Goal: Transaction & Acquisition: Purchase product/service

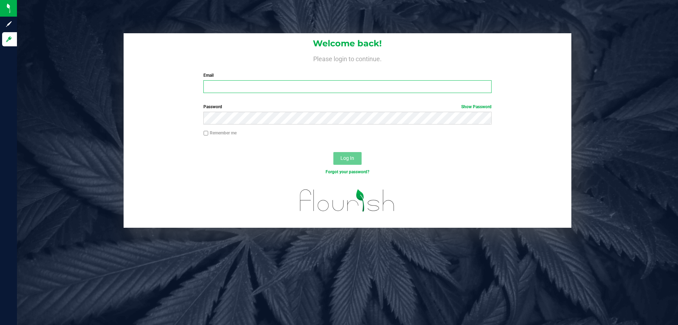
click at [228, 87] on input "Email" at bounding box center [348, 86] width 288 height 13
type input "bbeaudin@liveparallel.com"
click at [228, 98] on div "Welcome back! Please login to continue. Email bbeaudin@liveparallel.com Require…" at bounding box center [348, 65] width 448 height 65
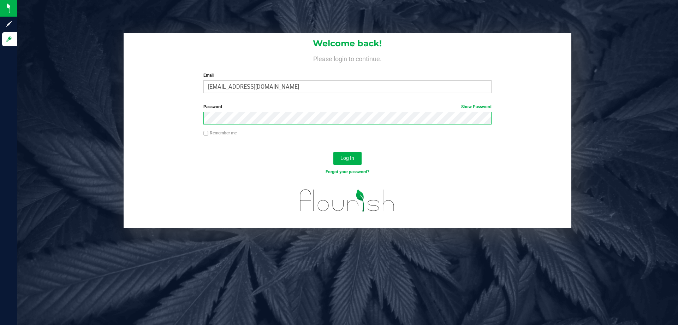
click at [334, 152] on button "Log In" at bounding box center [348, 158] width 28 height 13
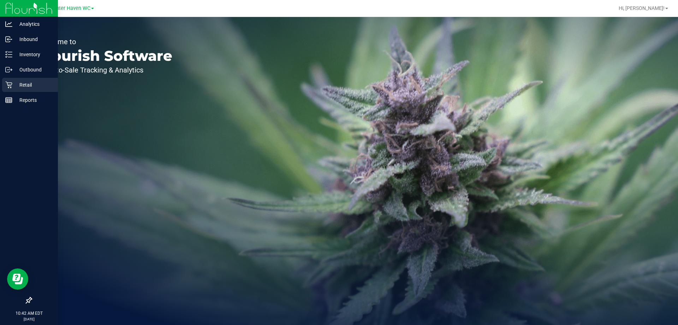
click at [22, 86] on p "Retail" at bounding box center [33, 85] width 42 height 8
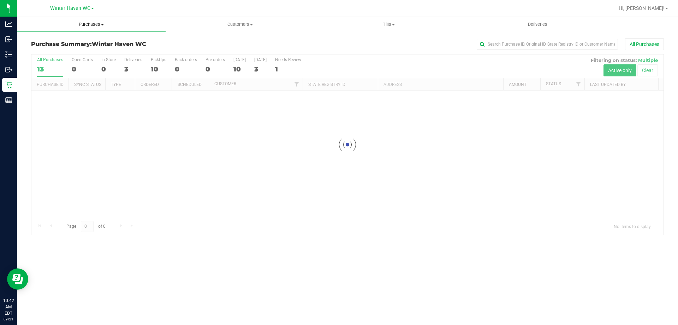
drag, startPoint x: 90, startPoint y: 24, endPoint x: 85, endPoint y: 31, distance: 8.5
click at [89, 24] on span "Purchases" at bounding box center [91, 24] width 149 height 6
click at [65, 50] on li "Fulfillment" at bounding box center [91, 51] width 149 height 8
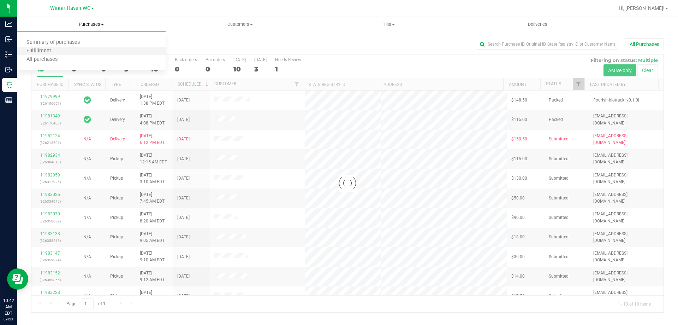
click at [65, 50] on li "Fulfillment" at bounding box center [91, 51] width 149 height 8
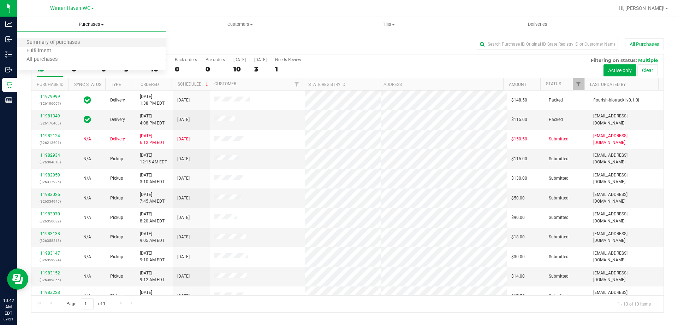
click at [98, 45] on li "Summary of purchases" at bounding box center [91, 43] width 149 height 8
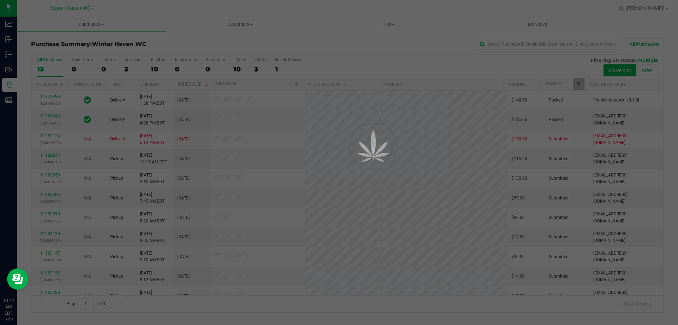
click at [96, 26] on div at bounding box center [339, 162] width 678 height 325
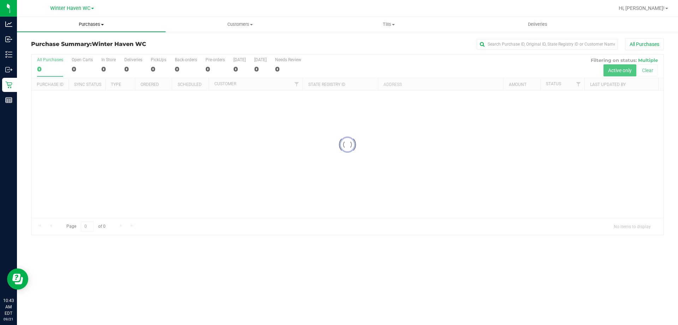
click at [81, 22] on span "Purchases" at bounding box center [91, 24] width 149 height 6
click at [62, 51] on li "Fulfillment" at bounding box center [91, 51] width 149 height 8
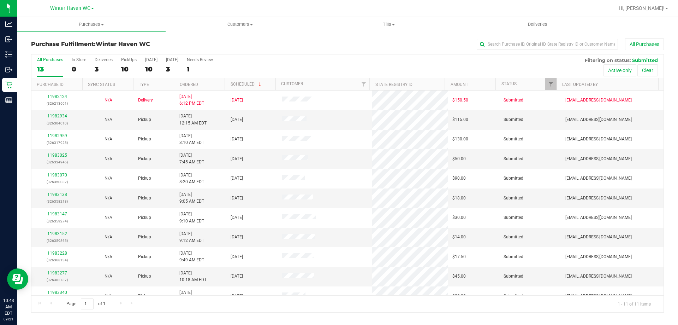
click at [241, 46] on h3 "Purchase Fulfillment: [GEOGRAPHIC_DATA]" at bounding box center [136, 44] width 211 height 6
click at [216, 81] on th "Ordered" at bounding box center [199, 84] width 51 height 12
click at [59, 117] on link "11982934" at bounding box center [57, 115] width 20 height 5
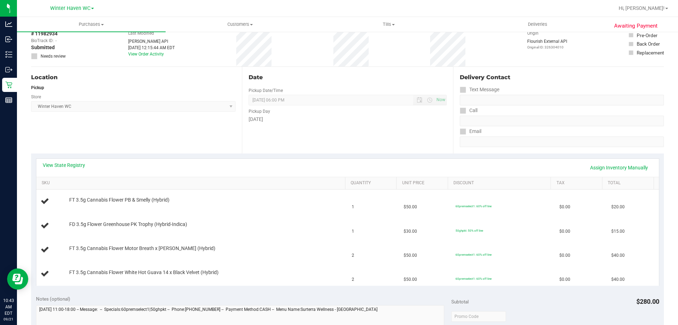
scroll to position [71, 0]
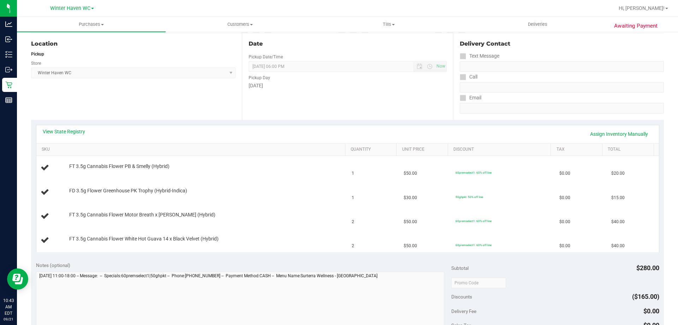
click at [61, 136] on div "View State Registry Assign Inventory Manually" at bounding box center [348, 134] width 610 height 12
click at [64, 133] on link "View State Registry" at bounding box center [64, 131] width 42 height 7
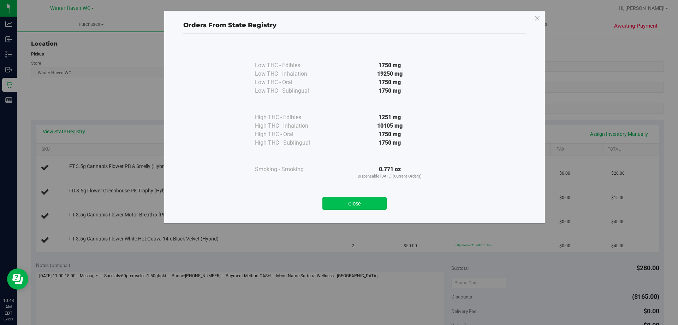
click at [365, 206] on button "Close" at bounding box center [355, 203] width 64 height 13
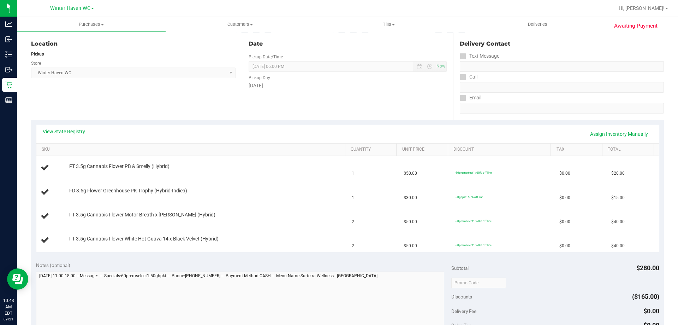
click at [83, 134] on link "View State Registry" at bounding box center [64, 131] width 42 height 7
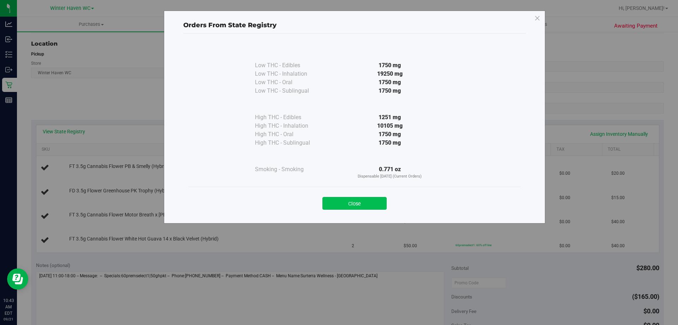
click at [357, 202] on button "Close" at bounding box center [355, 203] width 64 height 13
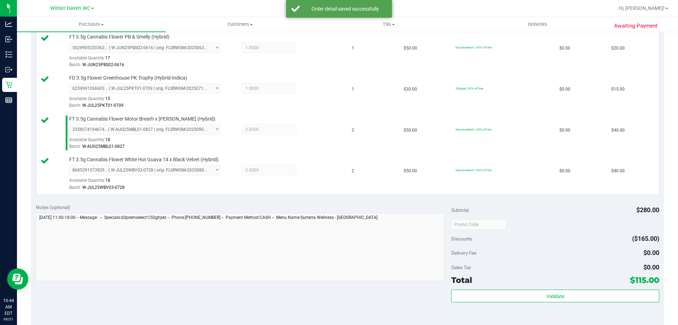
scroll to position [212, 0]
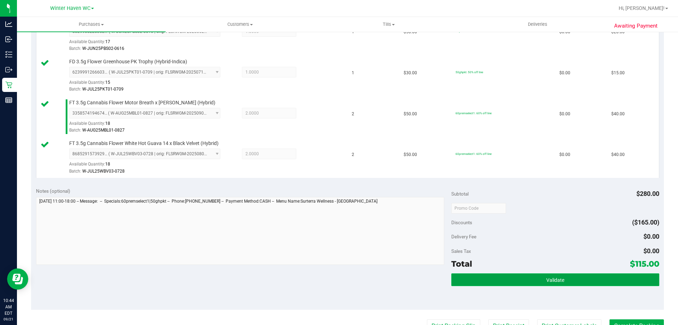
click at [496, 276] on button "Validate" at bounding box center [556, 279] width 208 height 13
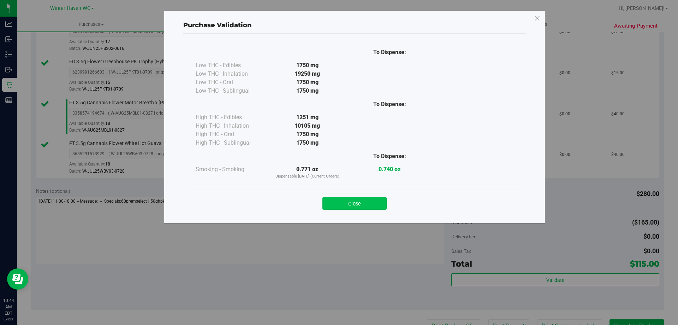
click at [376, 208] on button "Close" at bounding box center [355, 203] width 64 height 13
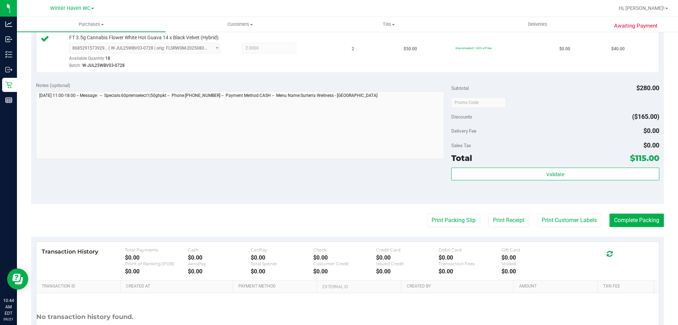
scroll to position [318, 0]
click at [435, 221] on button "Print Packing Slip" at bounding box center [453, 219] width 53 height 13
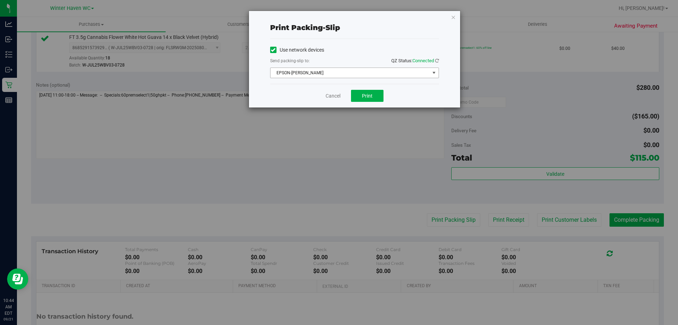
click at [346, 74] on span "EPSON-[PERSON_NAME]" at bounding box center [350, 73] width 159 height 10
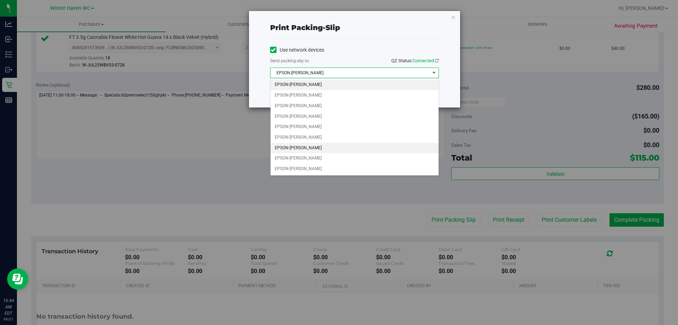
click at [316, 145] on li "EPSON-[PERSON_NAME]" at bounding box center [355, 148] width 168 height 11
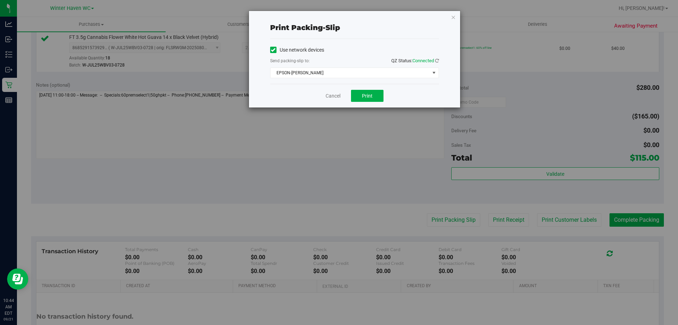
click at [300, 98] on div "Cancel Print" at bounding box center [354, 96] width 169 height 24
click at [381, 93] on button "Print" at bounding box center [367, 96] width 33 height 12
click at [328, 97] on link "Cancel" at bounding box center [333, 95] width 15 height 7
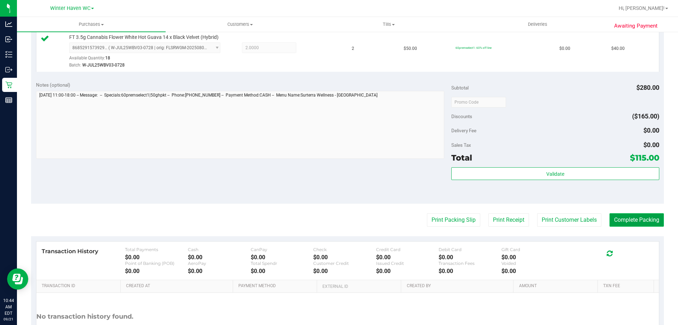
click at [623, 225] on button "Complete Packing" at bounding box center [637, 219] width 54 height 13
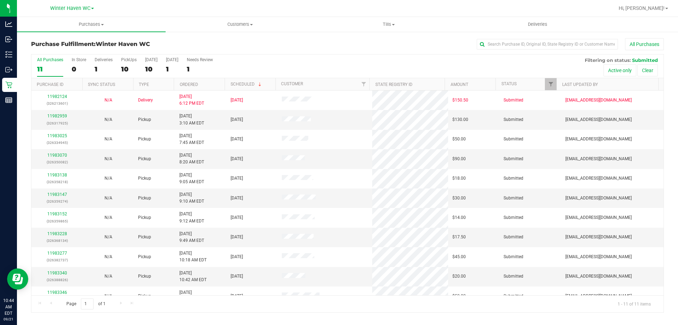
click at [216, 80] on th "Ordered" at bounding box center [199, 84] width 51 height 12
click at [51, 113] on div "11982959 (326317925)" at bounding box center [57, 119] width 43 height 13
click at [54, 117] on link "11982959" at bounding box center [57, 115] width 20 height 5
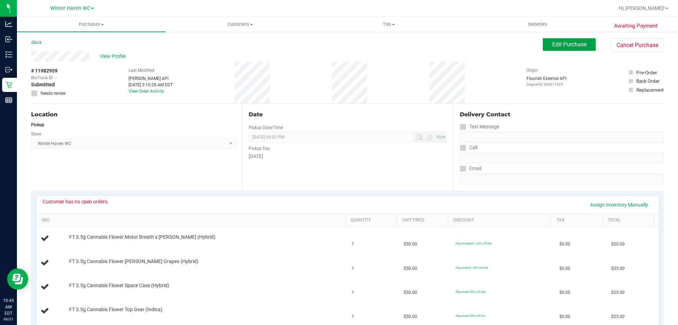
click at [553, 45] on span "Edit Purchase" at bounding box center [570, 44] width 34 height 7
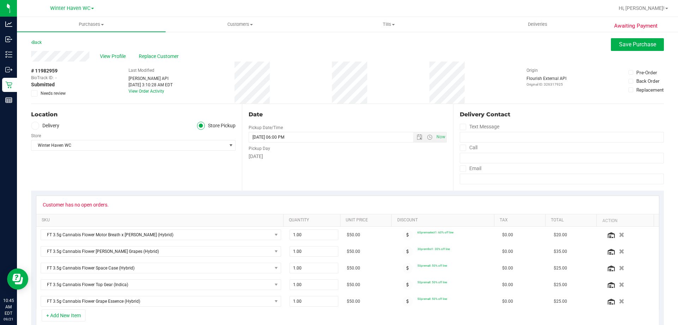
click at [37, 95] on span at bounding box center [34, 93] width 6 height 6
click at [0, 0] on input "Needs review" at bounding box center [0, 0] width 0 height 0
click at [606, 43] on div "Back Save Purchase" at bounding box center [347, 44] width 633 height 13
click at [611, 43] on button "Save Purchase" at bounding box center [637, 44] width 53 height 13
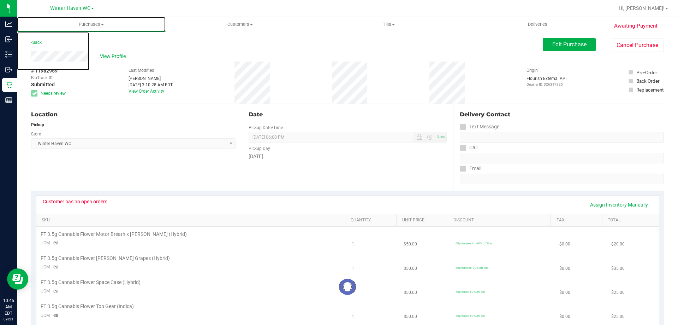
click at [85, 22] on span "Purchases" at bounding box center [91, 24] width 149 height 6
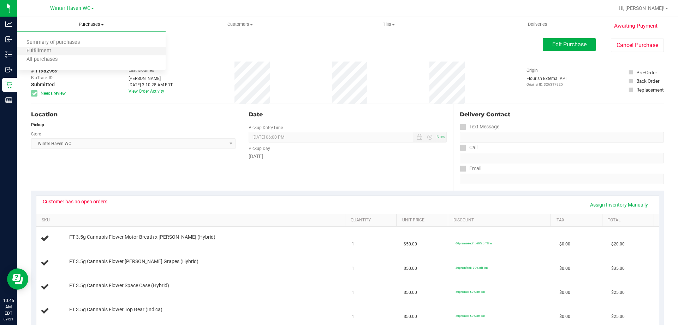
click at [58, 47] on li "Fulfillment" at bounding box center [91, 51] width 149 height 8
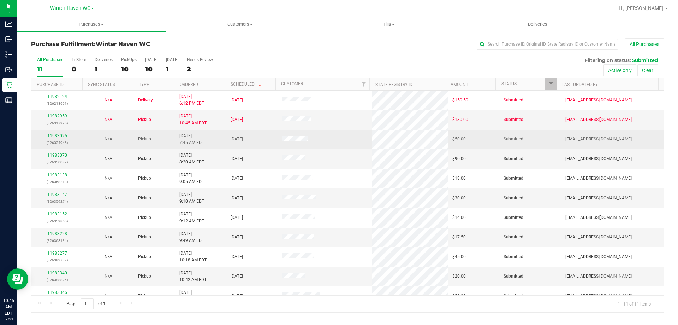
click at [64, 136] on link "11983025" at bounding box center [57, 135] width 20 height 5
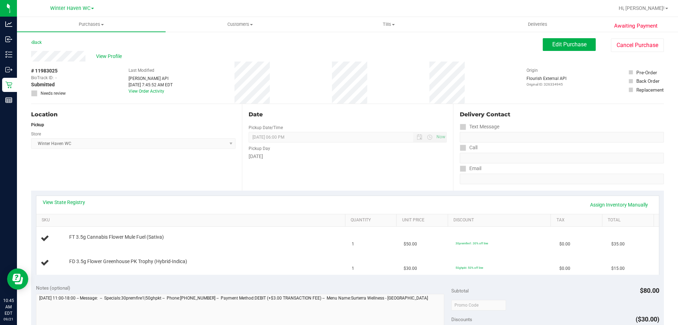
drag, startPoint x: 72, startPoint y: 195, endPoint x: 81, endPoint y: 209, distance: 17.1
click at [76, 203] on div "View State Registry Assign Inventory Manually SKU Quantity Unit Price Discount …" at bounding box center [348, 234] width 624 height 79
click at [81, 209] on div "View State Registry Assign Inventory Manually" at bounding box center [348, 205] width 610 height 12
click at [78, 206] on div "View State Registry Assign Inventory Manually" at bounding box center [348, 205] width 610 height 12
click at [75, 205] on link "View State Registry" at bounding box center [64, 202] width 42 height 7
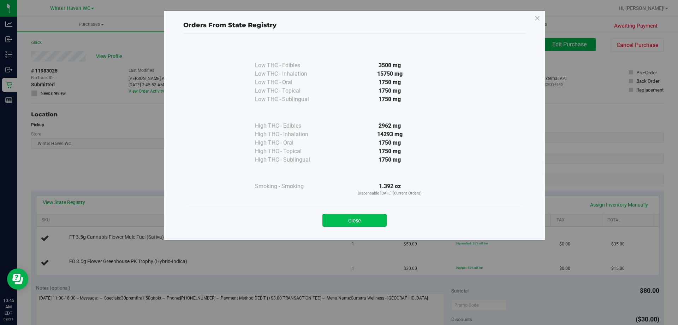
click at [358, 216] on button "Close" at bounding box center [355, 220] width 64 height 13
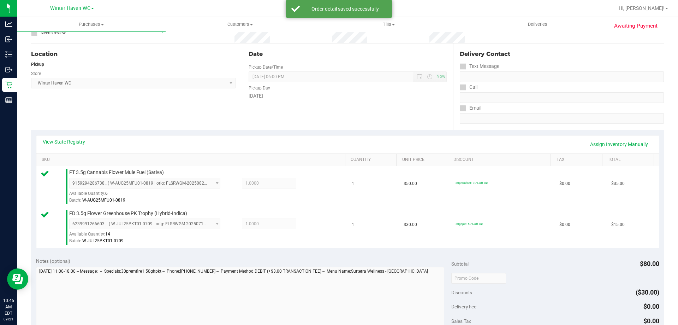
scroll to position [141, 0]
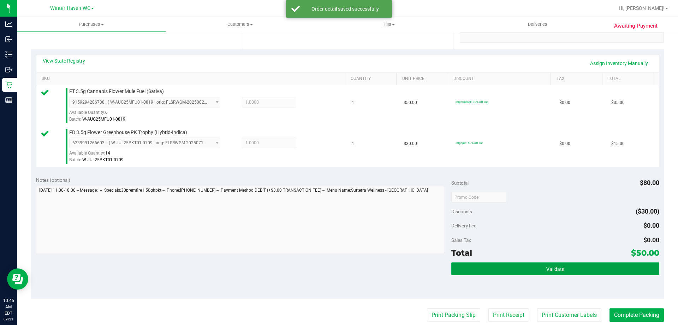
click at [563, 268] on button "Validate" at bounding box center [556, 268] width 208 height 13
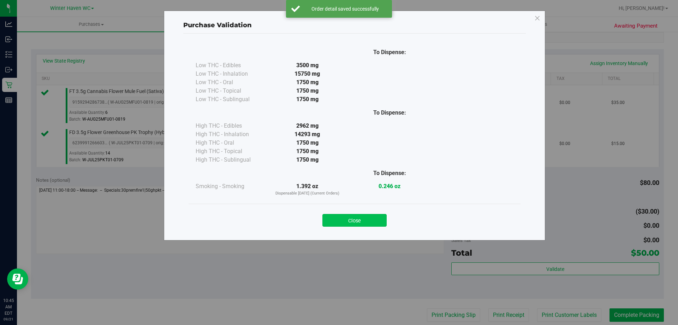
click at [376, 216] on button "Close" at bounding box center [355, 220] width 64 height 13
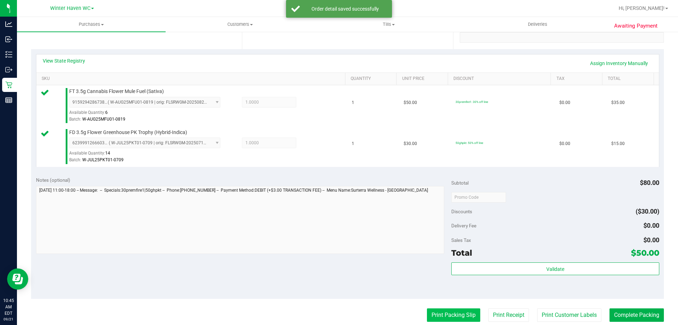
click at [455, 313] on button "Print Packing Slip" at bounding box center [453, 314] width 53 height 13
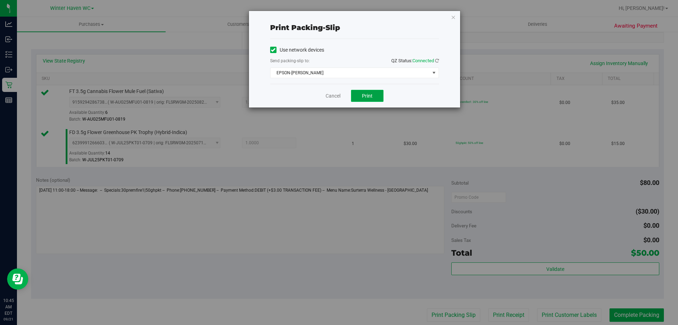
click at [364, 99] on button "Print" at bounding box center [367, 96] width 33 height 12
click at [334, 92] on link "Cancel" at bounding box center [333, 95] width 15 height 7
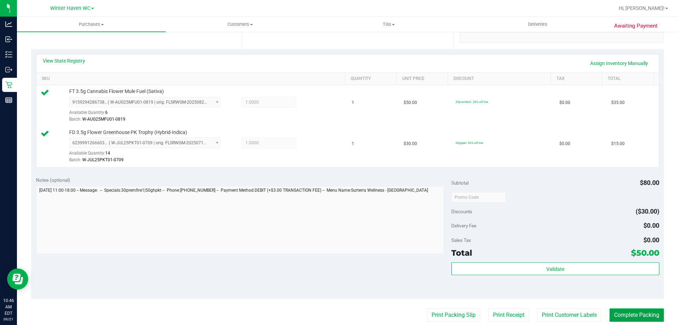
click at [611, 311] on button "Complete Packing" at bounding box center [637, 314] width 54 height 13
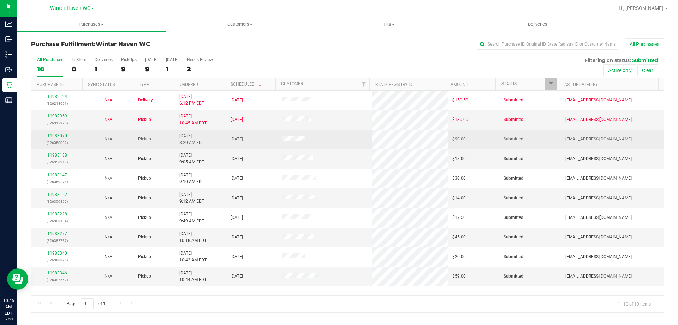
click at [64, 134] on link "11983070" at bounding box center [57, 135] width 20 height 5
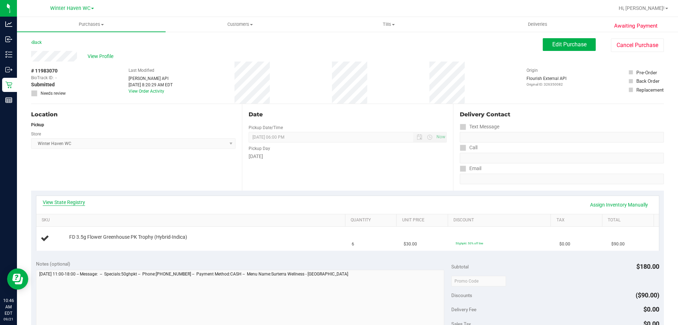
click at [81, 201] on link "View State Registry" at bounding box center [64, 202] width 42 height 7
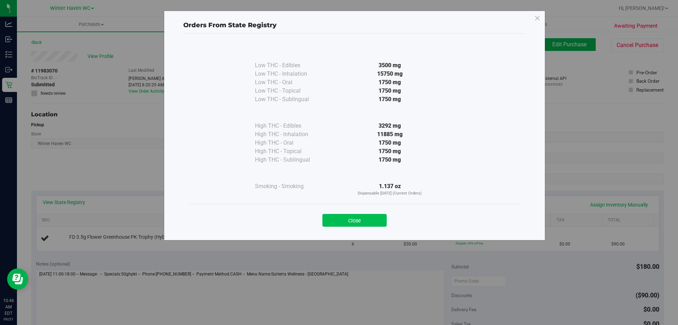
click at [355, 216] on button "Close" at bounding box center [355, 220] width 64 height 13
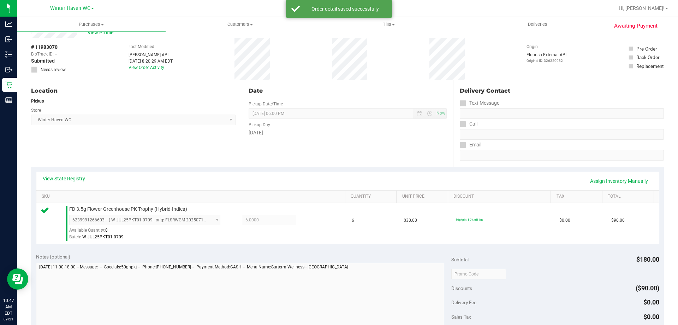
scroll to position [71, 0]
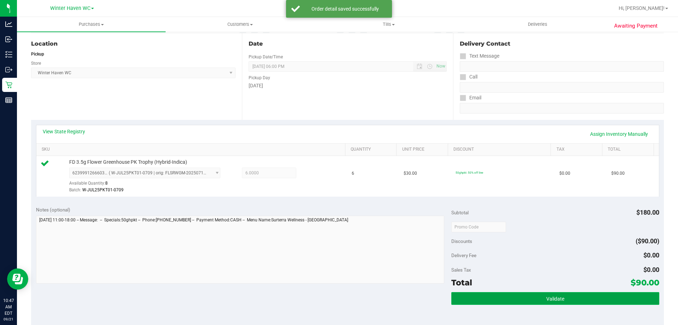
click at [517, 300] on button "Validate" at bounding box center [556, 298] width 208 height 13
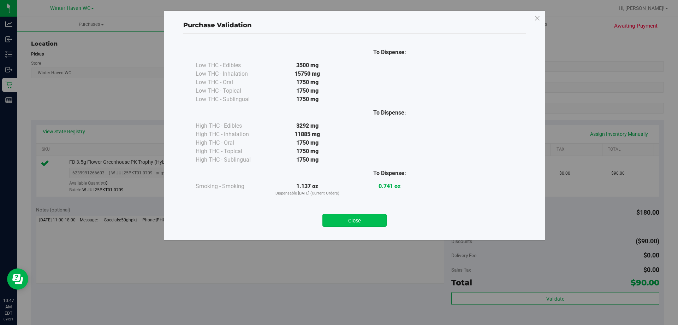
click at [375, 218] on button "Close" at bounding box center [355, 220] width 64 height 13
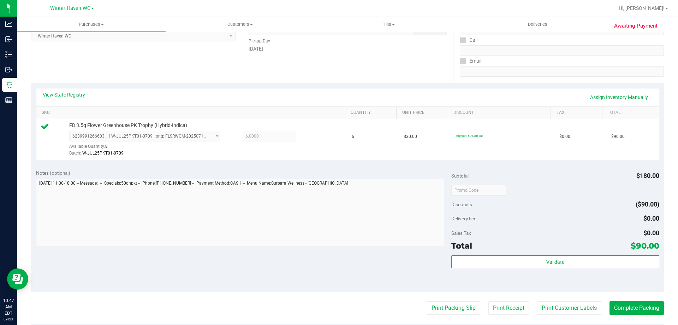
scroll to position [141, 0]
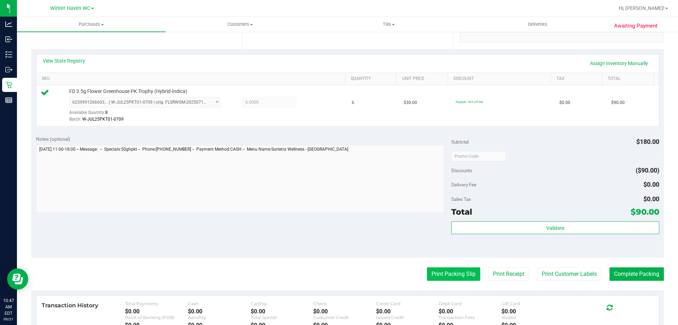
drag, startPoint x: 438, startPoint y: 264, endPoint x: 440, endPoint y: 270, distance: 6.9
click at [439, 265] on purchase-details "Back Edit Purchase Cancel Purchase View Profile # 11983070 BioTrack ID: - Submi…" at bounding box center [347, 159] width 633 height 525
click at [441, 273] on button "Print Packing Slip" at bounding box center [453, 273] width 53 height 13
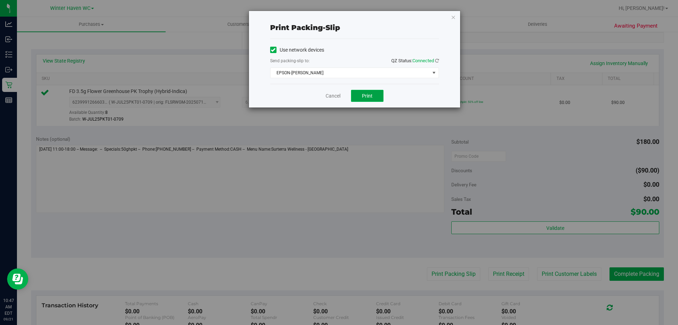
click at [357, 93] on button "Print" at bounding box center [367, 96] width 33 height 12
click at [336, 94] on link "Cancel" at bounding box center [333, 95] width 15 height 7
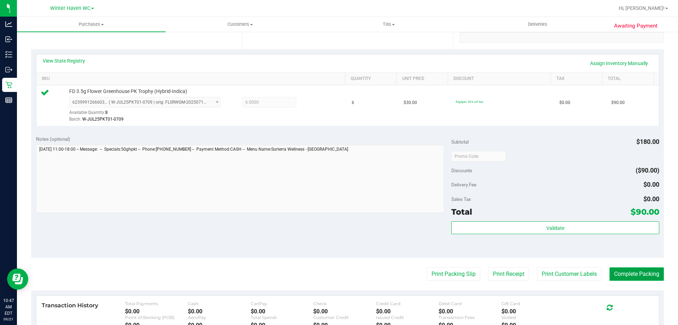
click at [637, 278] on button "Complete Packing" at bounding box center [637, 273] width 54 height 13
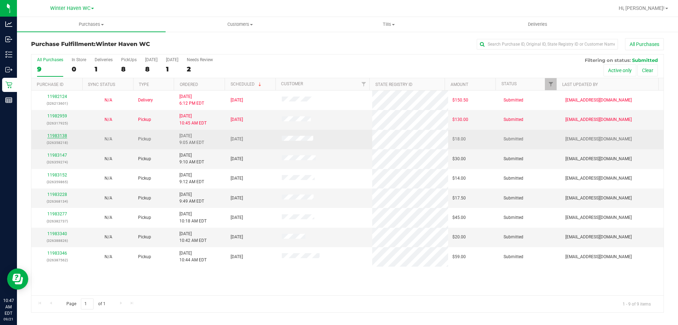
click at [55, 137] on link "11983138" at bounding box center [57, 135] width 20 height 5
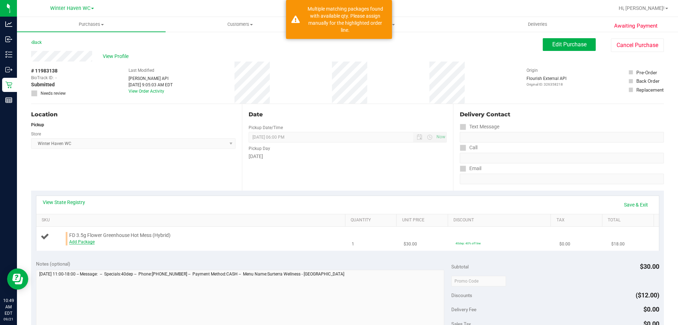
click at [93, 243] on link "Add Package" at bounding box center [81, 241] width 25 height 5
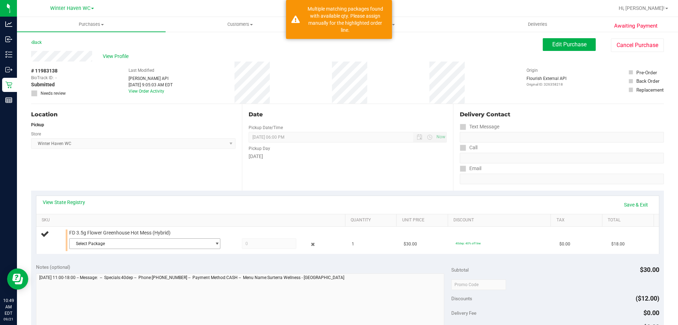
click at [92, 243] on span "Select Package" at bounding box center [141, 244] width 142 height 10
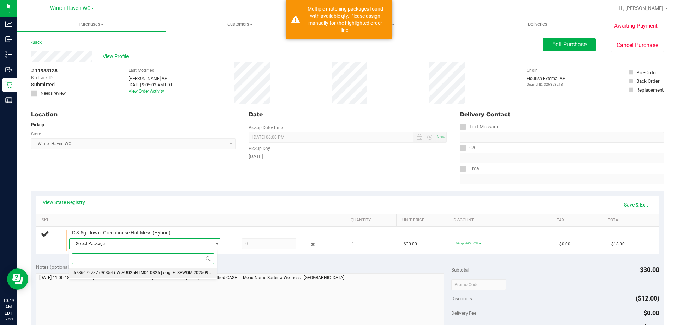
click at [117, 276] on li "5786672787796354 ( W-AUG25HTM01-0825 | orig: FLSRWGM-20250902-1743 )" at bounding box center [143, 273] width 148 height 10
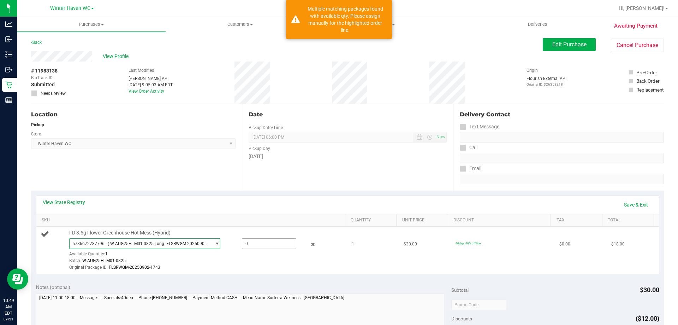
click at [248, 246] on span at bounding box center [269, 243] width 54 height 11
type input "1"
type input "1.0000"
click at [252, 255] on div "5786672787796354 ( W-AUG25HTM01-0825 | orig: FLSRWGM-20250902-1743 ) 5786672787…" at bounding box center [205, 254] width 273 height 33
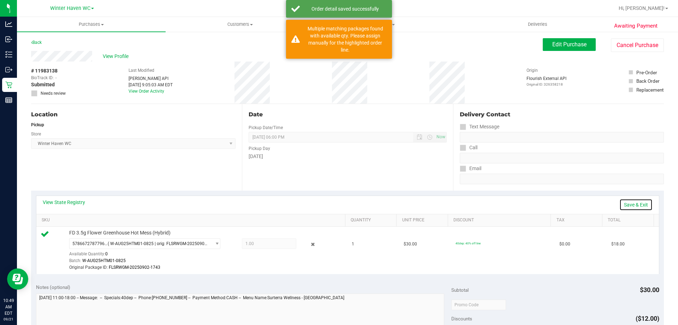
click at [642, 206] on link "Save & Exit" at bounding box center [636, 205] width 33 height 12
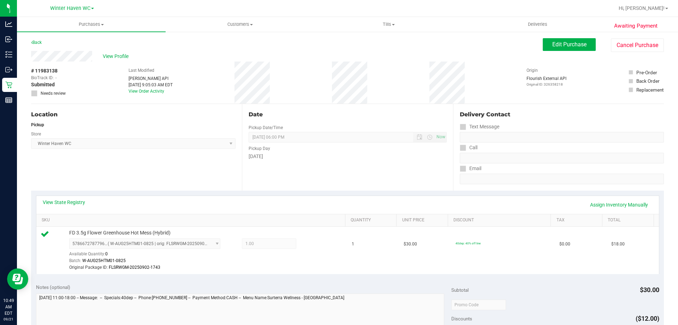
scroll to position [141, 0]
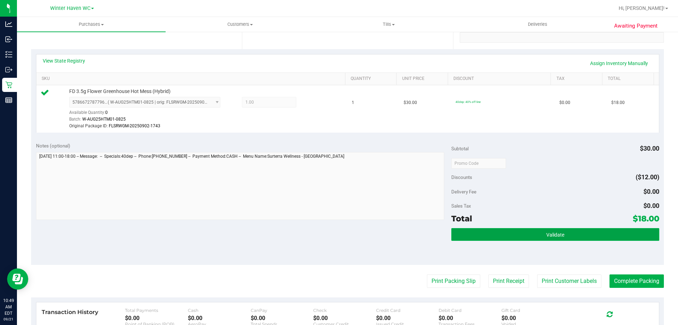
click at [510, 236] on button "Validate" at bounding box center [556, 234] width 208 height 13
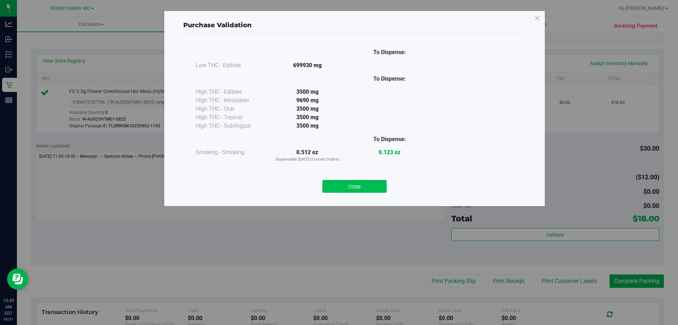
click at [365, 181] on button "Close" at bounding box center [355, 186] width 64 height 13
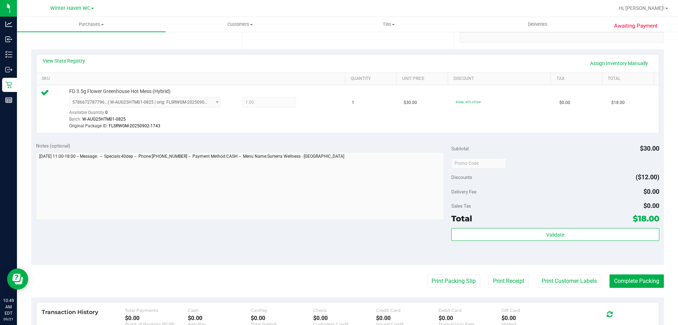
click at [391, 247] on div "Notes (optional) Subtotal $30.00 Discounts ($12.00) Delivery Fee $0.00 Sales Ta…" at bounding box center [347, 200] width 633 height 127
click at [427, 280] on button "Print Packing Slip" at bounding box center [453, 280] width 53 height 13
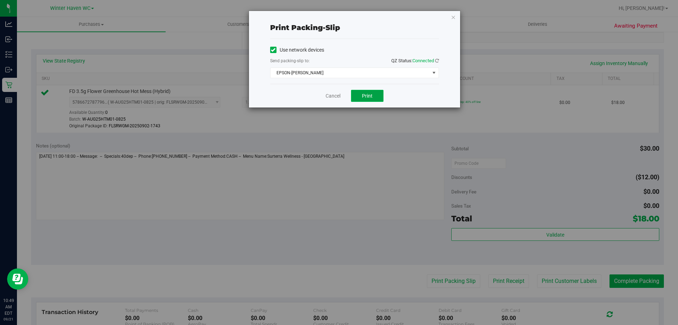
click at [360, 98] on button "Print" at bounding box center [367, 96] width 33 height 12
click at [337, 94] on link "Cancel" at bounding box center [333, 95] width 15 height 7
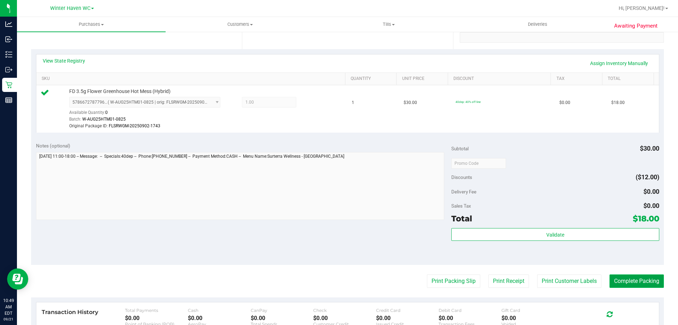
click at [610, 275] on button "Complete Packing" at bounding box center [637, 280] width 54 height 13
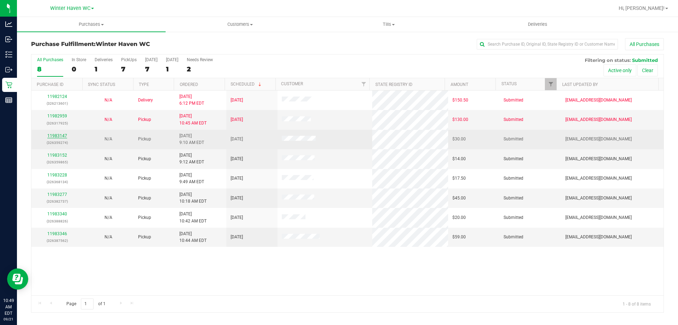
click at [58, 136] on link "11983147" at bounding box center [57, 135] width 20 height 5
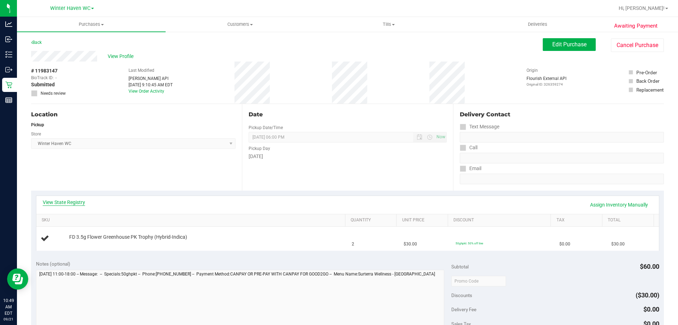
click at [76, 202] on link "View State Registry" at bounding box center [64, 202] width 42 height 7
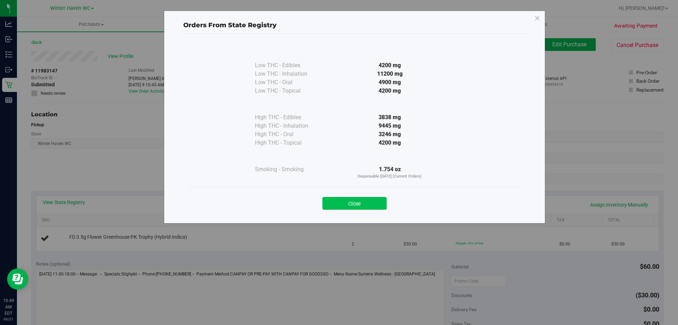
click at [374, 206] on button "Close" at bounding box center [355, 203] width 64 height 13
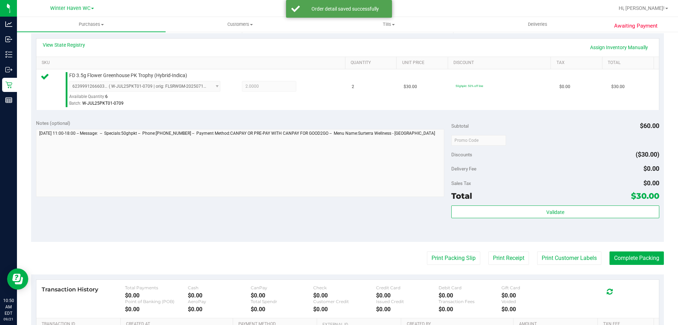
scroll to position [212, 0]
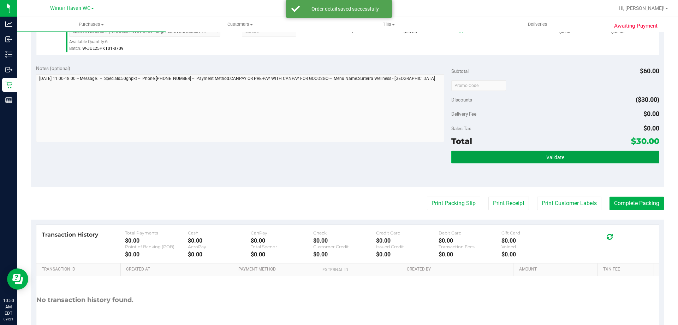
click at [500, 155] on button "Validate" at bounding box center [556, 157] width 208 height 13
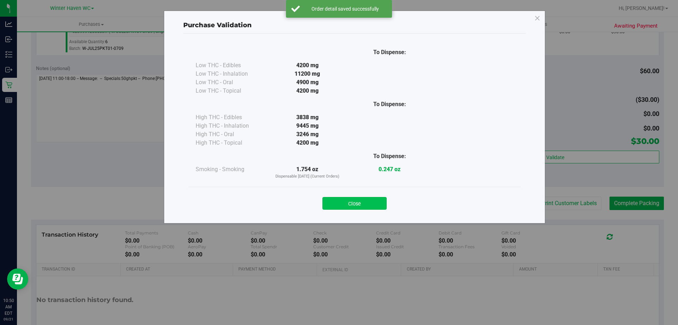
click at [351, 201] on button "Close" at bounding box center [355, 203] width 64 height 13
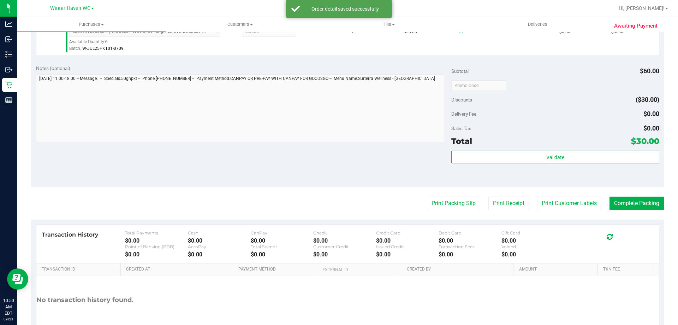
click at [375, 163] on div "Notes (optional) Subtotal $60.00 Discounts ($30.00) Delivery Fee $0.00 Sales Ta…" at bounding box center [347, 123] width 633 height 127
click at [443, 204] on button "Print Packing Slip" at bounding box center [453, 202] width 53 height 13
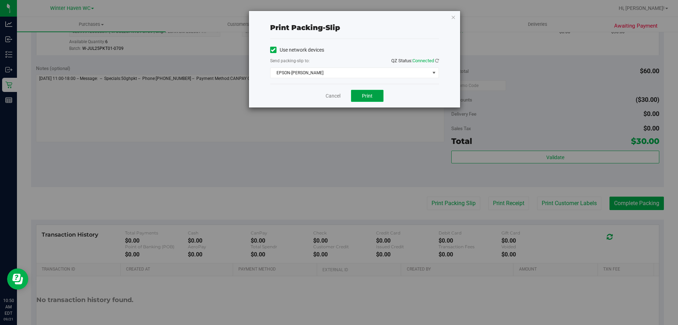
click at [365, 90] on button "Print" at bounding box center [367, 96] width 33 height 12
click at [338, 95] on link "Cancel" at bounding box center [333, 95] width 15 height 7
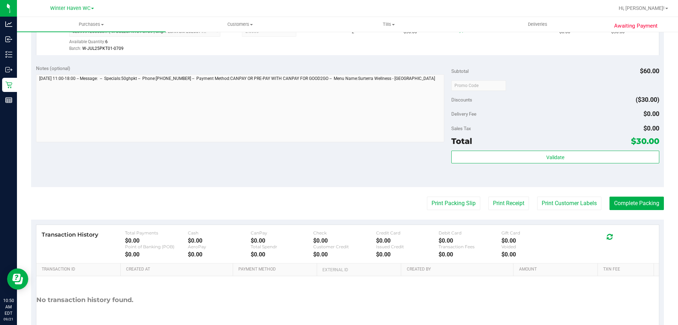
click at [630, 211] on purchase-details "Back Edit Purchase Cancel Purchase View Profile # 11983147 BioTrack ID: - Submi…" at bounding box center [347, 88] width 633 height 525
click at [629, 208] on button "Complete Packing" at bounding box center [637, 202] width 54 height 13
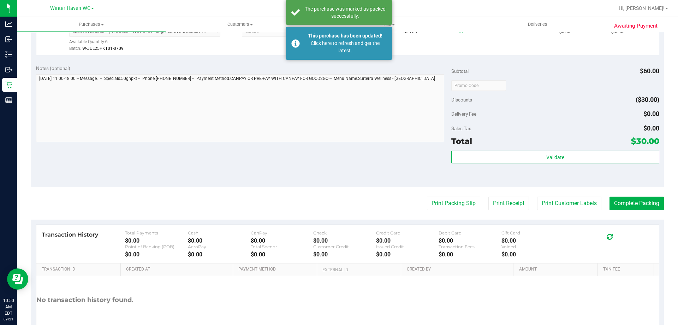
drag, startPoint x: 629, startPoint y: 208, endPoint x: 629, endPoint y: 212, distance: 4.0
click at [629, 212] on purchase-details "Back Edit Purchase Cancel Purchase View Profile # 11983147 BioTrack ID: - Submi…" at bounding box center [347, 88] width 633 height 525
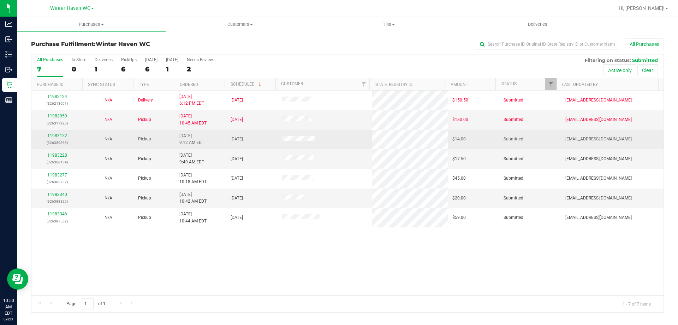
click at [58, 136] on link "11983152" at bounding box center [57, 135] width 20 height 5
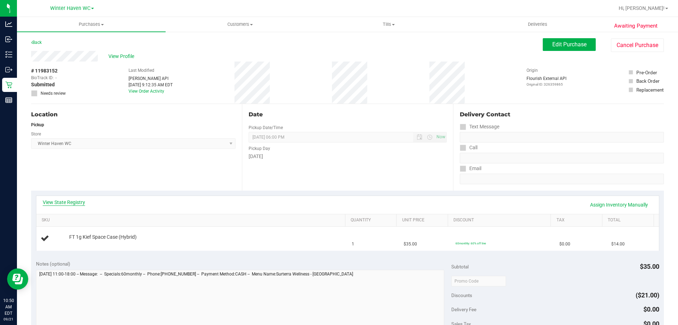
click at [80, 200] on link "View State Registry" at bounding box center [64, 202] width 42 height 7
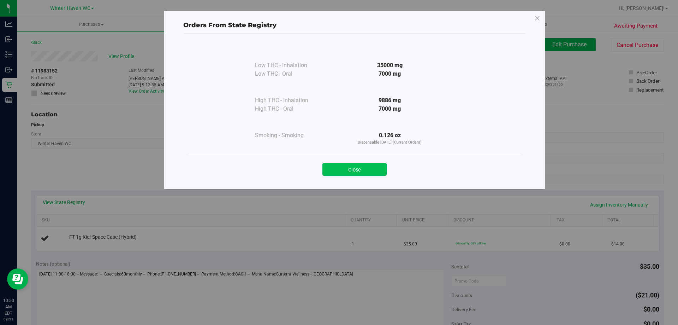
click at [337, 171] on button "Close" at bounding box center [355, 169] width 64 height 13
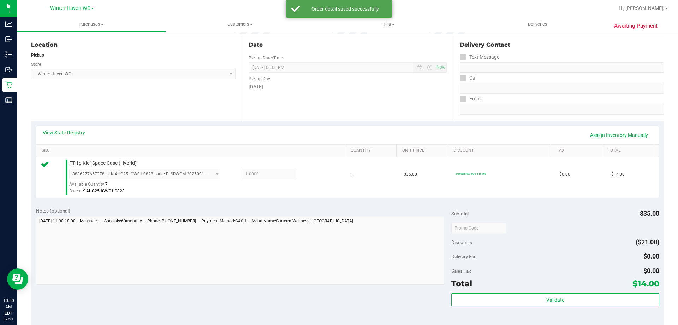
scroll to position [141, 0]
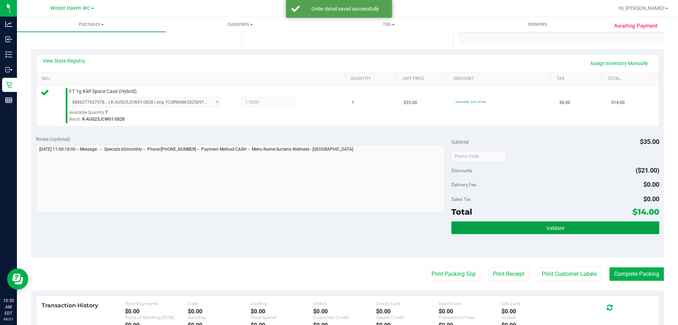
click at [487, 234] on button "Validate" at bounding box center [556, 227] width 208 height 13
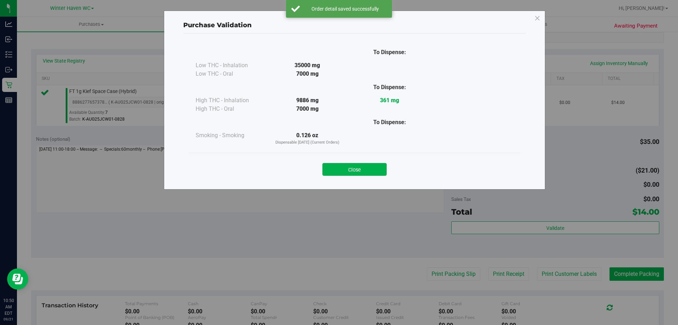
click at [371, 175] on button "Close" at bounding box center [355, 169] width 64 height 13
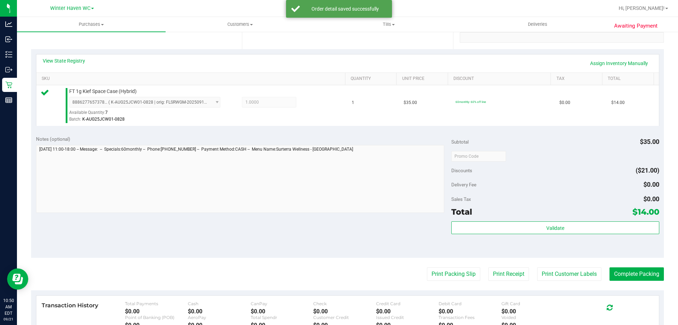
click at [394, 213] on div at bounding box center [240, 180] width 409 height 70
click at [437, 274] on button "Print Packing Slip" at bounding box center [453, 273] width 53 height 13
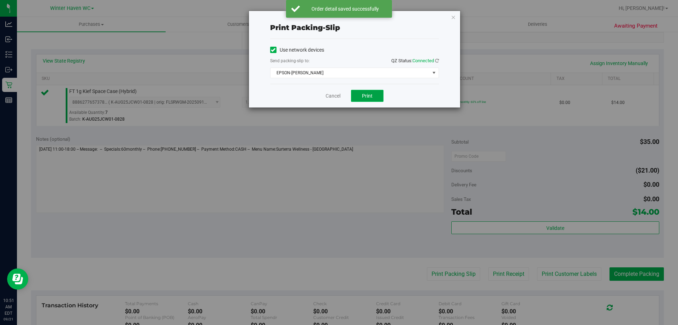
click at [363, 94] on span "Print" at bounding box center [367, 96] width 11 height 6
drag, startPoint x: 343, startPoint y: 96, endPoint x: 337, endPoint y: 99, distance: 7.0
click at [341, 98] on div "Cancel Print" at bounding box center [354, 96] width 169 height 24
click at [337, 99] on link "Cancel" at bounding box center [333, 95] width 15 height 7
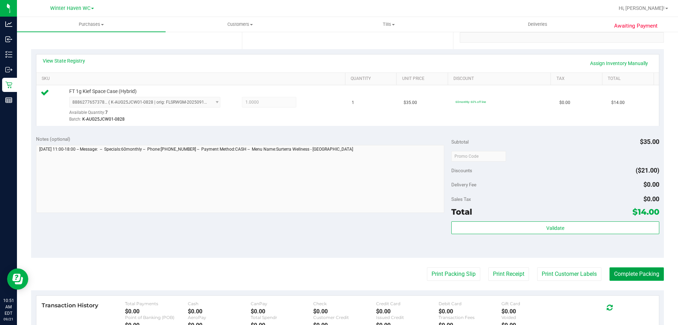
click at [627, 275] on button "Complete Packing" at bounding box center [637, 273] width 54 height 13
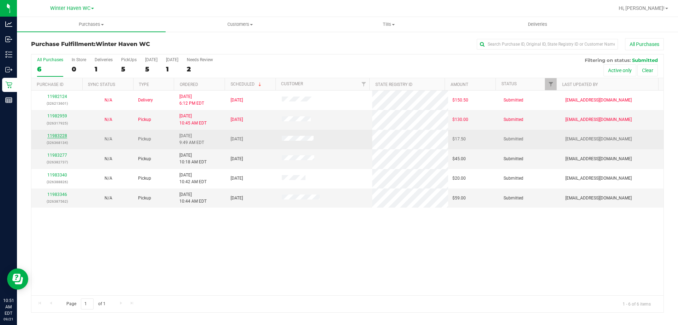
click at [57, 136] on link "11983228" at bounding box center [57, 135] width 20 height 5
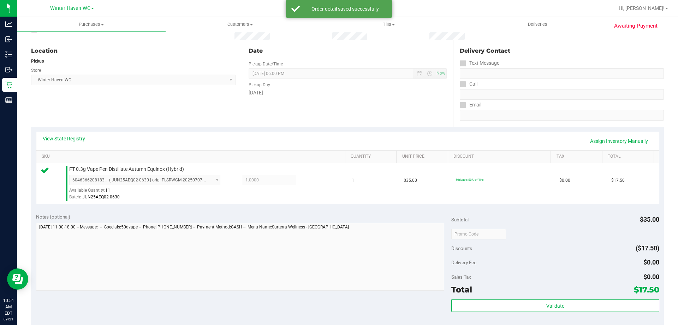
scroll to position [141, 0]
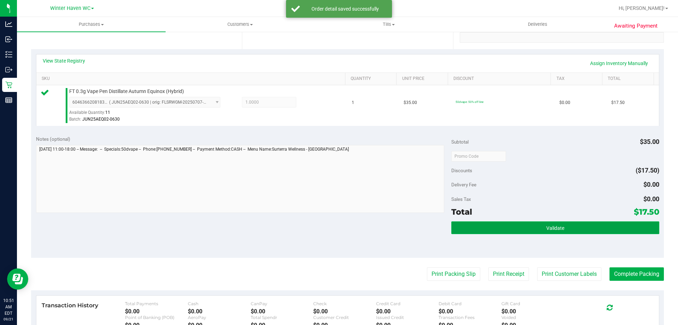
click at [496, 230] on button "Validate" at bounding box center [556, 227] width 208 height 13
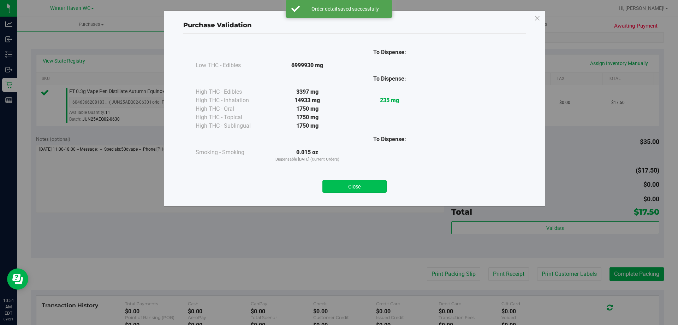
click at [349, 190] on button "Close" at bounding box center [355, 186] width 64 height 13
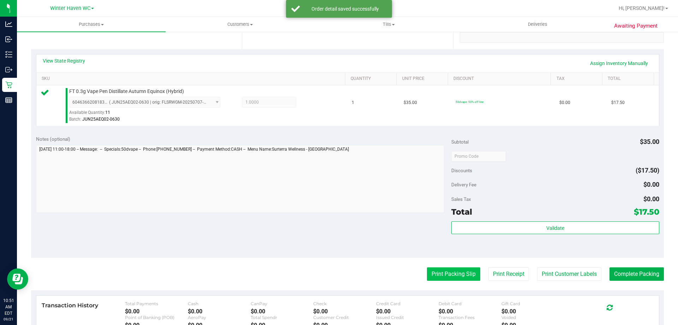
click at [435, 271] on button "Print Packing Slip" at bounding box center [453, 273] width 53 height 13
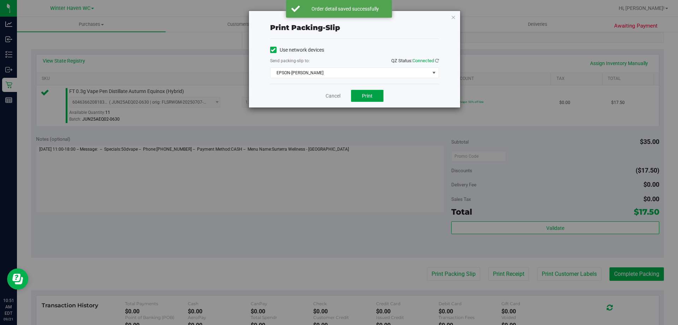
click at [359, 95] on button "Print" at bounding box center [367, 96] width 33 height 12
click at [332, 90] on div "Cancel Print" at bounding box center [354, 96] width 169 height 24
click at [334, 93] on link "Cancel" at bounding box center [333, 95] width 15 height 7
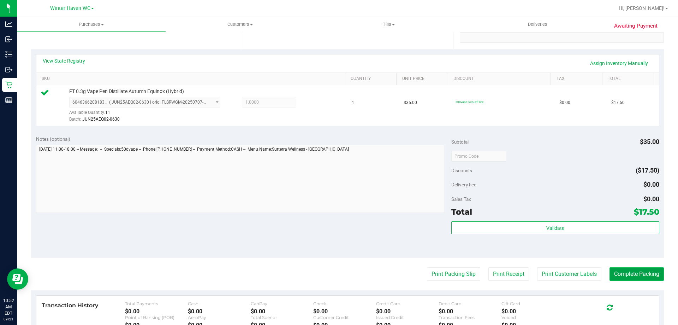
click at [626, 274] on button "Complete Packing" at bounding box center [637, 273] width 54 height 13
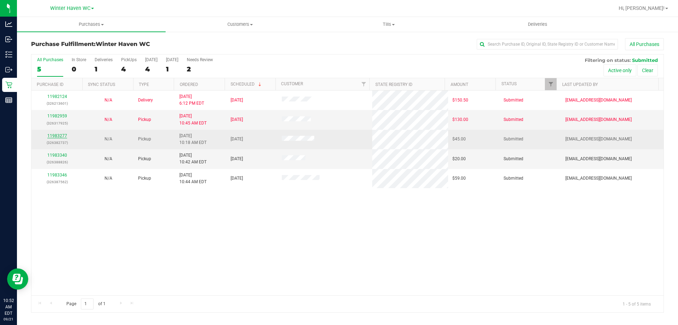
click at [62, 136] on link "11983277" at bounding box center [57, 135] width 20 height 5
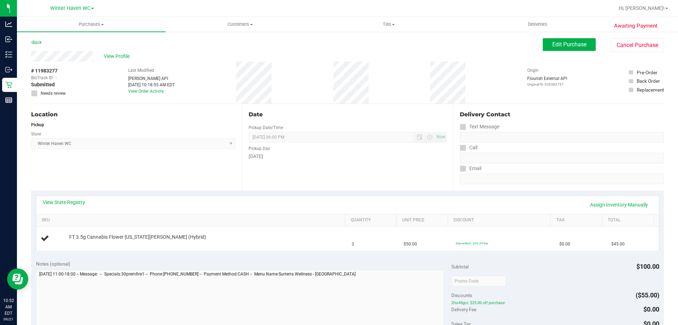
click at [75, 198] on div "View State Registry Assign Inventory Manually" at bounding box center [347, 205] width 623 height 18
click at [77, 200] on link "View State Registry" at bounding box center [64, 202] width 42 height 7
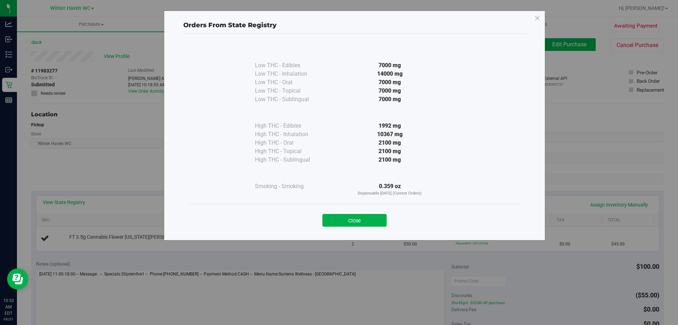
drag, startPoint x: 355, startPoint y: 222, endPoint x: 349, endPoint y: 216, distance: 7.8
click at [355, 221] on button "Close" at bounding box center [355, 220] width 64 height 13
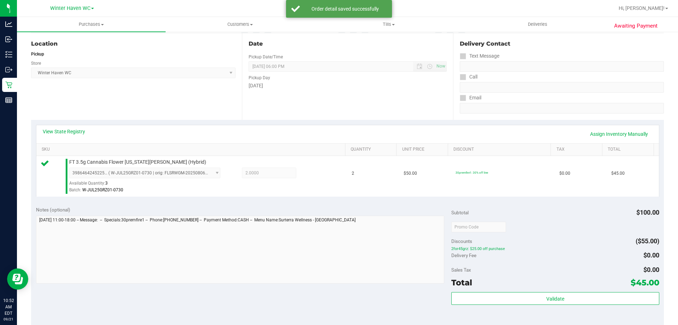
scroll to position [141, 0]
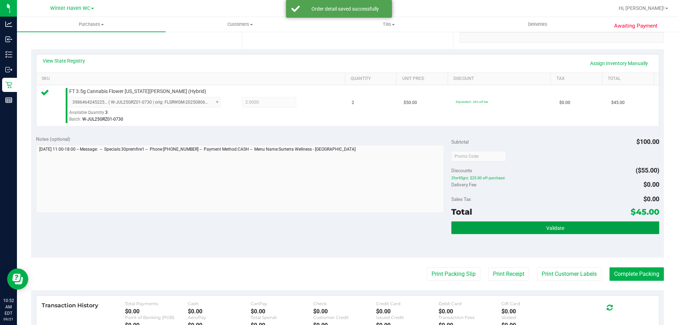
click at [477, 229] on button "Validate" at bounding box center [556, 227] width 208 height 13
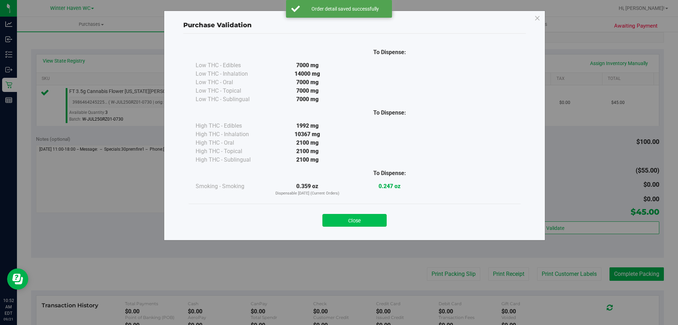
click at [366, 221] on button "Close" at bounding box center [355, 220] width 64 height 13
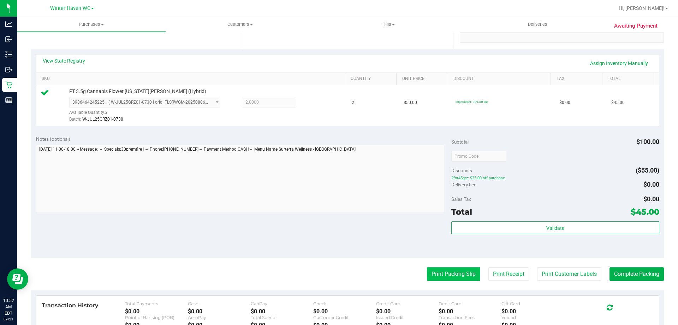
click at [471, 271] on button "Print Packing Slip" at bounding box center [453, 273] width 53 height 13
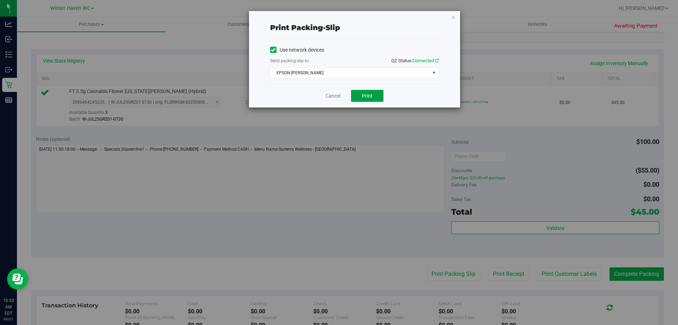
click at [374, 95] on button "Print" at bounding box center [367, 96] width 33 height 12
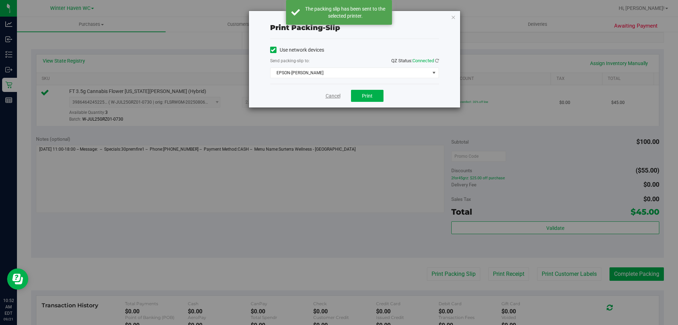
click at [326, 99] on link "Cancel" at bounding box center [333, 95] width 15 height 7
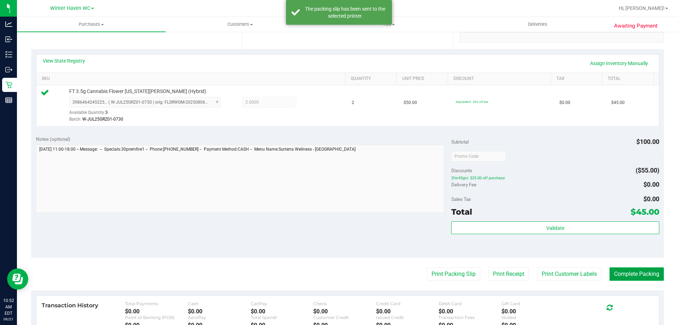
click at [610, 271] on button "Complete Packing" at bounding box center [637, 273] width 54 height 13
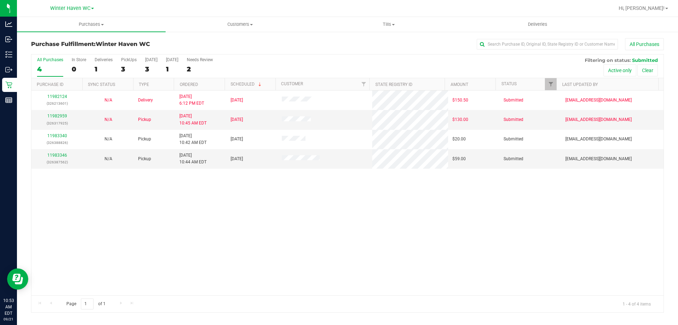
click at [339, 271] on div "11982124 (326213601) N/A Delivery 9/20/2025 6:12 PM EDT 9/22/2025 $150.50 Submi…" at bounding box center [347, 192] width 633 height 205
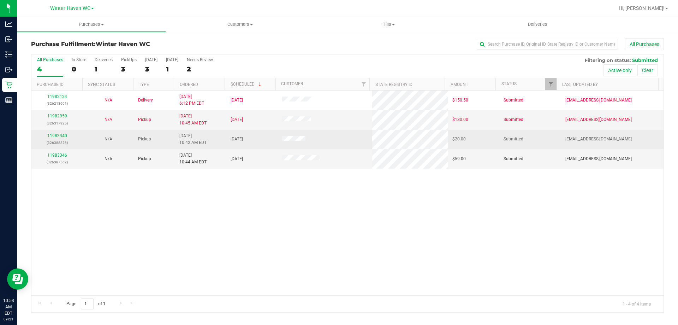
click at [60, 133] on div "11983340 (326388826)" at bounding box center [57, 139] width 43 height 13
click at [62, 137] on link "11983340" at bounding box center [57, 135] width 20 height 5
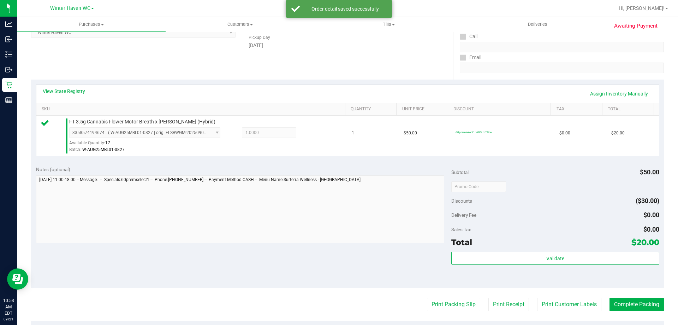
scroll to position [177, 0]
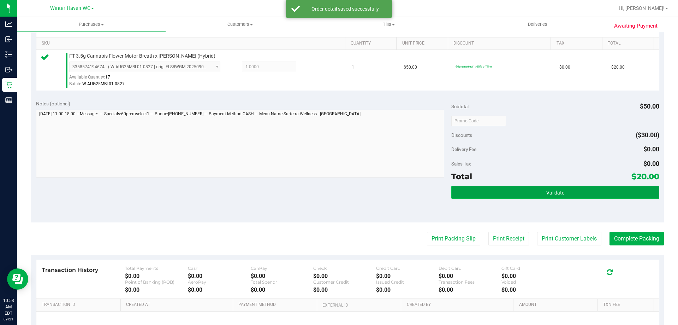
click at [495, 198] on button "Validate" at bounding box center [556, 192] width 208 height 13
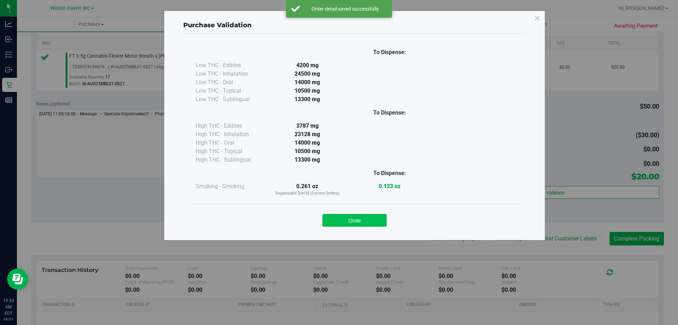
click at [369, 220] on button "Close" at bounding box center [355, 220] width 64 height 13
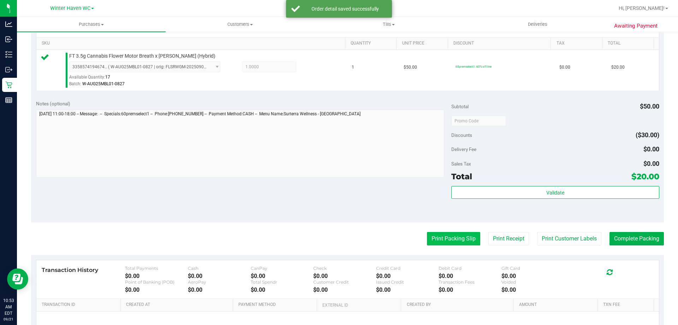
drag, startPoint x: 388, startPoint y: 214, endPoint x: 434, endPoint y: 232, distance: 49.1
click at [391, 214] on div "Notes (optional) Subtotal $50.00 Discounts ($30.00) Delivery Fee $0.00 Sales Ta…" at bounding box center [347, 158] width 633 height 127
click at [442, 236] on button "Print Packing Slip" at bounding box center [453, 238] width 53 height 13
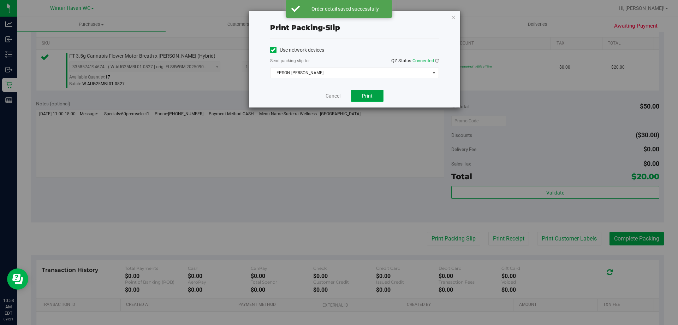
click at [374, 98] on button "Print" at bounding box center [367, 96] width 33 height 12
click at [329, 98] on link "Cancel" at bounding box center [333, 95] width 15 height 7
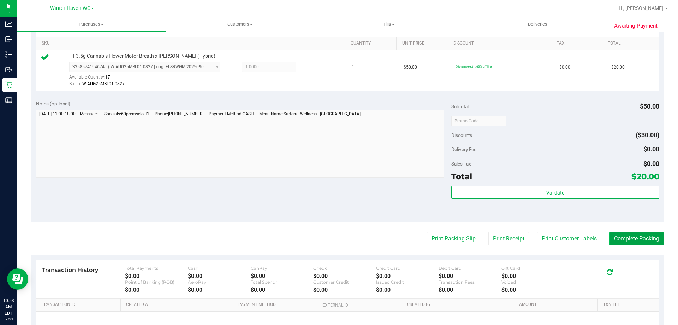
click at [658, 241] on button "Complete Packing" at bounding box center [637, 238] width 54 height 13
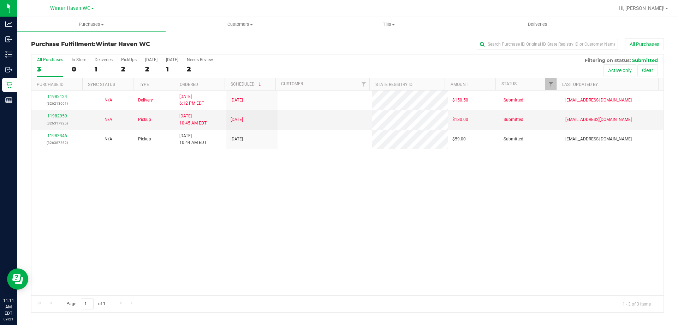
click at [165, 223] on div "11982124 (326213601) N/A Delivery 9/20/2025 6:12 PM EDT 9/22/2025 $150.50 Submi…" at bounding box center [347, 192] width 633 height 205
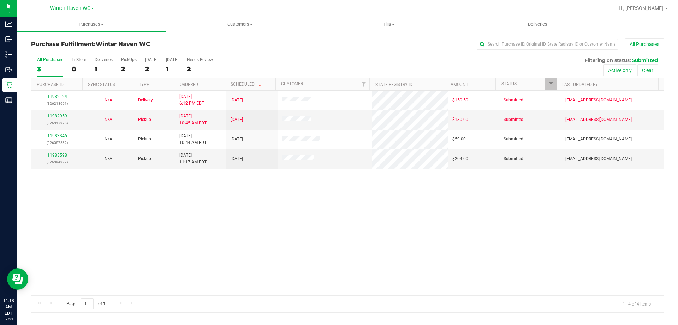
click at [222, 254] on div "11982124 (326213601) N/A Delivery 9/20/2025 6:12 PM EDT 9/22/2025 $150.50 Submi…" at bounding box center [347, 192] width 633 height 205
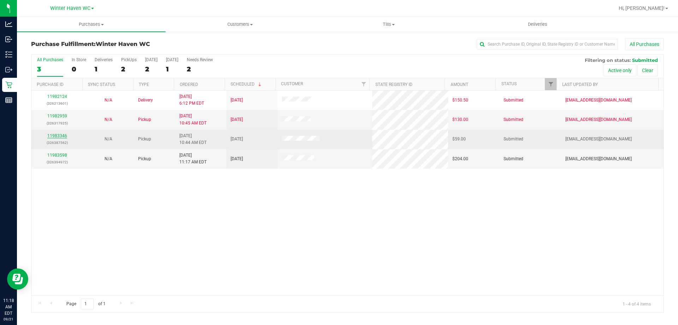
click at [58, 138] on link "11983346" at bounding box center [57, 135] width 20 height 5
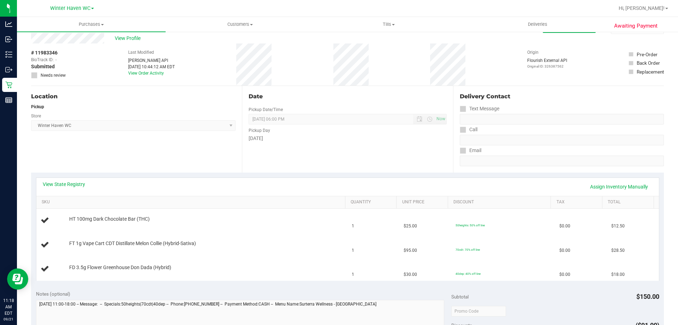
scroll to position [35, 0]
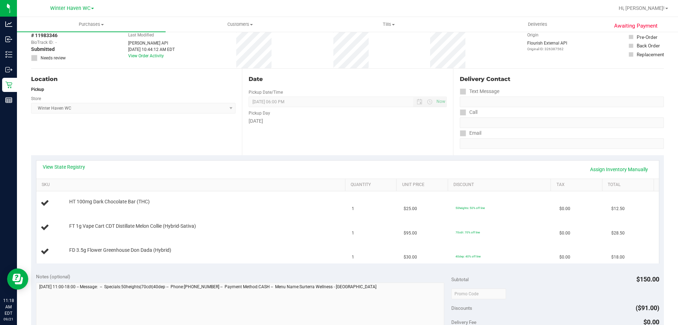
click at [78, 163] on div "View State Registry Assign Inventory Manually" at bounding box center [347, 169] width 623 height 18
click at [84, 166] on link "View State Registry" at bounding box center [64, 166] width 42 height 7
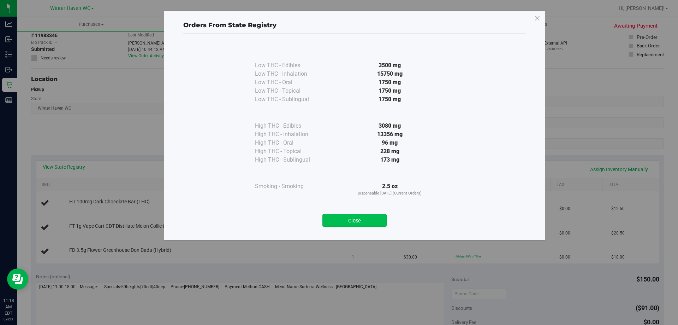
click at [331, 219] on button "Close" at bounding box center [355, 220] width 64 height 13
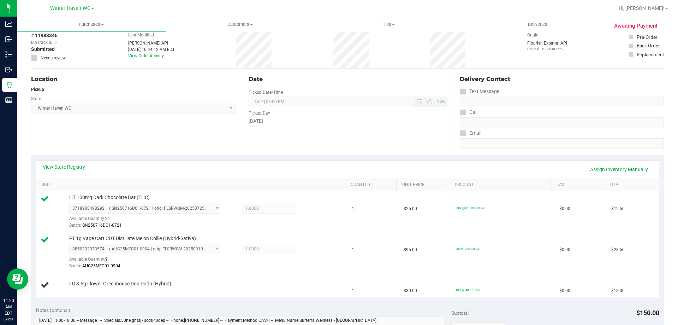
click at [395, 160] on div "View State Registry Assign Inventory Manually" at bounding box center [347, 169] width 623 height 18
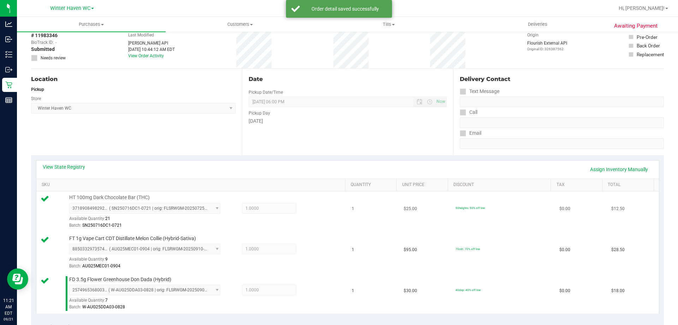
scroll to position [177, 0]
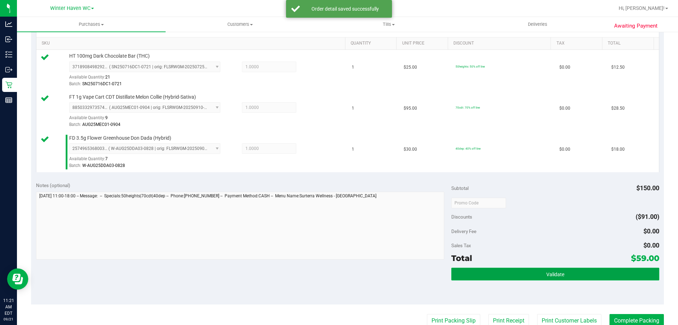
click at [568, 275] on button "Validate" at bounding box center [556, 274] width 208 height 13
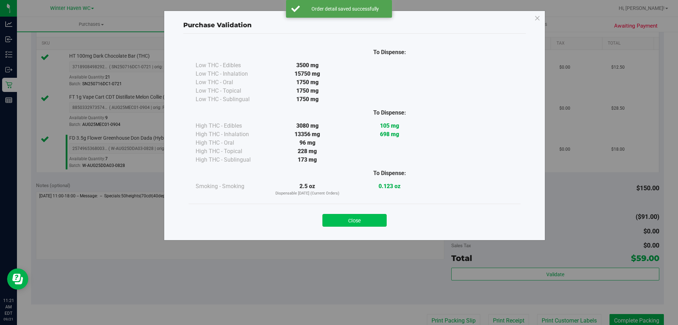
click at [373, 224] on button "Close" at bounding box center [355, 220] width 64 height 13
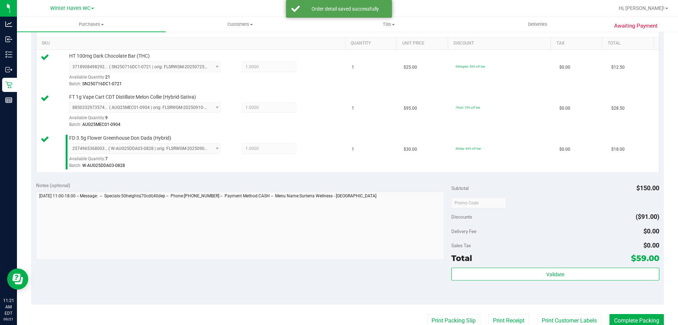
click at [403, 286] on div "Notes (optional) Subtotal $150.00 Discounts ($91.00) Delivery Fee $0.00 Sales T…" at bounding box center [347, 240] width 633 height 127
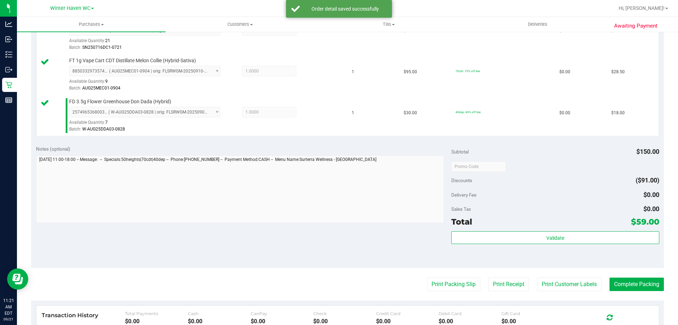
scroll to position [247, 0]
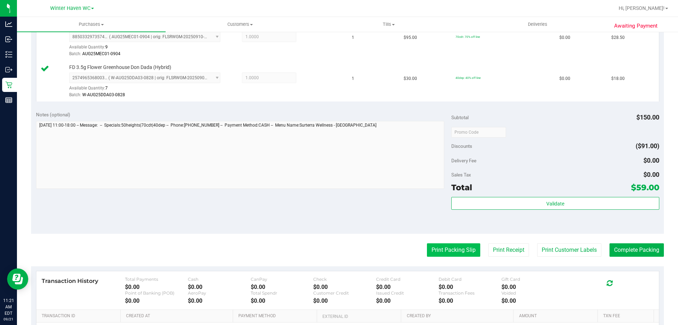
click at [435, 248] on button "Print Packing Slip" at bounding box center [453, 249] width 53 height 13
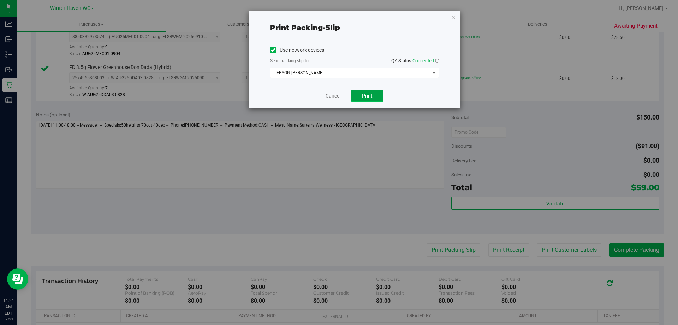
click at [369, 96] on span "Print" at bounding box center [367, 96] width 11 height 6
click at [335, 98] on link "Cancel" at bounding box center [333, 95] width 15 height 7
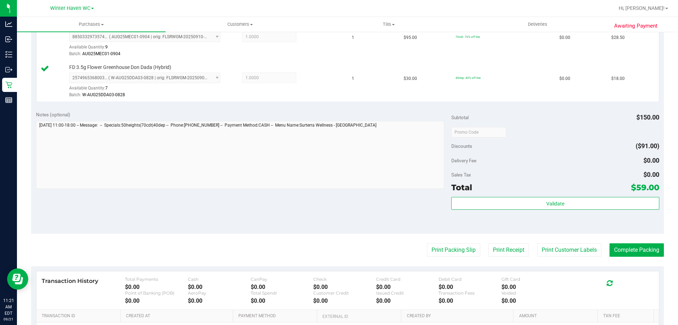
click at [522, 175] on div "Sales Tax $0.00" at bounding box center [556, 174] width 208 height 13
click at [645, 252] on button "Complete Packing" at bounding box center [637, 249] width 54 height 13
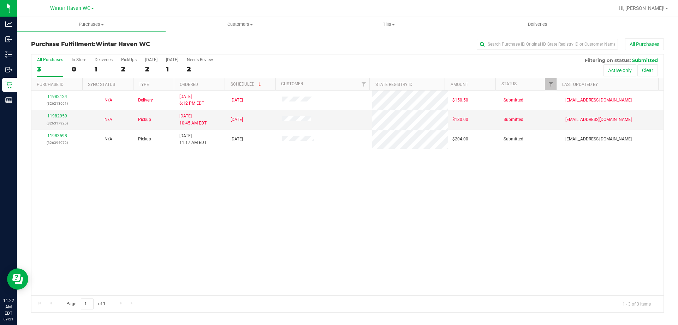
click at [324, 213] on div "11982124 (326213601) N/A Delivery 9/20/2025 6:12 PM EDT 9/22/2025 $150.50 Submi…" at bounding box center [347, 192] width 633 height 205
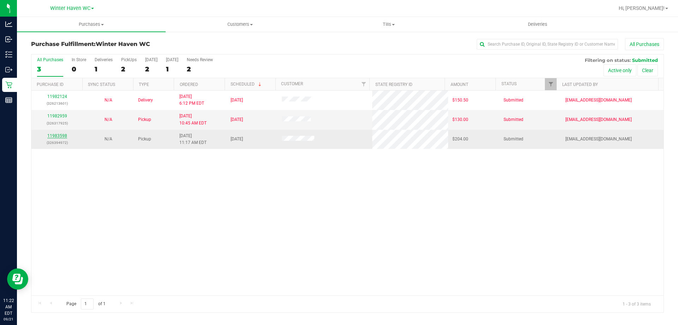
click at [61, 137] on link "11983598" at bounding box center [57, 135] width 20 height 5
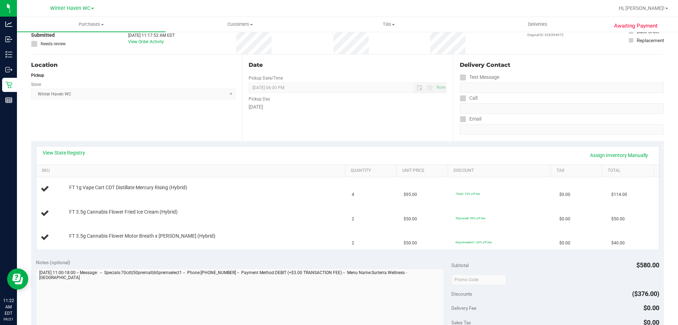
scroll to position [141, 0]
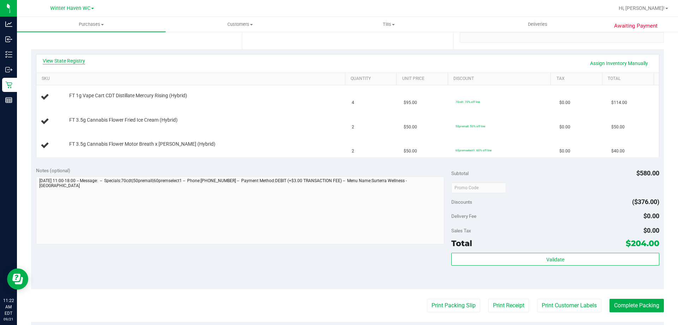
click at [63, 60] on link "View State Registry" at bounding box center [64, 60] width 42 height 7
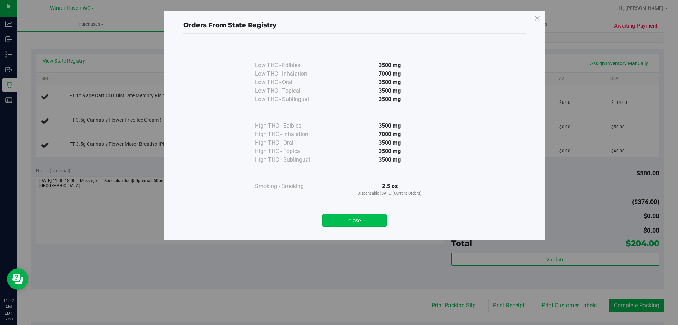
click at [346, 219] on button "Close" at bounding box center [355, 220] width 64 height 13
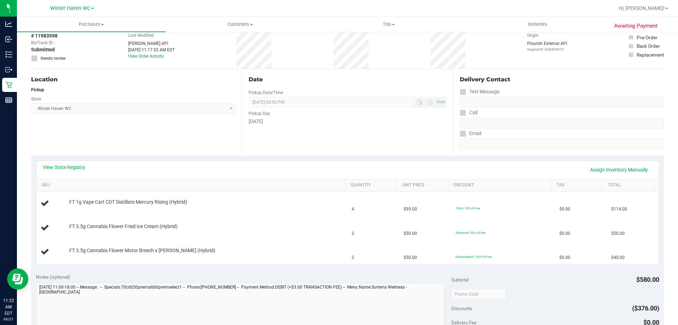
scroll to position [35, 0]
click at [83, 23] on span "Purchases" at bounding box center [91, 24] width 149 height 6
click at [71, 47] on li "Fulfillment" at bounding box center [91, 51] width 149 height 8
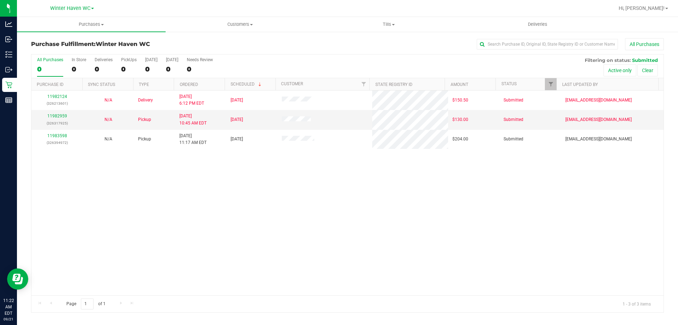
click at [263, 210] on div "11982124 (326213601) N/A Delivery 9/20/2025 6:12 PM EDT 9/22/2025 $150.50 Submi…" at bounding box center [347, 192] width 633 height 205
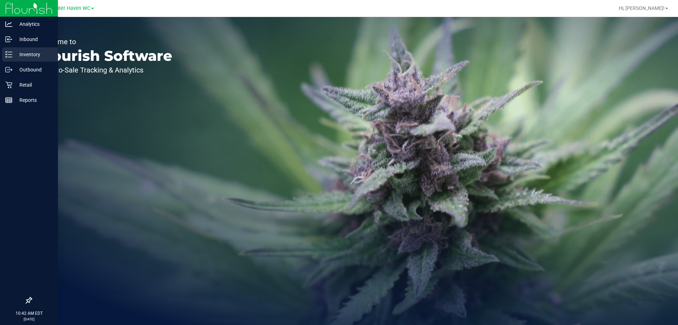
click at [8, 57] on icon at bounding box center [8, 54] width 7 height 7
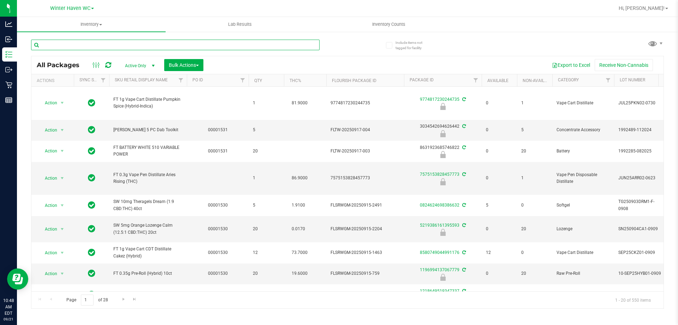
click at [69, 42] on input "text" at bounding box center [175, 45] width 289 height 11
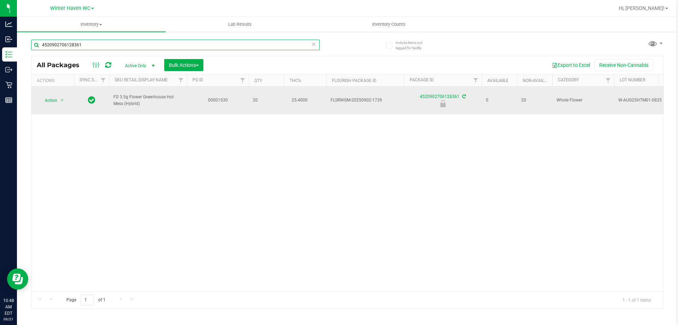
type input "4520902706128361"
click at [58, 102] on td "Action Action Edit attributes Global inventory Locate package Package audit log…" at bounding box center [52, 101] width 42 height 28
click at [56, 98] on span "Action" at bounding box center [48, 100] width 19 height 10
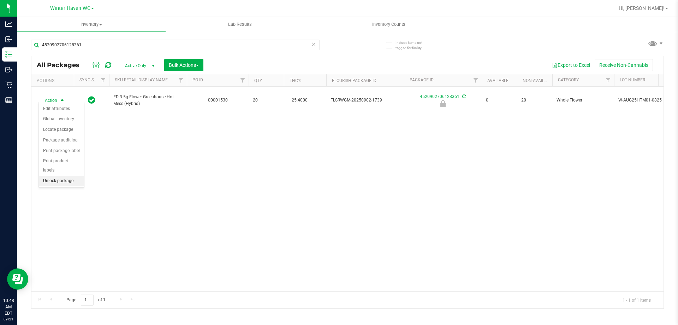
click at [75, 176] on li "Unlock package" at bounding box center [61, 181] width 45 height 11
click at [88, 165] on div "Action Action Adjust qty Create package Edit attributes Global inventory Locate…" at bounding box center [347, 189] width 633 height 205
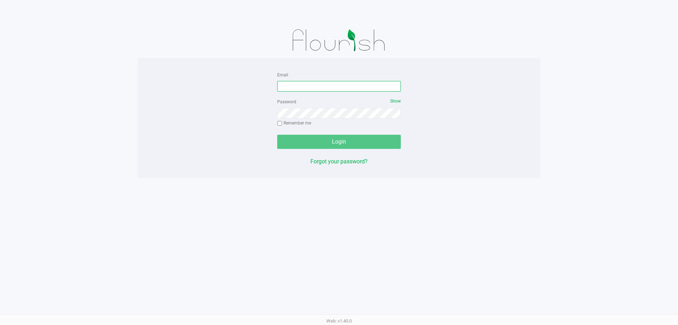
click at [283, 90] on input "Email" at bounding box center [339, 86] width 124 height 11
type input "[EMAIL_ADDRESS][DOMAIN_NAME]"
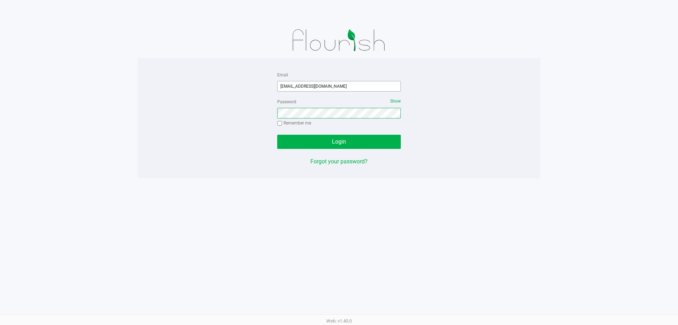
click at [277, 135] on button "Login" at bounding box center [339, 142] width 124 height 14
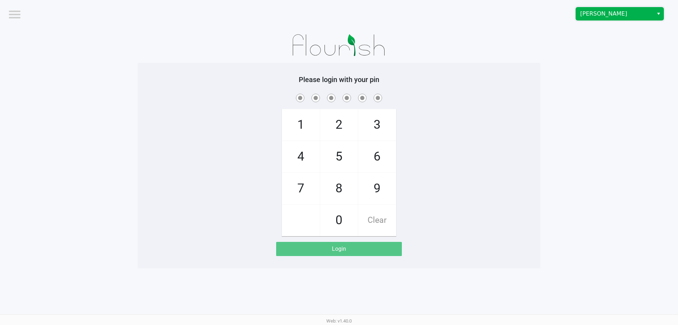
click at [607, 15] on span "[PERSON_NAME]" at bounding box center [615, 14] width 69 height 8
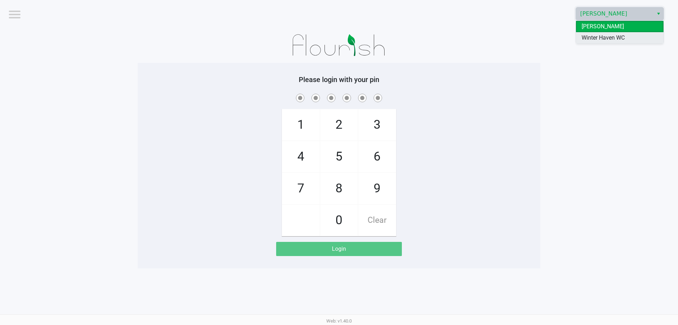
click at [599, 37] on span "Winter Haven WC" at bounding box center [603, 38] width 43 height 8
click at [536, 65] on div "Please login with your pin 1 4 7 2 5 8 0 3 6 9 Clear Login" at bounding box center [339, 165] width 403 height 205
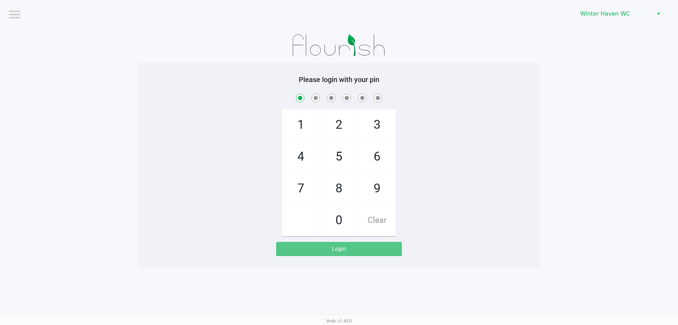
checkbox input "true"
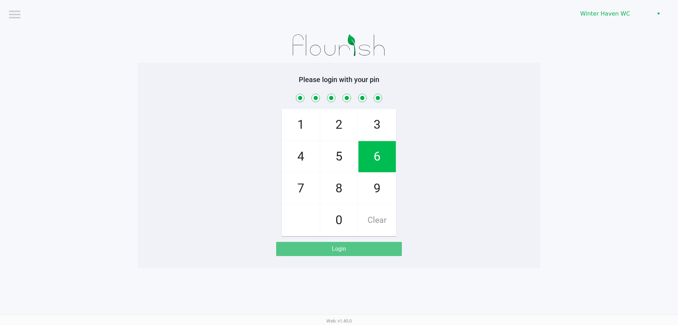
checkbox input "true"
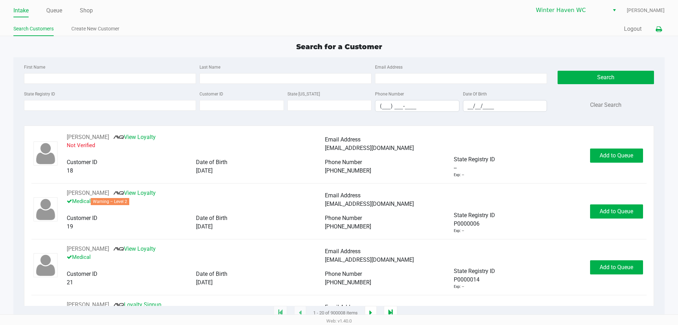
click at [654, 30] on button at bounding box center [659, 29] width 12 height 13
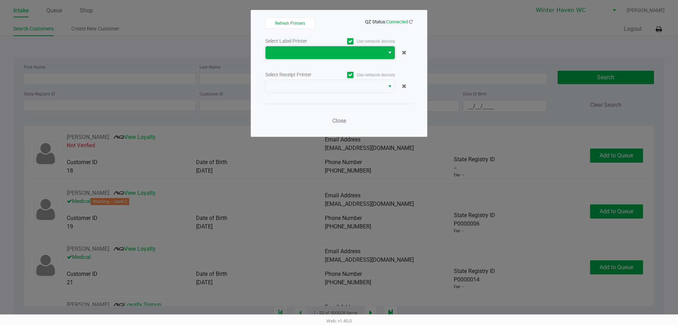
click at [371, 50] on span at bounding box center [325, 52] width 111 height 8
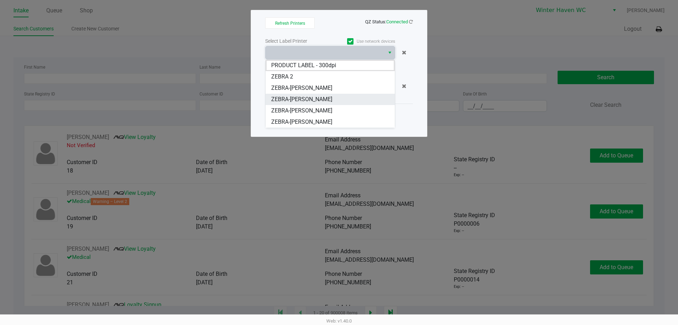
click at [343, 95] on li "ZEBRA-JAMES-OTTO" at bounding box center [330, 99] width 129 height 11
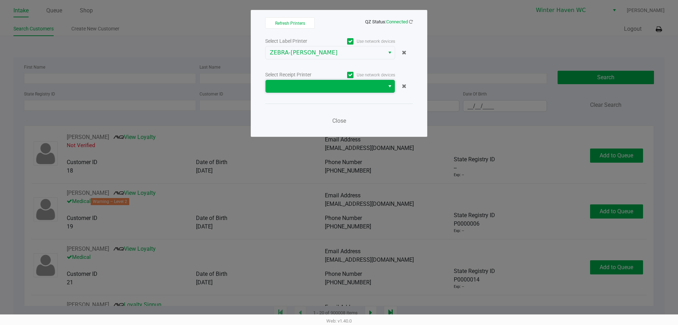
click at [336, 92] on span at bounding box center [325, 86] width 119 height 13
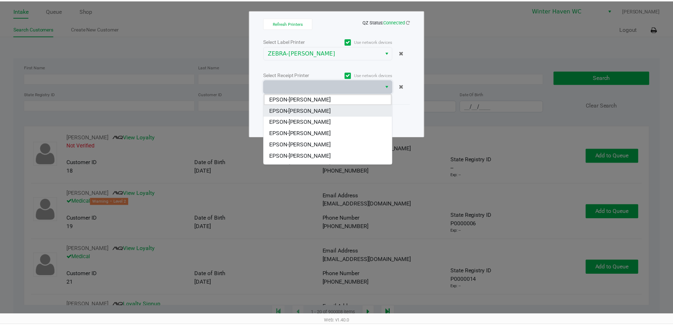
scroll to position [31, 0]
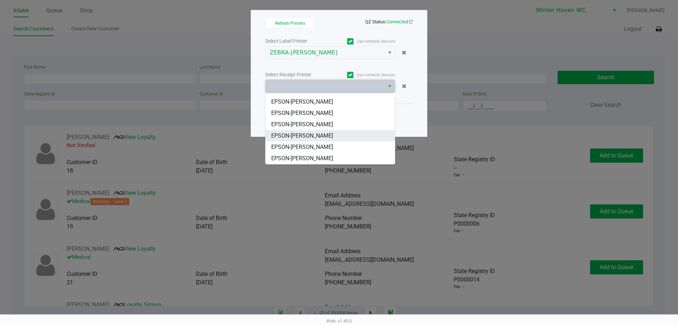
click at [331, 139] on li "EPSON-[PERSON_NAME]" at bounding box center [330, 135] width 129 height 11
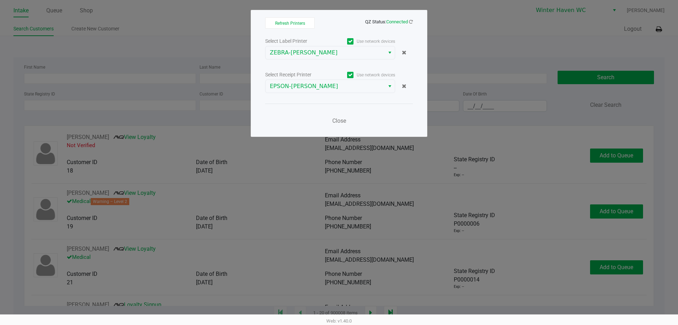
drag, startPoint x: 294, startPoint y: 114, endPoint x: 327, endPoint y: 120, distance: 33.1
click at [294, 114] on div "Close" at bounding box center [339, 117] width 148 height 26
click at [342, 117] on span "Close" at bounding box center [340, 120] width 14 height 7
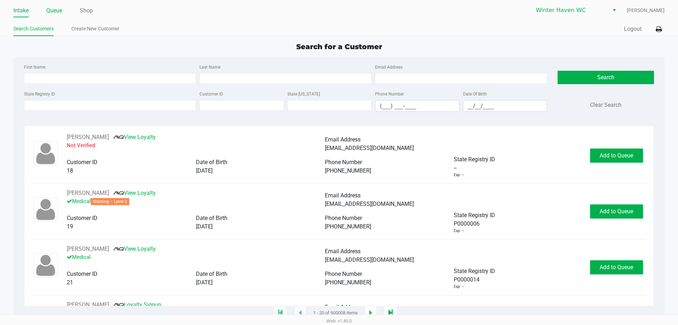
click at [57, 13] on link "Queue" at bounding box center [54, 11] width 16 height 10
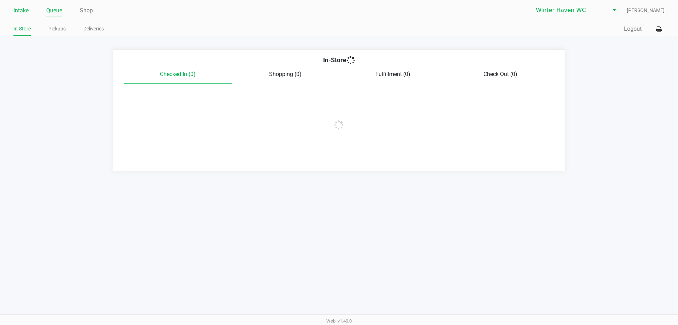
click at [17, 13] on link "Intake" at bounding box center [20, 11] width 15 height 10
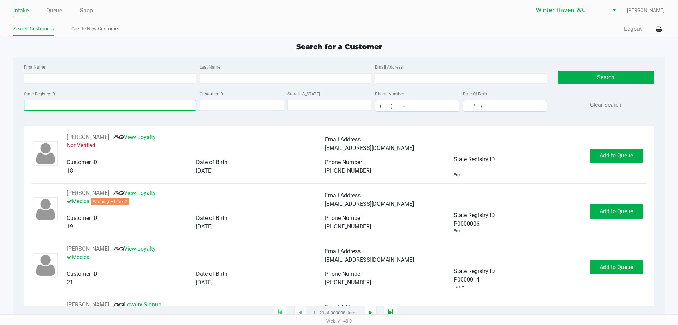
click at [73, 105] on input "State Registry ID" at bounding box center [110, 105] width 172 height 11
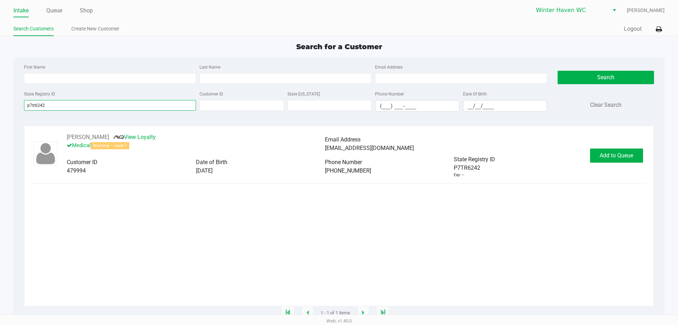
type input "p7tr6242"
click at [94, 121] on div "First Name Last Name Email Address State Registry ID p7tr6242 Customer ID State…" at bounding box center [339, 89] width 641 height 65
click at [588, 155] on div "RYAN KINNEY View Loyalty Medical Warning – Level 1 Email Address ryankinney1982…" at bounding box center [325, 155] width 530 height 45
click at [589, 155] on div "RYAN KINNEY View Loyalty Medical Warning – Level 1 Email Address ryankinney1982…" at bounding box center [325, 155] width 530 height 45
click at [592, 155] on button "Add to Queue" at bounding box center [616, 155] width 53 height 14
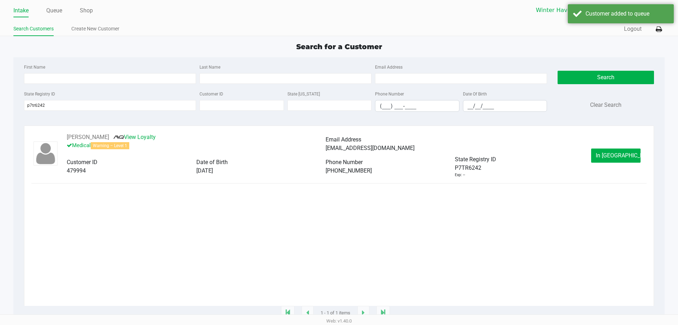
click at [592, 155] on button "In Queue" at bounding box center [616, 155] width 49 height 14
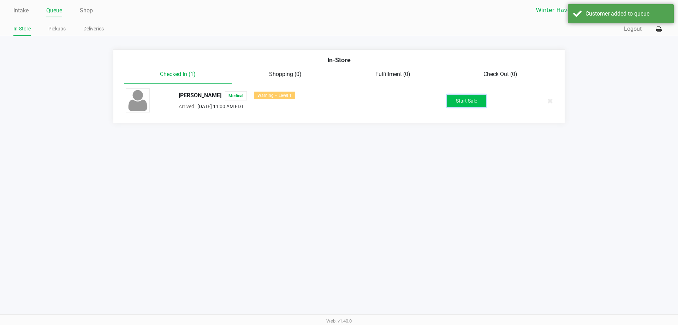
click at [468, 102] on button "Start Sale" at bounding box center [466, 101] width 39 height 12
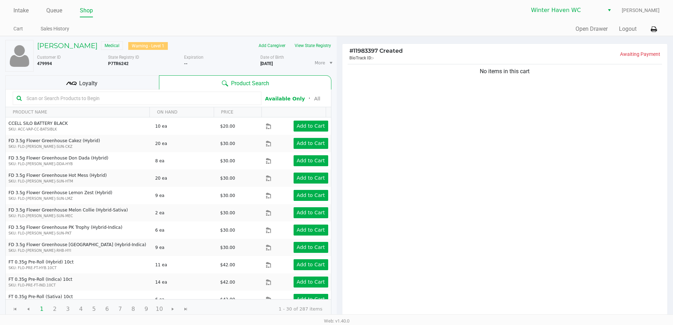
click at [479, 153] on div "No items in this cart" at bounding box center [504, 191] width 325 height 257
click at [453, 139] on div "No items in this cart" at bounding box center [504, 191] width 325 height 257
click at [247, 98] on input "text" at bounding box center [141, 98] width 234 height 11
type input "pbs"
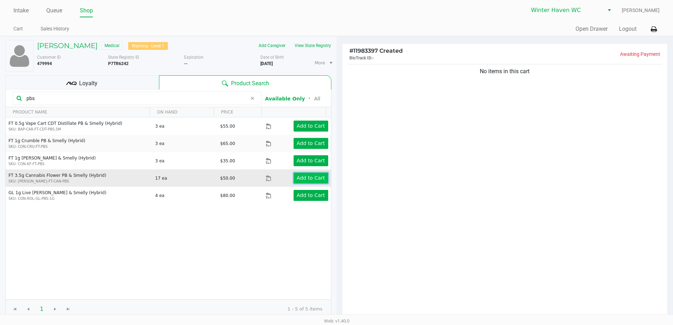
click at [312, 179] on app-button-loader "Add to Cart" at bounding box center [311, 178] width 28 height 6
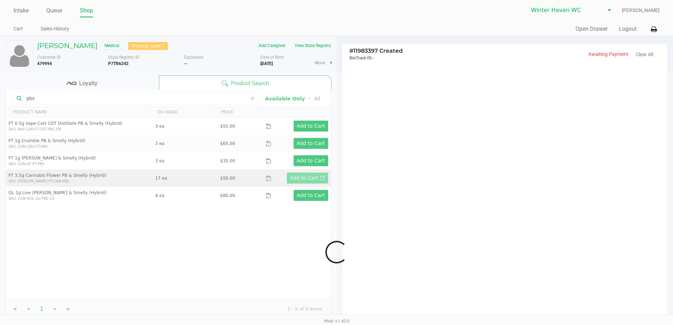
click at [391, 167] on div at bounding box center [336, 251] width 673 height 361
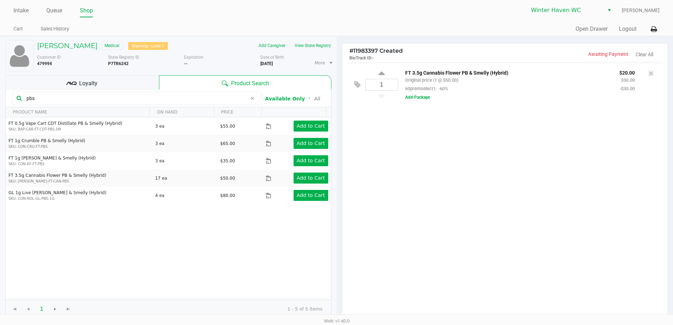
click at [392, 176] on div "1 FT 3.5g Cannabis Flower PB & Smelly (Hybrid) Original price (1 @ $50.00) 60pr…" at bounding box center [504, 191] width 325 height 257
click at [393, 176] on div "1 FT 3.5g Cannabis Flower PB & Smelly (Hybrid) Original price (1 @ $50.00) 60pr…" at bounding box center [504, 191] width 325 height 257
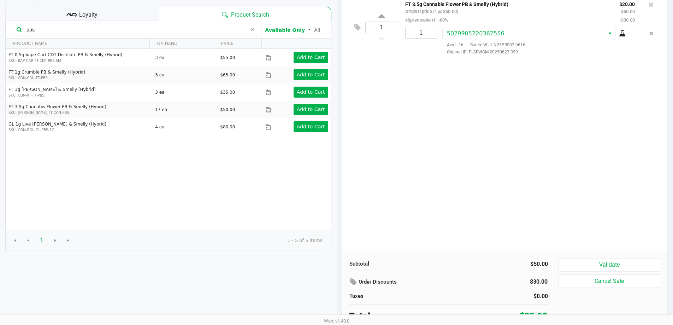
scroll to position [72, 0]
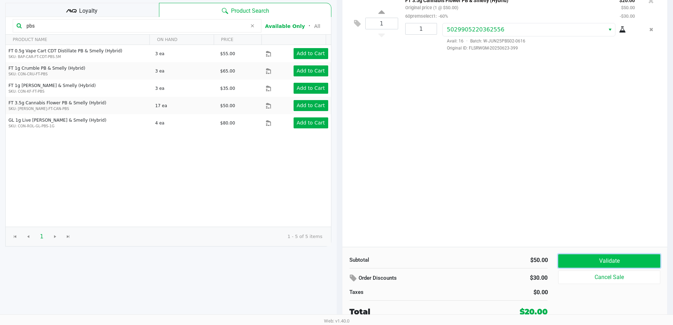
click at [569, 260] on button "Validate" at bounding box center [609, 260] width 102 height 13
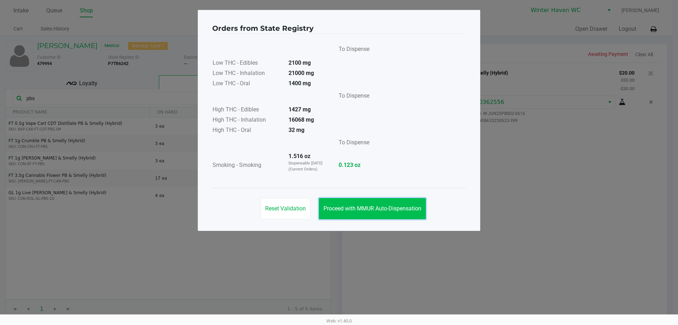
click at [365, 208] on span "Proceed with MMUR Auto-Dispensation" at bounding box center [373, 208] width 98 height 7
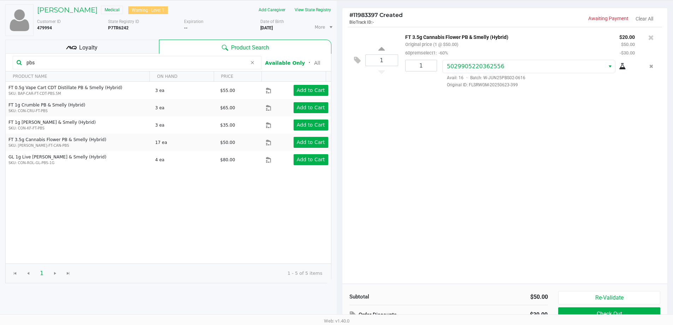
scroll to position [72, 0]
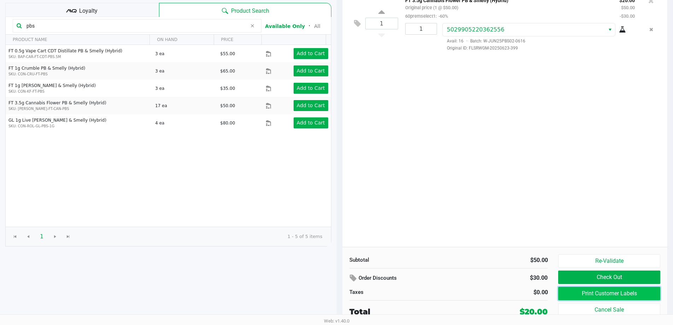
click at [578, 293] on button "Print Customer Labels" at bounding box center [609, 293] width 102 height 13
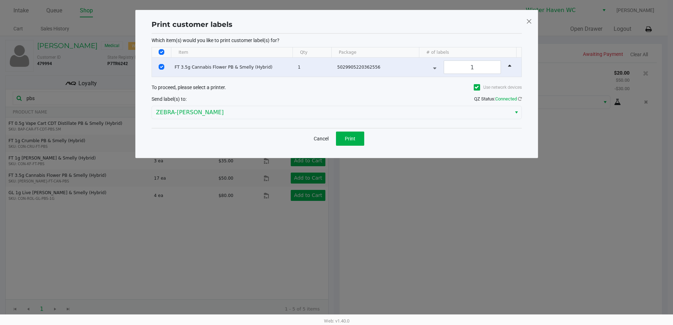
scroll to position [0, 0]
click at [360, 142] on button "Print" at bounding box center [353, 138] width 28 height 14
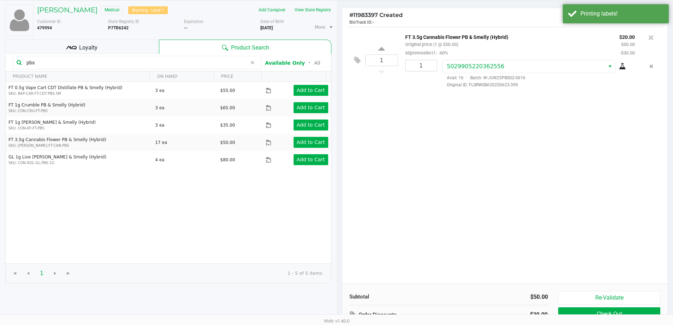
scroll to position [72, 0]
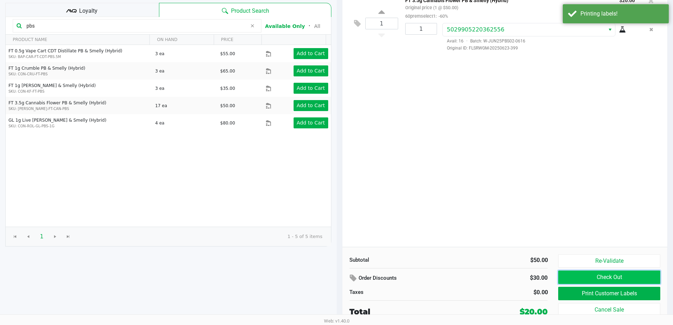
click at [600, 277] on button "Check Out" at bounding box center [609, 276] width 102 height 13
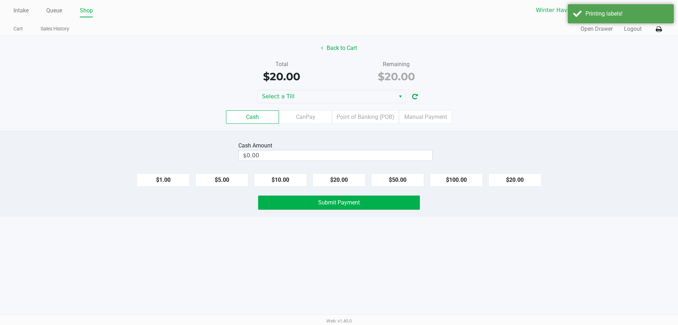
click at [472, 153] on div "Cash Amount $0.00" at bounding box center [339, 151] width 689 height 22
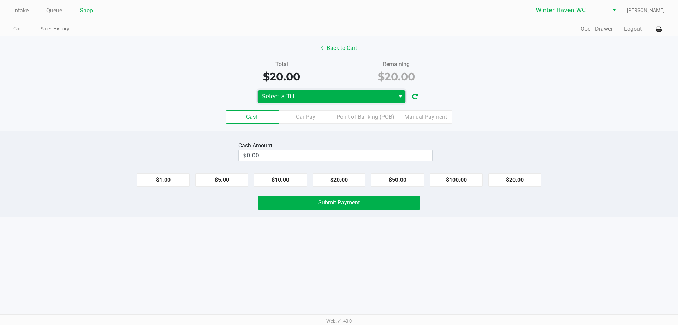
click at [389, 96] on span "Select a Till" at bounding box center [326, 96] width 129 height 8
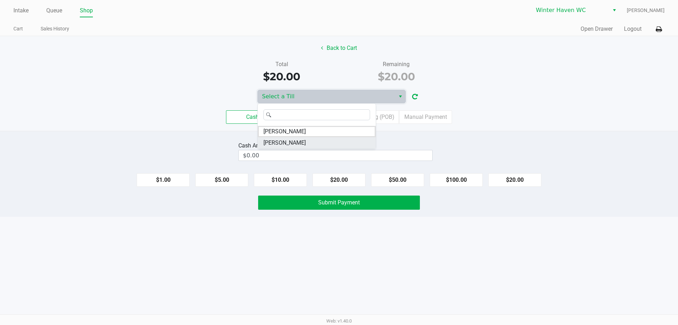
click at [325, 143] on li "JAMES-OTTO" at bounding box center [317, 142] width 118 height 11
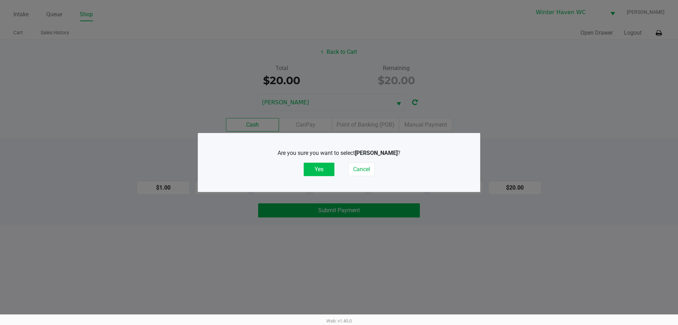
click at [323, 171] on button "Yes" at bounding box center [319, 169] width 31 height 13
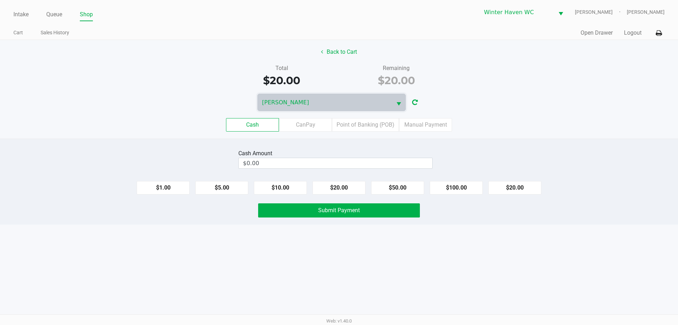
click at [563, 93] on div "Back to Cart Total $20.00 Remaining $20.00 JAMES-OTTO Cash CanPay Point of Bank…" at bounding box center [339, 89] width 678 height 99
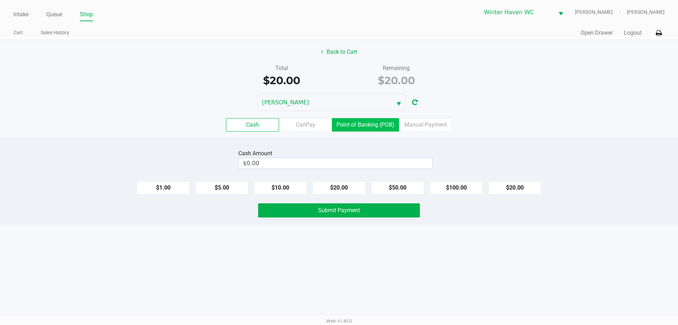
click at [348, 126] on label "Point of Banking (POB)" at bounding box center [365, 124] width 67 height 13
click at [0, 0] on 7 "Point of Banking (POB)" at bounding box center [0, 0] width 0 height 0
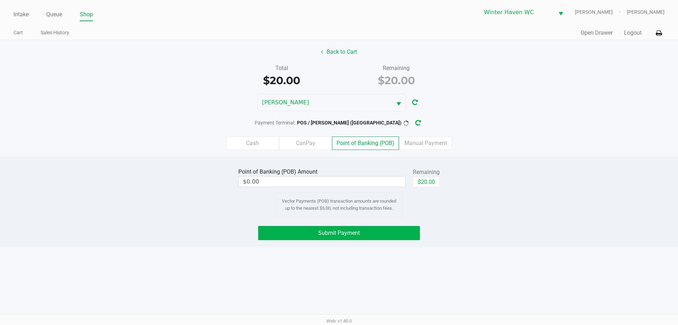
drag, startPoint x: 490, startPoint y: 180, endPoint x: 441, endPoint y: 182, distance: 49.2
click at [487, 179] on div "Point of Banking (POB) Amount $0.00 Remaining $20.00 Vector Payments (POB) tran…" at bounding box center [339, 191] width 689 height 51
click at [433, 177] on button "$20.00" at bounding box center [426, 181] width 27 height 11
type input "$20.00"
click at [504, 164] on div "Point of Banking (POB) Amount $20.00 Remaining $20.00 Clear Vector Payments (PO…" at bounding box center [339, 202] width 678 height 90
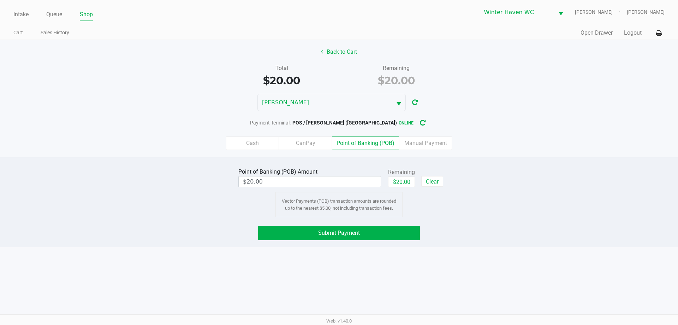
click at [415, 225] on div "Point of Banking (POB) Amount $20.00 Remaining $20.00 Clear Vector Payments (PO…" at bounding box center [339, 202] width 678 height 90
click at [415, 231] on button "Submit Payment" at bounding box center [339, 233] width 162 height 14
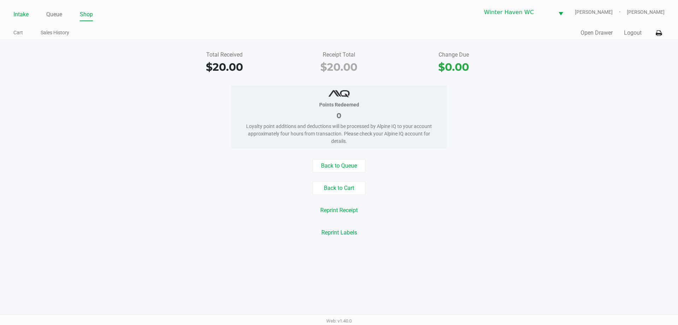
click at [27, 13] on link "Intake" at bounding box center [20, 15] width 15 height 10
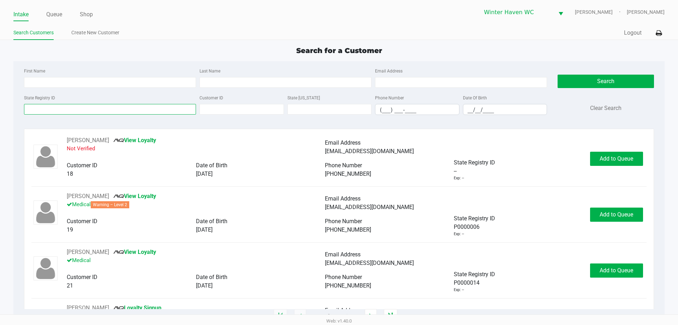
click at [31, 105] on input "State Registry ID" at bounding box center [110, 109] width 172 height 11
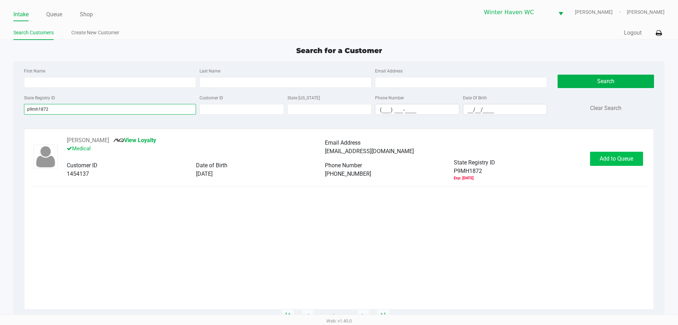
type input "p9mh1872"
click at [604, 164] on button "Add to Queue" at bounding box center [616, 159] width 53 height 14
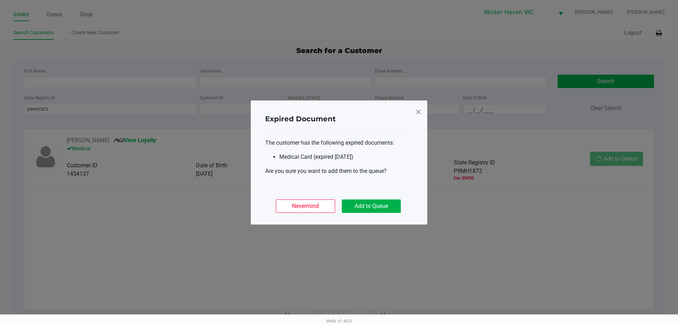
click at [357, 218] on div "Expired Document The customer has the following expired documents: Medical Card…" at bounding box center [339, 162] width 177 height 124
click at [356, 211] on button "Add to Queue" at bounding box center [371, 205] width 59 height 13
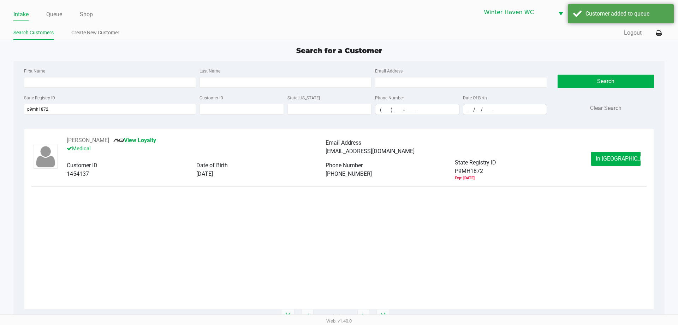
click at [592, 152] on div "In Queue" at bounding box center [616, 159] width 49 height 14
click at [593, 153] on button "In Queue" at bounding box center [616, 159] width 49 height 14
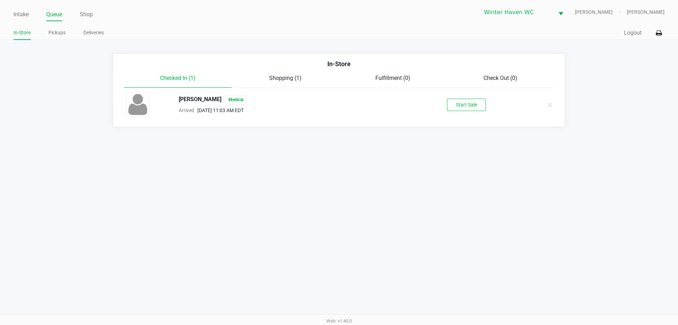
click at [460, 111] on div "JUSTIN TUCKER Medical Arrived Sep 21, 2025 11:03 AM EDT Start Sale" at bounding box center [339, 104] width 437 height 25
click at [459, 106] on button "Start Sale" at bounding box center [466, 105] width 39 height 12
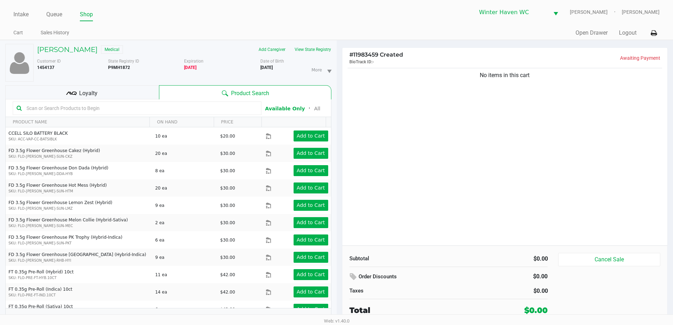
drag, startPoint x: 409, startPoint y: 160, endPoint x: 144, endPoint y: 90, distance: 274.2
click at [409, 160] on div "No items in this cart" at bounding box center [504, 155] width 325 height 179
drag, startPoint x: 126, startPoint y: 97, endPoint x: 150, endPoint y: 98, distance: 23.7
click at [127, 97] on div "Loyalty" at bounding box center [82, 92] width 154 height 14
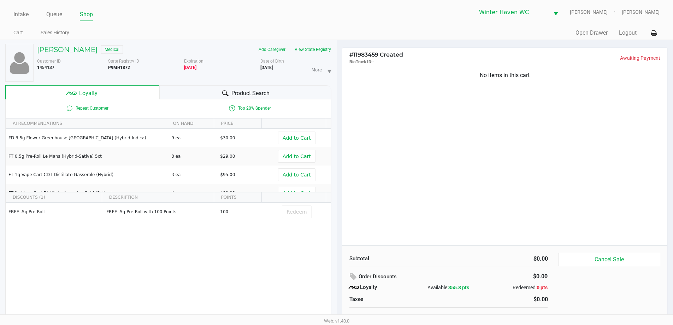
click at [188, 96] on div "Product Search" at bounding box center [245, 92] width 172 height 14
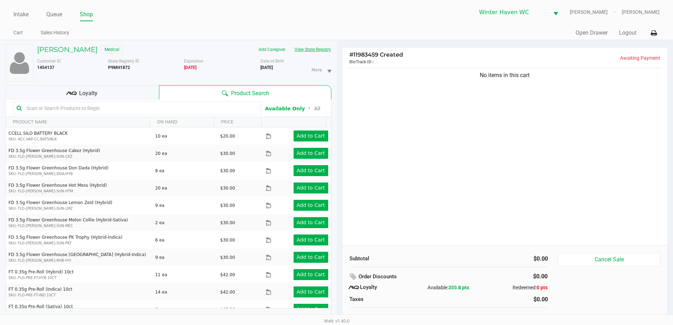
click at [316, 46] on button "View State Registry" at bounding box center [310, 49] width 41 height 11
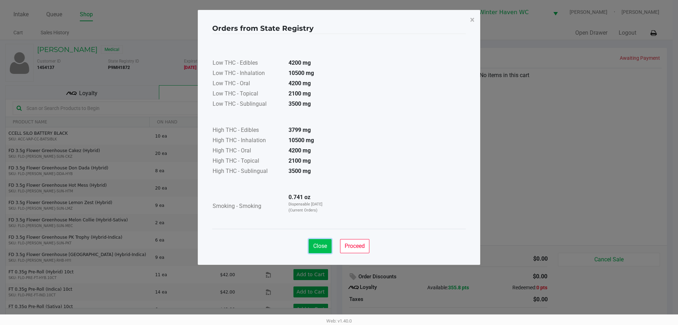
click at [321, 245] on span "Close" at bounding box center [320, 245] width 14 height 7
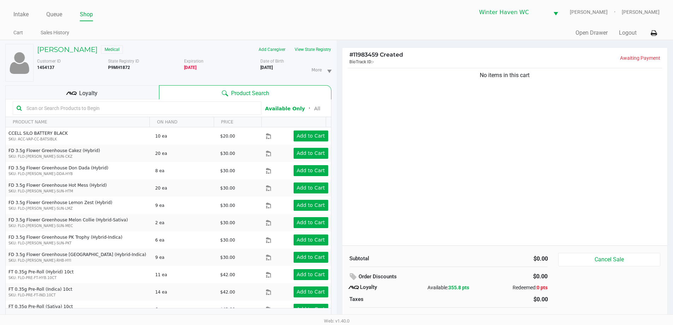
click at [381, 168] on div "Low THC - Edibles 4200 mg Low THC - Inhalation 10500 mg Low THC - Oral 4200 mg …" at bounding box center [337, 114] width 254 height 178
click at [183, 108] on input "text" at bounding box center [141, 108] width 234 height 11
click at [78, 107] on input "text" at bounding box center [141, 108] width 234 height 11
click at [78, 96] on div "Loyalty" at bounding box center [82, 92] width 154 height 14
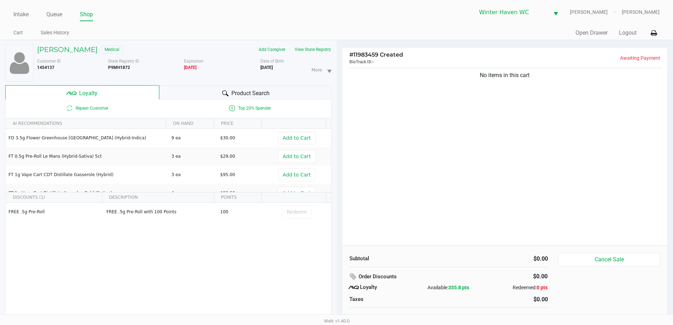
click at [177, 96] on div "Product Search" at bounding box center [245, 92] width 172 height 14
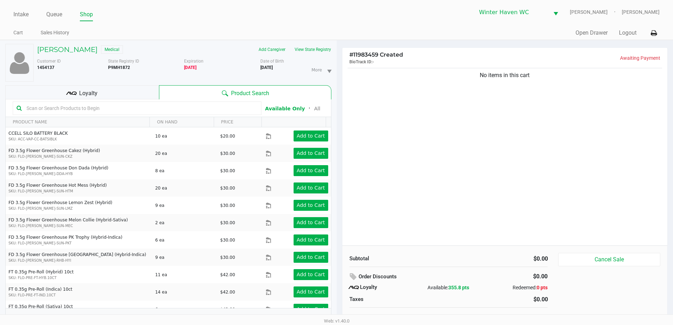
click at [169, 106] on input "text" at bounding box center [141, 108] width 234 height 11
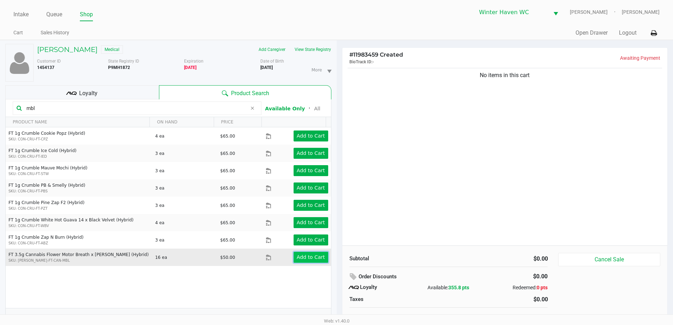
click at [301, 260] on app-button-loader "Add to Cart" at bounding box center [311, 257] width 28 height 6
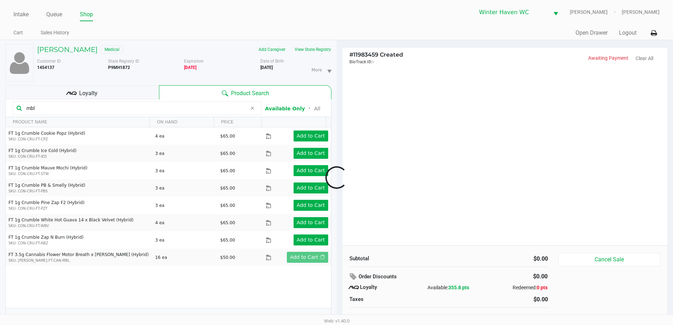
click at [367, 219] on div at bounding box center [336, 177] width 673 height 205
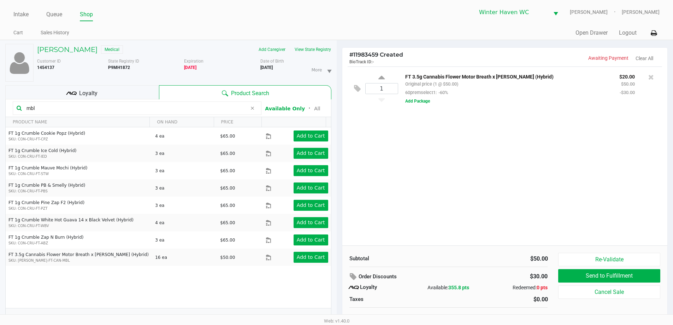
drag, startPoint x: 30, startPoint y: 110, endPoint x: 0, endPoint y: 108, distance: 29.7
click at [0, 108] on div "JUSTIN TUCKER Medical Add Caregiver View State Registry Customer ID 1454137 Sta…" at bounding box center [168, 186] width 337 height 292
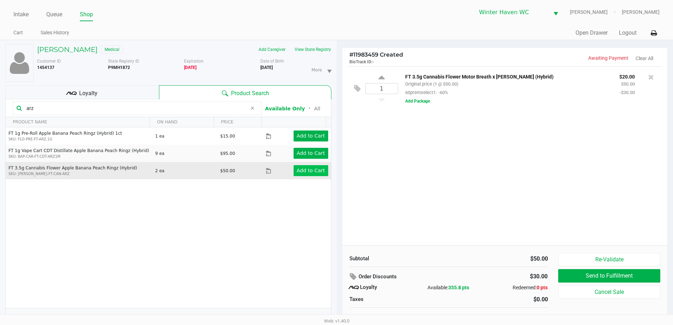
type input "arz"
click at [312, 170] on app-button-loader "Add to Cart" at bounding box center [311, 171] width 28 height 6
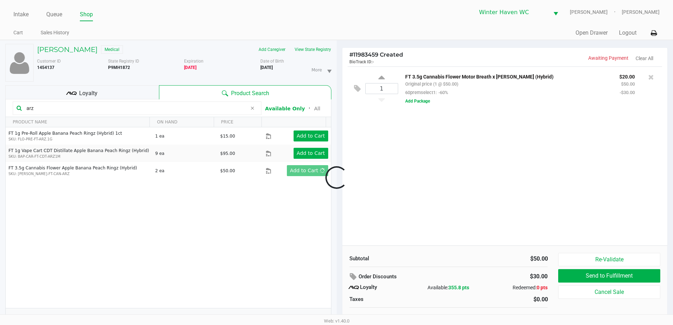
click at [466, 170] on div at bounding box center [336, 177] width 673 height 205
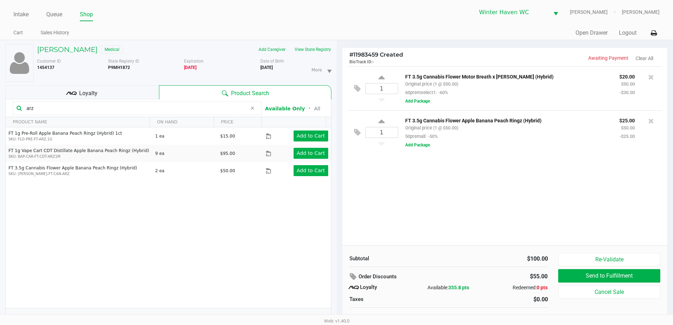
drag, startPoint x: 147, startPoint y: 106, endPoint x: 16, endPoint y: 122, distance: 132.1
click at [16, 122] on kendo-grid "arz Available Only ᛫ All PRODUCT NAME ON HAND PRICE FT 1g Pre-Roll Apple Banana…" at bounding box center [168, 213] width 326 height 229
click at [584, 237] on div "1 FT 3.5g Cannabis Flower Motor Breath x Mike Larry (Hybrid) Original price (1 …" at bounding box center [504, 155] width 325 height 179
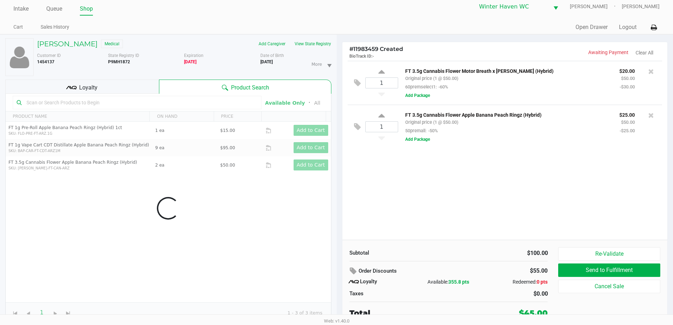
scroll to position [7, 0]
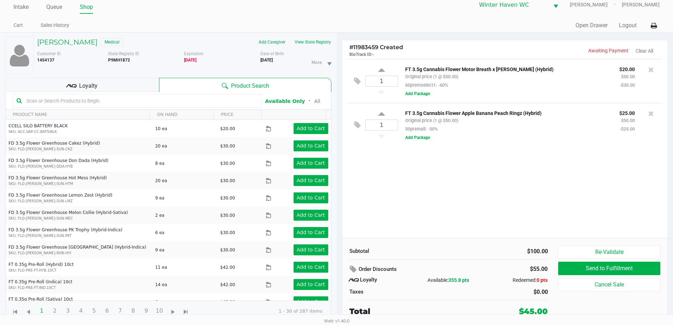
click at [465, 199] on div "1 FT 3.5g Cannabis Flower Motor Breath x Mike Larry (Hybrid) Original price (1 …" at bounding box center [504, 148] width 325 height 179
click at [126, 104] on input "text" at bounding box center [141, 100] width 234 height 11
click at [295, 44] on button "View State Registry" at bounding box center [310, 41] width 41 height 11
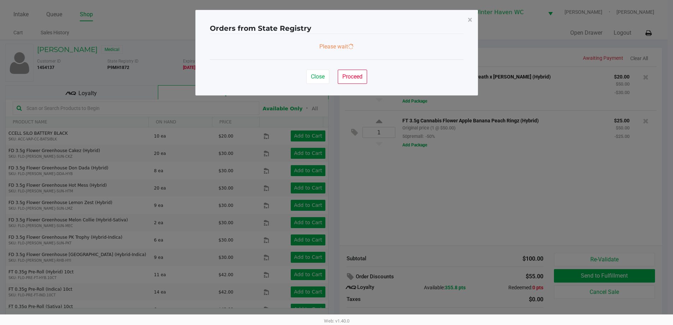
scroll to position [0, 0]
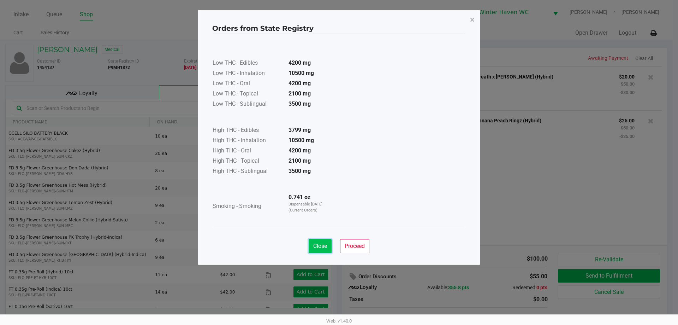
click at [325, 251] on button "Close" at bounding box center [320, 246] width 23 height 14
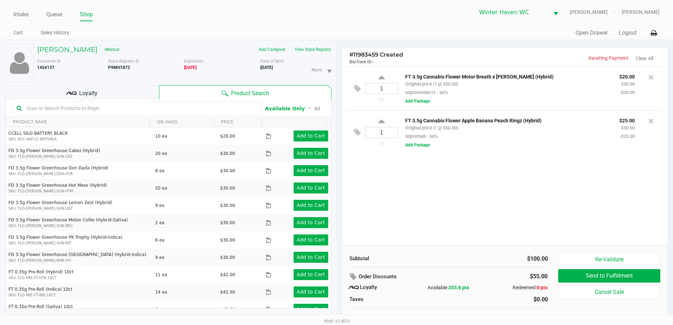
click at [458, 182] on div "1 FT 3.5g Cannabis Flower Motor Breath x Mike Larry (Hybrid) Original price (1 …" at bounding box center [504, 155] width 325 height 179
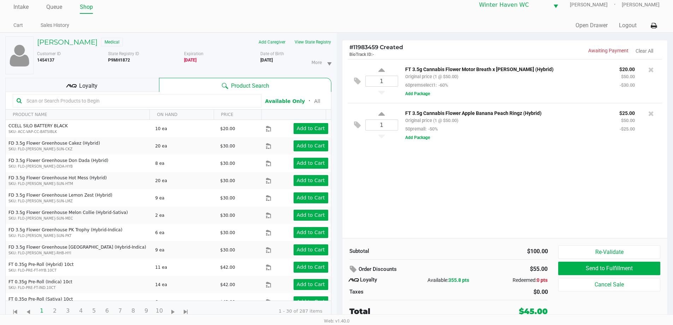
click at [459, 186] on div "1 FT 3.5g Cannabis Flower Motor Breath x Mike Larry (Hybrid) Original price (1 …" at bounding box center [504, 148] width 325 height 179
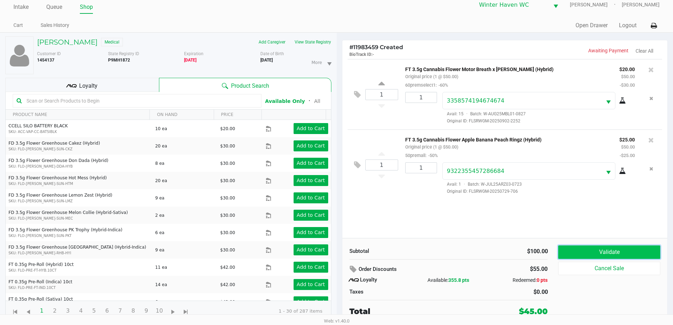
click at [655, 251] on button "Validate" at bounding box center [609, 251] width 102 height 13
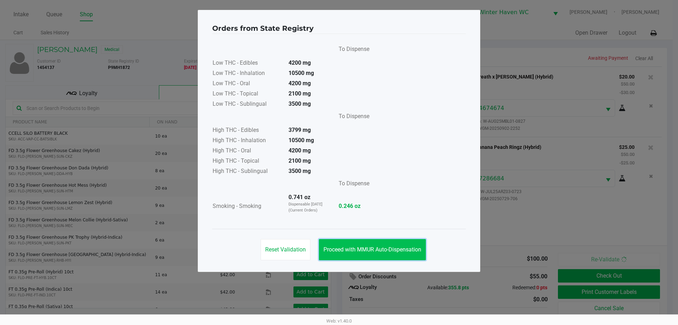
click at [344, 251] on span "Proceed with MMUR Auto-Dispensation" at bounding box center [373, 249] width 98 height 7
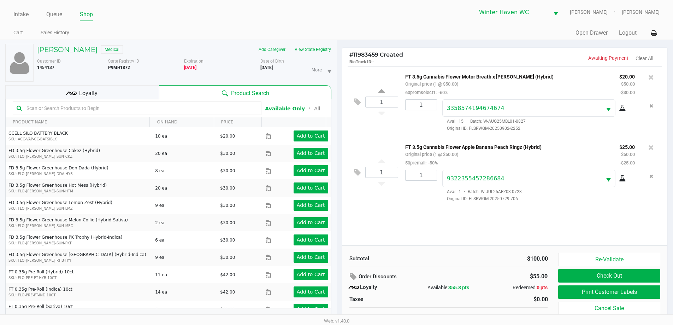
drag, startPoint x: 489, startPoint y: 235, endPoint x: 505, endPoint y: 242, distance: 17.2
click at [490, 235] on div "1 FT 3.5g Cannabis Flower Motor Breath x Mike Larry (Hybrid) Original price (1 …" at bounding box center [504, 155] width 325 height 179
click at [565, 288] on button "Print Customer Labels" at bounding box center [609, 291] width 102 height 13
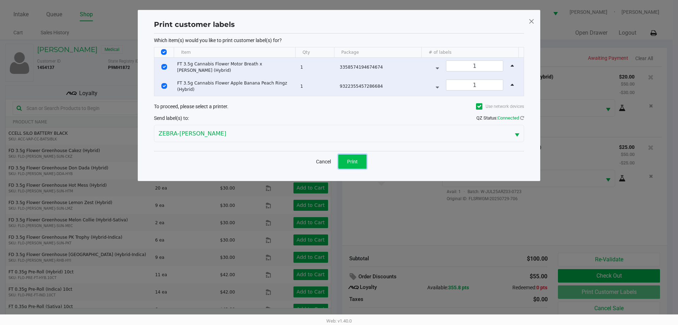
click at [359, 164] on button "Print" at bounding box center [353, 161] width 28 height 14
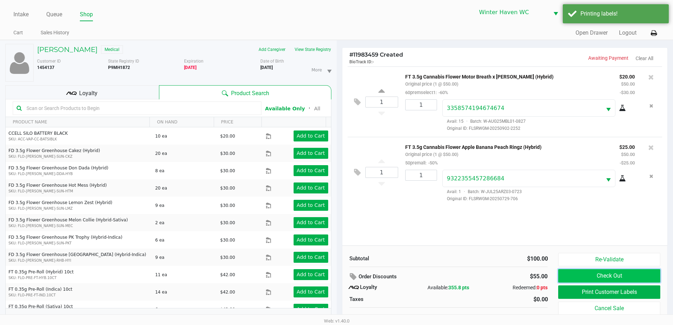
click at [586, 278] on button "Check Out" at bounding box center [609, 275] width 102 height 13
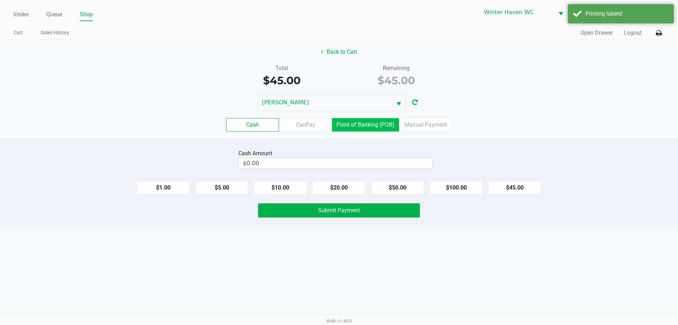
click at [363, 130] on label "Point of Banking (POB)" at bounding box center [365, 124] width 67 height 13
click at [0, 0] on 7 "Point of Banking (POB)" at bounding box center [0, 0] width 0 height 0
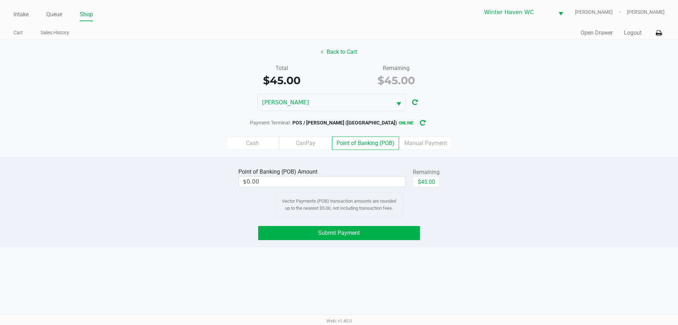
click at [447, 166] on div "Point of Banking (POB) Amount $0.00 Remaining $45.00 Vector Payments (POB) tran…" at bounding box center [339, 202] width 678 height 90
click at [431, 184] on button "$45.00" at bounding box center [426, 181] width 27 height 11
type input "$45.00"
drag, startPoint x: 489, startPoint y: 216, endPoint x: 447, endPoint y: 221, distance: 42.4
click at [488, 215] on div "Point of Banking (POB) Amount $45.00 Remaining $45.00 Clear Vector Payments (PO…" at bounding box center [339, 191] width 689 height 51
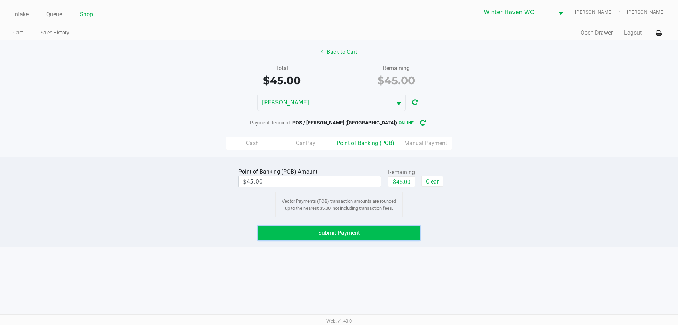
click at [402, 233] on button "Submit Payment" at bounding box center [339, 233] width 162 height 14
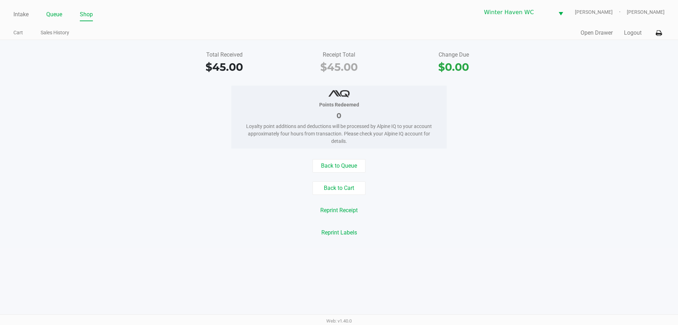
click at [52, 15] on link "Queue" at bounding box center [54, 15] width 16 height 10
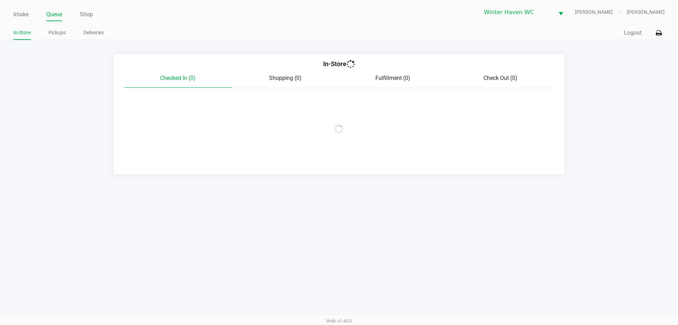
drag, startPoint x: 56, startPoint y: 26, endPoint x: 56, endPoint y: 45, distance: 18.4
click at [56, 38] on div "Intake Queue Shop Winter Haven WC JAMES-OTTO Brian Beaudin In-Store Pickups Del…" at bounding box center [339, 20] width 678 height 40
click at [56, 45] on app-point-of-sale "Intake Queue Shop Winter Haven WC JAMES-OTTO Brian Beaudin In-Store Pickups Del…" at bounding box center [339, 87] width 678 height 175
click at [56, 39] on li "Pickups" at bounding box center [56, 34] width 17 height 12
click at [56, 36] on link "Pickups" at bounding box center [56, 32] width 17 height 9
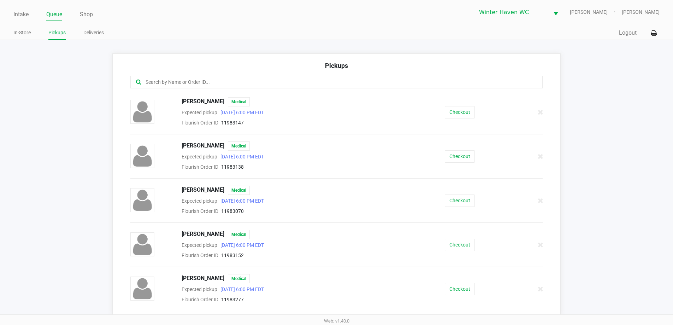
click at [154, 81] on input "text" at bounding box center [325, 82] width 361 height 8
click at [469, 156] on button "Checkout" at bounding box center [460, 156] width 30 height 12
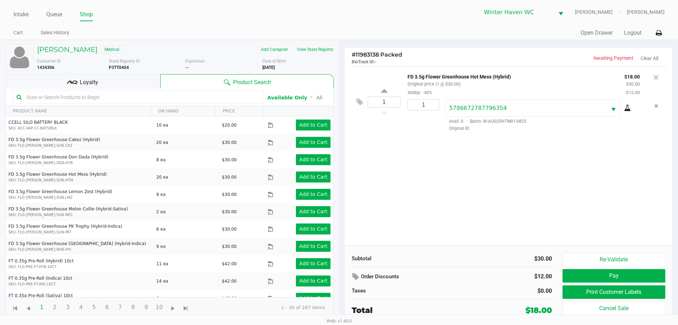
click at [487, 174] on div "1 FD 3.5g Flower Greenhouse Hot Mess (Hybrid) Original price (1 @ $30.00) 40dep…" at bounding box center [509, 155] width 328 height 179
click at [572, 286] on button "Print Customer Labels" at bounding box center [614, 291] width 103 height 13
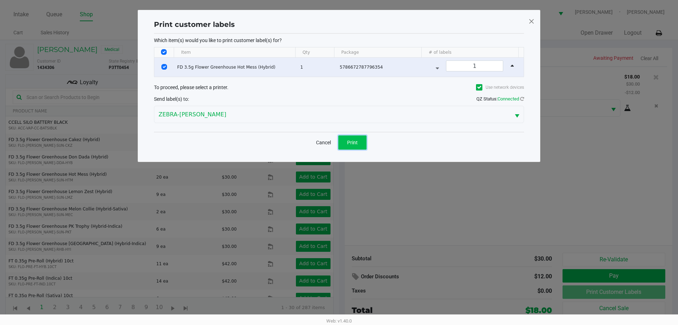
click at [355, 144] on span "Print" at bounding box center [352, 143] width 11 height 6
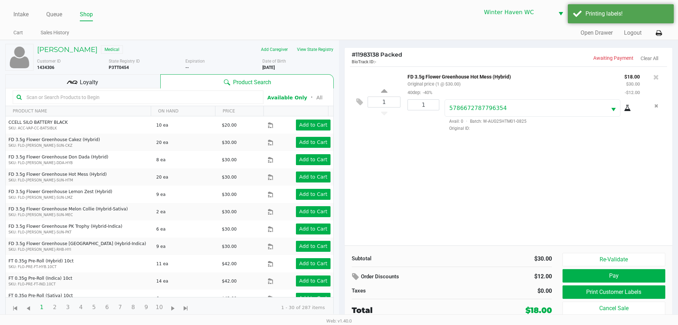
drag, startPoint x: 169, startPoint y: 81, endPoint x: 155, endPoint y: 80, distance: 13.8
click at [168, 81] on div "Product Search" at bounding box center [247, 81] width 174 height 14
click at [155, 80] on div "Loyalty" at bounding box center [82, 81] width 155 height 14
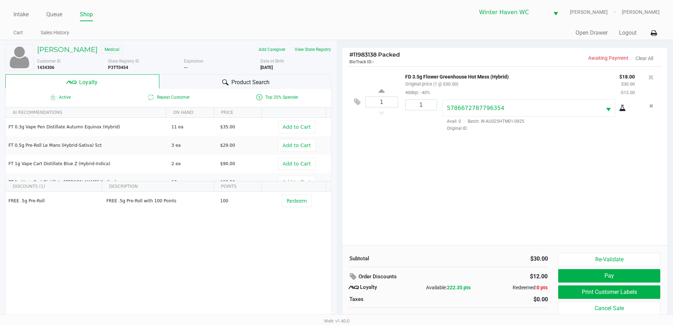
click at [433, 185] on div "1 FD 3.5g Flower Greenhouse Hot Mess (Hybrid) Original price (1 @ $30.00) 40dep…" at bounding box center [504, 155] width 325 height 179
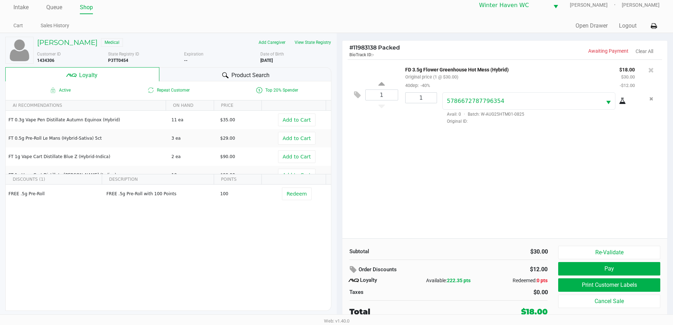
click at [434, 185] on div "1 FD 3.5g Flower Greenhouse Hot Mess (Hybrid) Original price (1 @ $30.00) 40dep…" at bounding box center [504, 148] width 325 height 179
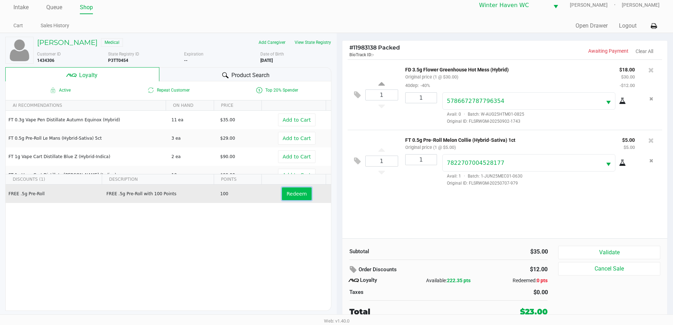
click at [292, 198] on button "Redeem" at bounding box center [296, 193] width 29 height 13
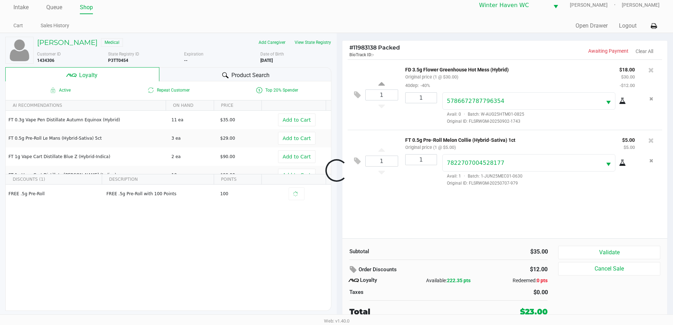
click at [412, 196] on div at bounding box center [336, 170] width 673 height 204
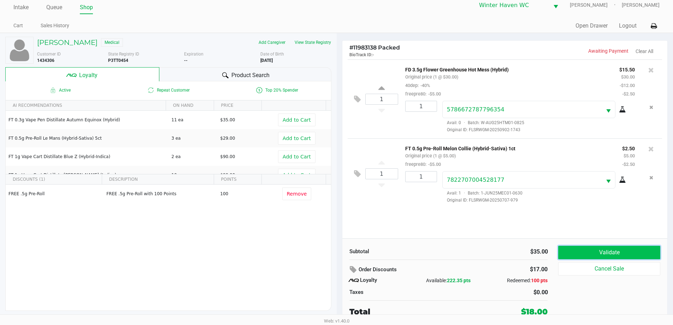
click at [571, 249] on button "Validate" at bounding box center [609, 252] width 102 height 13
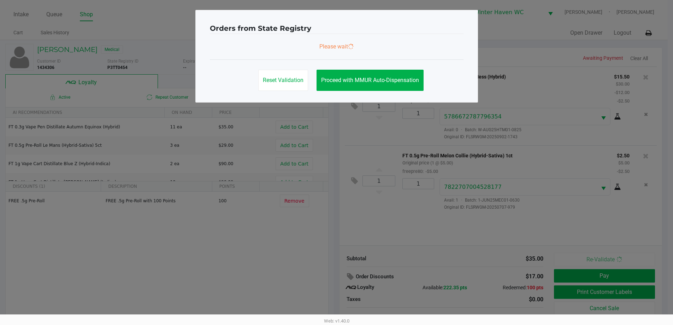
scroll to position [0, 0]
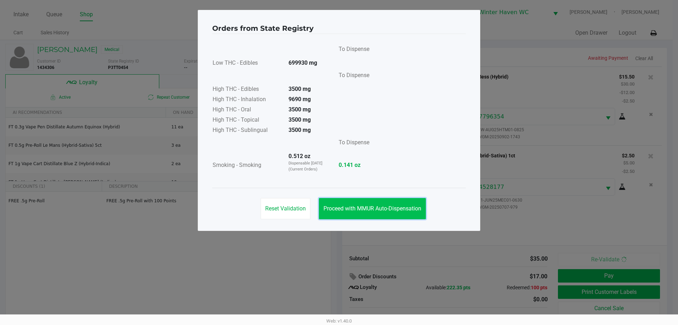
click at [389, 209] on span "Proceed with MMUR Auto-Dispensation" at bounding box center [373, 208] width 98 height 7
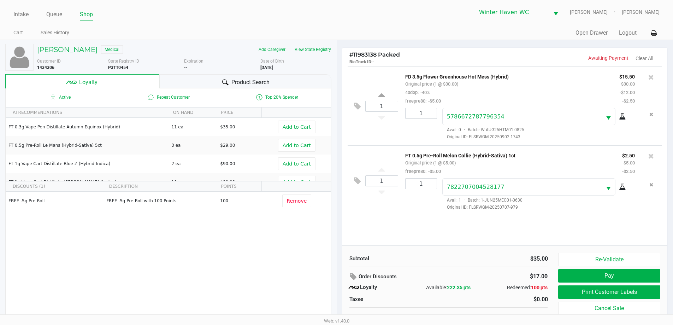
click at [420, 245] on ngb-modal-window "Orders from State Registry To Dispense Low THC - Edibles 699930 mg To Dispense …" at bounding box center [336, 162] width 673 height 325
click at [612, 294] on button "Print Customer Labels" at bounding box center [609, 291] width 102 height 13
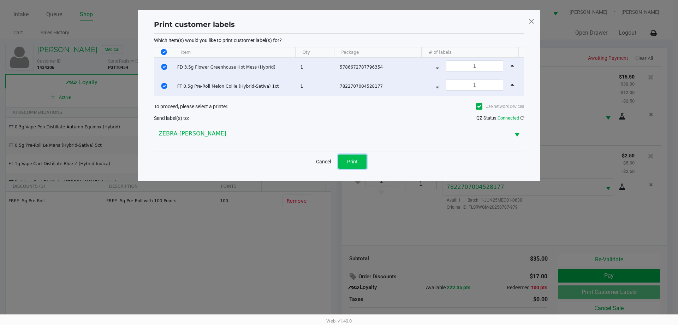
click at [358, 161] on span "Print" at bounding box center [352, 162] width 11 height 6
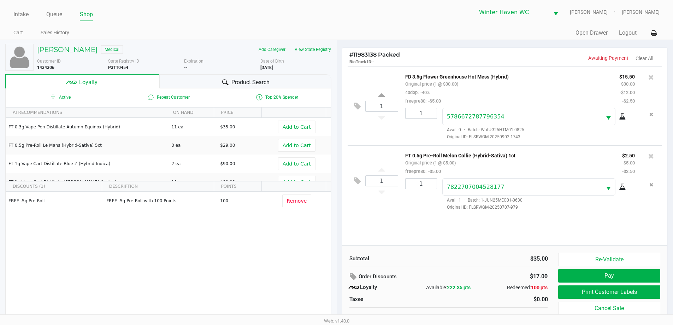
click at [233, 73] on div "CRISTAL ALICEA Medical Add Caregiver View State Registry Customer ID 1434306 St…" at bounding box center [168, 180] width 326 height 281
click at [233, 75] on div "Product Search" at bounding box center [245, 81] width 172 height 14
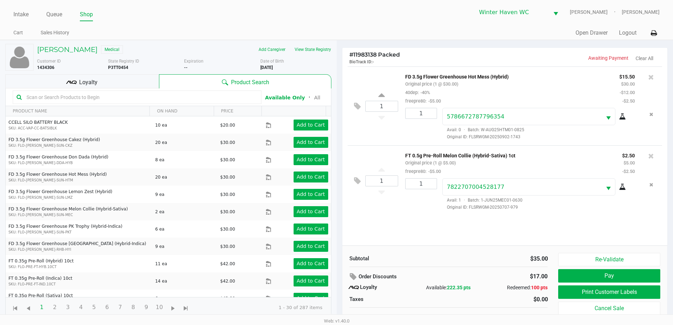
click at [155, 100] on input "text" at bounding box center [141, 97] width 234 height 11
type input "bic"
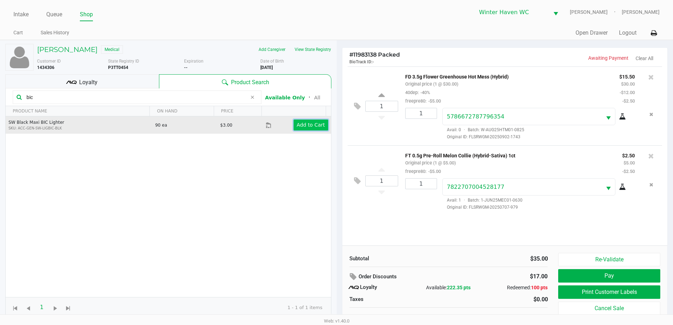
click at [297, 119] on button "Add to Cart" at bounding box center [311, 124] width 35 height 11
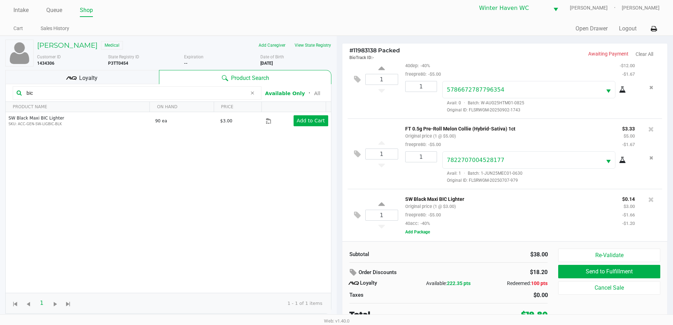
scroll to position [7, 0]
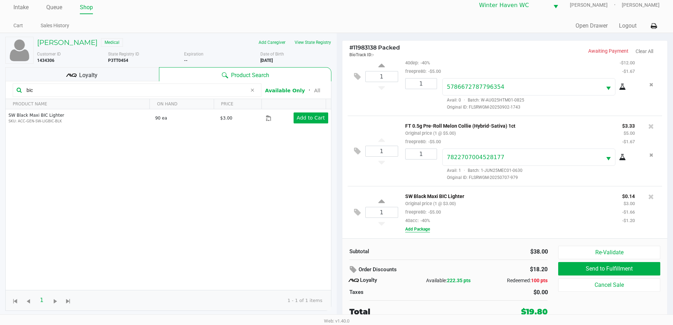
click at [413, 231] on button "Add Package" at bounding box center [417, 229] width 25 height 6
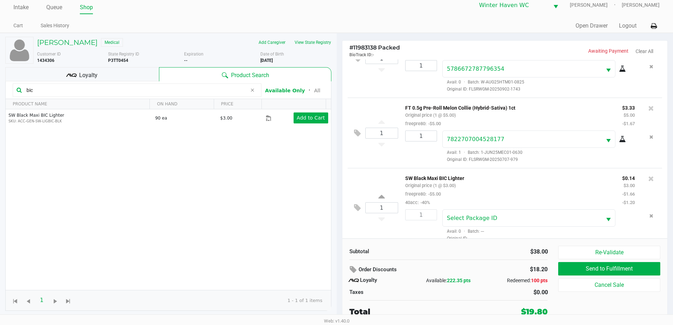
scroll to position [50, 0]
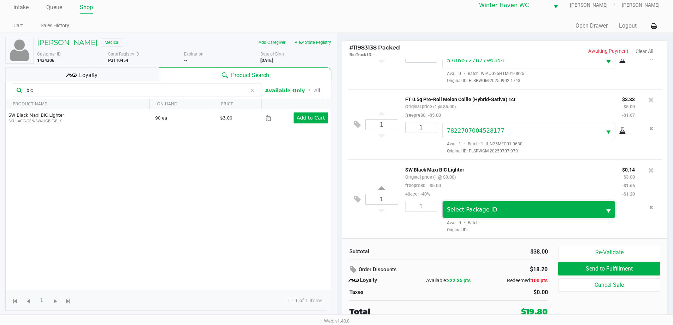
click at [464, 213] on span "Select Package ID" at bounding box center [472, 209] width 51 height 7
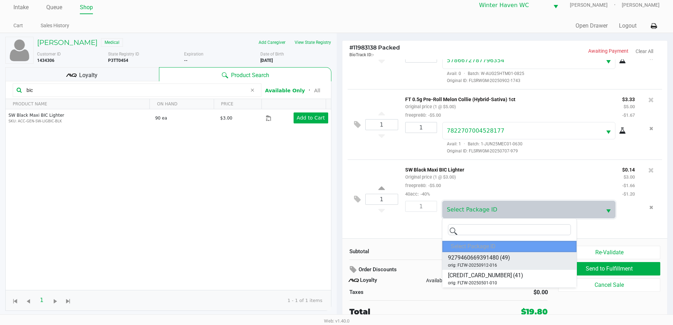
click at [459, 262] on span "orig: FLTW-20250912-016" at bounding box center [472, 265] width 49 height 6
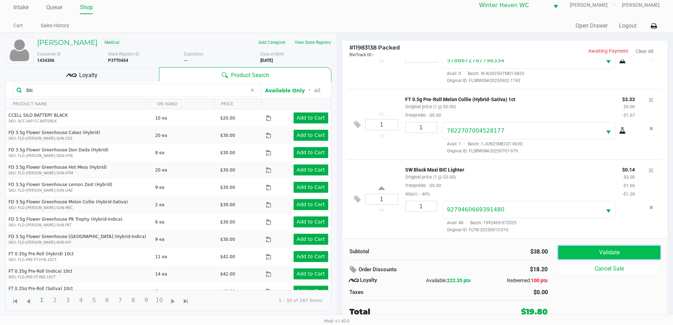
click at [598, 255] on button "Validate" at bounding box center [609, 252] width 102 height 13
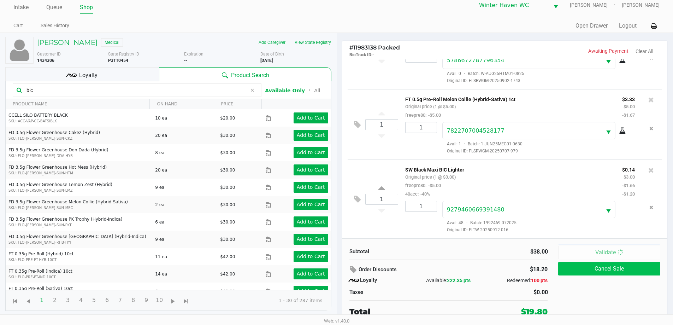
scroll to position [0, 0]
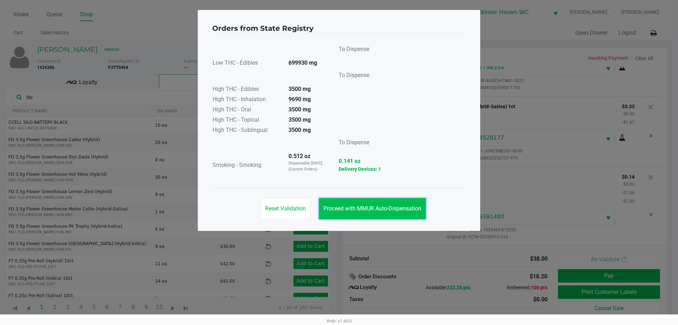
click at [368, 210] on span "Proceed with MMUR Auto-Dispensation" at bounding box center [373, 208] width 98 height 7
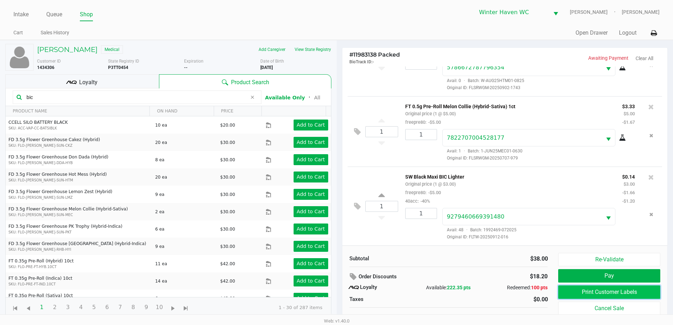
click at [576, 290] on button "Print Customer Labels" at bounding box center [609, 291] width 102 height 13
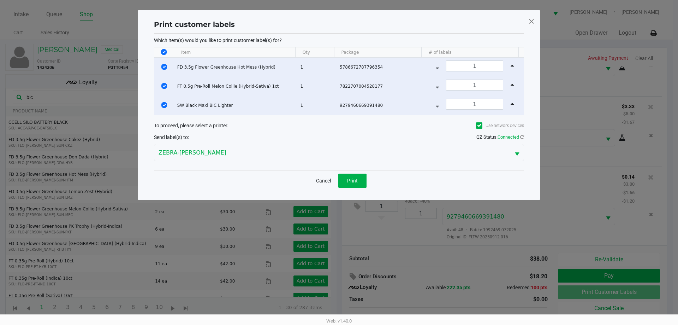
click at [162, 55] on th "Data table" at bounding box center [163, 52] width 19 height 10
click at [162, 51] on input "Select All Rows" at bounding box center [164, 52] width 6 height 6
checkbox input "false"
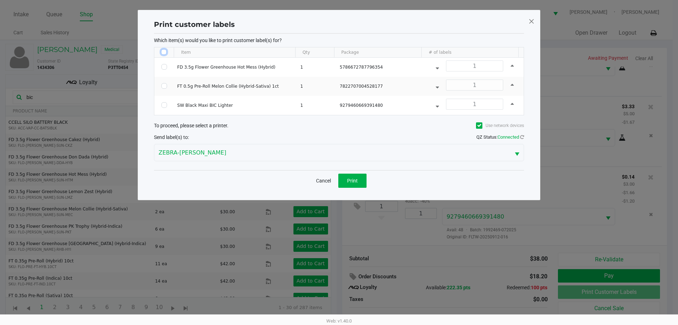
checkbox input "false"
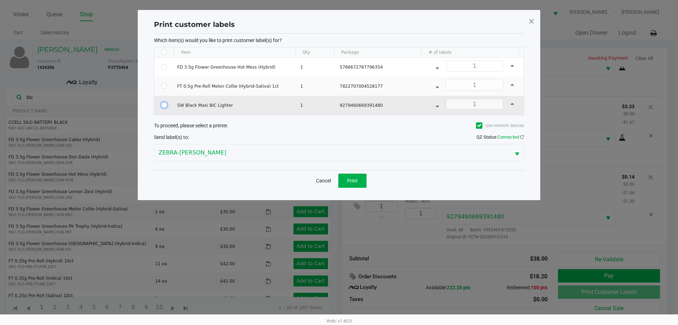
click at [165, 104] on input "Select Row" at bounding box center [164, 105] width 6 height 6
checkbox input "true"
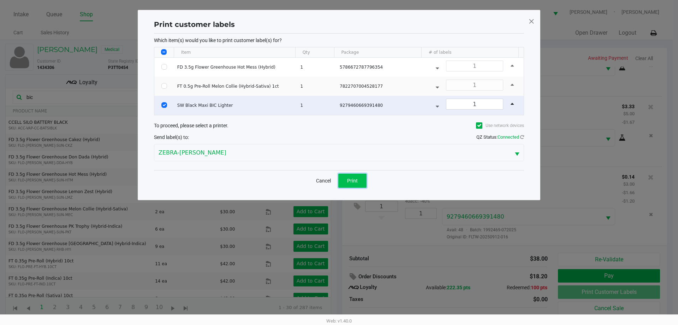
click at [355, 182] on span "Print" at bounding box center [352, 181] width 11 height 6
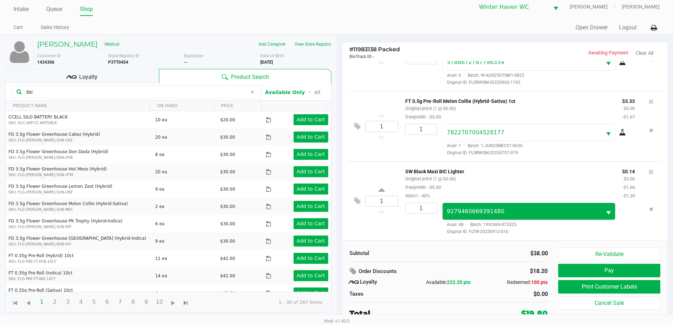
scroll to position [7, 0]
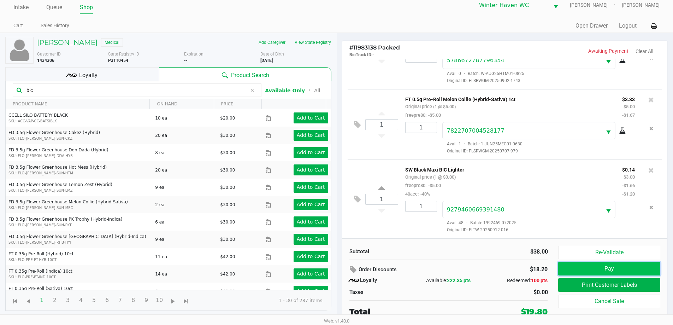
click at [565, 264] on button "Pay" at bounding box center [609, 268] width 102 height 13
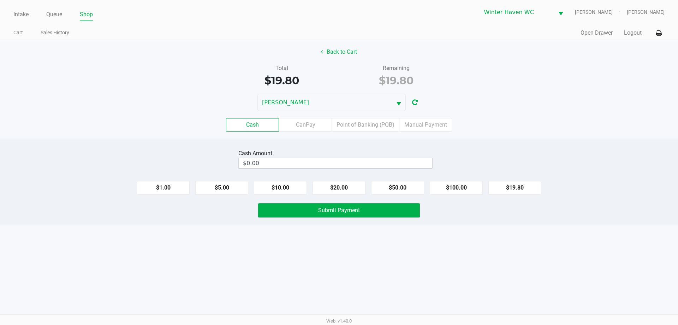
click at [547, 119] on div "Cash CanPay Point of Banking (POB) Manual Payment" at bounding box center [339, 124] width 678 height 13
click at [494, 153] on div "Cash Amount $0.00" at bounding box center [339, 159] width 689 height 22
click at [336, 188] on button "$20.00" at bounding box center [339, 187] width 53 height 13
type input "$20.00"
click at [499, 148] on div "Cash Amount $20.00 Clear" at bounding box center [339, 159] width 689 height 22
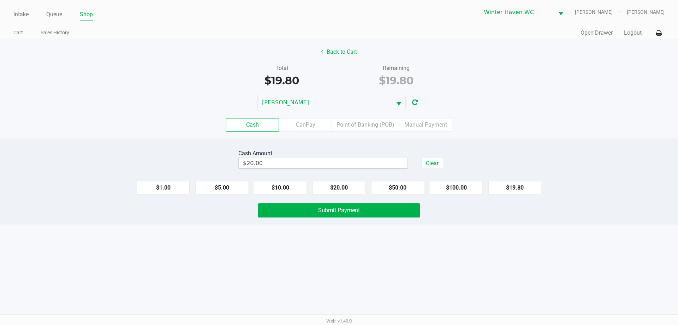
drag, startPoint x: 474, startPoint y: 228, endPoint x: 421, endPoint y: 221, distance: 53.5
click at [472, 229] on div "Intake Queue Shop Winter Haven WC JAMES-OTTO Brian Beaudin Cart Sales History Q…" at bounding box center [339, 162] width 678 height 325
click at [404, 211] on button "Submit Payment" at bounding box center [339, 210] width 162 height 14
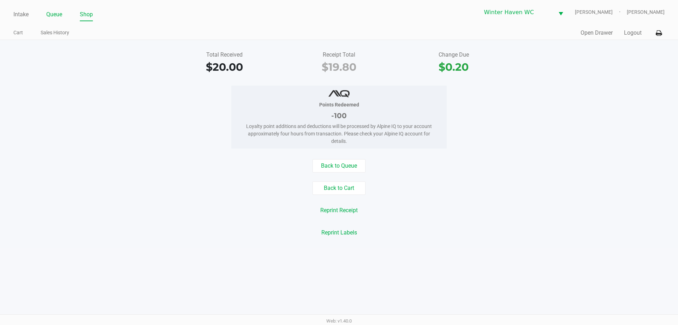
click at [57, 12] on link "Queue" at bounding box center [54, 15] width 16 height 10
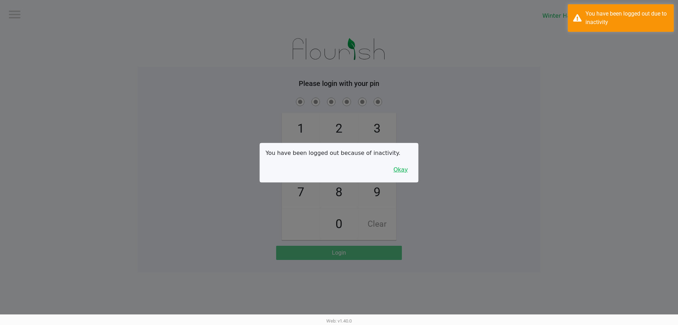
click at [400, 168] on button "Okay" at bounding box center [401, 169] width 24 height 13
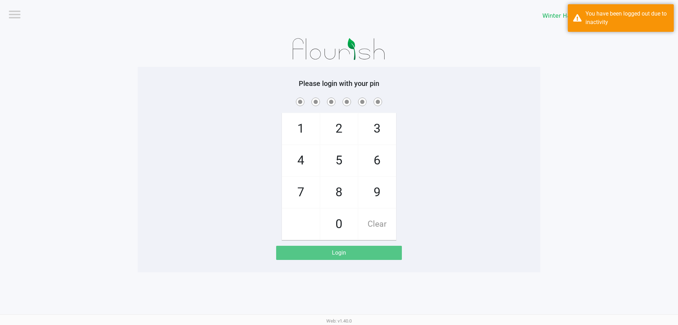
click at [411, 154] on div "1 4 7 2 5 8 0 3 6 9 Clear" at bounding box center [339, 168] width 403 height 144
checkbox input "true"
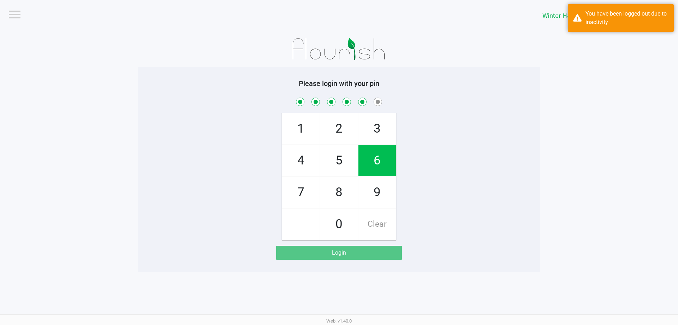
checkbox input "true"
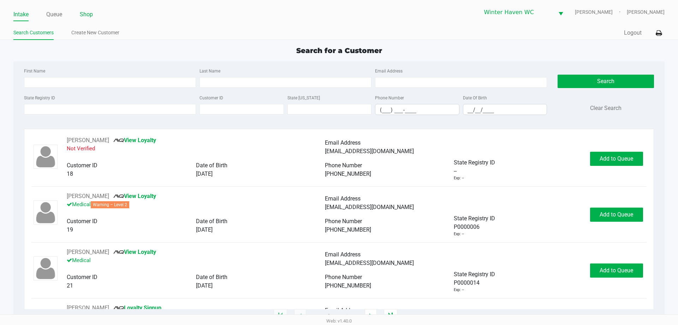
click at [86, 14] on link "Shop" at bounding box center [86, 15] width 13 height 10
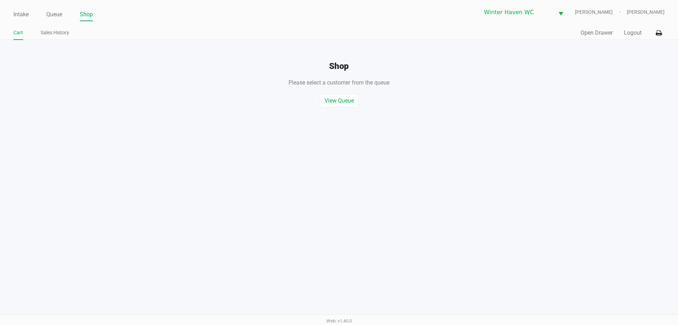
click at [586, 38] on div "Quick Sale Open Drawer Logout" at bounding box center [502, 33] width 326 height 13
click at [586, 36] on button "Open Drawer" at bounding box center [597, 33] width 32 height 8
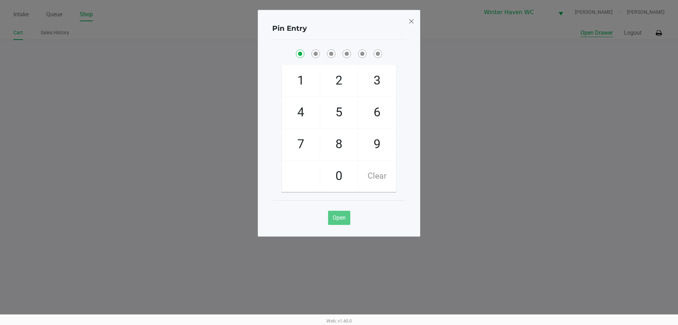
checkbox input "true"
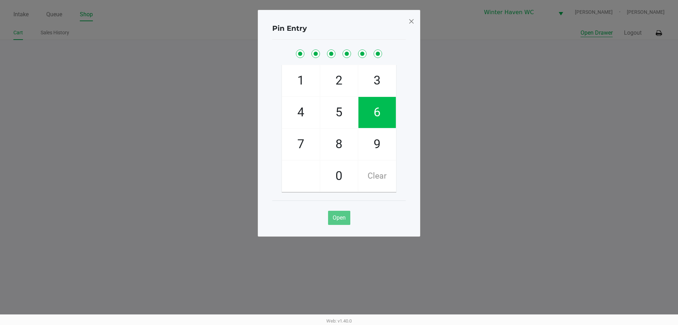
checkbox input "true"
click at [581, 29] on button "Open Drawer" at bounding box center [597, 33] width 32 height 8
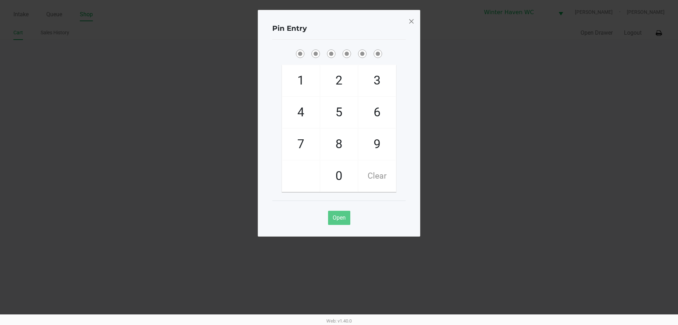
click at [415, 22] on span at bounding box center [412, 21] width 6 height 11
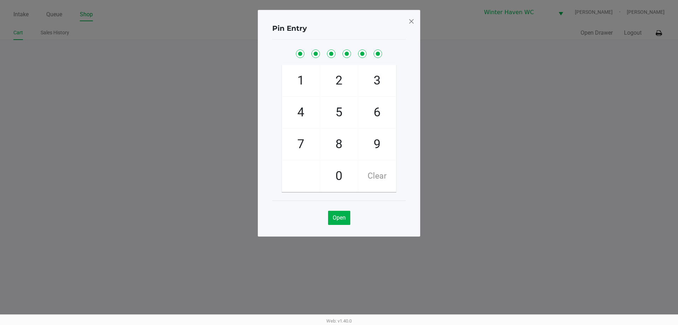
click at [416, 22] on div "Pin Entry 1 4 7 2 5 8 0 3 6 9 Clear Open" at bounding box center [339, 123] width 163 height 227
click at [414, 21] on span at bounding box center [412, 21] width 6 height 11
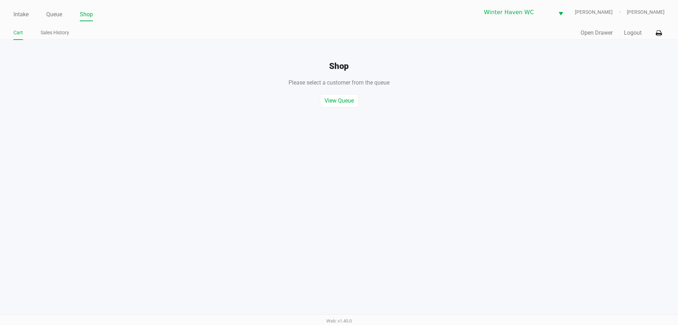
drag, startPoint x: 440, startPoint y: 37, endPoint x: 429, endPoint y: 38, distance: 11.0
click at [440, 37] on div "Quick Sale Open Drawer Logout" at bounding box center [502, 33] width 326 height 13
click at [57, 17] on link "Queue" at bounding box center [54, 15] width 16 height 10
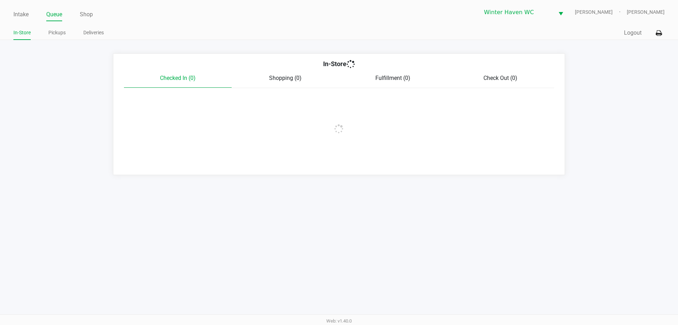
click at [61, 35] on link "Pickups" at bounding box center [56, 32] width 17 height 9
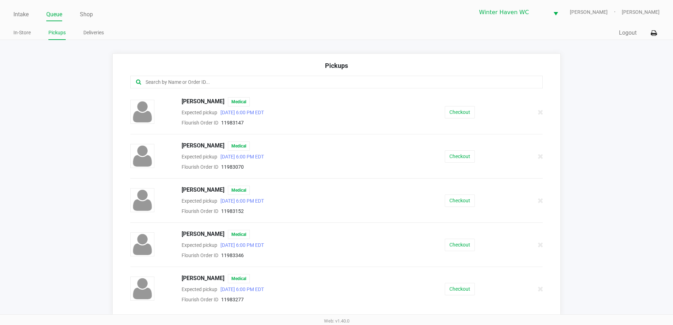
click at [95, 92] on app-pickups "Pickups ALICIA ZAHNISER Medical Expected pickup Sep 21, 2025 6:00 PM EDT Flouri…" at bounding box center [336, 184] width 673 height 262
click at [42, 124] on app-pickups "Pickups ALICIA ZAHNISER Medical Expected pickup Sep 21, 2025 6:00 PM EDT Flouri…" at bounding box center [336, 184] width 673 height 262
click at [24, 36] on link "In-Store" at bounding box center [21, 32] width 17 height 9
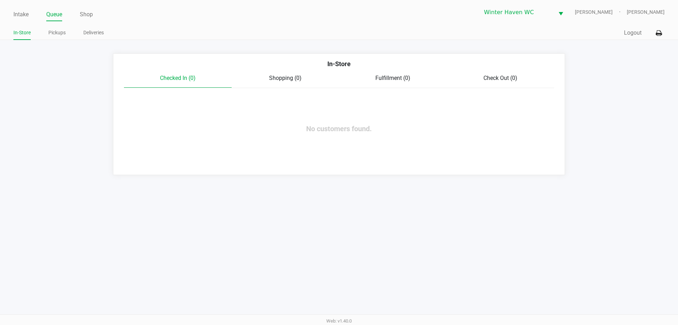
click at [17, 22] on div "Intake Queue Shop Winter Haven WC JAMES-OTTO Brian Beaudin In-Store Pickups Del…" at bounding box center [339, 20] width 678 height 40
click at [13, 10] on link "Intake" at bounding box center [20, 15] width 15 height 10
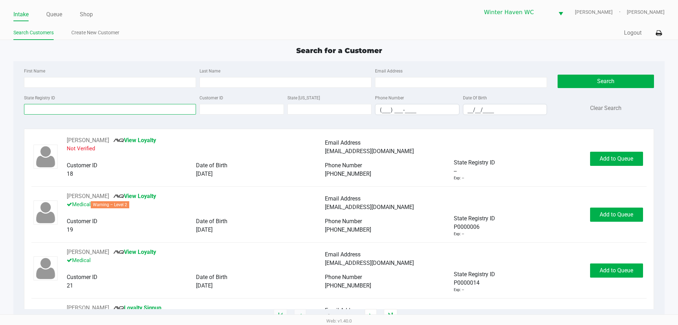
click at [43, 112] on input "State Registry ID" at bounding box center [110, 109] width 172 height 11
click at [205, 85] on input "Last Name" at bounding box center [286, 82] width 172 height 11
type input "green"
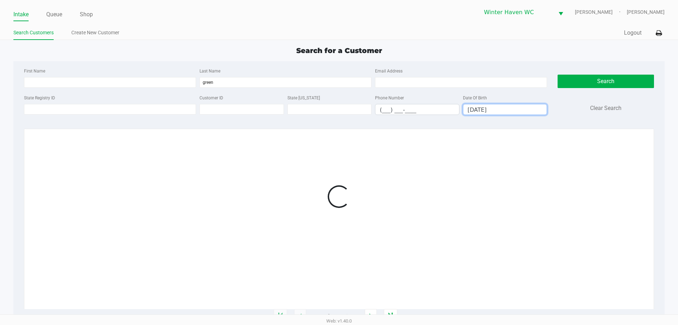
type input "04/25/1990"
click at [201, 52] on div "Search for a Customer" at bounding box center [339, 50] width 662 height 11
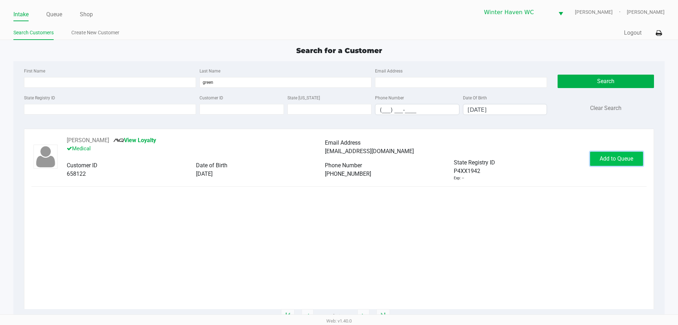
click at [624, 160] on span "Add to Queue" at bounding box center [617, 158] width 34 height 7
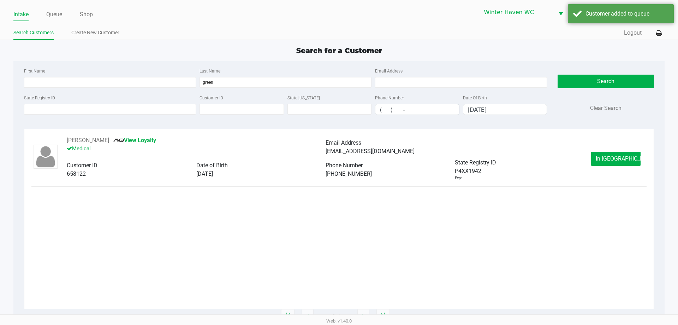
click at [625, 160] on span "In Queue" at bounding box center [625, 158] width 59 height 7
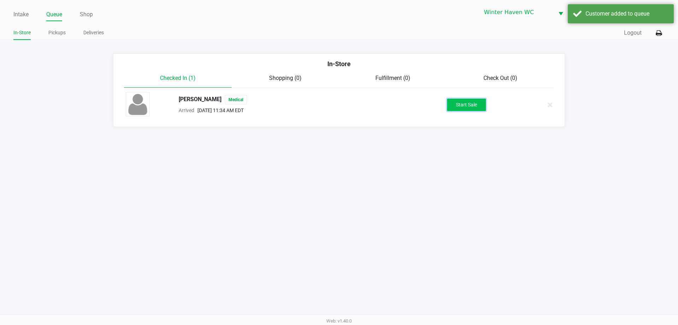
click at [473, 103] on button "Start Sale" at bounding box center [466, 105] width 39 height 12
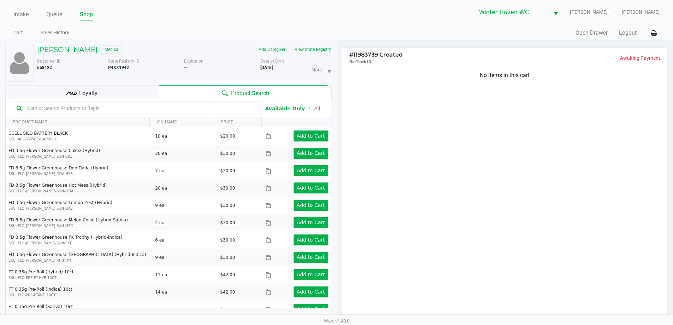
click at [447, 199] on div "No items in this cart" at bounding box center [504, 194] width 325 height 257
click at [85, 101] on div at bounding box center [137, 107] width 249 height 13
click at [85, 97] on span "Loyalty" at bounding box center [88, 93] width 18 height 8
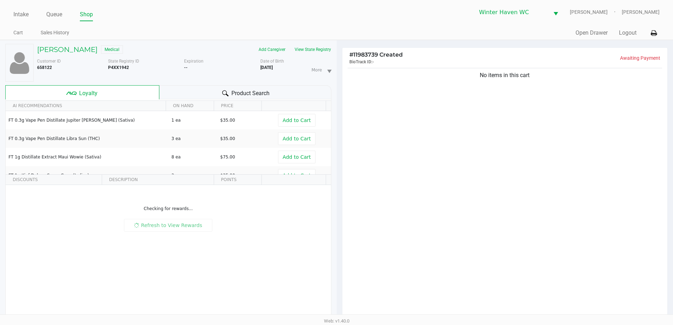
click at [161, 90] on div "Product Search" at bounding box center [245, 92] width 172 height 14
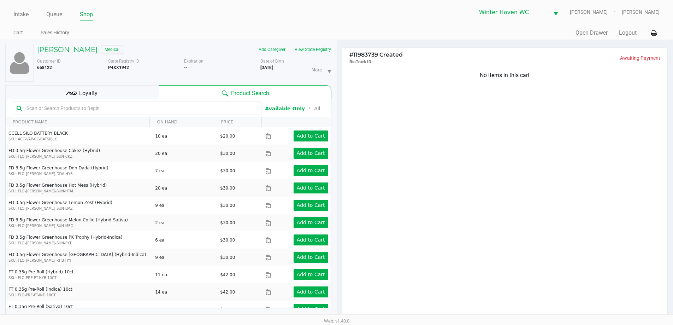
click at [161, 102] on div at bounding box center [137, 107] width 249 height 13
click at [161, 103] on input "text" at bounding box center [141, 108] width 234 height 11
click at [153, 97] on div "Loyalty" at bounding box center [82, 92] width 154 height 14
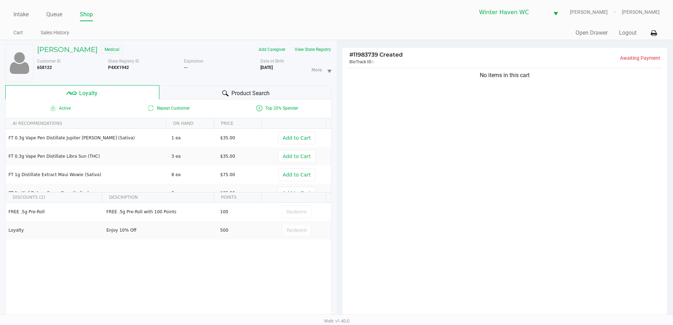
click at [176, 95] on div "Product Search" at bounding box center [245, 92] width 172 height 14
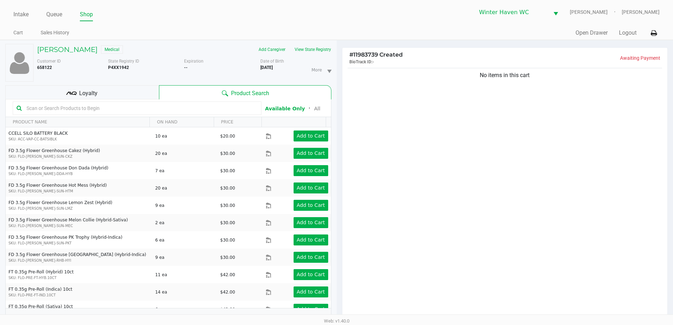
click at [171, 110] on input "text" at bounding box center [141, 108] width 234 height 11
click at [306, 48] on button "View State Registry" at bounding box center [310, 49] width 41 height 11
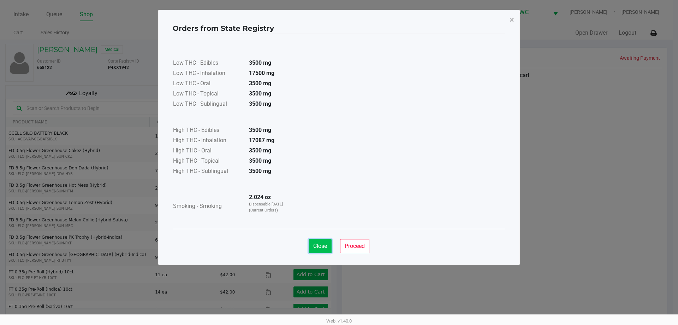
click at [321, 241] on button "Close" at bounding box center [320, 246] width 23 height 14
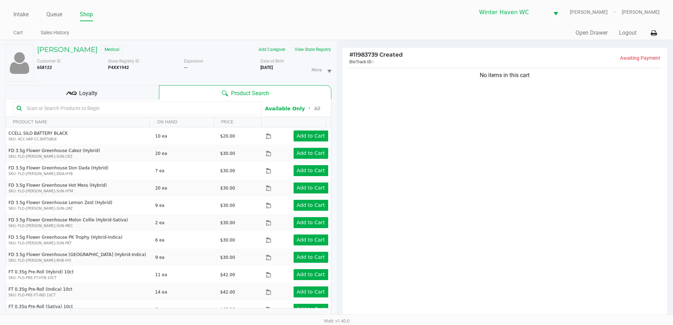
click at [107, 112] on input "text" at bounding box center [141, 108] width 234 height 11
click at [119, 94] on div "Loyalty" at bounding box center [82, 92] width 154 height 14
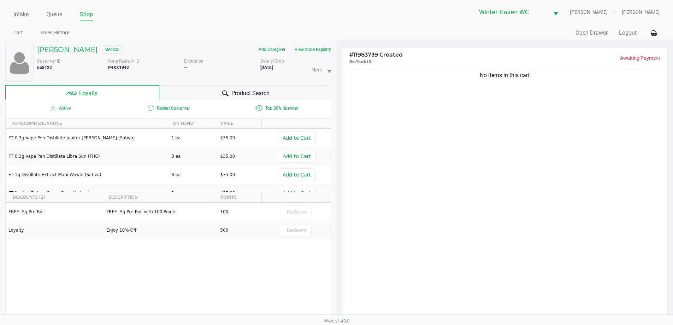
click at [181, 93] on div "Product Search" at bounding box center [245, 92] width 172 height 14
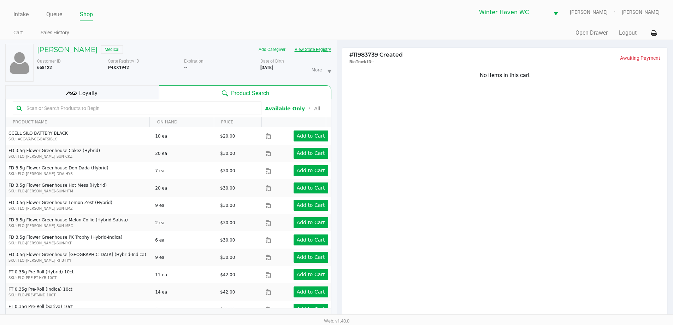
click at [298, 47] on button "View State Registry" at bounding box center [310, 49] width 41 height 11
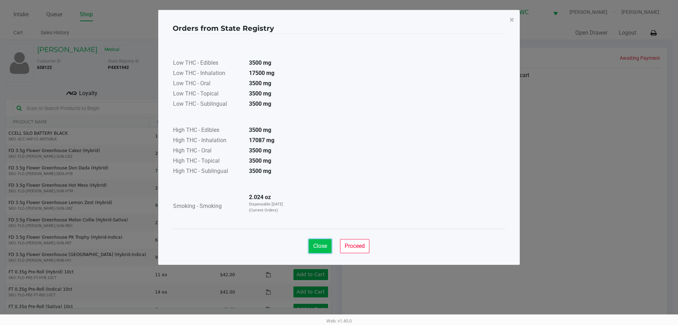
click at [322, 246] on span "Close" at bounding box center [320, 245] width 14 height 7
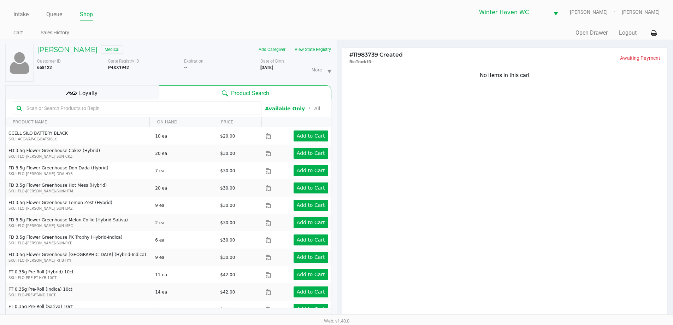
click at [394, 195] on div "No items in this cart" at bounding box center [504, 194] width 325 height 257
click at [202, 109] on input "text" at bounding box center [141, 108] width 234 height 11
click at [174, 110] on input "text" at bounding box center [141, 108] width 234 height 11
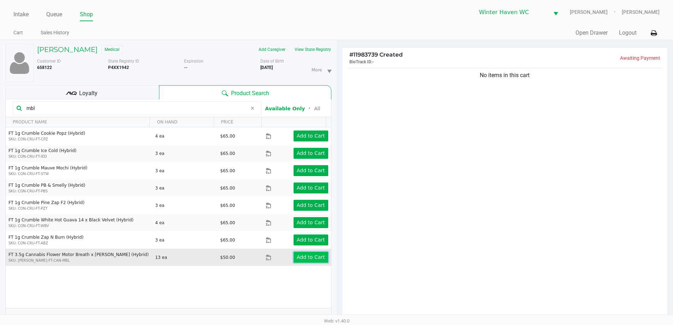
click at [298, 259] on app-button-loader "Add to Cart" at bounding box center [311, 257] width 28 height 6
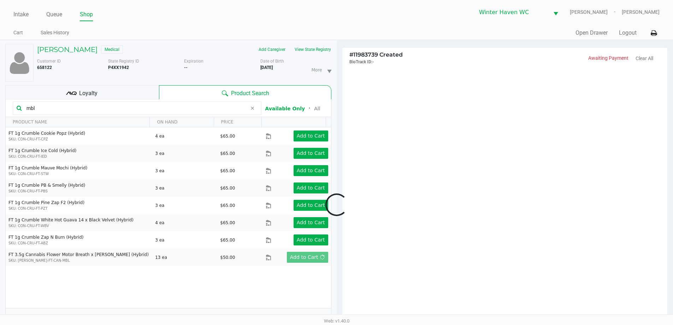
click at [433, 193] on div at bounding box center [336, 204] width 673 height 259
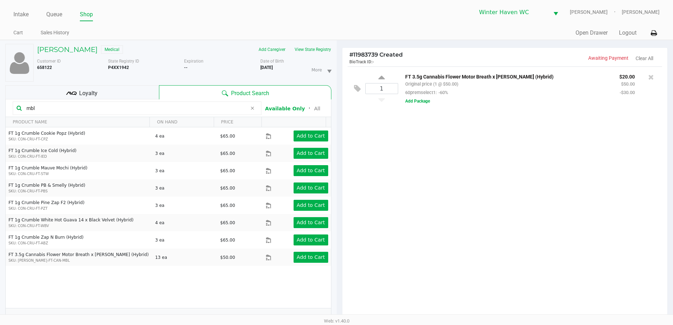
click at [182, 107] on input "mbl" at bounding box center [135, 108] width 223 height 11
type input "grz"
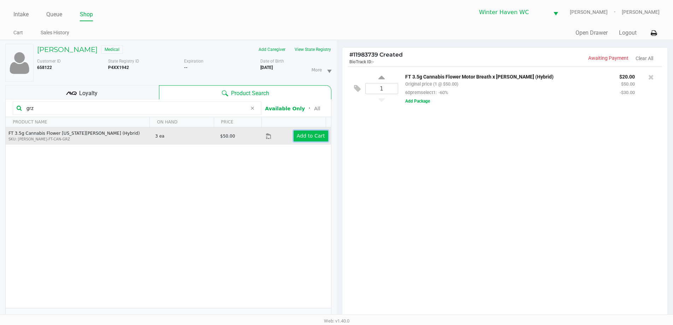
click at [322, 140] on button "Add to Cart" at bounding box center [311, 135] width 35 height 11
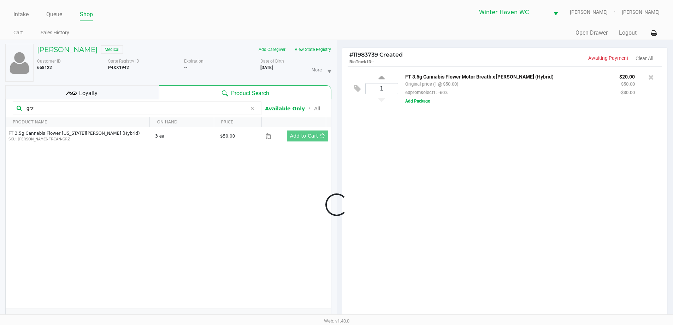
click at [366, 150] on div at bounding box center [336, 204] width 673 height 259
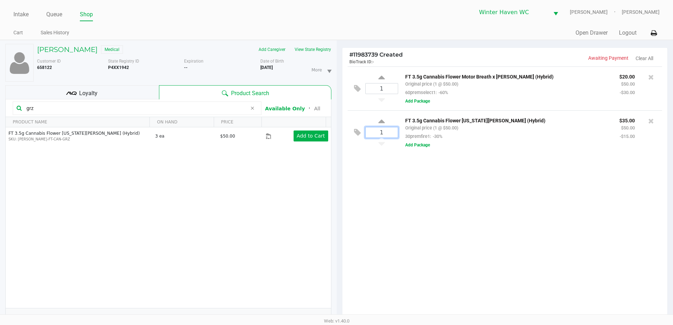
click at [390, 131] on input "1" at bounding box center [382, 132] width 32 height 10
type input "2"
click at [405, 178] on div "Lauren Green Medical Add Caregiver View State Registry Customer ID 658122 State…" at bounding box center [336, 225] width 673 height 370
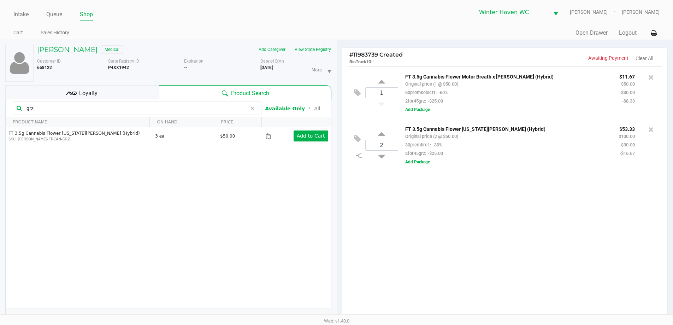
click at [420, 162] on button "Add Package" at bounding box center [417, 162] width 25 height 6
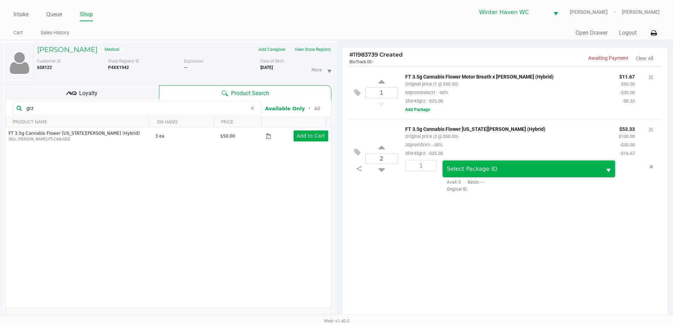
click at [454, 166] on span "Select Package ID" at bounding box center [472, 168] width 51 height 7
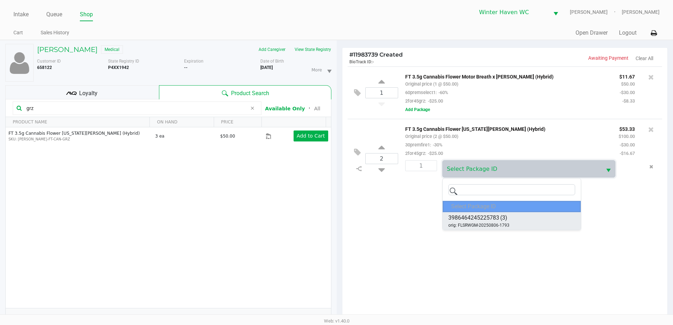
click at [469, 216] on span "3986464245225783" at bounding box center [473, 217] width 51 height 8
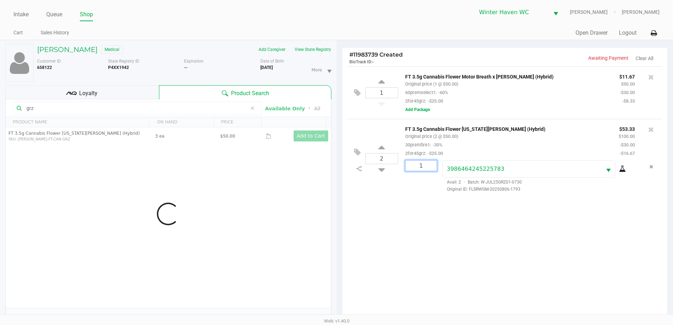
click at [418, 164] on input "1" at bounding box center [421, 165] width 31 height 10
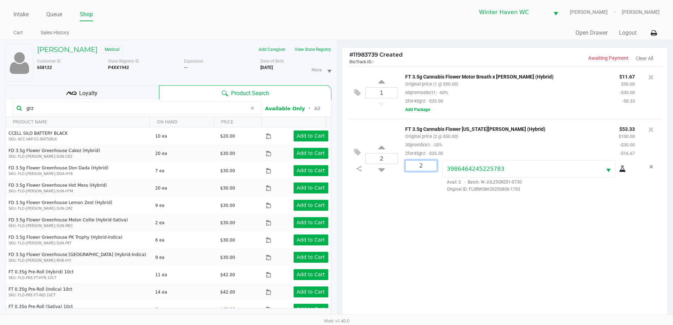
type input "2"
click at [430, 204] on div "Lauren Green Medical Add Caregiver View State Registry Customer ID 658122 State…" at bounding box center [336, 225] width 673 height 370
click at [438, 221] on div "1 FT 3.5g Cannabis Flower Motor Breath x Mike Larry (Hybrid) Original price (1 …" at bounding box center [504, 194] width 325 height 257
click at [75, 109] on input "grz" at bounding box center [135, 108] width 223 height 11
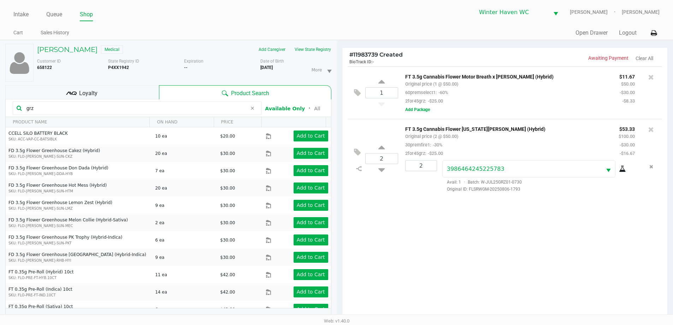
click at [354, 108] on div "1 FT 3.5g Cannabis Flower Motor Breath x Mike Larry (Hybrid) Original price (1 …" at bounding box center [505, 92] width 315 height 52
click at [382, 97] on input "1" at bounding box center [382, 93] width 32 height 10
click at [387, 112] on div "1 FT 3.5g Cannabis Flower Motor Breath x Mike Larry (Hybrid) Original price (16…" at bounding box center [505, 92] width 315 height 52
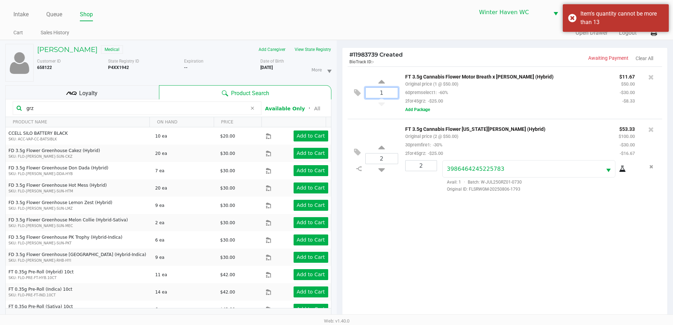
click at [383, 88] on input "1" at bounding box center [382, 93] width 32 height 10
type input "8"
click at [416, 216] on div "Lauren Green Medical Add Caregiver View State Registry Customer ID 658122 State…" at bounding box center [336, 225] width 673 height 370
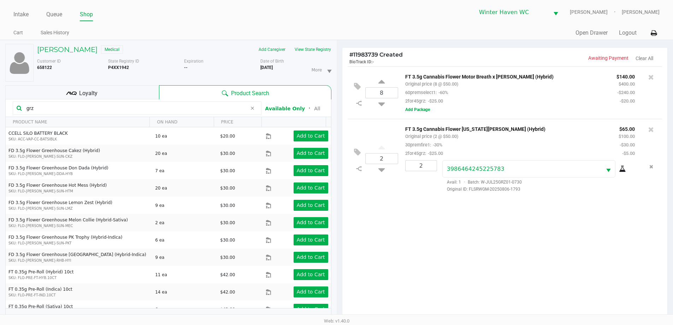
click at [397, 220] on div "8 FT 3.5g Cannabis Flower Motor Breath x Mike Larry (Hybrid) Original price (8 …" at bounding box center [504, 194] width 325 height 257
click at [648, 165] on button "Remove the package from the orderLine" at bounding box center [652, 166] width 10 height 13
click at [649, 133] on icon at bounding box center [651, 129] width 6 height 7
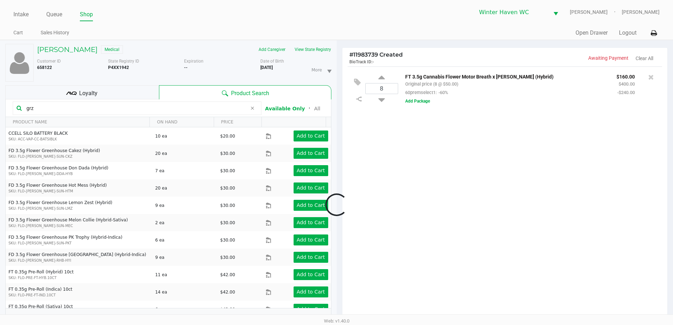
click at [532, 236] on div at bounding box center [336, 204] width 673 height 259
click at [389, 168] on div "8 FT 3.5g Cannabis Flower Motor Breath x Mike Larry (Hybrid) Original price (8 …" at bounding box center [504, 194] width 325 height 257
click at [377, 90] on input "8" at bounding box center [382, 88] width 32 height 10
click at [409, 158] on div "8 FT 3.5g Cannabis Flower Motor Breath x Mike Larry (Hybrid) Original price (8 …" at bounding box center [504, 194] width 325 height 257
click at [384, 124] on div "8 FT 3.5g Cannabis Flower Motor Breath x Mike Larry (Hybrid) Original price (8 …" at bounding box center [504, 194] width 325 height 257
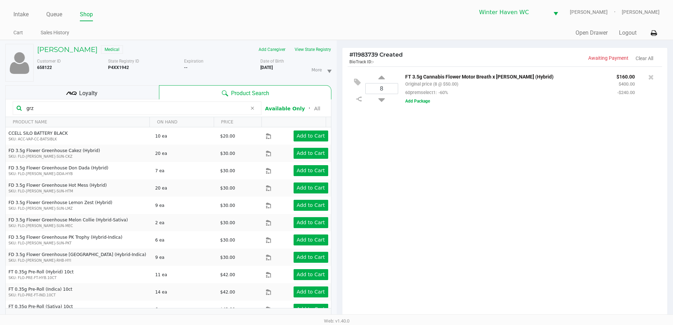
click at [446, 146] on div "8 FT 3.5g Cannabis Flower Motor Breath x Mike Larry (Hybrid) Original price (8 …" at bounding box center [504, 194] width 325 height 257
click at [649, 76] on icon at bounding box center [651, 77] width 6 height 7
click at [553, 214] on div at bounding box center [336, 204] width 673 height 259
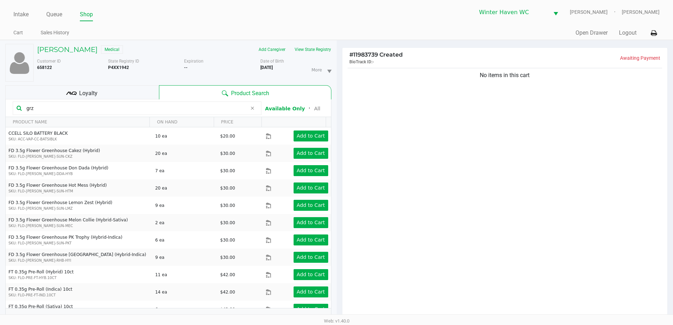
click at [499, 186] on div "No items in this cart" at bounding box center [504, 194] width 325 height 257
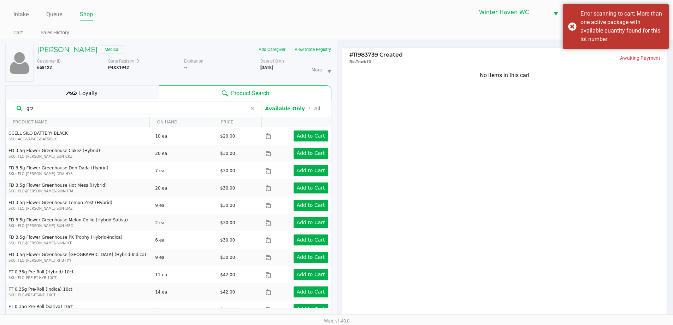
click at [499, 186] on div "No items in this cart" at bounding box center [504, 194] width 325 height 257
click at [497, 184] on div "No items in this cart" at bounding box center [504, 194] width 325 height 257
click at [171, 110] on input "grz" at bounding box center [135, 108] width 223 height 11
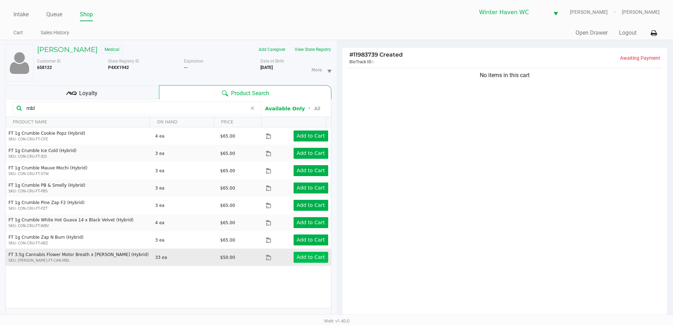
type input "mbl"
click at [301, 255] on app-button-loader "Add to Cart" at bounding box center [311, 257] width 28 height 6
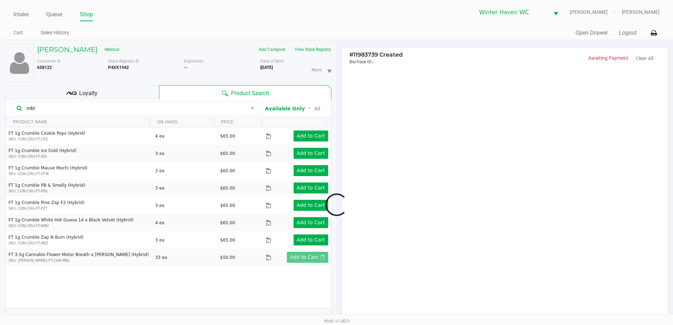
click at [409, 222] on div at bounding box center [336, 204] width 673 height 259
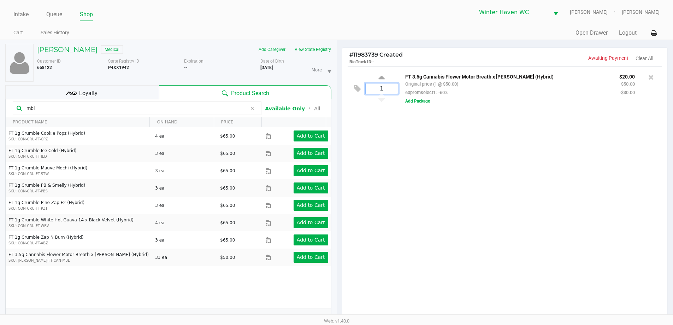
click at [375, 90] on input "1" at bounding box center [382, 88] width 32 height 10
type input "16"
click at [434, 141] on div "Lauren Green Medical Add Caregiver View State Registry Customer ID 658122 State…" at bounding box center [336, 225] width 673 height 370
click at [428, 100] on button "Add Package" at bounding box center [417, 101] width 25 height 6
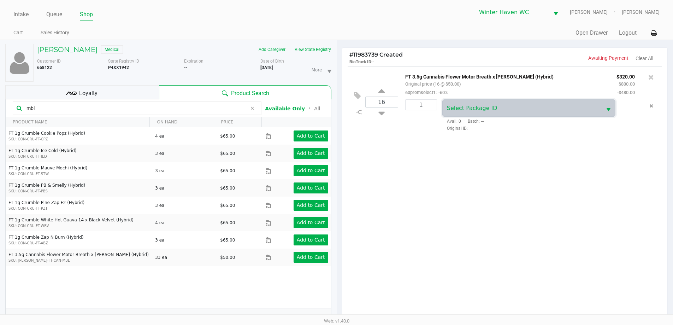
click at [452, 100] on kendo-dropdownlist "Select Package ID" at bounding box center [529, 107] width 174 height 17
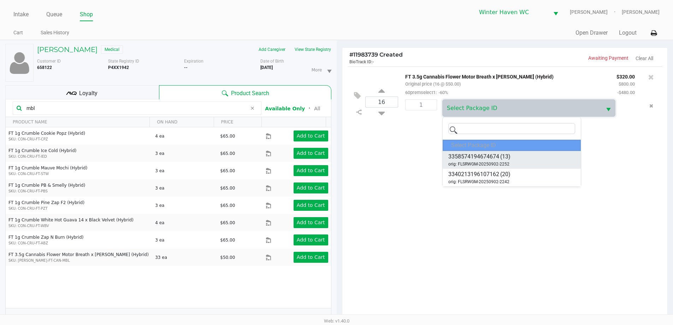
click at [476, 155] on span "3358574194674674" at bounding box center [473, 156] width 51 height 8
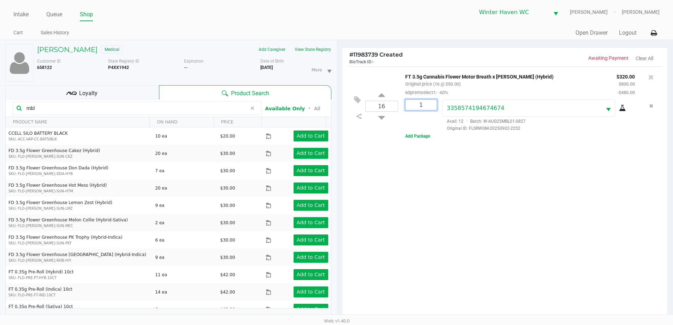
click at [427, 107] on input "1" at bounding box center [421, 105] width 31 height 10
type input "13"
drag, startPoint x: 468, startPoint y: 245, endPoint x: 468, endPoint y: 238, distance: 6.4
click at [468, 238] on div "Loading Lauren Green Medical Add Caregiver View State Registry Customer ID 6581…" at bounding box center [336, 225] width 673 height 370
click at [424, 134] on button "Add Package" at bounding box center [417, 136] width 25 height 6
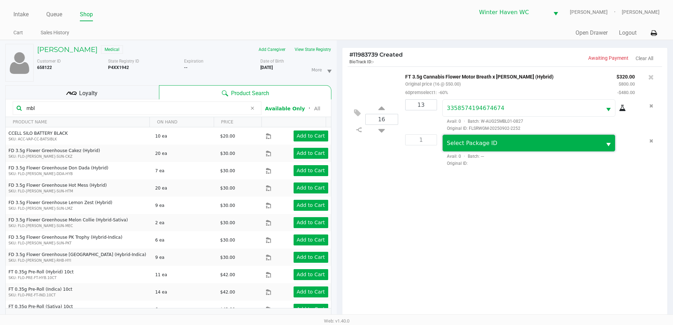
click at [472, 142] on span "Select Package ID" at bounding box center [472, 143] width 51 height 7
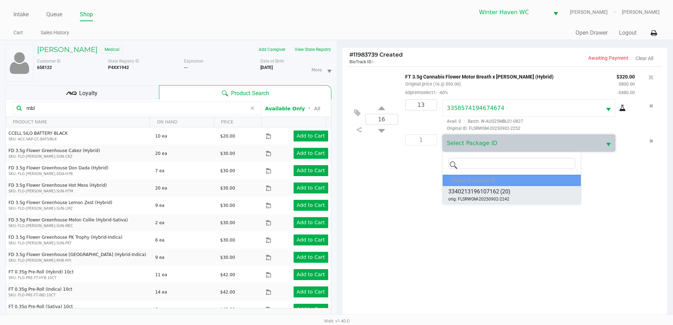
click at [481, 193] on span "3340213196107162" at bounding box center [473, 191] width 51 height 8
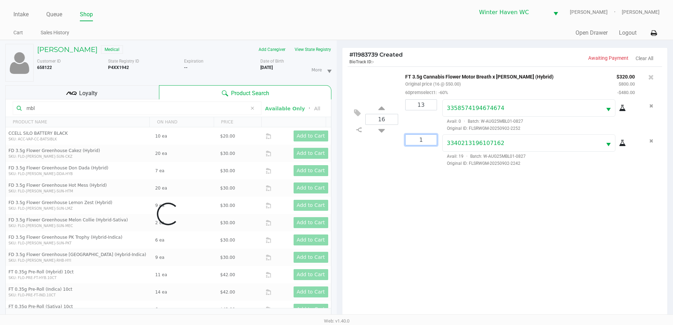
click at [425, 140] on input "1" at bounding box center [421, 140] width 31 height 10
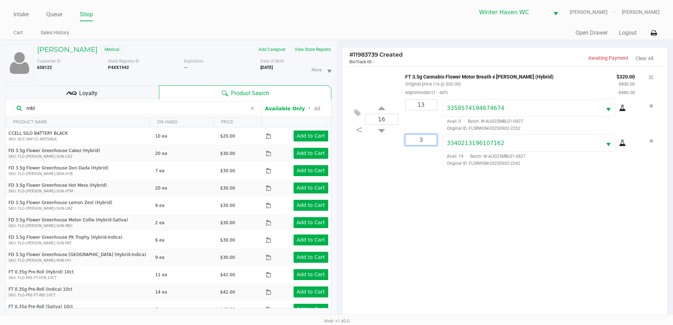
type input "3"
click at [375, 203] on div "Lauren Green Medical Add Caregiver View State Registry Customer ID 658122 State…" at bounding box center [336, 225] width 673 height 370
click at [652, 138] on button "Remove the package from the orderLine" at bounding box center [652, 140] width 10 height 13
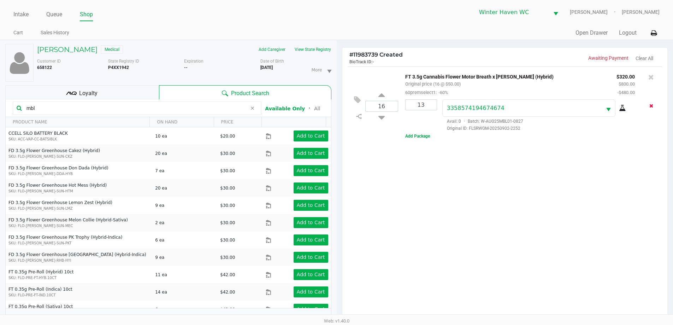
click at [650, 105] on icon "Remove the package from the orderLine" at bounding box center [652, 105] width 4 height 5
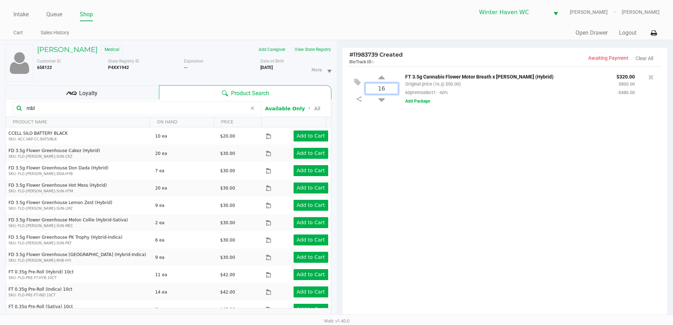
click at [388, 84] on input "16" at bounding box center [382, 88] width 32 height 10
type input "12"
click at [407, 127] on div "Loading Lauren Green Medical Add Caregiver View State Registry Customer ID 6581…" at bounding box center [336, 225] width 673 height 370
click at [424, 98] on div "FT 3.5g Cannabis Flower Motor Breath x Mike Larry (Hybrid) Original price (12 @…" at bounding box center [527, 88] width 259 height 33
click at [428, 104] on button "Add Package" at bounding box center [417, 101] width 25 height 6
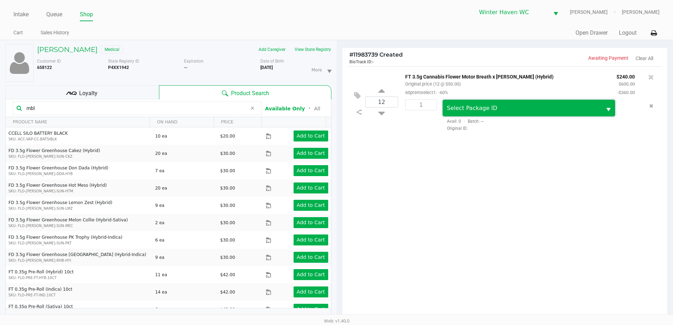
click at [456, 110] on span "Select Package ID" at bounding box center [472, 108] width 51 height 7
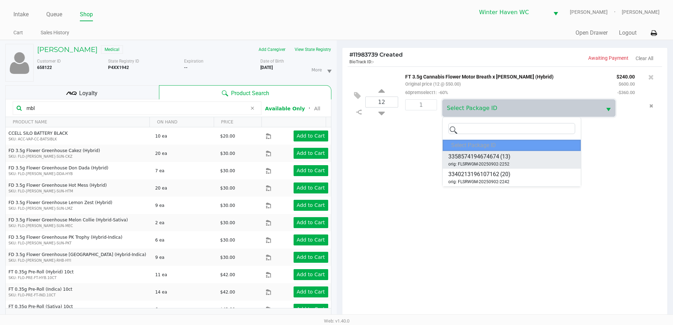
click at [460, 157] on span "3358574194674674" at bounding box center [473, 156] width 51 height 8
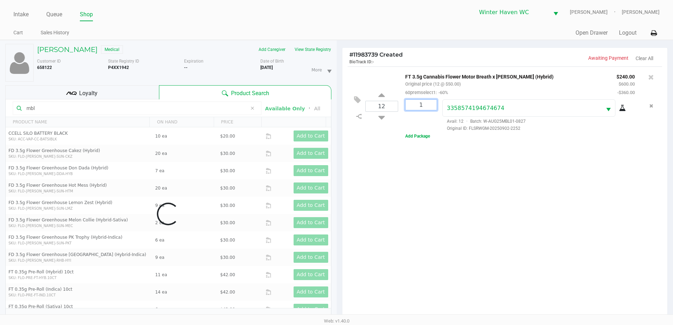
click at [422, 106] on input "1" at bounding box center [421, 105] width 31 height 10
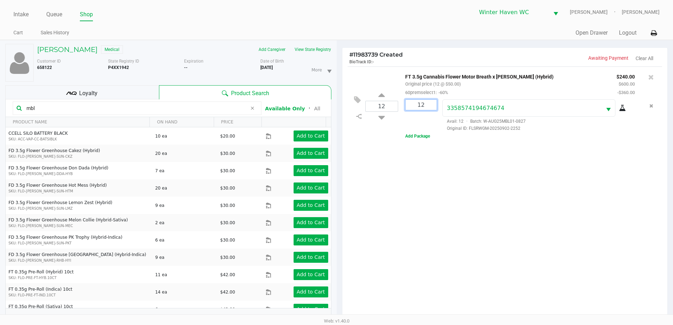
type input "12"
click at [436, 166] on div "Lauren Green Medical Add Caregiver View State Registry Customer ID 658122 State…" at bounding box center [336, 225] width 673 height 370
click at [122, 107] on input "mbl" at bounding box center [135, 108] width 223 height 11
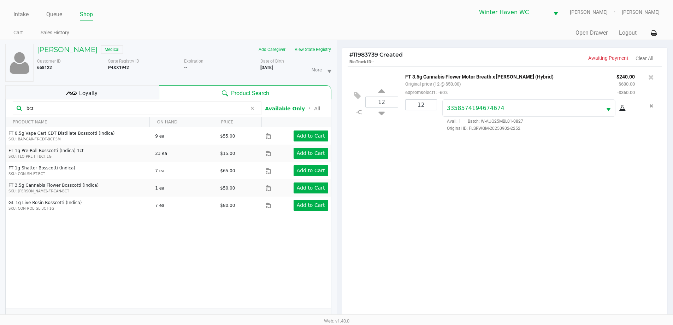
click at [376, 191] on div "12 FT 3.5g Cannabis Flower Motor Breath x Mike Larry (Hybrid) Original price (1…" at bounding box center [504, 194] width 325 height 257
click at [395, 211] on div "12 FT 3.5g Cannabis Flower Motor Breath x Mike Larry (Hybrid) Original price (1…" at bounding box center [504, 194] width 325 height 257
click at [300, 49] on button "View State Registry" at bounding box center [310, 49] width 41 height 11
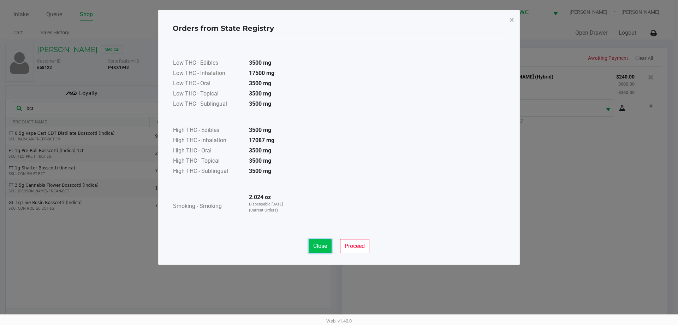
click at [327, 244] on span "Close" at bounding box center [320, 245] width 14 height 7
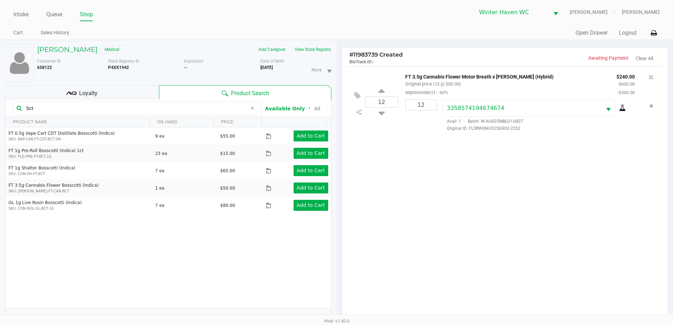
click at [439, 227] on div "12 FT 3.5g Cannabis Flower Motor Breath x Mike Larry (Hybrid) Original price (1…" at bounding box center [504, 194] width 325 height 257
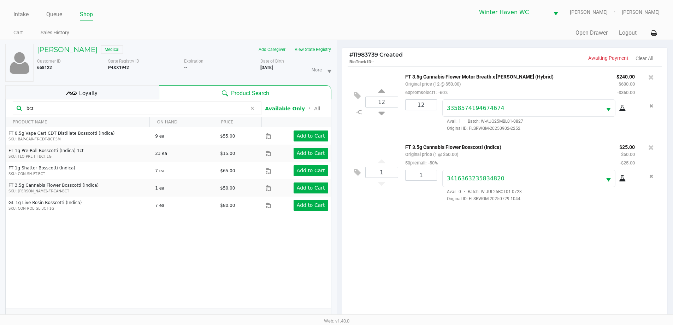
click at [439, 227] on div "12 FT 3.5g Cannabis Flower Motor Breath x Mike Larry (Hybrid) Original price (1…" at bounding box center [504, 194] width 325 height 257
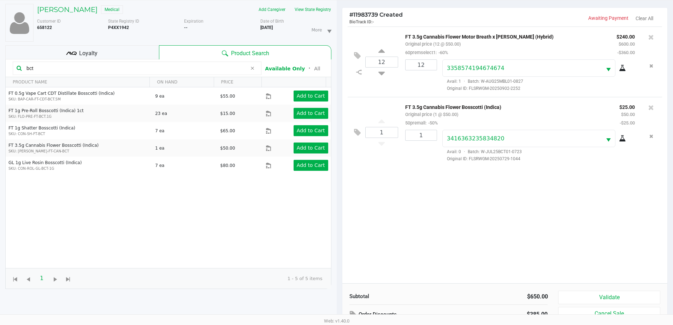
scroll to position [85, 0]
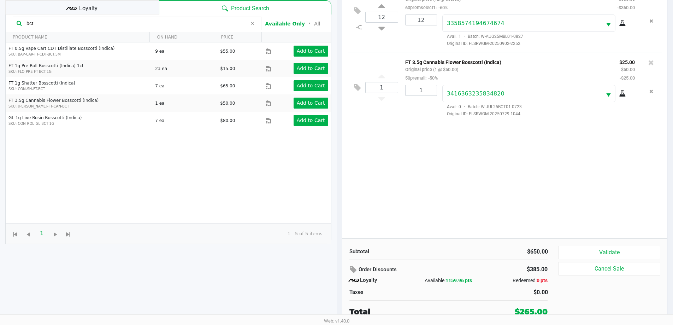
click at [432, 222] on div "12 FT 3.5g Cannabis Flower Motor Breath x Mike Larry (Hybrid) Original price (1…" at bounding box center [504, 110] width 325 height 257
click at [399, 208] on div "12 FT 3.5g Cannabis Flower Motor Breath x Mike Larry (Hybrid) Original price (1…" at bounding box center [504, 110] width 325 height 257
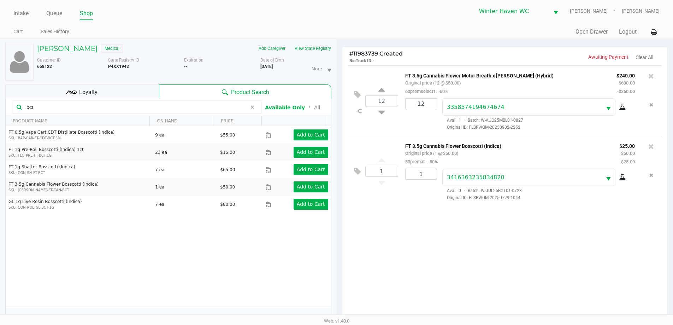
scroll to position [0, 0]
click at [402, 227] on div "12 FT 3.5g Cannabis Flower Motor Breath x Mike Larry (Hybrid) Original price (1…" at bounding box center [504, 194] width 325 height 257
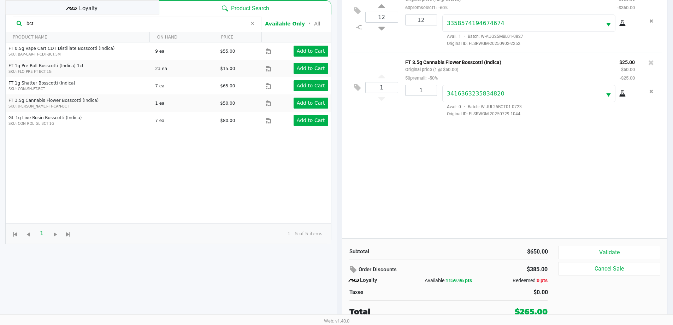
click at [417, 200] on div "12 FT 3.5g Cannabis Flower Motor Breath x Mike Larry (Hybrid) Original price (1…" at bounding box center [504, 110] width 325 height 257
click at [418, 204] on div "12 FT 3.5g Cannabis Flower Motor Breath x Mike Larry (Hybrid) Original price (1…" at bounding box center [504, 110] width 325 height 257
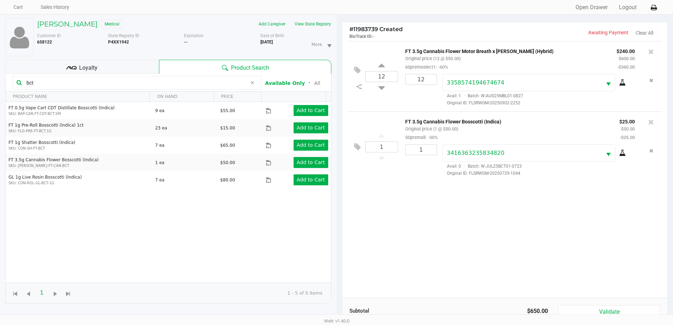
scroll to position [14, 0]
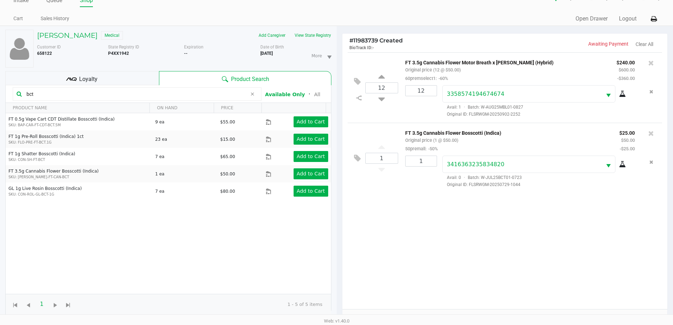
click at [62, 91] on input "bct" at bounding box center [135, 94] width 223 height 11
type input "aml"
click at [402, 229] on div "12 FT 3.5g Cannabis Flower Motor Breath x Mike Larry (Hybrid) Original price (1…" at bounding box center [504, 180] width 325 height 257
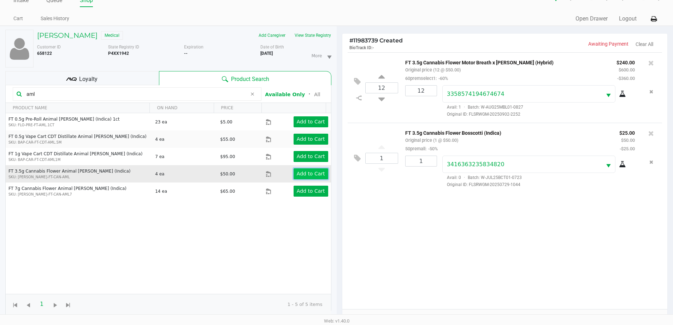
click at [304, 172] on app-button-loader "Add to Cart" at bounding box center [311, 174] width 28 height 6
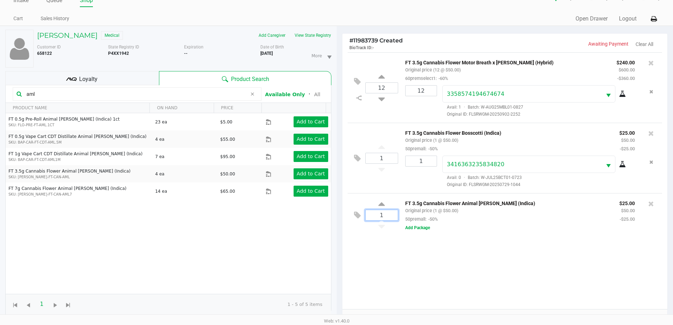
click at [382, 220] on input "1" at bounding box center [382, 215] width 32 height 10
type input "3"
click at [378, 261] on div "Lauren Green Medical Add Caregiver View State Registry Customer ID 658122 State…" at bounding box center [336, 211] width 673 height 370
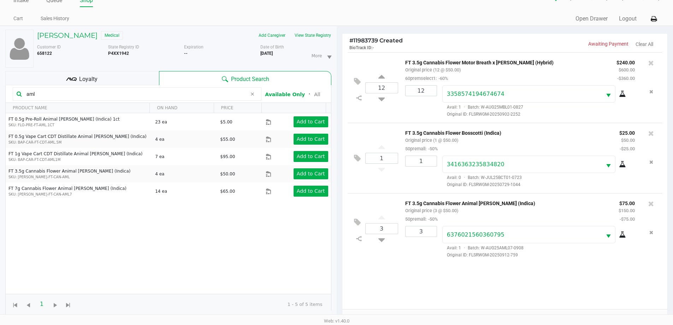
click at [431, 283] on div "12 FT 3.5g Cannabis Flower Motor Breath x Mike Larry (Hybrid) Original price (1…" at bounding box center [504, 180] width 325 height 257
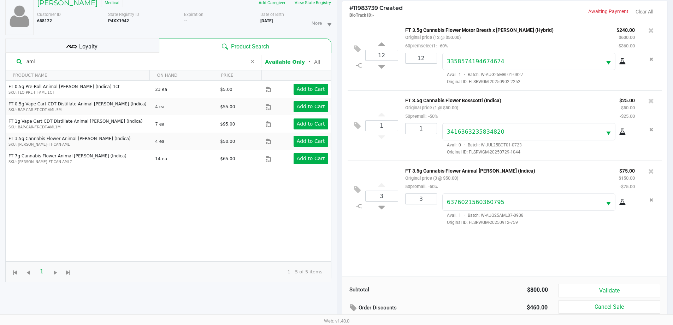
scroll to position [85, 0]
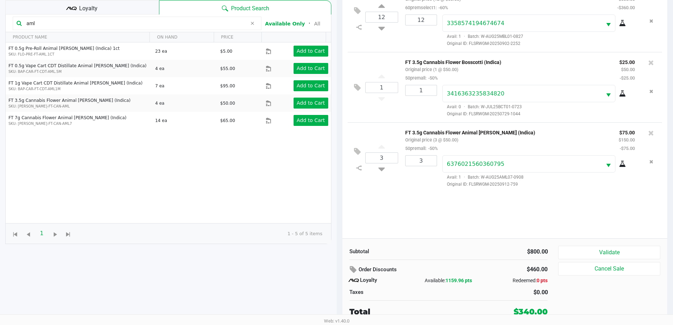
click at [388, 208] on div "12 FT 3.5g Cannabis Flower Motor Breath x Mike Larry (Hybrid) Original price (1…" at bounding box center [504, 110] width 325 height 257
click at [72, 14] on div "Loyalty" at bounding box center [82, 7] width 154 height 14
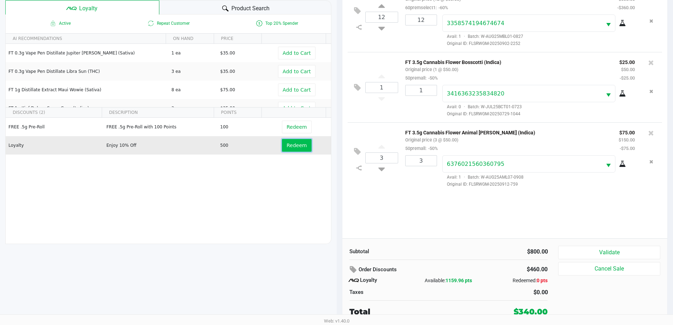
click at [291, 149] on button "Redeem" at bounding box center [296, 145] width 29 height 13
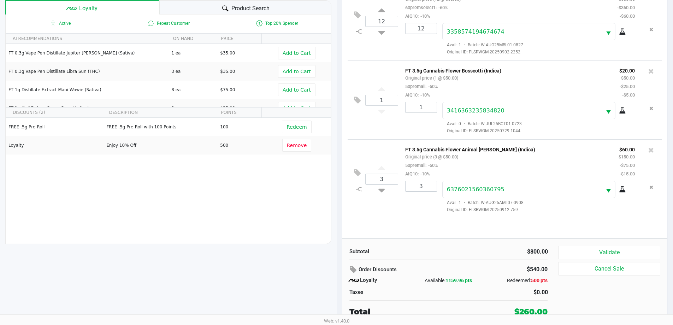
click at [445, 232] on div "12 FT 3.5g Cannabis Flower Motor Breath x Mike Larry (Hybrid) Original price (1…" at bounding box center [504, 110] width 325 height 257
click at [427, 234] on div "12 FT 3.5g Cannabis Flower Motor Breath x Mike Larry (Hybrid) Original price (1…" at bounding box center [504, 110] width 325 height 257
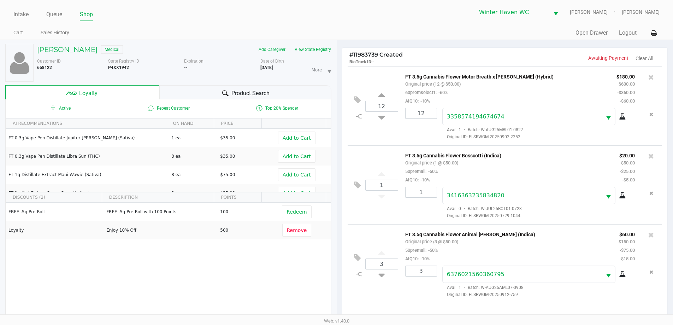
click at [172, 98] on div "Product Search" at bounding box center [245, 92] width 172 height 14
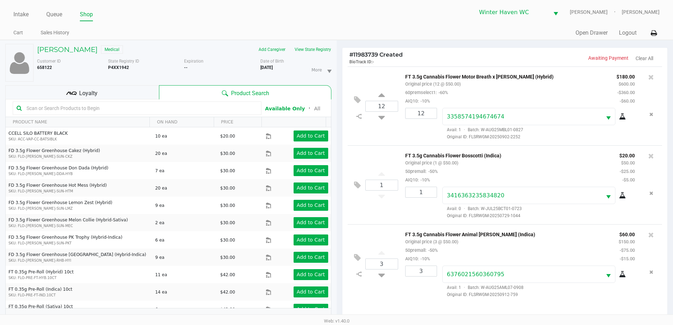
click at [141, 111] on input "text" at bounding box center [141, 108] width 234 height 11
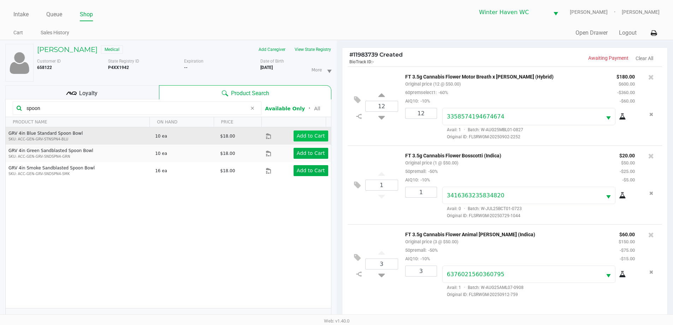
type input "spoon"
click at [294, 135] on button "Add to Cart" at bounding box center [311, 135] width 35 height 11
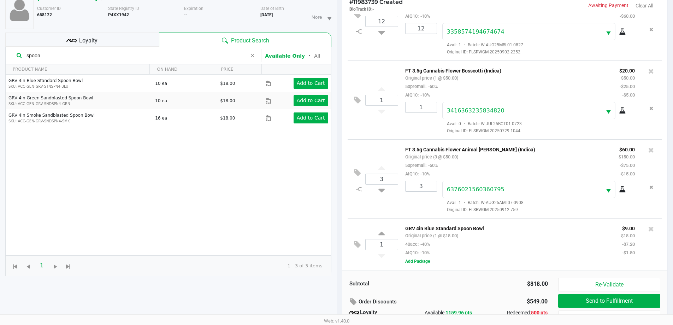
scroll to position [85, 0]
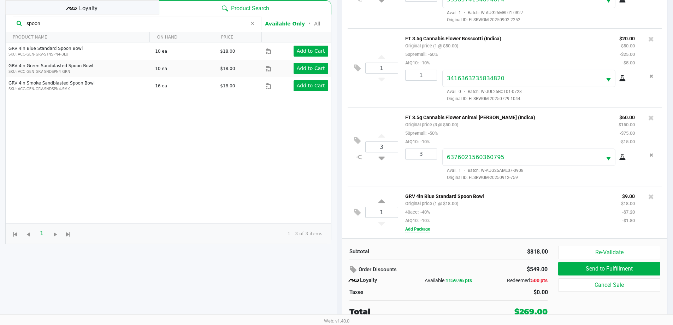
click at [411, 228] on button "Add Package" at bounding box center [417, 229] width 25 height 6
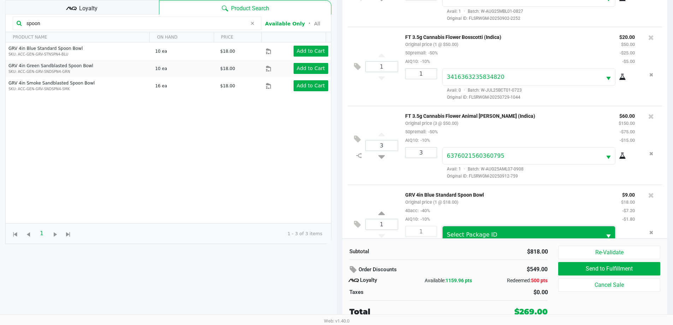
click at [455, 233] on span "Select Package ID" at bounding box center [472, 234] width 51 height 7
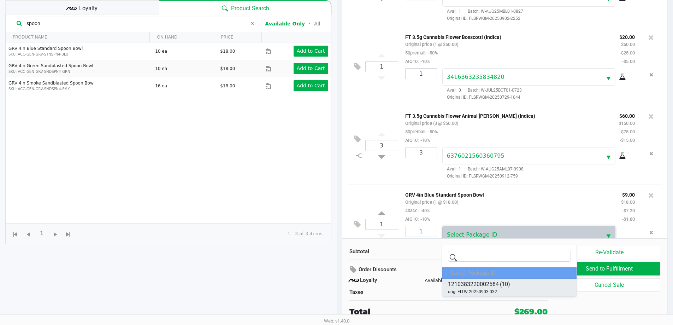
click at [466, 284] on span "1210383220002584" at bounding box center [473, 284] width 51 height 8
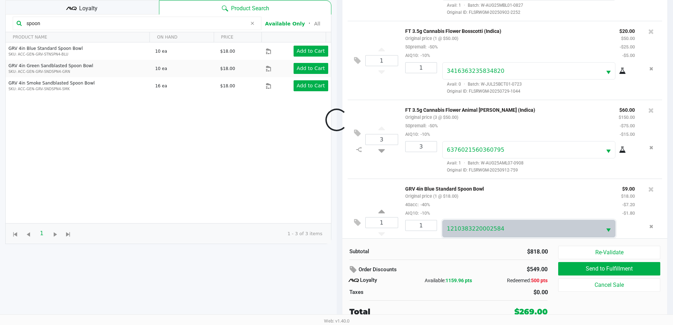
scroll to position [60, 0]
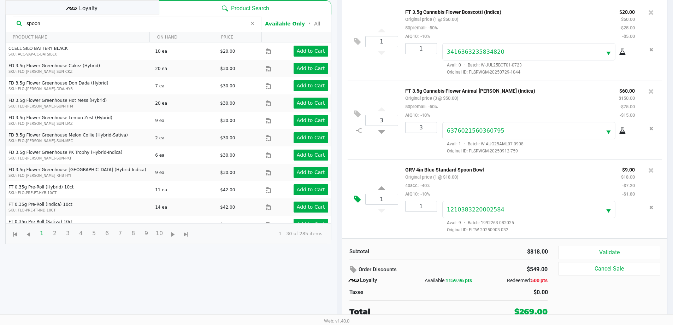
click at [354, 200] on icon at bounding box center [357, 199] width 7 height 8
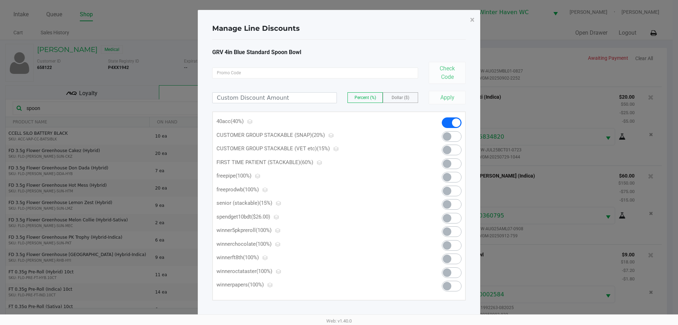
click at [446, 175] on span at bounding box center [447, 177] width 8 height 8
click at [454, 122] on span at bounding box center [456, 122] width 8 height 8
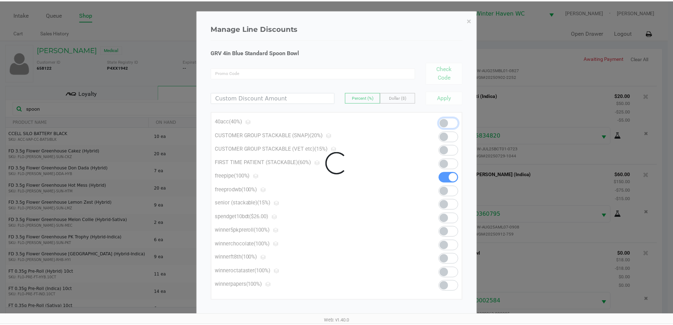
scroll to position [60, 0]
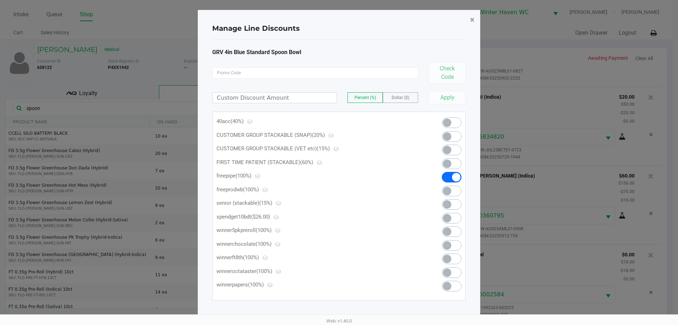
click at [469, 21] on button "×" at bounding box center [473, 20] width 16 height 20
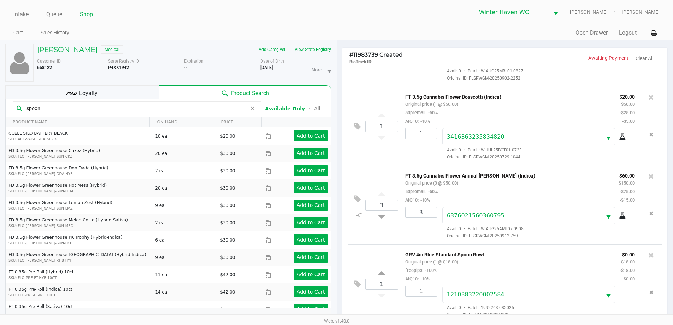
scroll to position [85, 0]
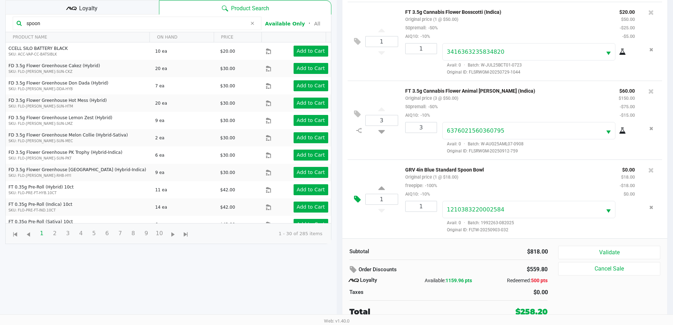
click at [353, 199] on button at bounding box center [359, 199] width 12 height 17
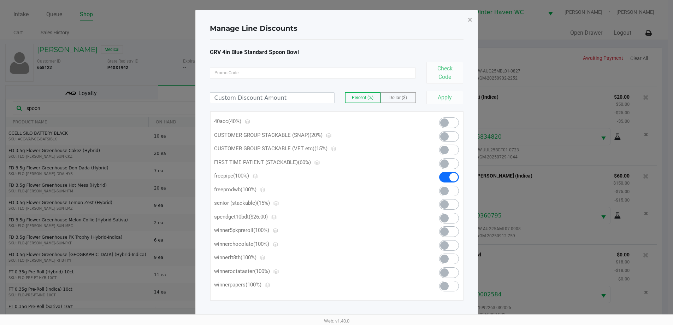
scroll to position [0, 0]
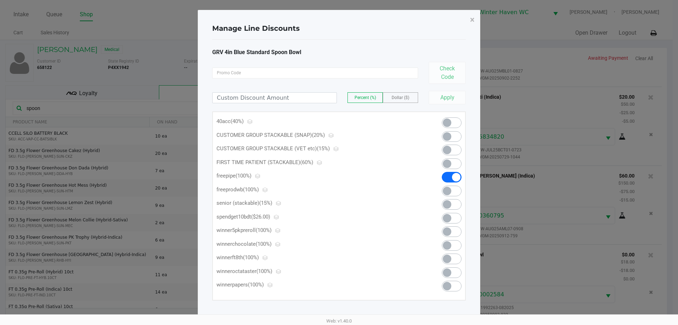
click at [444, 126] on span at bounding box center [452, 122] width 20 height 11
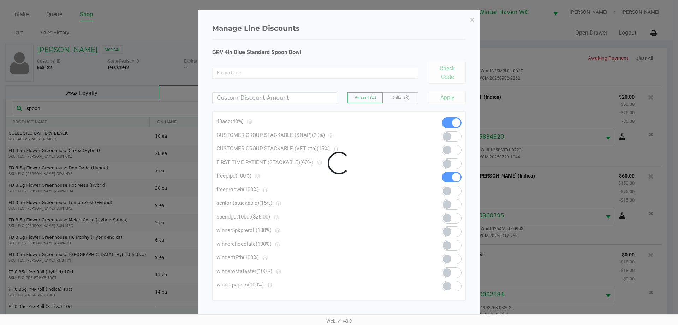
click at [449, 102] on div at bounding box center [339, 163] width 282 height 306
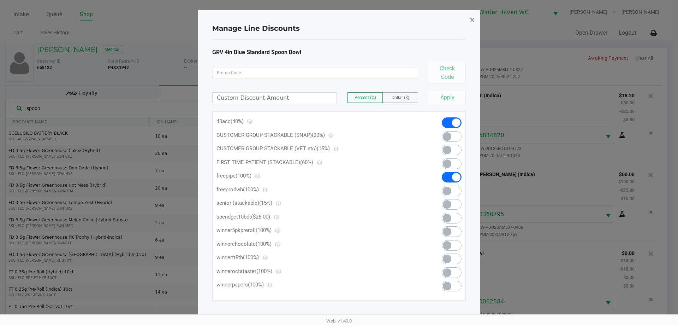
click at [472, 23] on span "×" at bounding box center [472, 20] width 5 height 10
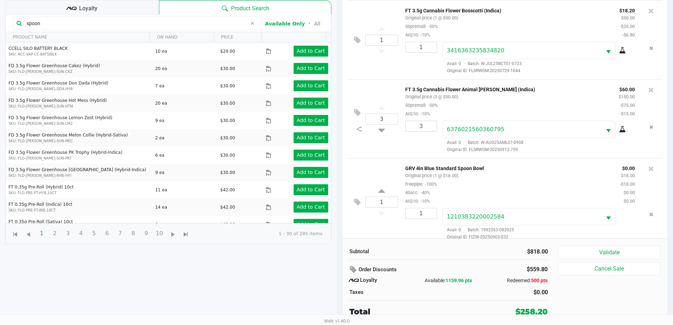
scroll to position [69, 0]
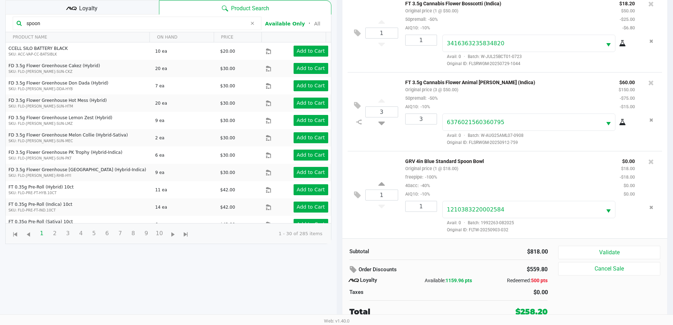
click at [421, 234] on div "1 GRV 4in Blue Standard Spoon Bowl Original price (1 @ $18.00) freepipe: -100% …" at bounding box center [505, 194] width 315 height 87
click at [600, 247] on button "Validate" at bounding box center [609, 252] width 102 height 13
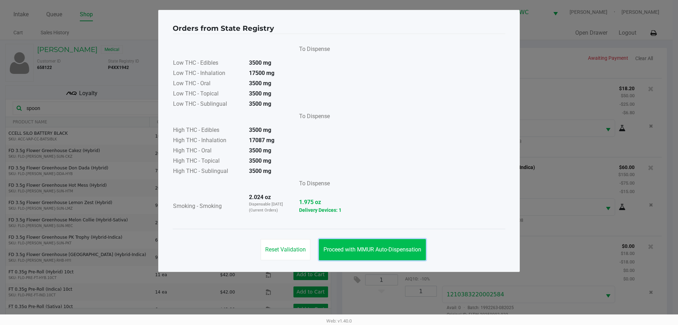
click at [404, 245] on button "Proceed with MMUR Auto-Dispensation" at bounding box center [372, 249] width 107 height 21
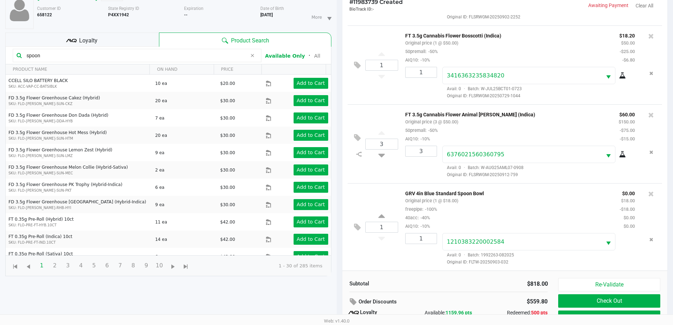
scroll to position [85, 0]
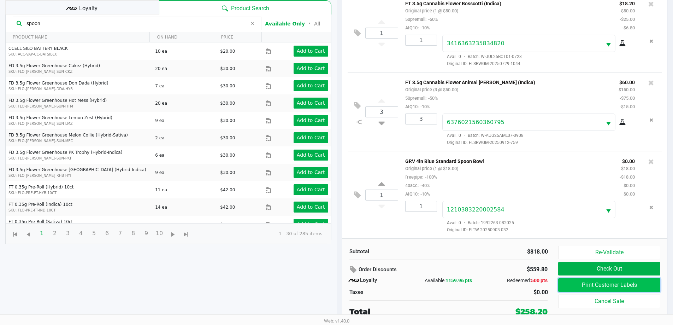
click at [568, 283] on button "Print Customer Labels" at bounding box center [609, 284] width 102 height 13
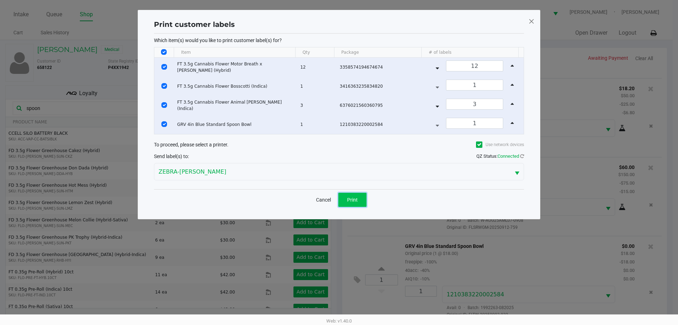
click at [353, 199] on span "Print" at bounding box center [352, 200] width 11 height 6
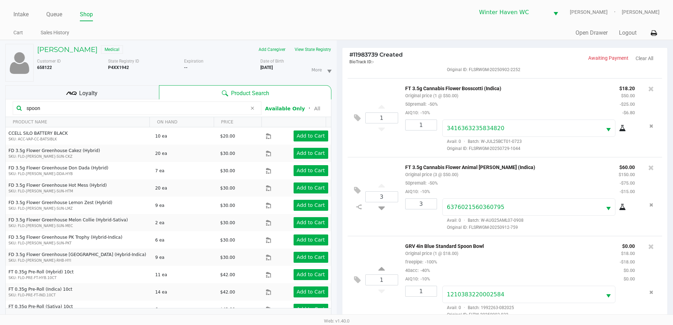
scroll to position [85, 0]
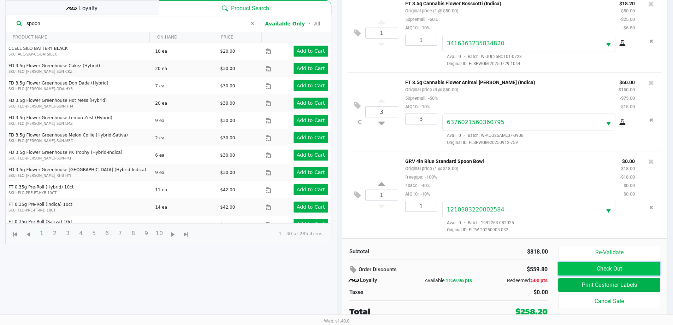
click at [579, 266] on button "Check Out" at bounding box center [609, 268] width 102 height 13
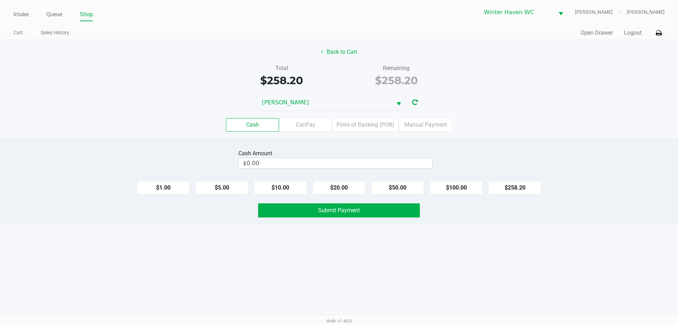
click at [554, 149] on div "Cash Amount $0.00" at bounding box center [339, 159] width 689 height 22
click at [412, 169] on div "Cash Amount $0.00" at bounding box center [336, 159] width 194 height 22
click at [412, 164] on input "0" at bounding box center [336, 163] width 194 height 10
type input "$260.00"
click at [507, 143] on div "Cash Amount $260.00 Clear $1.00 $5.00 $10.00 $20.00 $50.00 $100.00 $258.20 Subm…" at bounding box center [339, 182] width 678 height 86
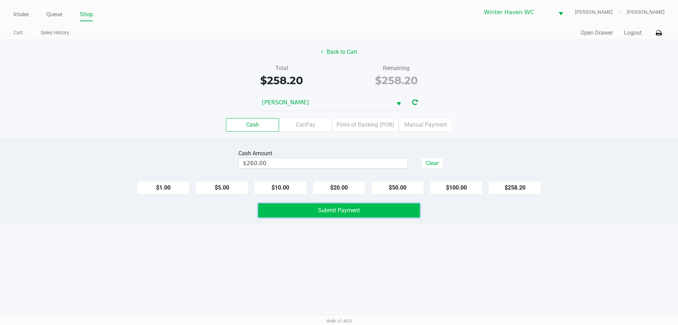
click at [417, 207] on button "Submit Payment" at bounding box center [339, 210] width 162 height 14
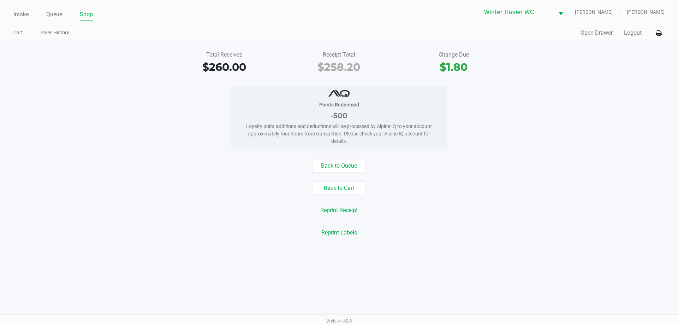
click at [518, 141] on div "Points Redeemed -500 Loyalty point additions and deductions will be processed b…" at bounding box center [339, 117] width 689 height 63
click at [61, 16] on link "Queue" at bounding box center [54, 15] width 16 height 10
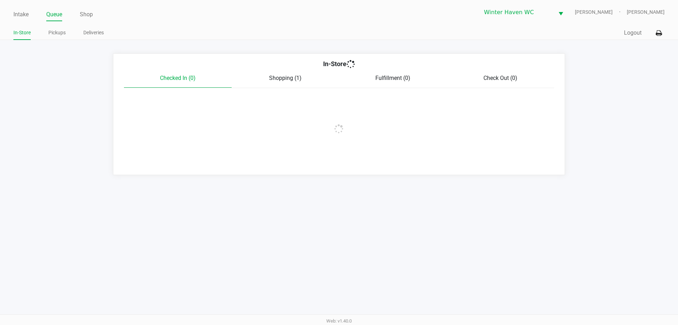
click at [63, 76] on app-queue-list "In-Store Checked In (0) Shopping (1) Fulfillment (0) Check Out (0)" at bounding box center [339, 114] width 678 height 122
click at [28, 20] on li "Intake" at bounding box center [20, 15] width 15 height 12
click at [26, 17] on link "Intake" at bounding box center [20, 15] width 15 height 10
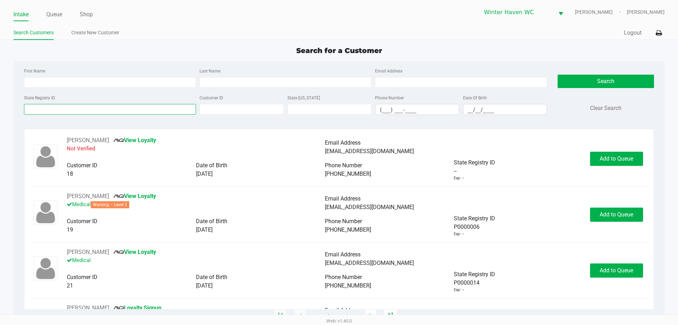
click at [67, 105] on input "State Registry ID" at bounding box center [110, 109] width 172 height 11
click at [206, 79] on input "Last Name" at bounding box center [286, 82] width 172 height 11
type input "green"
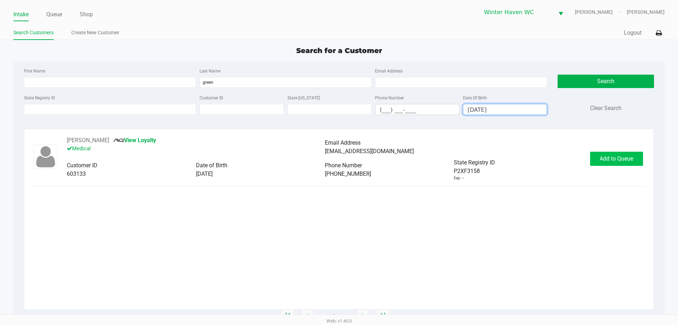
type input "09/06/1985"
click at [593, 153] on button "Add to Queue" at bounding box center [616, 159] width 53 height 14
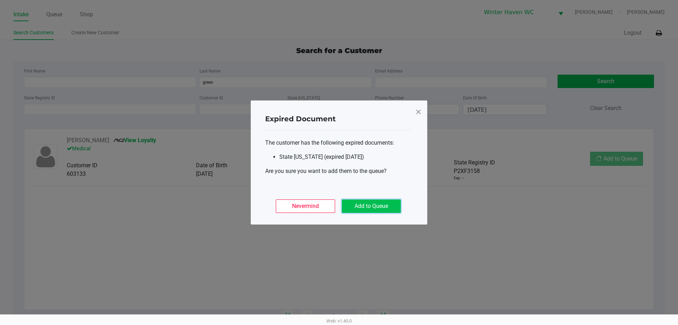
click at [397, 209] on button "Add to Queue" at bounding box center [371, 205] width 59 height 13
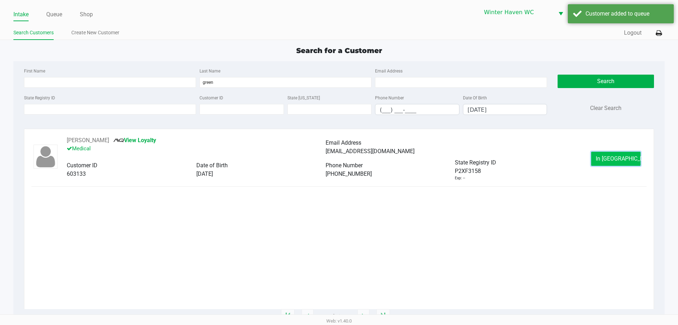
click at [607, 153] on button "In Queue" at bounding box center [616, 159] width 49 height 14
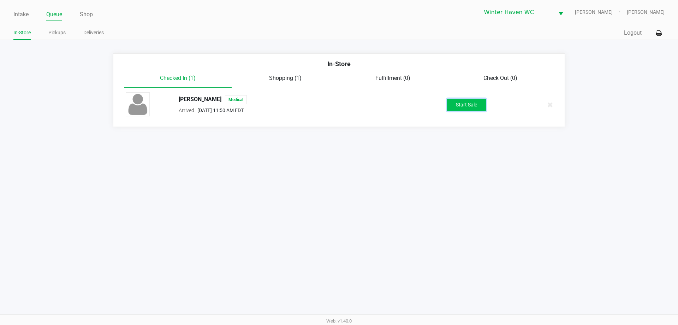
click at [459, 101] on button "Start Sale" at bounding box center [466, 105] width 39 height 12
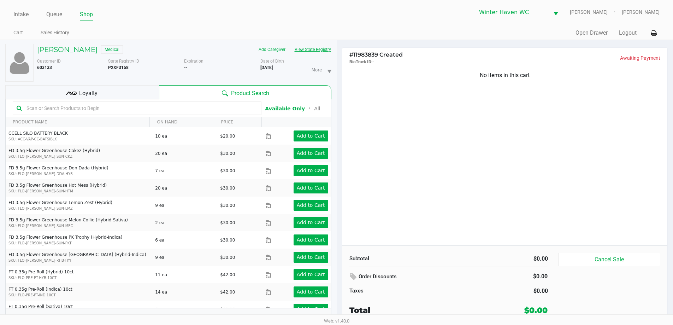
click at [299, 52] on button "View State Registry" at bounding box center [310, 49] width 41 height 11
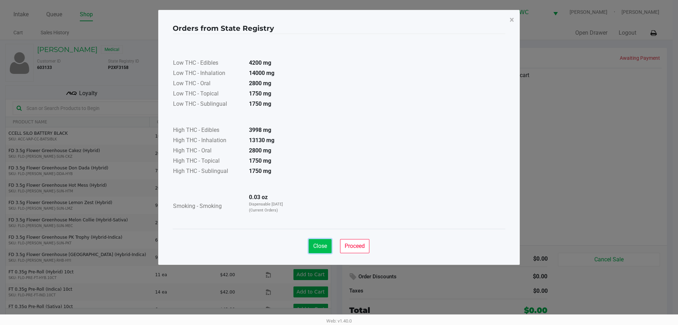
click at [318, 245] on span "Close" at bounding box center [320, 245] width 14 height 7
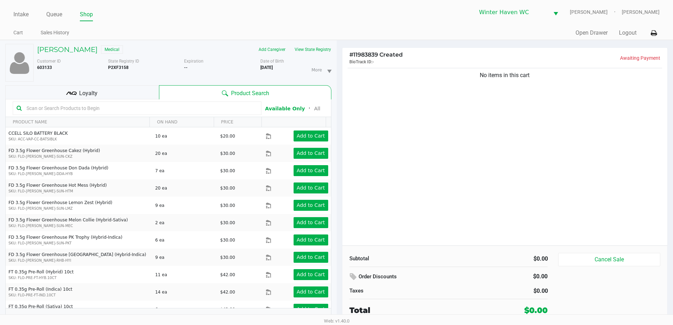
drag, startPoint x: 128, startPoint y: 67, endPoint x: 108, endPoint y: 69, distance: 20.5
click at [108, 69] on div "State Registry ID P2XF3158" at bounding box center [146, 70] width 76 height 24
drag, startPoint x: 364, startPoint y: 129, endPoint x: 358, endPoint y: 106, distance: 24.1
click at [363, 127] on div "No items in this cart" at bounding box center [504, 155] width 325 height 179
click at [607, 257] on button "Cancel Sale" at bounding box center [609, 259] width 102 height 13
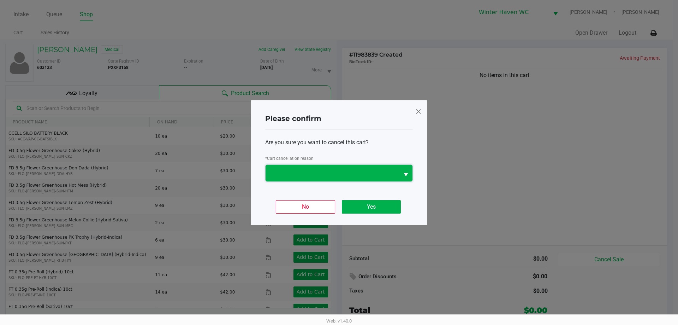
click at [389, 180] on span at bounding box center [333, 173] width 134 height 17
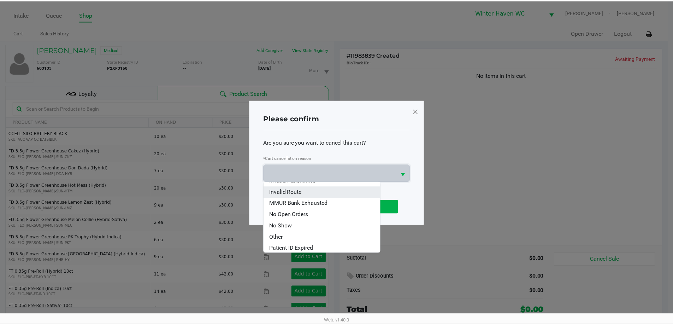
scroll to position [42, 0]
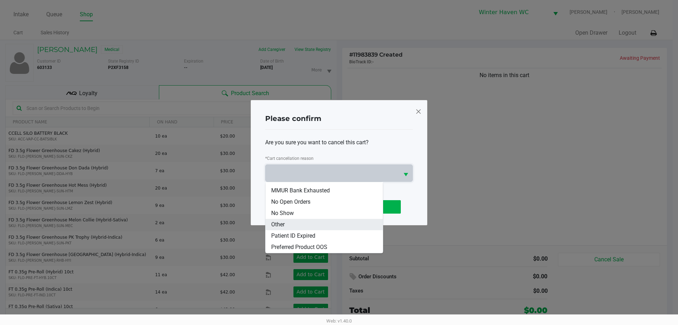
click at [299, 219] on li "Other" at bounding box center [324, 224] width 117 height 11
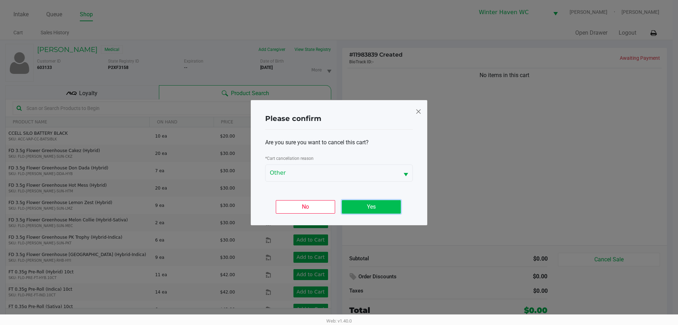
click at [355, 206] on button "Yes" at bounding box center [371, 206] width 59 height 13
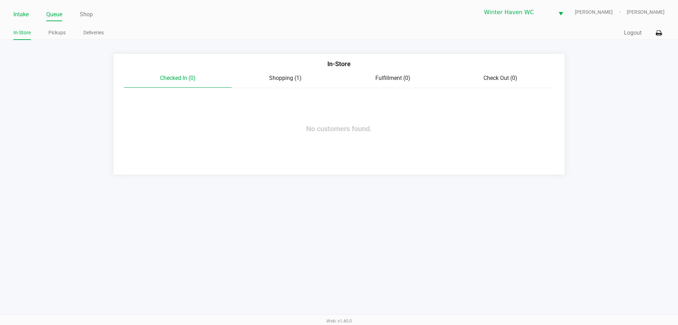
click at [25, 18] on link "Intake" at bounding box center [20, 15] width 15 height 10
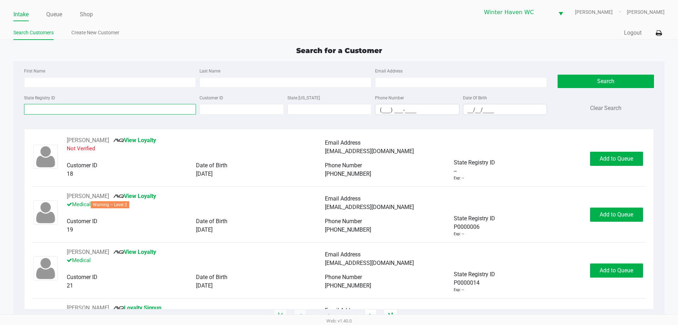
click at [99, 107] on input "State Registry ID" at bounding box center [110, 109] width 172 height 11
click at [216, 81] on input "Last Name" at bounding box center [286, 82] width 172 height 11
type input "chavarria"
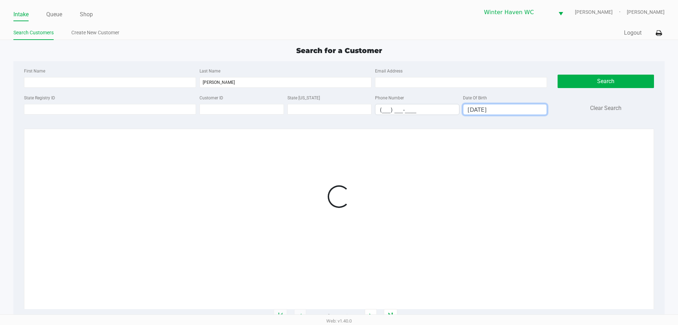
type input "03/25/1981"
click at [187, 62] on div "First Name Last Name chavarria Email Address State Registry ID Customer ID Stat…" at bounding box center [339, 93] width 641 height 65
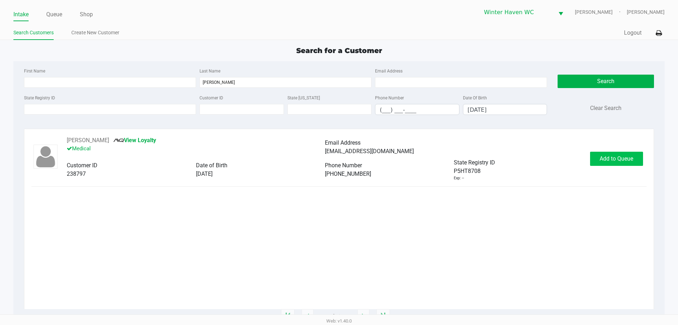
drag, startPoint x: 577, startPoint y: 152, endPoint x: 594, endPoint y: 160, distance: 18.5
click at [582, 155] on div "stjohnandrea06@gmail.com" at bounding box center [454, 151] width 258 height 8
click at [595, 160] on button "Add to Queue" at bounding box center [616, 159] width 53 height 14
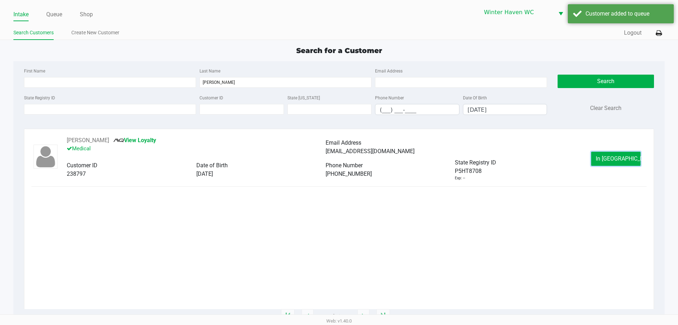
click at [595, 160] on button "In Queue" at bounding box center [616, 159] width 49 height 14
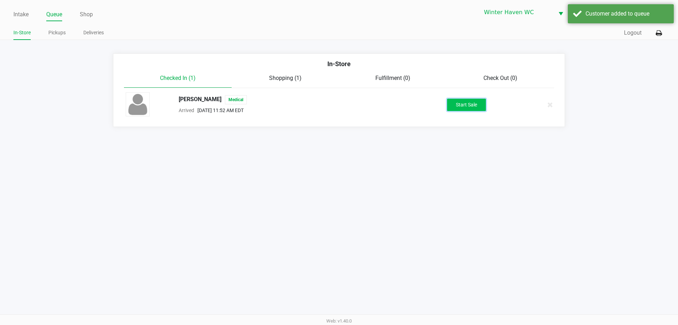
click at [472, 101] on button "Start Sale" at bounding box center [466, 105] width 39 height 12
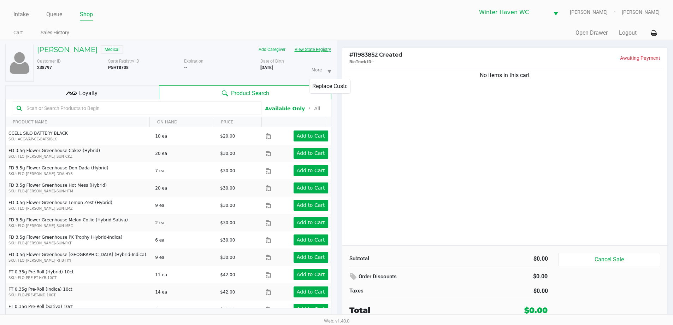
click at [324, 49] on button "View State Registry" at bounding box center [310, 49] width 41 height 11
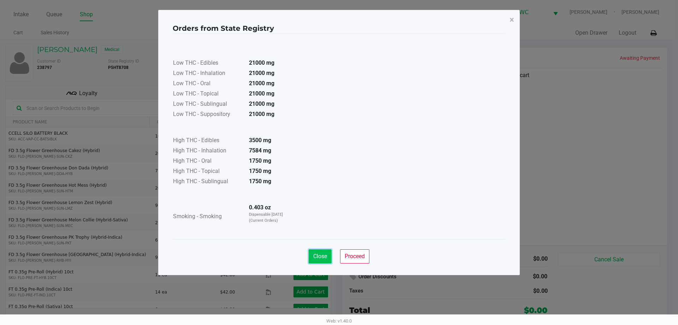
click at [328, 257] on button "Close" at bounding box center [320, 256] width 23 height 14
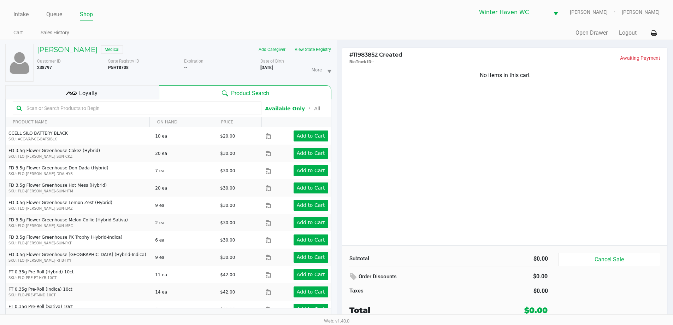
drag, startPoint x: 388, startPoint y: 194, endPoint x: 178, endPoint y: 113, distance: 225.2
click at [139, 96] on div "Loyalty" at bounding box center [82, 92] width 154 height 14
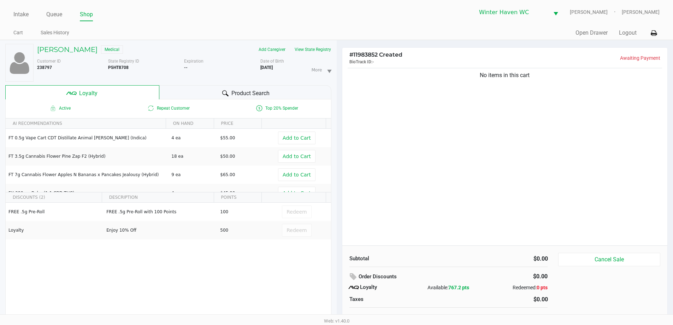
click at [198, 94] on div "Product Search" at bounding box center [245, 92] width 172 height 14
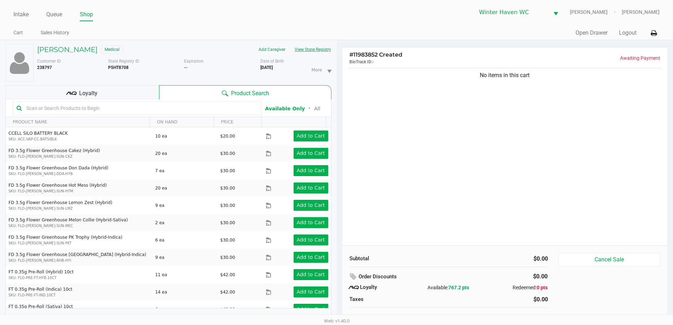
click at [295, 50] on button "View State Registry" at bounding box center [310, 49] width 41 height 11
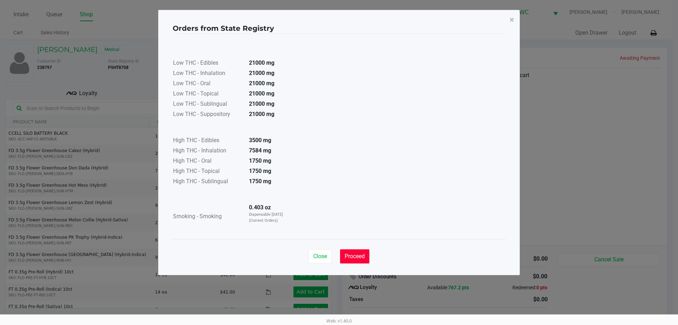
click at [366, 262] on button "Proceed" at bounding box center [354, 256] width 29 height 14
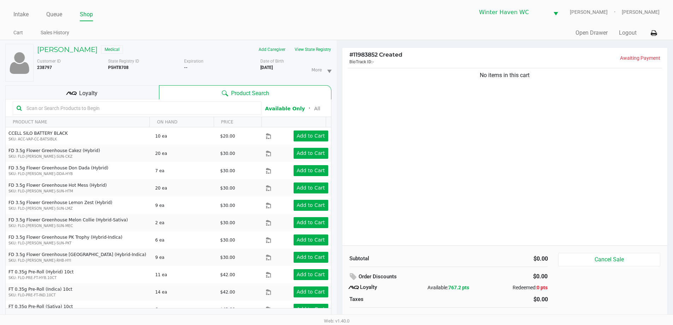
click at [161, 109] on input "text" at bounding box center [141, 108] width 234 height 11
click at [423, 118] on div "No items in this cart" at bounding box center [504, 155] width 325 height 179
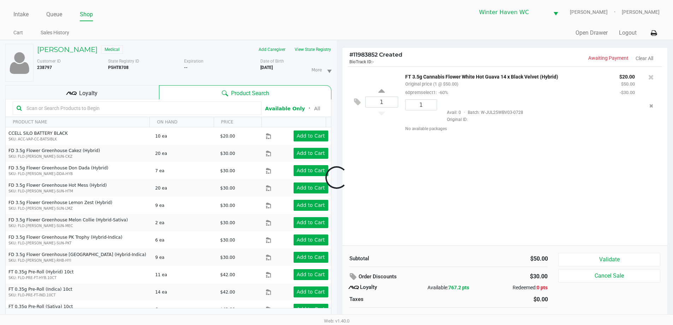
drag, startPoint x: 441, startPoint y: 172, endPoint x: 598, endPoint y: 224, distance: 165.3
click at [442, 174] on div "1 FT 3.5g Cannabis Flower White Hot Guava 14 x Black Velvet (Hybrid) Original p…" at bounding box center [504, 155] width 325 height 179
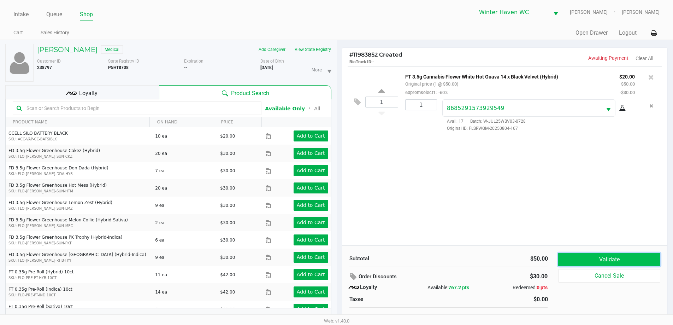
click at [635, 256] on button "Validate" at bounding box center [609, 259] width 102 height 13
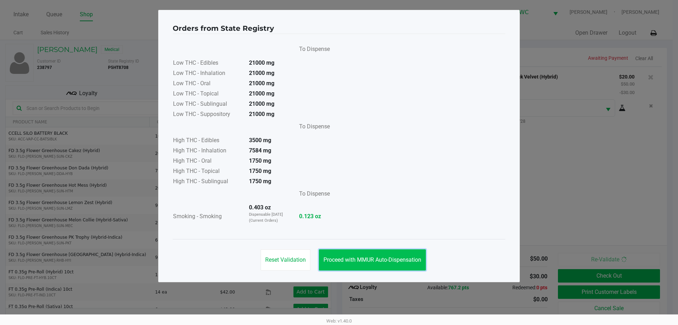
click at [409, 259] on span "Proceed with MMUR Auto-Dispensation" at bounding box center [373, 259] width 98 height 7
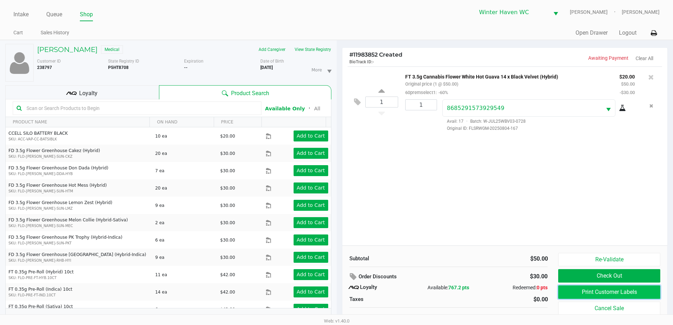
click at [636, 292] on button "Print Customer Labels" at bounding box center [609, 291] width 102 height 13
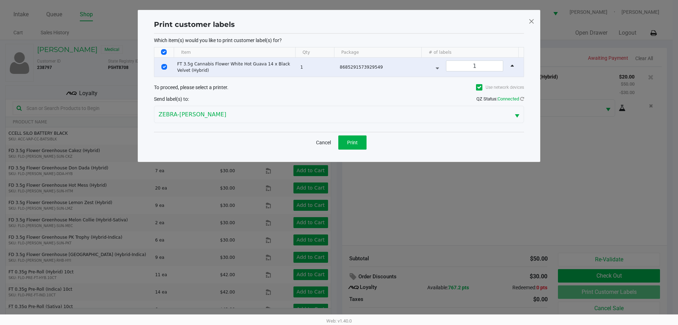
click at [349, 133] on div "Cancel Print" at bounding box center [339, 142] width 370 height 21
click at [352, 140] on span "Print" at bounding box center [352, 143] width 11 height 6
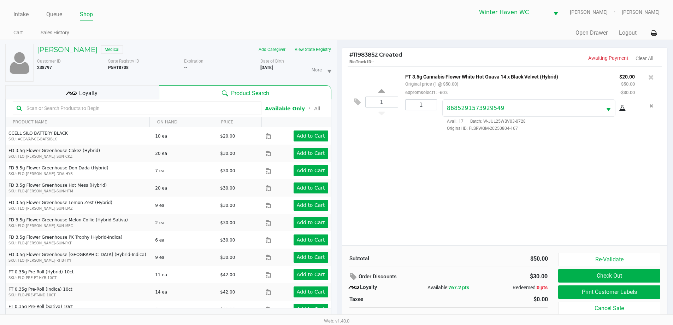
click at [440, 156] on div "1 FT 3.5g Cannabis Flower White Hot Guava 14 x Black Velvet (Hybrid) Original p…" at bounding box center [504, 155] width 325 height 179
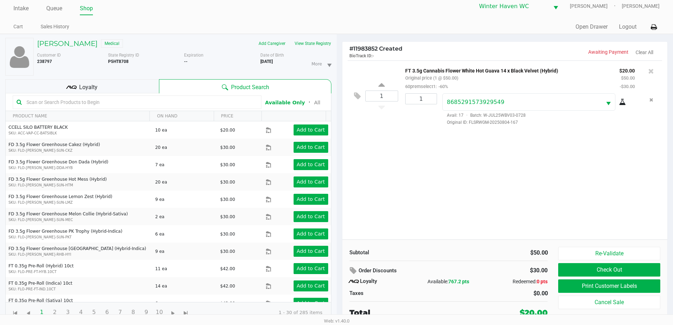
scroll to position [7, 0]
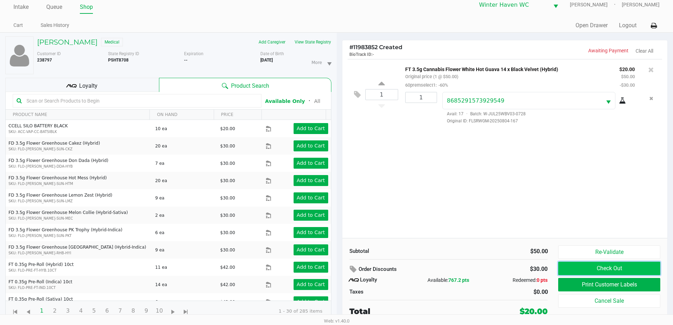
click at [562, 265] on button "Check Out" at bounding box center [609, 267] width 102 height 13
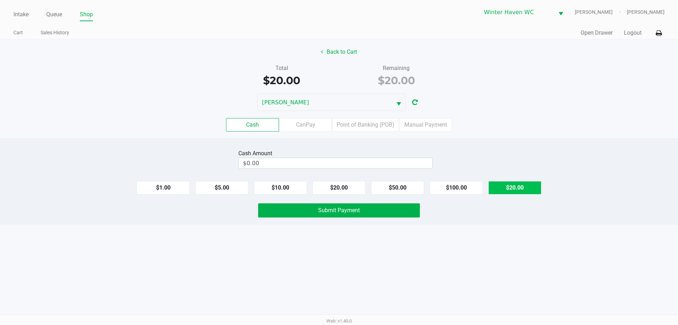
click at [530, 186] on button "$20.00" at bounding box center [515, 187] width 53 height 13
type input "$20.00"
drag, startPoint x: 530, startPoint y: 225, endPoint x: 525, endPoint y: 225, distance: 4.6
click at [528, 225] on div "Intake Queue Shop Winter Haven WC JAMES-OTTO Brian Beaudin Cart Sales History Q…" at bounding box center [339, 162] width 678 height 325
click at [378, 203] on div "Cash Amount $20.00 Clear $1.00 $5.00 $10.00 $20.00 $50.00 $100.00 $20.00 Submit…" at bounding box center [339, 182] width 678 height 86
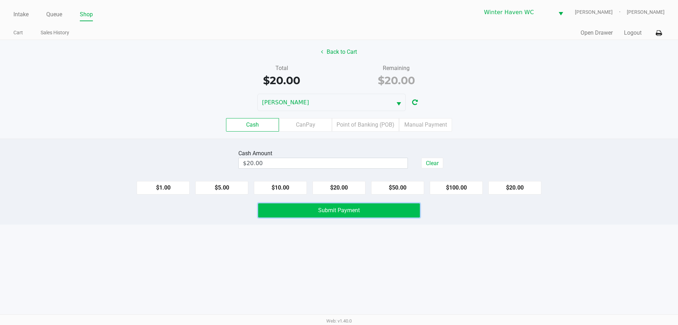
click at [379, 211] on button "Submit Payment" at bounding box center [339, 210] width 162 height 14
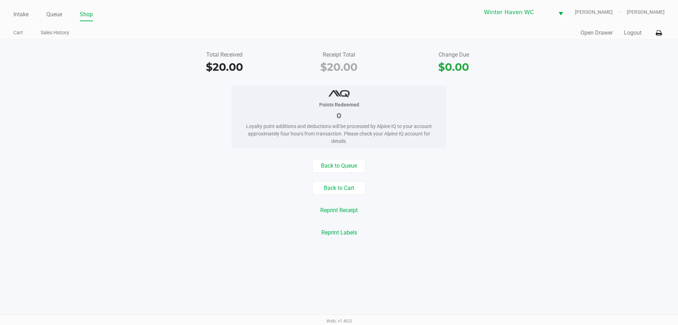
click at [45, 12] on ul "Intake Queue Shop" at bounding box center [176, 15] width 326 height 12
click at [46, 13] on ul "Intake Queue Shop" at bounding box center [176, 15] width 326 height 12
click at [49, 15] on link "Queue" at bounding box center [54, 15] width 16 height 10
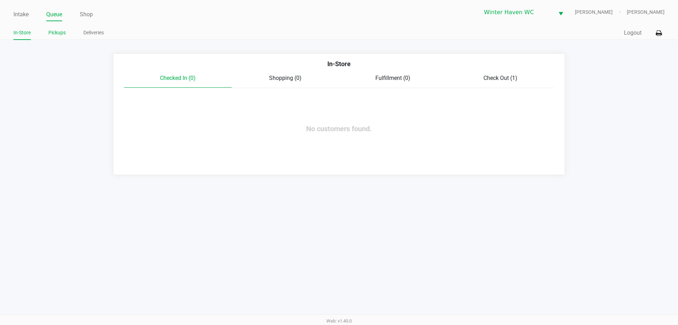
click at [58, 29] on link "Pickups" at bounding box center [56, 32] width 17 height 9
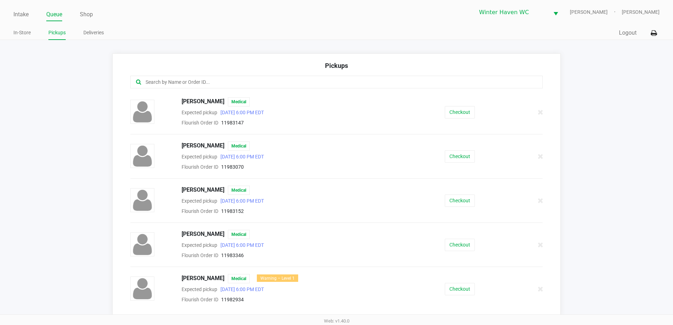
click at [177, 73] on div "Pickups" at bounding box center [336, 68] width 413 height 15
click at [178, 80] on input "text" at bounding box center [325, 82] width 361 height 8
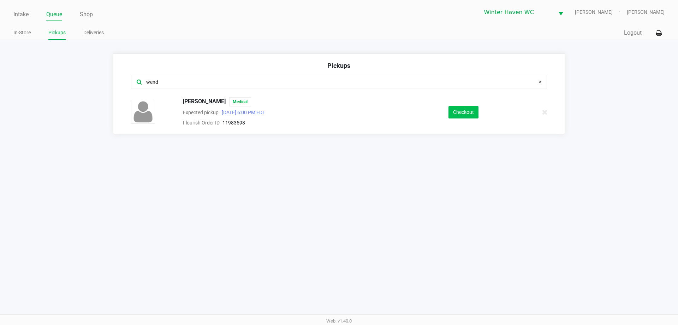
type input "wend"
click at [468, 111] on button "Checkout" at bounding box center [464, 112] width 30 height 12
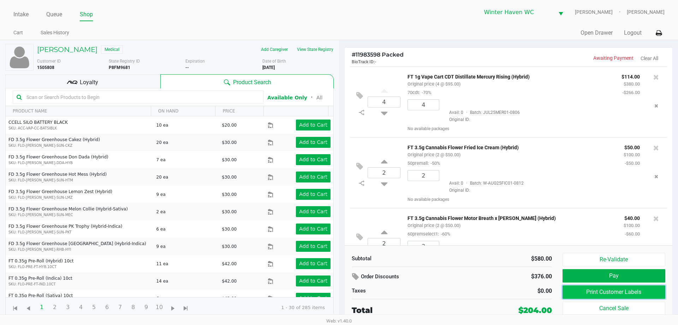
click at [617, 287] on button "Print Customer Labels" at bounding box center [614, 291] width 103 height 13
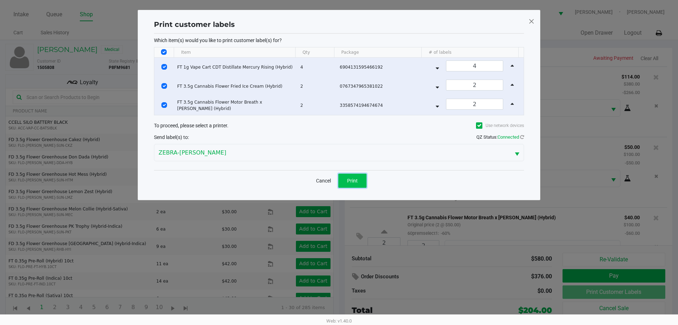
click at [354, 184] on button "Print" at bounding box center [353, 181] width 28 height 14
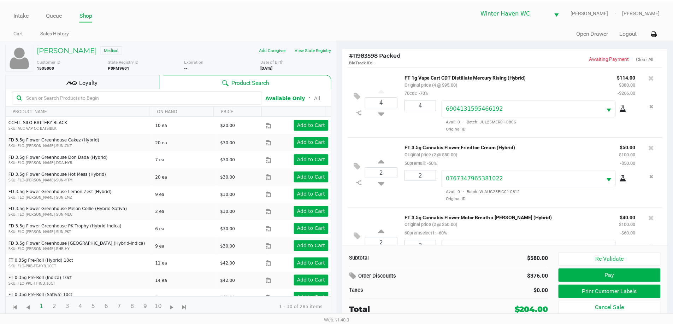
scroll to position [33, 0]
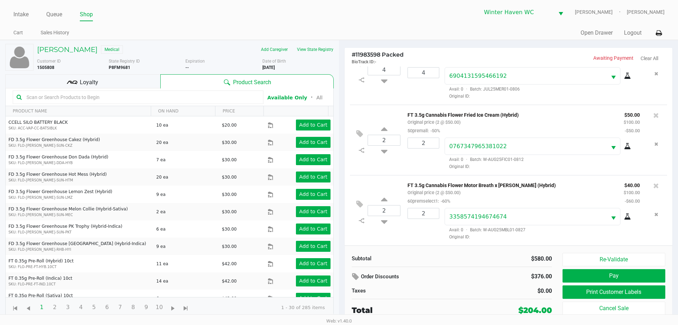
click at [130, 82] on div "Loyalty" at bounding box center [82, 81] width 155 height 14
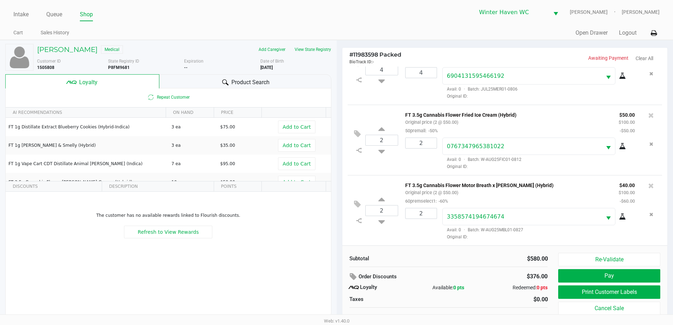
click at [191, 82] on div "Product Search" at bounding box center [245, 81] width 172 height 14
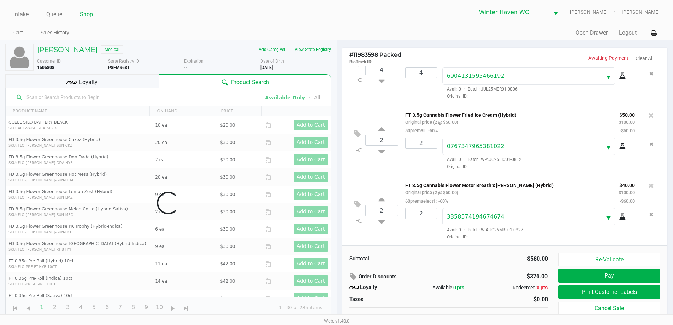
scroll to position [7, 0]
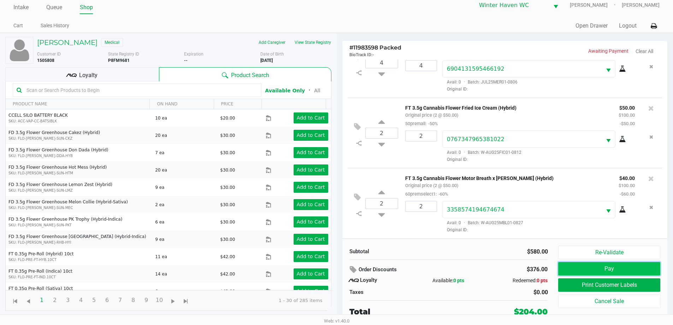
click at [624, 269] on button "Pay" at bounding box center [609, 268] width 102 height 13
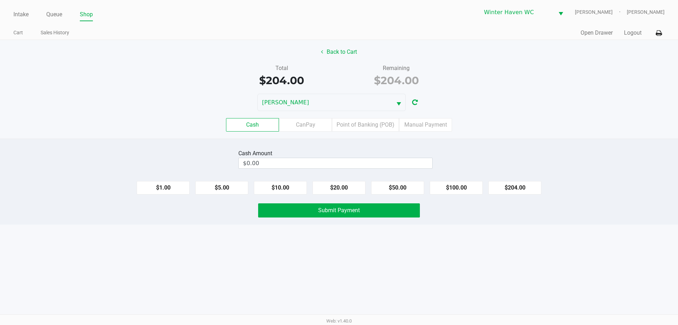
click at [383, 129] on label "Point of Banking (POB)" at bounding box center [365, 124] width 67 height 13
click at [0, 0] on 7 "Point of Banking (POB)" at bounding box center [0, 0] width 0 height 0
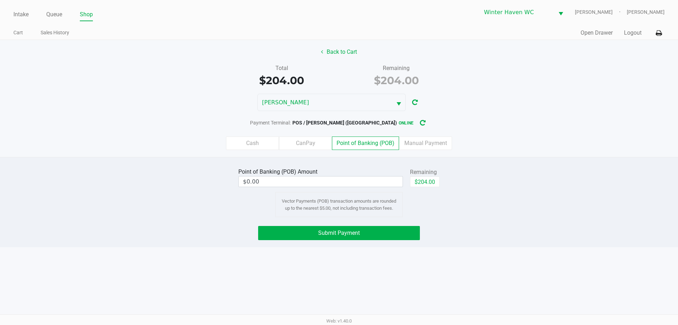
click at [470, 163] on div "Point of Banking (POB) Amount $0.00 Remaining $204.00 Vector Payments (POB) tra…" at bounding box center [339, 202] width 678 height 90
click at [433, 183] on button "$204.00" at bounding box center [425, 181] width 30 height 11
type input "$204.00"
click at [501, 186] on div "Point of Banking (POB) Amount $204.00 Remaining $204.00 Clear Vector Payments (…" at bounding box center [339, 191] width 689 height 51
click at [393, 231] on button "Submit Payment" at bounding box center [339, 233] width 162 height 14
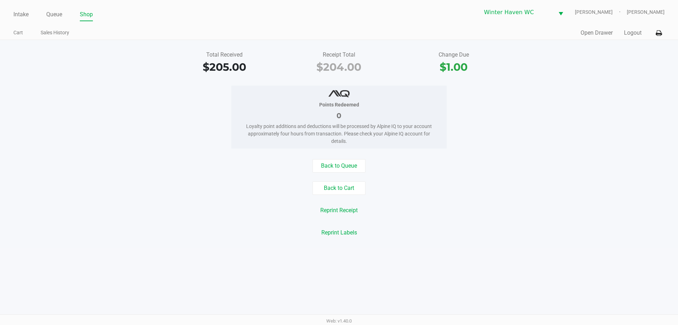
drag, startPoint x: 171, startPoint y: 187, endPoint x: 158, endPoint y: 146, distance: 43.1
click at [170, 187] on div "Back to Cart" at bounding box center [339, 187] width 689 height 13
click at [56, 14] on link "Queue" at bounding box center [54, 15] width 16 height 10
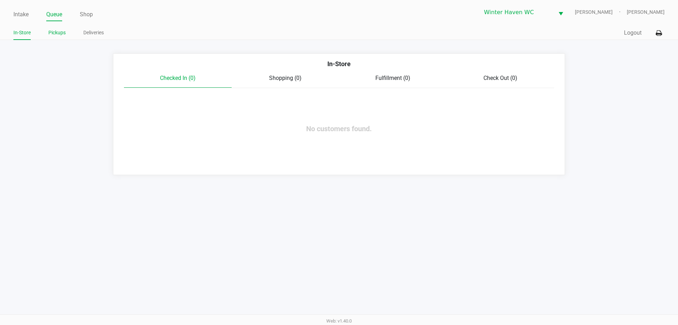
click at [59, 35] on link "Pickups" at bounding box center [56, 32] width 17 height 9
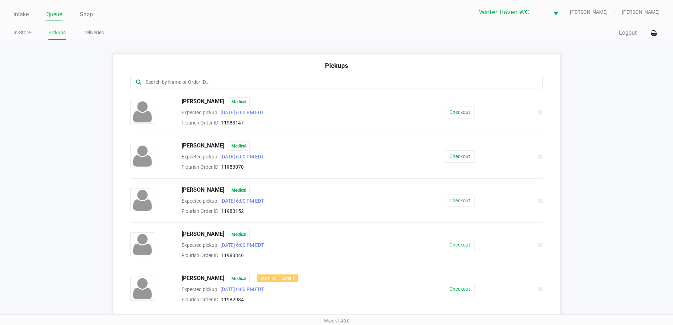
click at [28, 191] on app-pickups "Pickups ALICIA ZAHNISER Medical Expected pickup Sep 21, 2025 6:00 PM EDT Flouri…" at bounding box center [336, 184] width 673 height 262
click at [58, 183] on app-pickups "Pickups ALICIA ZAHNISER Medical Expected pickup Sep 21, 2025 6:00 PM EDT Flouri…" at bounding box center [336, 184] width 673 height 262
click at [145, 79] on input "text" at bounding box center [325, 82] width 361 height 8
click at [118, 78] on div "Pickups ALICIA ZAHNISER Medical Expected pickup Sep 21, 2025 6:00 PM EDT Flouri…" at bounding box center [336, 184] width 449 height 262
click at [24, 11] on link "Intake" at bounding box center [20, 15] width 15 height 10
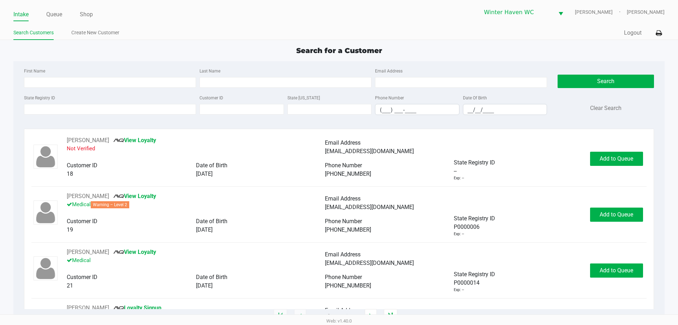
click at [84, 115] on div "State Registry ID Customer ID State ID Phone Number (___) ___-____ Date Of Birt…" at bounding box center [285, 106] width 527 height 27
click at [83, 112] on input "State Registry ID" at bounding box center [110, 109] width 172 height 11
click at [81, 111] on input "State Registry ID" at bounding box center [110, 109] width 172 height 11
click at [45, 67] on div "First Name" at bounding box center [110, 76] width 176 height 21
drag, startPoint x: 54, startPoint y: 69, endPoint x: 32, endPoint y: 67, distance: 22.0
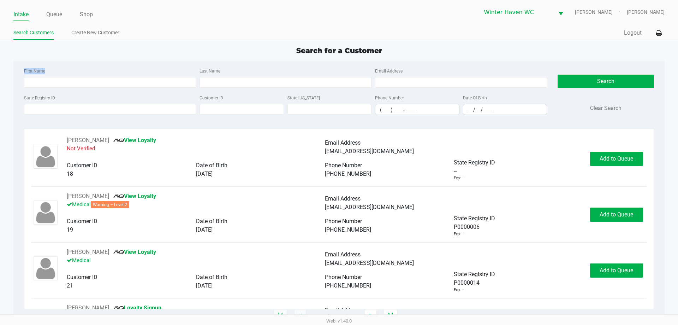
click at [32, 67] on div "First Name" at bounding box center [110, 76] width 176 height 21
click at [49, 65] on div "First Name Last Name Email Address State Registry ID Customer ID State ID Phone…" at bounding box center [339, 93] width 641 height 65
click at [236, 84] on input "Last Name" at bounding box center [286, 82] width 172 height 11
click at [216, 83] on input "Last Name" at bounding box center [286, 82] width 172 height 11
type input "salazar"
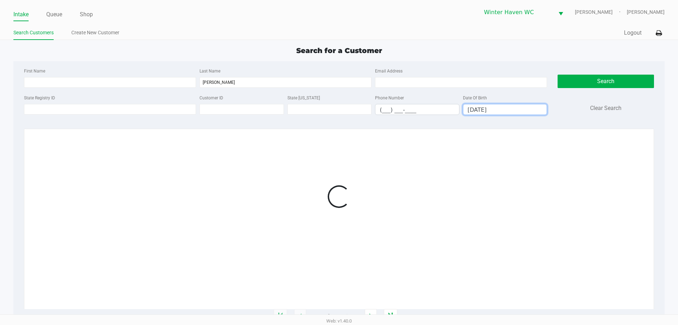
type input "04/27/1984"
click at [214, 64] on div "First Name Last Name salazar Email Address State Registry ID Customer ID State …" at bounding box center [339, 93] width 641 height 65
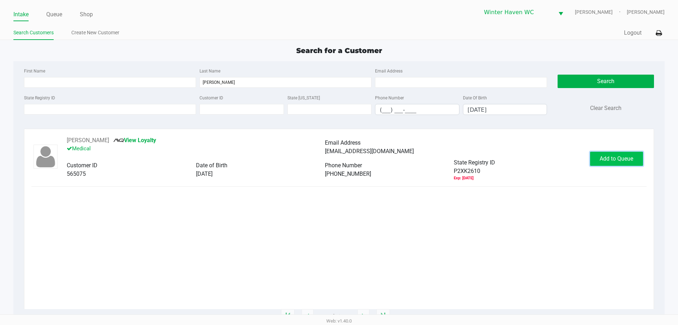
click at [631, 158] on span "Add to Queue" at bounding box center [617, 158] width 34 height 7
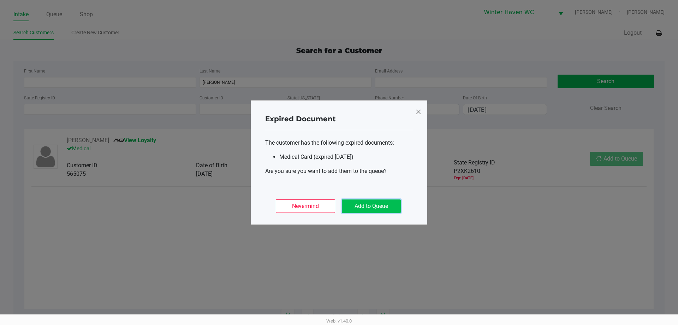
click at [378, 204] on button "Add to Queue" at bounding box center [371, 205] width 59 height 13
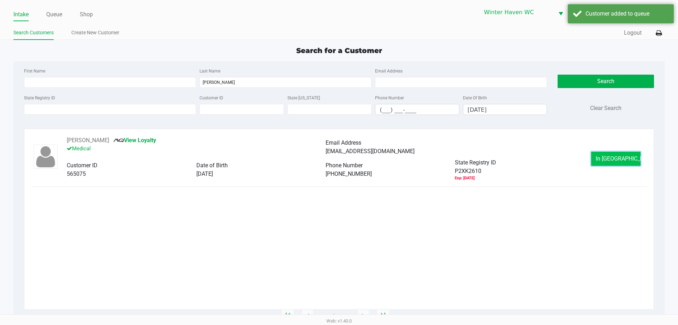
click at [599, 158] on button "In Queue" at bounding box center [616, 159] width 49 height 14
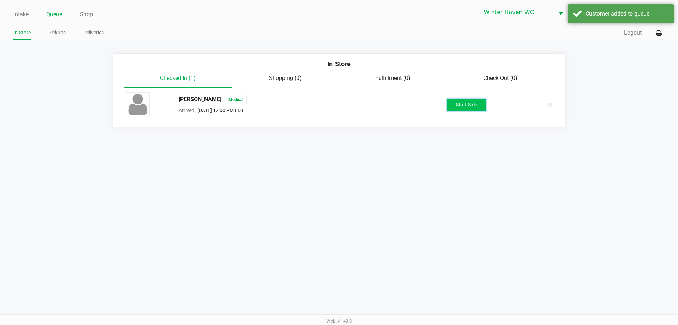
click at [458, 107] on button "Start Sale" at bounding box center [466, 105] width 39 height 12
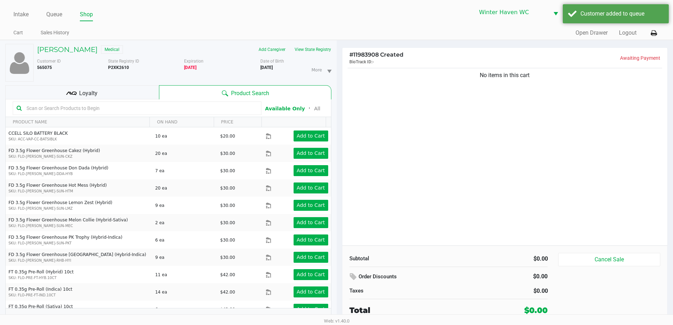
click at [463, 143] on div "No items in this cart" at bounding box center [504, 155] width 325 height 179
click at [133, 91] on div "Loyalty" at bounding box center [82, 92] width 154 height 14
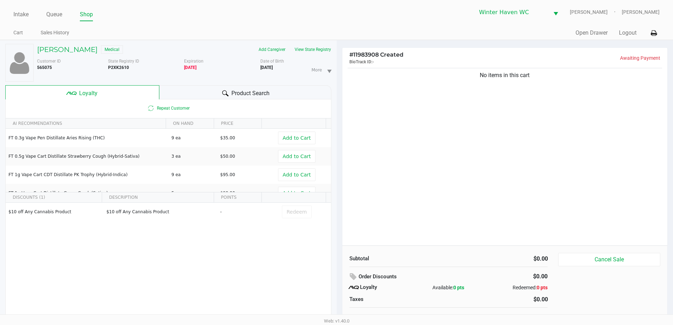
click at [180, 90] on div "Product Search" at bounding box center [245, 92] width 172 height 14
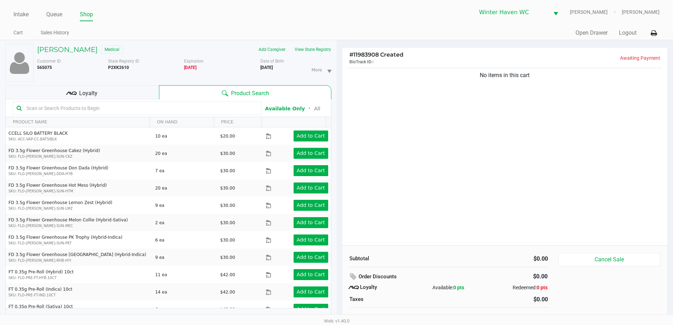
click at [151, 109] on input "text" at bounding box center [141, 108] width 234 height 11
click at [136, 92] on div "Loyalty" at bounding box center [82, 92] width 154 height 14
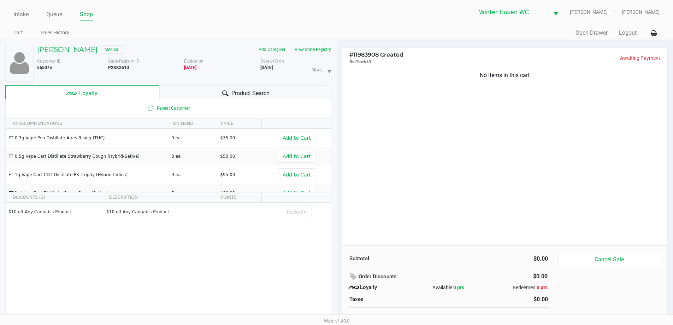
click at [178, 89] on div "Product Search" at bounding box center [245, 92] width 172 height 14
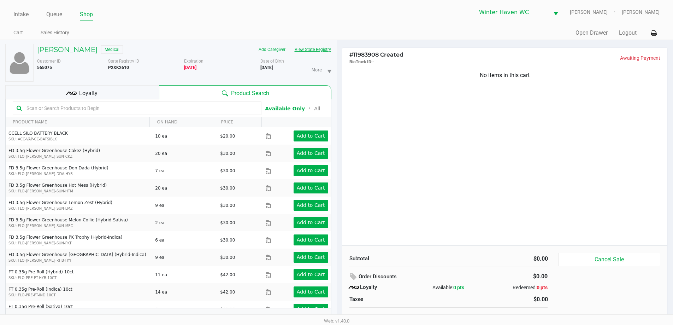
click at [309, 49] on button "View State Registry" at bounding box center [310, 49] width 41 height 11
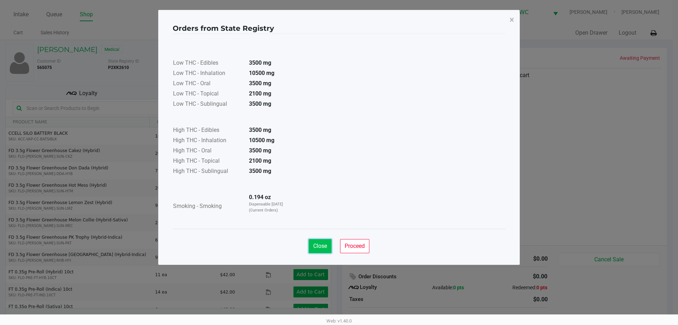
click at [330, 243] on button "Close" at bounding box center [320, 246] width 23 height 14
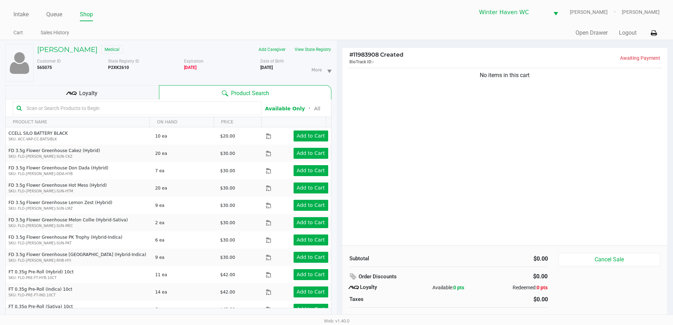
drag, startPoint x: 415, startPoint y: 167, endPoint x: 393, endPoint y: 163, distance: 22.9
click at [196, 113] on input "text" at bounding box center [141, 108] width 234 height 11
click at [306, 50] on button "View State Registry" at bounding box center [310, 49] width 41 height 11
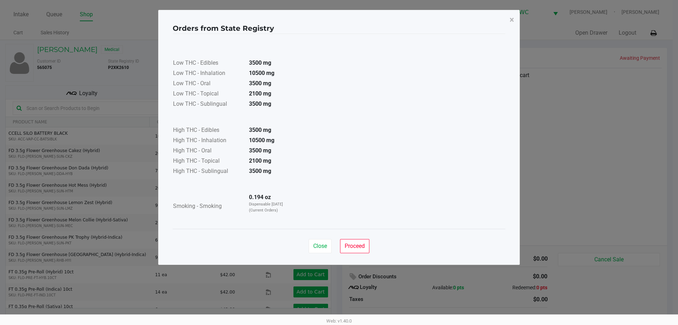
click at [323, 239] on div "Close Proceed" at bounding box center [339, 243] width 333 height 29
click at [325, 242] on button "Close" at bounding box center [320, 246] width 23 height 14
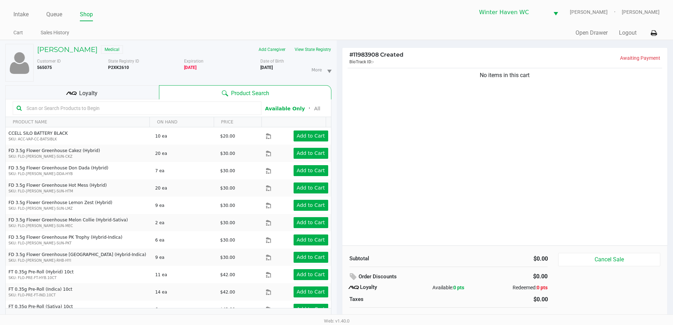
click at [368, 184] on div "Low THC - Edibles 3500 mg Low THC - Inhalation 10500 mg Low THC - Oral 3500 mg …" at bounding box center [336, 114] width 333 height 178
click at [112, 110] on input "text" at bounding box center [141, 108] width 234 height 11
type input "mbl"
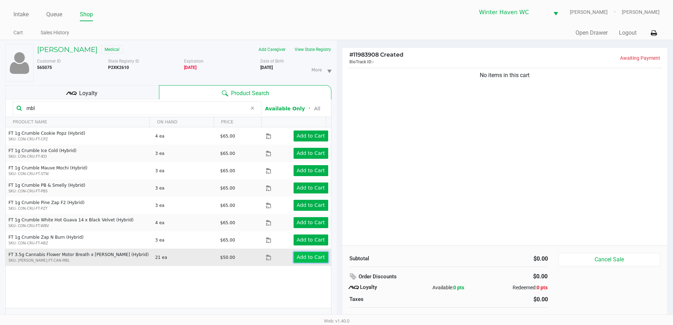
click at [298, 255] on app-button-loader "Add to Cart" at bounding box center [311, 257] width 28 height 6
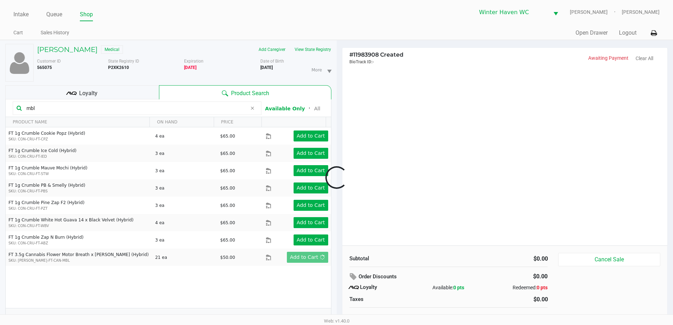
click at [411, 205] on div at bounding box center [336, 177] width 673 height 205
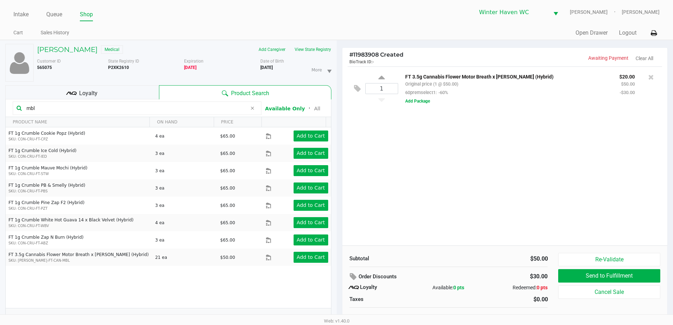
click at [405, 179] on div "1 FT 3.5g Cannabis Flower Motor Breath x Mike Larry (Hybrid) Original price (1 …" at bounding box center [504, 155] width 325 height 179
drag, startPoint x: 41, startPoint y: 110, endPoint x: 14, endPoint y: 108, distance: 26.9
click at [14, 108] on div "mbl" at bounding box center [137, 107] width 249 height 13
click at [370, 144] on div "1 FT 3.5g Cannabis Flower Motor Breath x Mike Larry (Hybrid) Original price (1 …" at bounding box center [504, 155] width 325 height 179
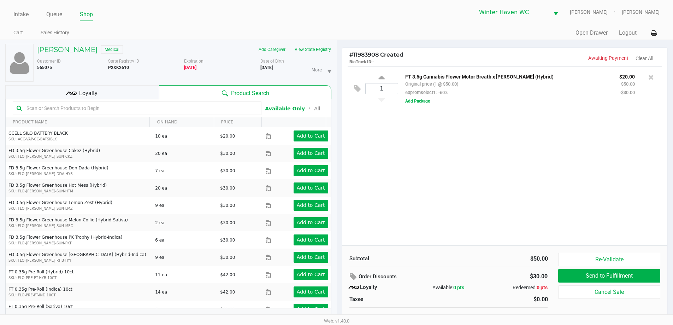
click at [155, 107] on input "text" at bounding box center [141, 108] width 234 height 11
type input "arz"
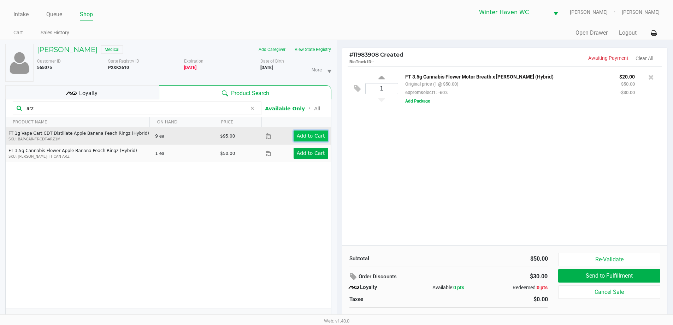
click at [308, 133] on app-button-loader "Add to Cart" at bounding box center [311, 136] width 28 height 6
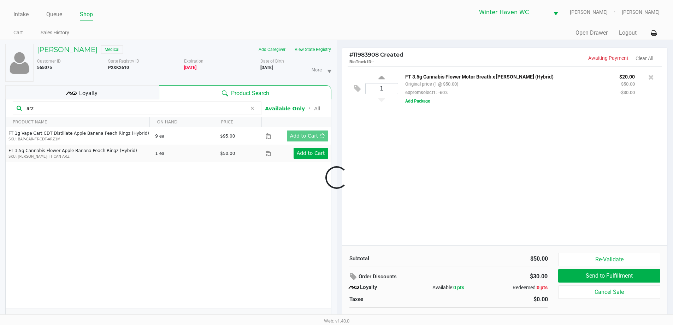
click at [443, 142] on div at bounding box center [336, 177] width 673 height 205
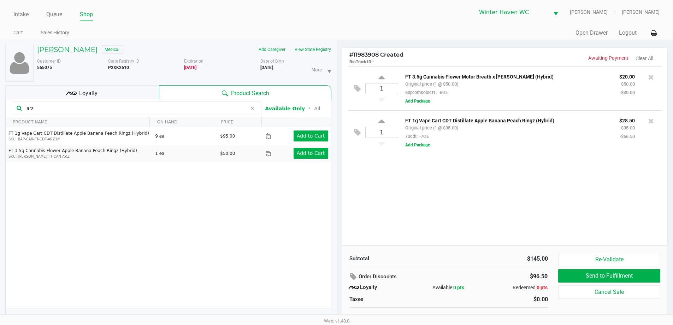
click at [127, 91] on div "Loyalty" at bounding box center [82, 92] width 154 height 14
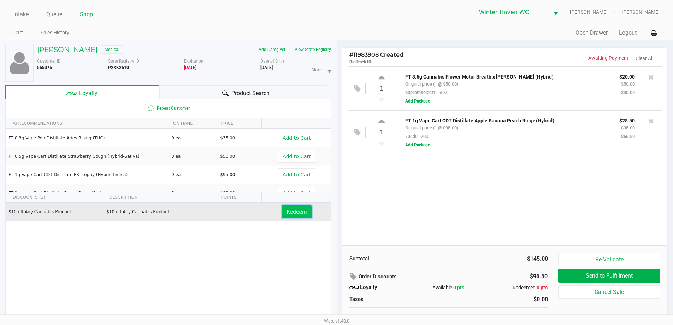
click at [289, 212] on span "Redeem" at bounding box center [297, 212] width 20 height 6
click at [434, 211] on div at bounding box center [336, 177] width 673 height 205
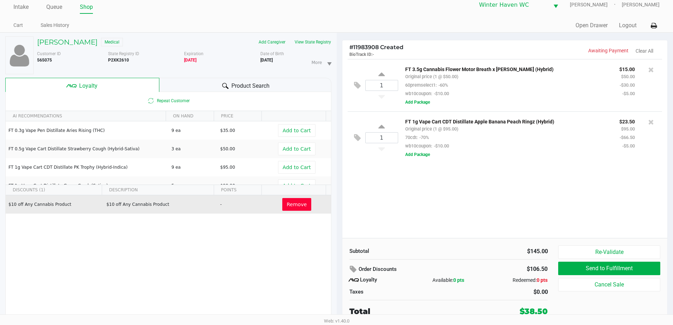
click at [251, 88] on span "Product Search" at bounding box center [250, 86] width 38 height 8
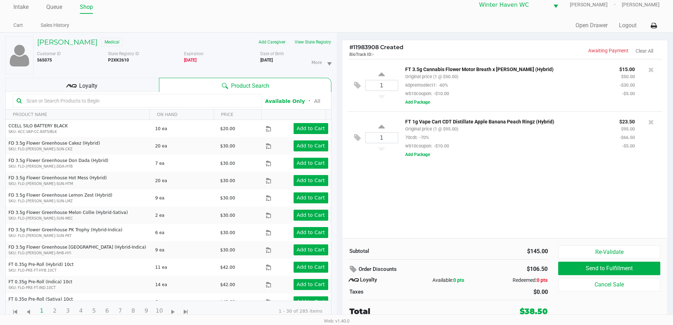
click at [144, 101] on input "text" at bounding box center [141, 100] width 234 height 11
type input "arz"
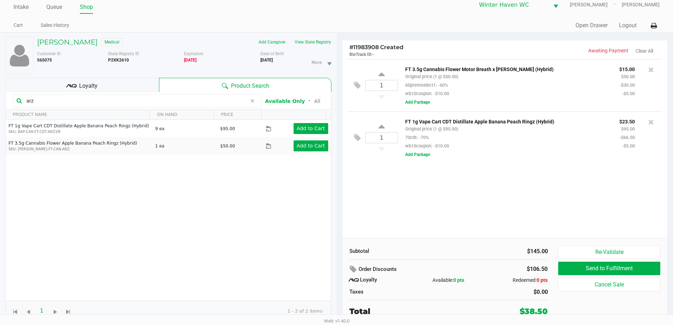
click at [143, 186] on div "FT 1g Vape Cart CDT Distillate Apple Banana Peach Ringz (Hybrid) SKU: BAP-CAR-F…" at bounding box center [168, 210] width 325 height 181
click at [430, 193] on div "1 FT 3.5g Cannabis Flower Motor Breath x Mike Larry (Hybrid) Original price (1 …" at bounding box center [504, 148] width 325 height 179
click at [647, 119] on div at bounding box center [651, 133] width 22 height 33
click at [653, 119] on icon at bounding box center [651, 121] width 6 height 7
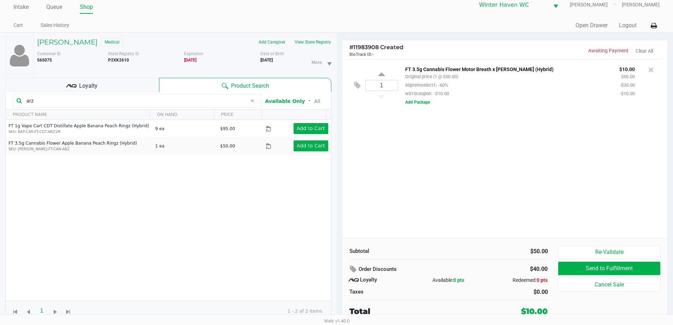
click at [519, 175] on div "1 FT 3.5g Cannabis Flower Motor Breath x Mike Larry (Hybrid) Original price (1 …" at bounding box center [504, 148] width 325 height 179
click at [438, 135] on div "1 FT 3.5g Cannabis Flower Motor Breath x Mike Larry (Hybrid) Original price (1 …" at bounding box center [504, 148] width 325 height 179
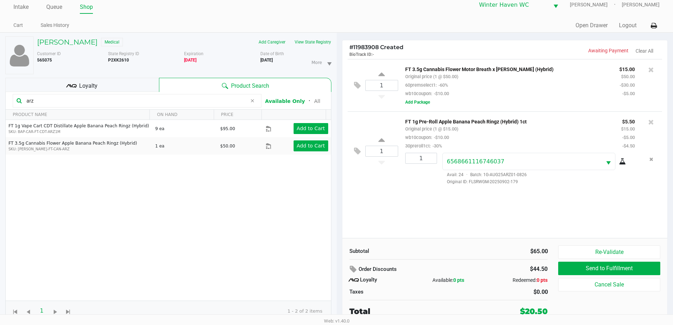
click at [451, 207] on div "1 FT 3.5g Cannabis Flower Motor Breath x Mike Larry (Hybrid) Original price (1 …" at bounding box center [504, 148] width 325 height 179
click at [419, 225] on div "1 FT 3.5g Cannabis Flower Motor Breath x Mike Larry (Hybrid) Original price (1 …" at bounding box center [504, 148] width 325 height 179
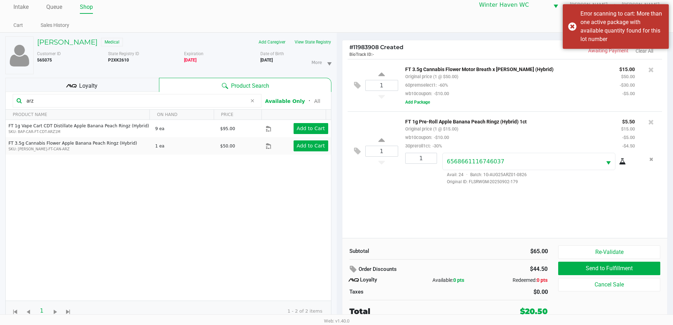
click at [418, 210] on div "1 FT 3.5g Cannabis Flower Motor Breath x Mike Larry (Hybrid) Original price (1 …" at bounding box center [504, 148] width 325 height 179
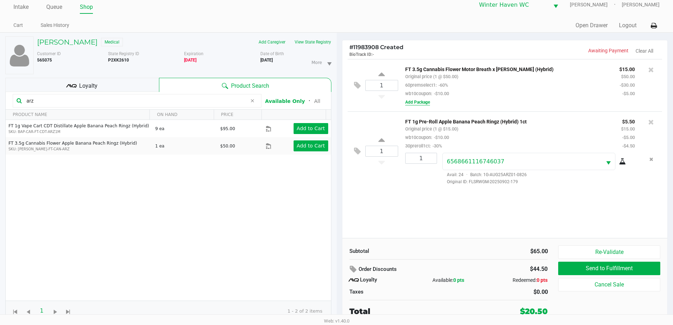
click at [417, 103] on button "Add Package" at bounding box center [417, 102] width 25 height 6
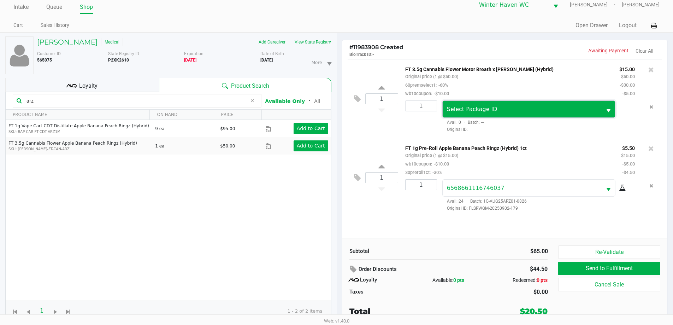
click at [448, 105] on span "Select Package ID" at bounding box center [522, 109] width 151 height 8
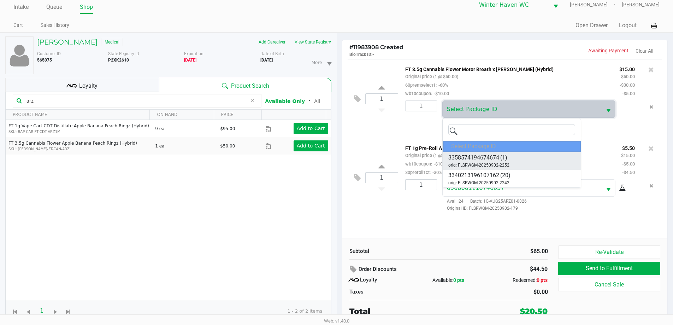
click at [478, 160] on span "3358574194674674" at bounding box center [473, 157] width 51 height 8
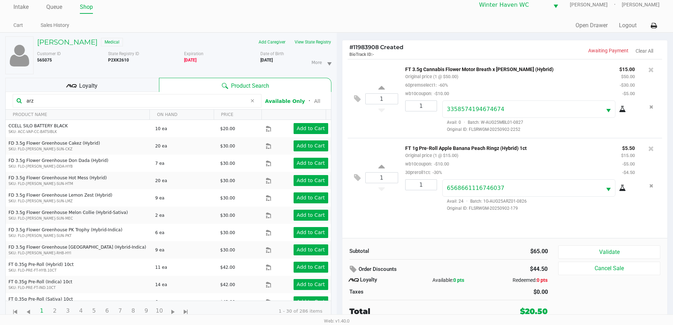
click at [420, 216] on div "1 FT 1g Pre-Roll Apple Banana Peach Ringz (Hybrid) 1ct Original price (1 @ $15.…" at bounding box center [505, 177] width 315 height 79
click at [630, 253] on button "Validate" at bounding box center [609, 251] width 102 height 13
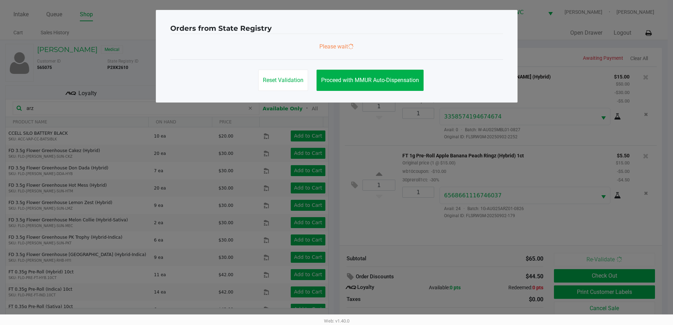
scroll to position [0, 0]
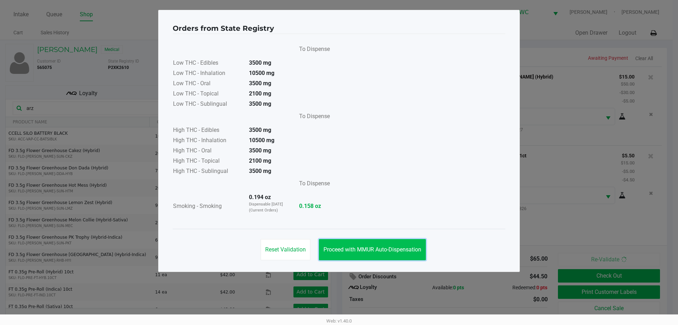
click at [414, 253] on button "Proceed with MMUR Auto-Dispensation" at bounding box center [372, 249] width 107 height 21
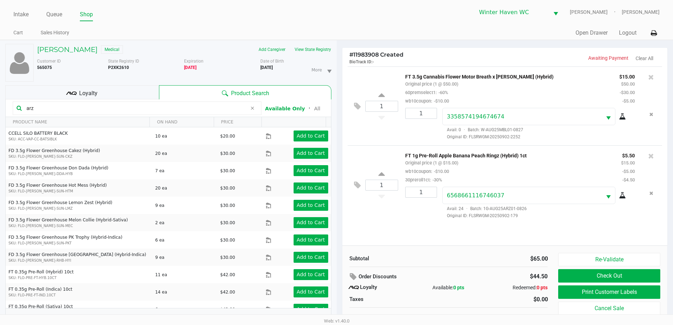
click at [425, 230] on div "1 FT 3.5g Cannabis Flower Motor Breath x Mike Larry (Hybrid) Original price (1 …" at bounding box center [504, 155] width 325 height 179
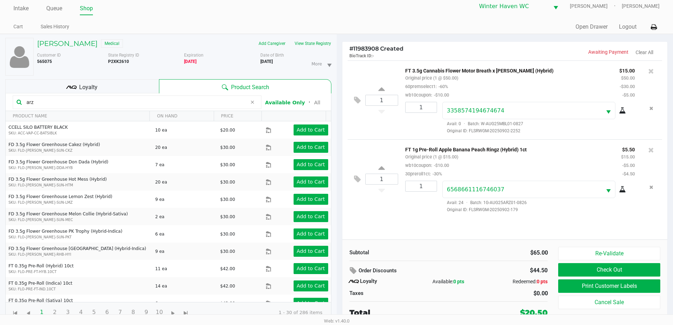
scroll to position [7, 0]
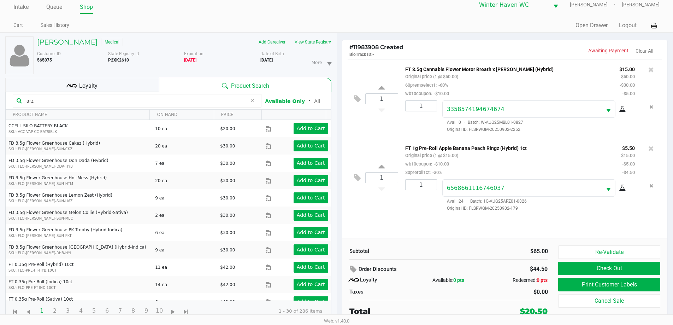
click at [120, 84] on div "Loyalty" at bounding box center [82, 85] width 154 height 14
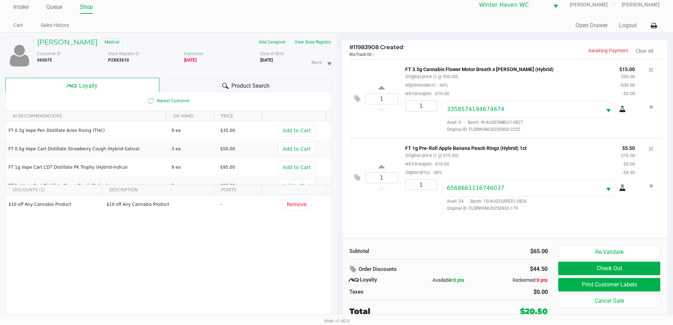
click at [173, 86] on div "Product Search" at bounding box center [245, 85] width 172 height 14
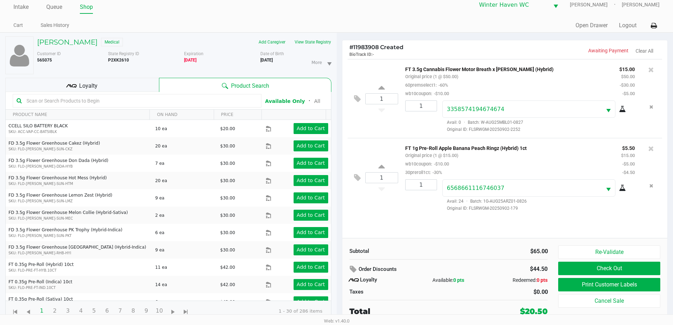
click at [434, 224] on div "1 FT 3.5g Cannabis Flower Motor Breath x Mike Larry (Hybrid) Original price (1 …" at bounding box center [504, 148] width 325 height 179
click at [636, 282] on button "Print Customer Labels" at bounding box center [609, 284] width 102 height 13
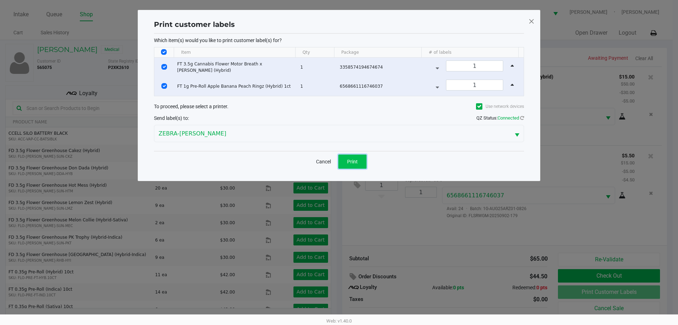
click at [352, 164] on span "Print" at bounding box center [352, 162] width 11 height 6
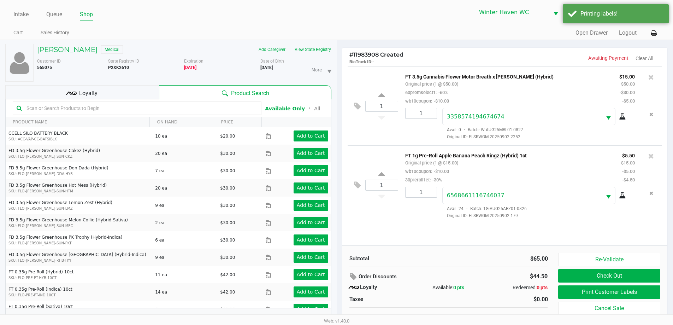
scroll to position [7, 0]
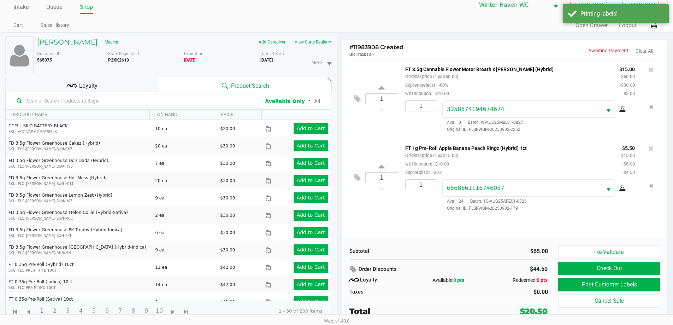
click at [381, 224] on div "1 FT 3.5g Cannabis Flower Motor Breath x Mike Larry (Hybrid) Original price (1 …" at bounding box center [504, 148] width 325 height 179
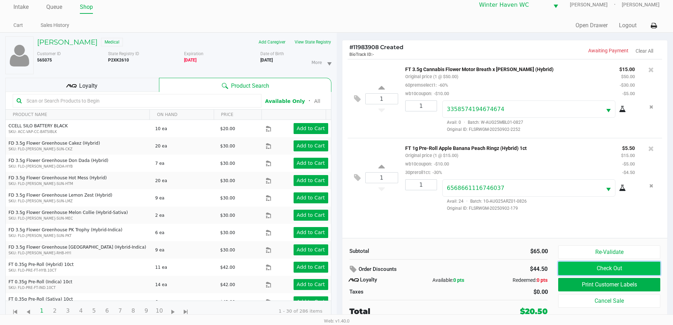
click at [646, 270] on button "Check Out" at bounding box center [609, 267] width 102 height 13
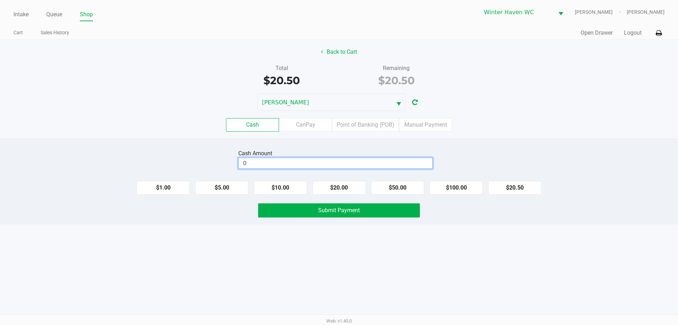
click at [334, 161] on input "0" at bounding box center [336, 163] width 194 height 10
type input "$21.00"
click at [495, 129] on div "Cash CanPay Point of Banking (POB) Manual Payment" at bounding box center [339, 124] width 678 height 13
click at [424, 203] on div "Cash Amount $21.00 Clear $1.00 $5.00 $10.00 $20.00 $50.00 $100.00 $20.50 Submit…" at bounding box center [339, 182] width 678 height 86
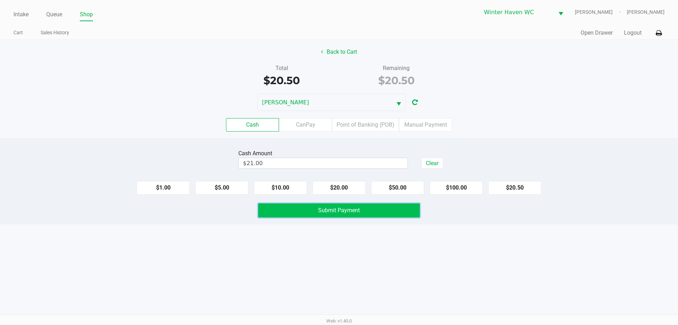
click at [419, 206] on button "Submit Payment" at bounding box center [339, 210] width 162 height 14
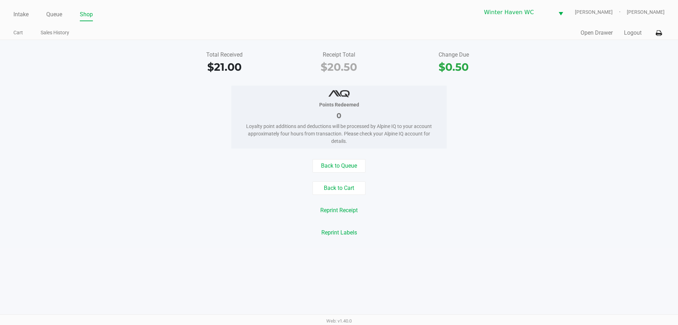
click at [442, 197] on div "Back to Queue Back to Cart Reprint Receipt Reprint Labels" at bounding box center [339, 199] width 689 height 80
click at [60, 14] on link "Queue" at bounding box center [54, 15] width 16 height 10
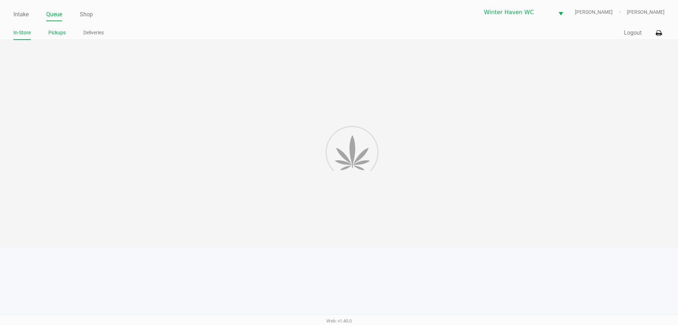
click at [54, 31] on link "Pickups" at bounding box center [56, 32] width 17 height 9
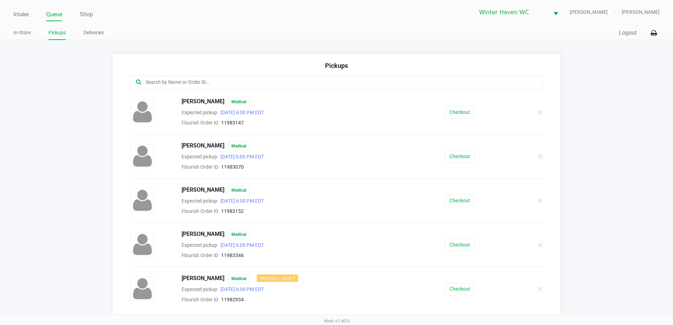
click at [53, 143] on app-pickups "Pickups ALICIA ZAHNISER Medical Expected pickup Sep 21, 2025 6:00 PM EDT Flouri…" at bounding box center [336, 184] width 673 height 262
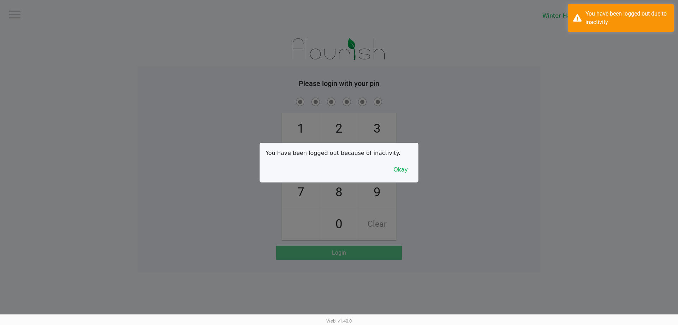
click at [418, 170] on div "You have been logged out because of inactivity. Okay" at bounding box center [339, 162] width 158 height 39
click at [414, 170] on div "You have been logged out because of inactivity. Okay" at bounding box center [339, 162] width 158 height 39
click at [407, 169] on button "Okay" at bounding box center [401, 169] width 24 height 13
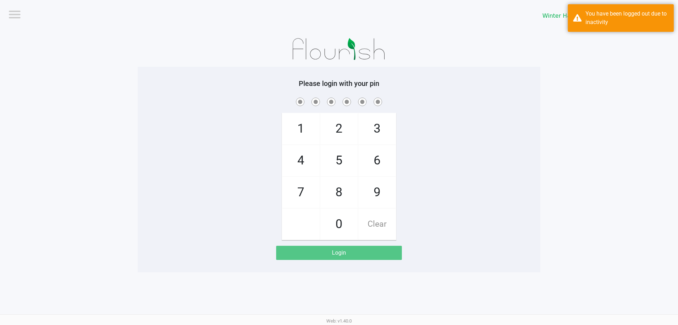
click at [407, 166] on div "1 4 7 2 5 8 0 3 6 9 Clear" at bounding box center [339, 168] width 403 height 144
checkbox input "true"
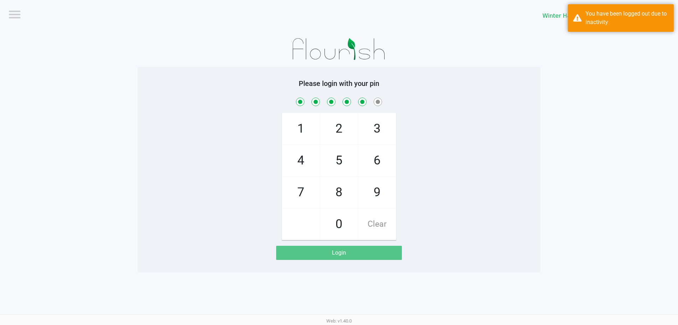
checkbox input "true"
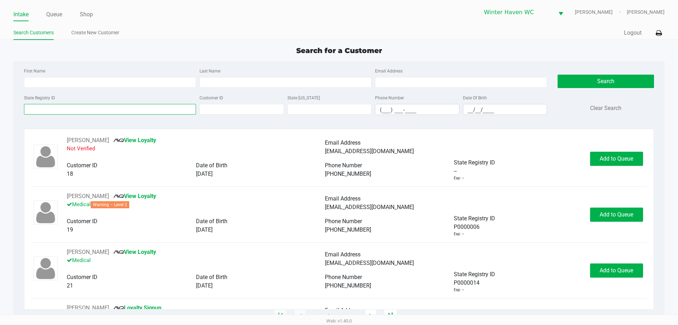
click at [150, 111] on input "State Registry ID" at bounding box center [110, 109] width 172 height 11
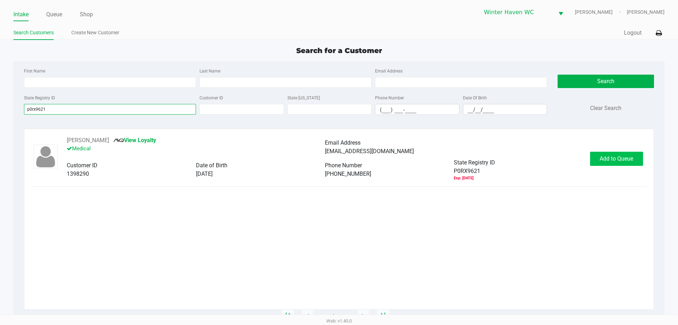
type input "p0rx9621"
click at [617, 159] on span "Add to Queue" at bounding box center [617, 158] width 34 height 7
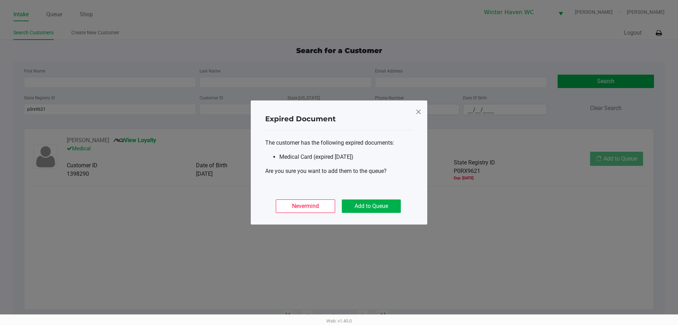
click at [396, 218] on div "Expired Document The customer has the following expired documents: Medical Card…" at bounding box center [339, 162] width 177 height 124
click at [391, 208] on button "Add to Queue" at bounding box center [371, 205] width 59 height 13
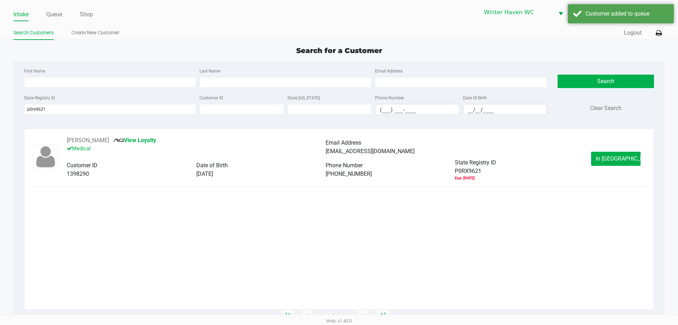
click at [583, 223] on div "MICHAEL PEACOCK View Loyalty Medical Email Address rucus42077@gmail.com Custome…" at bounding box center [338, 222] width 615 height 173
click at [614, 160] on span "In Queue" at bounding box center [625, 158] width 59 height 7
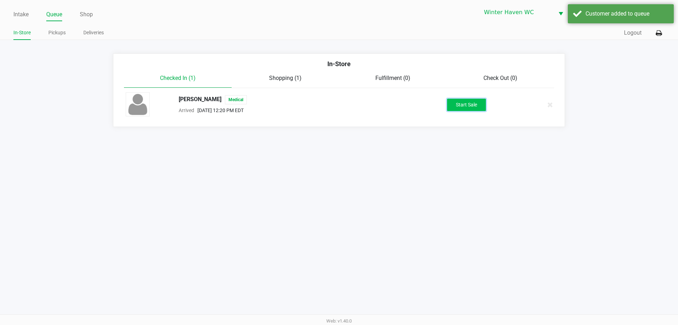
click at [480, 104] on button "Start Sale" at bounding box center [466, 105] width 39 height 12
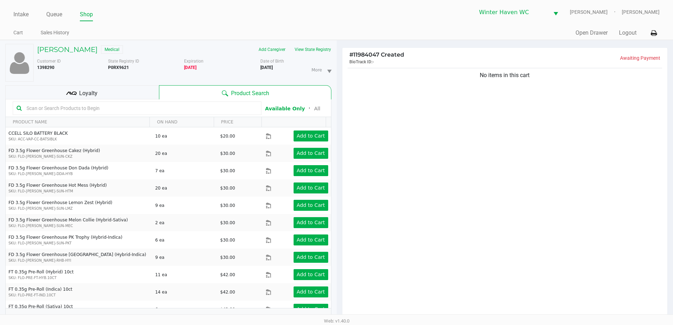
drag, startPoint x: 454, startPoint y: 123, endPoint x: 448, endPoint y: 126, distance: 6.2
click at [454, 124] on div "No items in this cart" at bounding box center [504, 194] width 325 height 257
click at [285, 53] on button "Add Caregiver" at bounding box center [272, 49] width 36 height 11
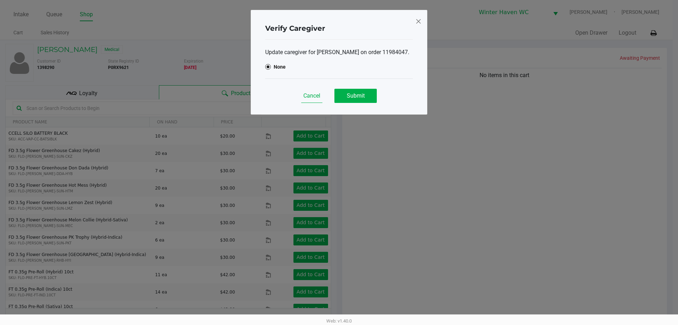
click at [310, 99] on span "Cancel" at bounding box center [312, 95] width 17 height 7
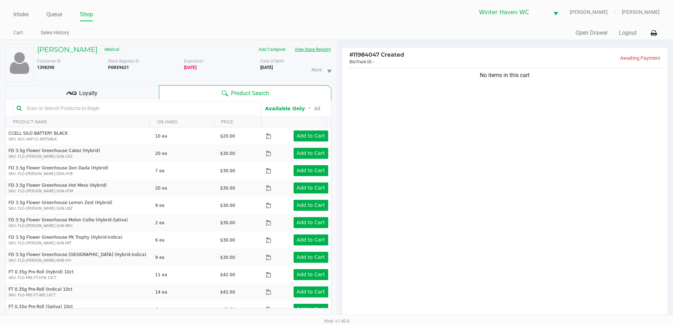
click at [299, 47] on button "View State Registry" at bounding box center [310, 49] width 41 height 11
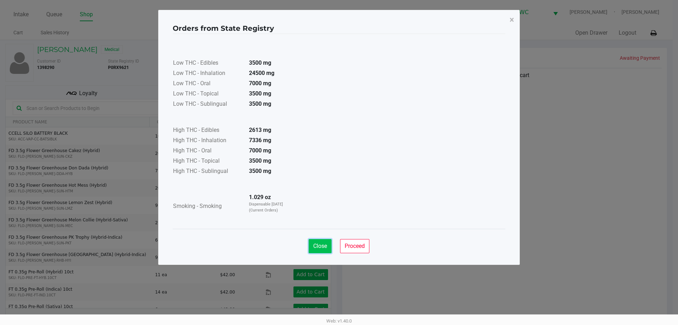
click at [318, 241] on button "Close" at bounding box center [320, 246] width 23 height 14
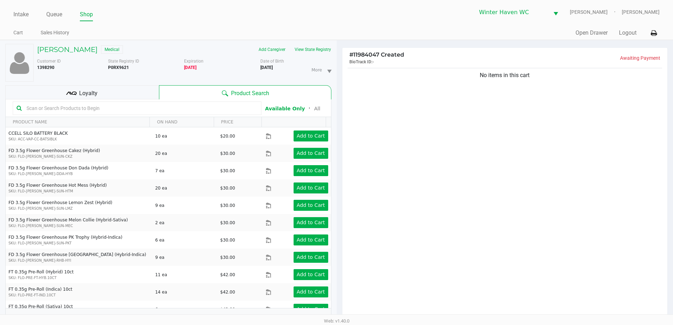
click at [64, 107] on input "text" at bounding box center [141, 108] width 234 height 11
type input "aml"
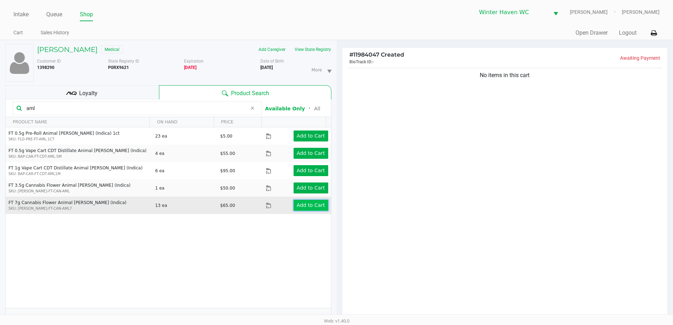
click at [322, 207] on button "Add to Cart" at bounding box center [311, 205] width 35 height 11
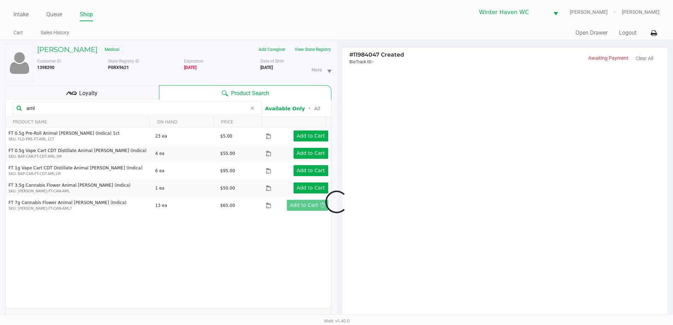
click at [361, 193] on div at bounding box center [336, 201] width 673 height 253
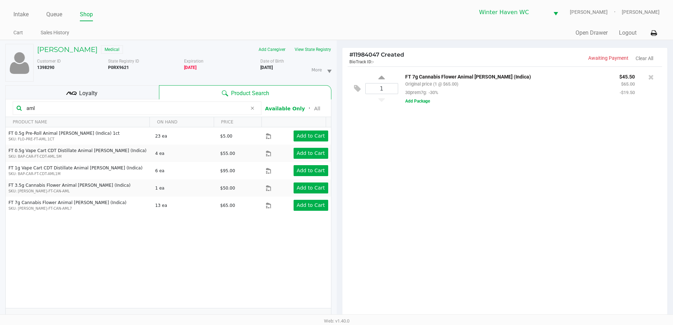
drag, startPoint x: 92, startPoint y: 109, endPoint x: 0, endPoint y: 109, distance: 91.5
click at [0, 109] on div "MICHAEL PEACOCK Medical Add Caregiver View State Registry Customer ID 1398290 S…" at bounding box center [168, 220] width 337 height 361
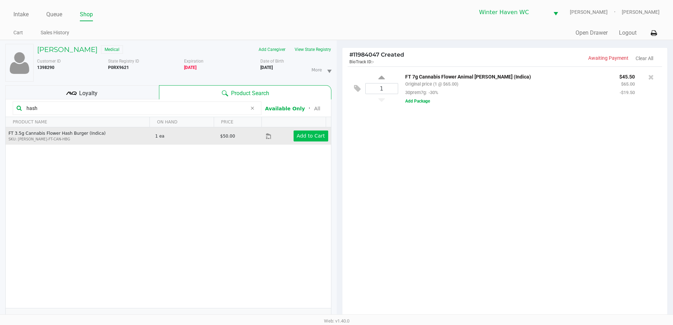
type input "hash"
click at [297, 137] on app-button-loader "Add to Cart" at bounding box center [311, 136] width 28 height 6
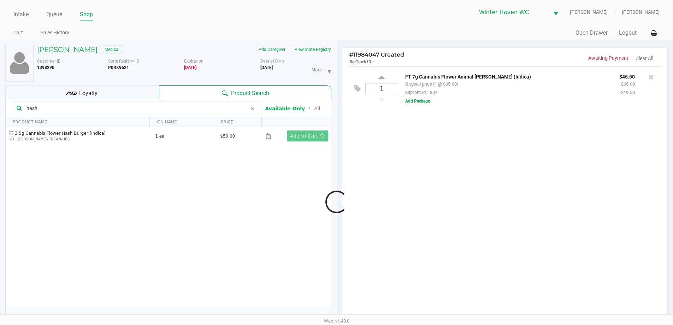
click at [400, 165] on div at bounding box center [336, 201] width 673 height 253
drag, startPoint x: 400, startPoint y: 165, endPoint x: 389, endPoint y: 165, distance: 10.6
click at [400, 165] on div at bounding box center [336, 201] width 673 height 253
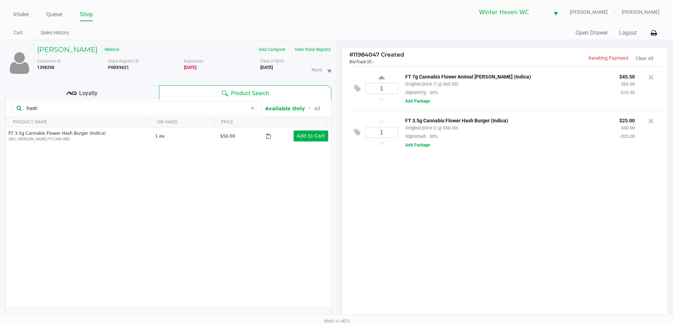
drag, startPoint x: 52, startPoint y: 109, endPoint x: 18, endPoint y: 113, distance: 34.2
click at [18, 113] on div "hash" at bounding box center [137, 107] width 249 height 13
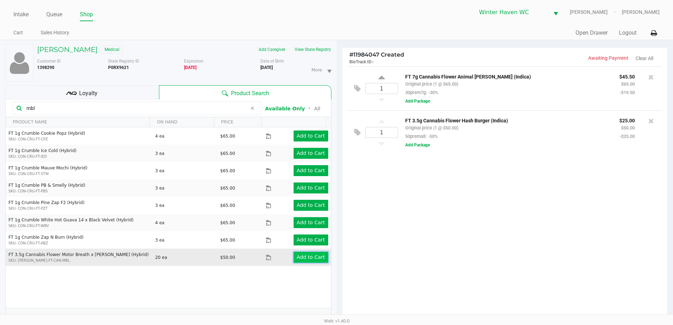
click at [317, 258] on app-button-loader "Add to Cart" at bounding box center [311, 257] width 28 height 6
click at [376, 236] on div at bounding box center [336, 201] width 673 height 253
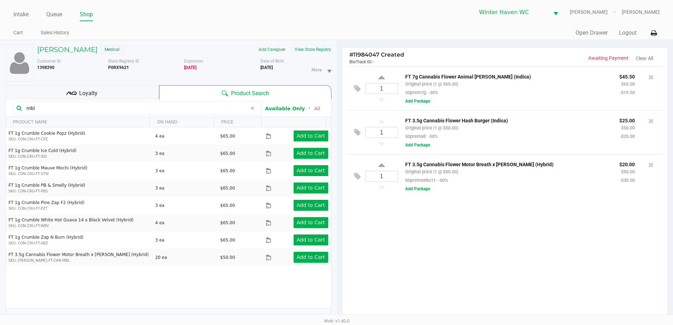
drag, startPoint x: 41, startPoint y: 101, endPoint x: 31, endPoint y: 108, distance: 12.2
click at [29, 105] on div "mbl" at bounding box center [137, 107] width 249 height 13
drag, startPoint x: 38, startPoint y: 104, endPoint x: 7, endPoint y: 107, distance: 30.6
click at [7, 107] on kendo-grid-toolbar "mbl Available Only ᛫ All" at bounding box center [168, 108] width 325 height 18
type input "wbv"
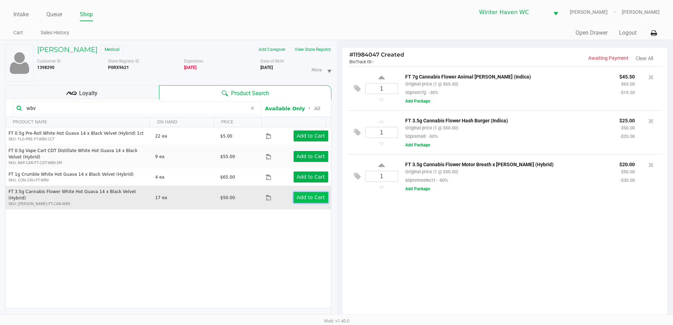
click at [297, 194] on app-button-loader "Add to Cart" at bounding box center [311, 197] width 28 height 6
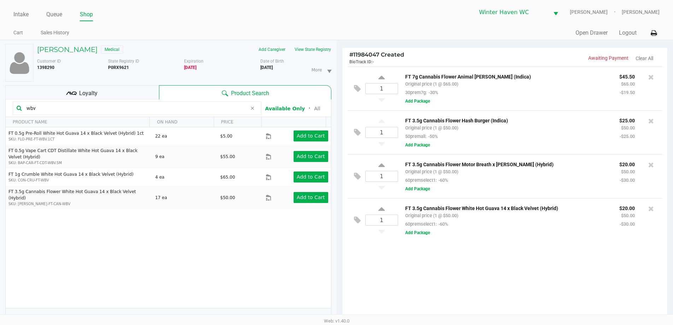
click at [368, 263] on div "1 FT 7g Cannabis Flower Animal Larry (Indica) Original price (1 @ $65.00) 30pre…" at bounding box center [504, 194] width 325 height 257
click at [86, 113] on div "wbv" at bounding box center [137, 107] width 249 height 13
click at [83, 109] on input "wbv" at bounding box center [135, 108] width 223 height 11
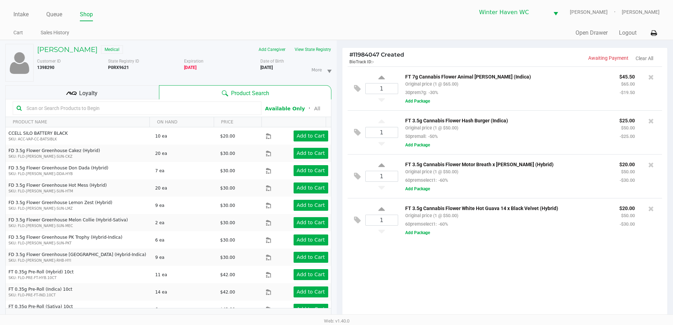
click at [409, 287] on div "1 FT 7g Cannabis Flower Animal Larry (Indica) Original price (1 @ $65.00) 30pre…" at bounding box center [504, 194] width 325 height 257
click at [146, 111] on input "text" at bounding box center [141, 108] width 234 height 11
type input "grape"
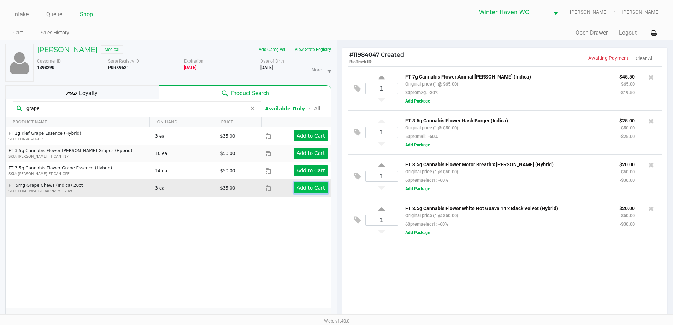
click at [303, 188] on app-button-loader "Add to Cart" at bounding box center [311, 188] width 28 height 6
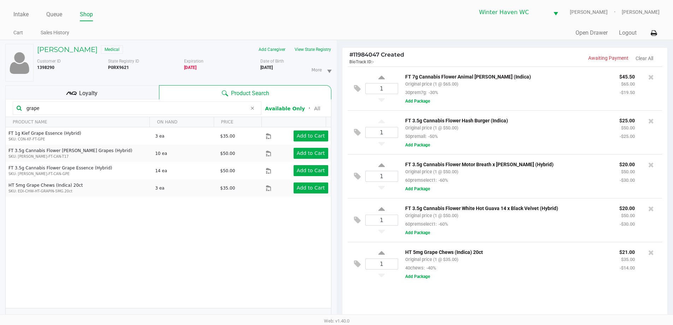
drag, startPoint x: 47, startPoint y: 110, endPoint x: 18, endPoint y: 112, distance: 29.4
click at [18, 112] on div "grape" at bounding box center [137, 107] width 249 height 13
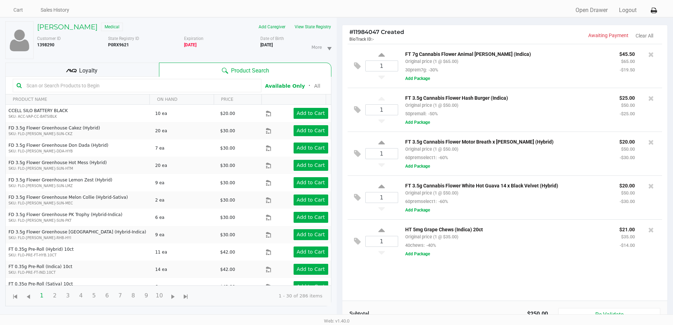
scroll to position [35, 0]
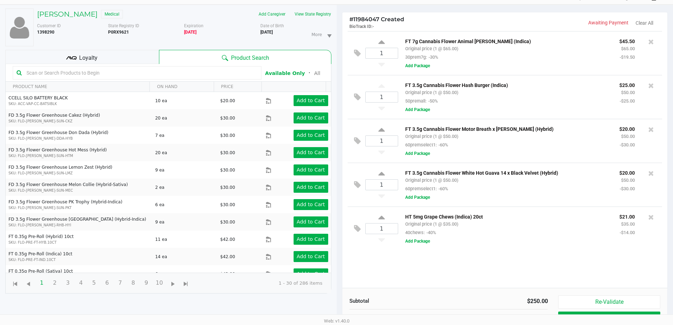
click at [487, 280] on div "1 FT 7g Cannabis Flower Animal Larry (Indica) Original price (1 @ $65.00) 30pre…" at bounding box center [504, 159] width 325 height 257
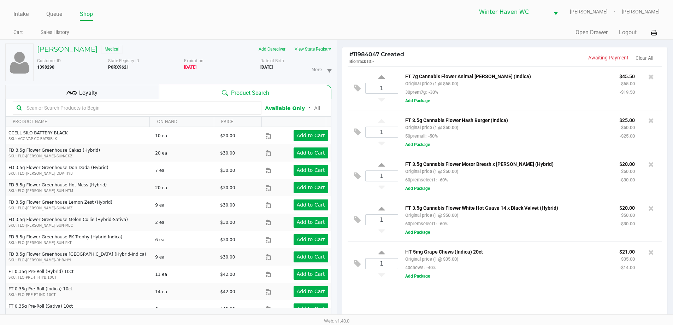
scroll to position [0, 0]
click at [471, 302] on div "1 FT 7g Cannabis Flower Animal Larry (Indica) Original price (1 @ $65.00) 30pre…" at bounding box center [504, 194] width 325 height 257
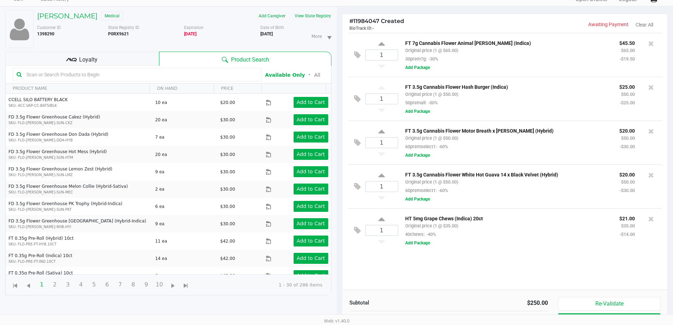
scroll to position [76, 0]
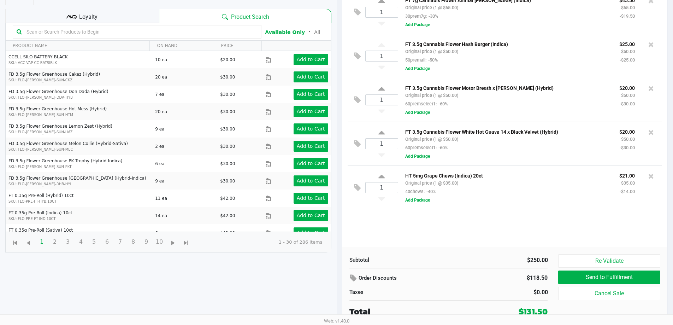
click at [449, 229] on div "1 FT 7g Cannabis Flower Animal Larry (Indica) Original price (1 @ $65.00) 30pre…" at bounding box center [504, 118] width 325 height 257
click at [95, 34] on input "text" at bounding box center [141, 32] width 234 height 11
type input "sgz"
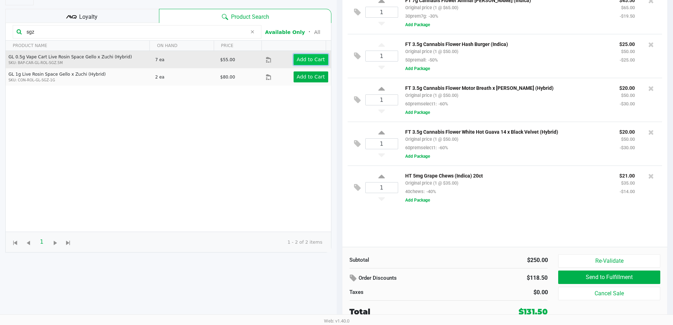
click at [294, 60] on button "Add to Cart" at bounding box center [311, 59] width 35 height 11
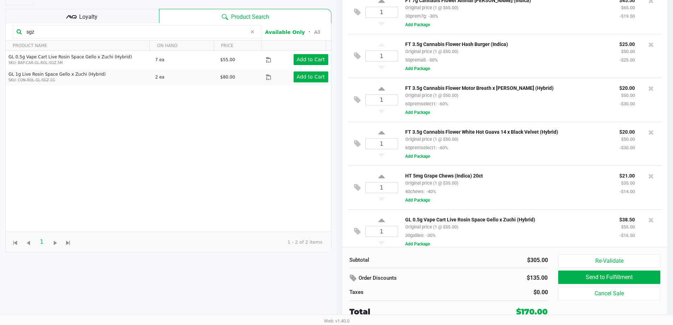
scroll to position [8, 0]
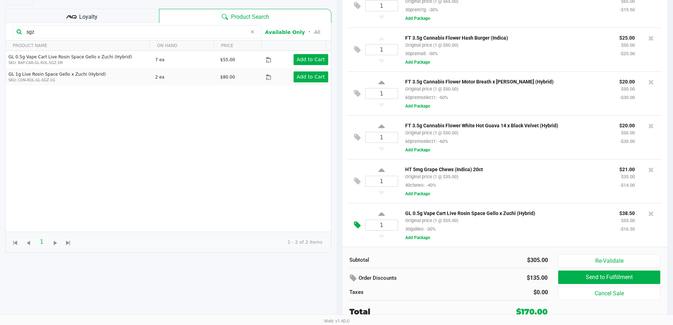
click at [362, 227] on button at bounding box center [359, 225] width 12 height 17
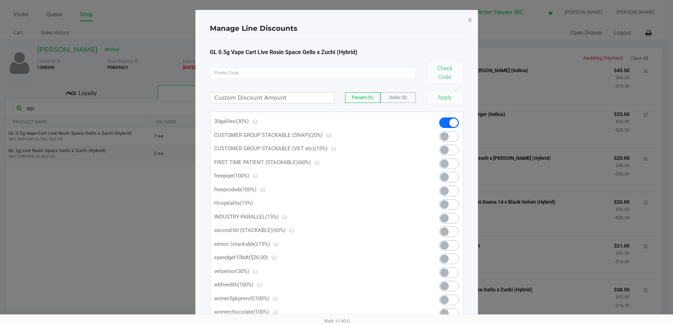
scroll to position [0, 0]
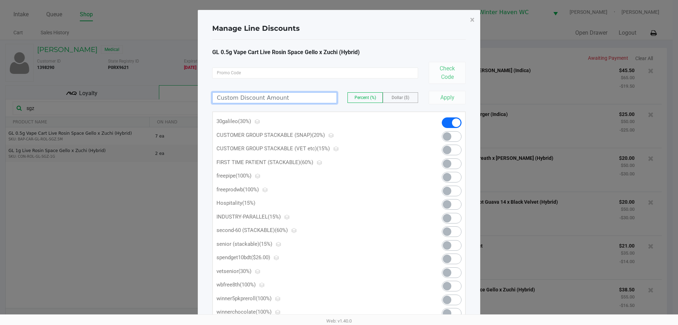
click at [293, 100] on input at bounding box center [275, 98] width 124 height 10
type input "30.00"
drag, startPoint x: 490, startPoint y: 94, endPoint x: 469, endPoint y: 94, distance: 21.2
click at [489, 94] on ngb-modal-window "Manage Line Discounts × GL 0.5g Vape Cart Live Rosin Space Gello x Zuchi (Hybri…" at bounding box center [339, 162] width 678 height 325
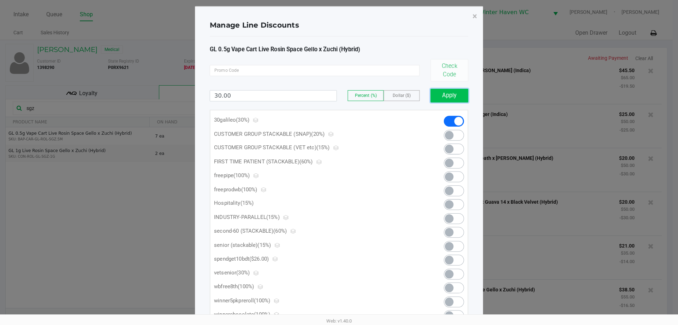
click at [465, 94] on button "Apply" at bounding box center [450, 96] width 38 height 14
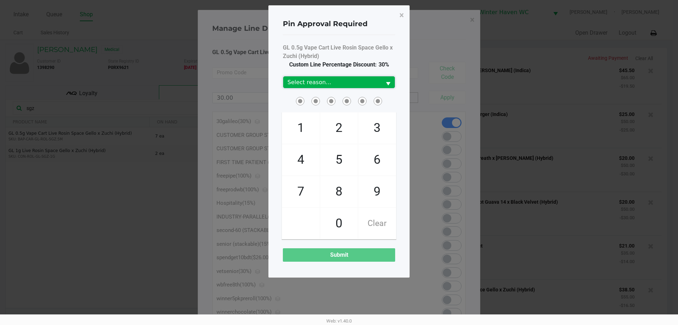
click at [383, 82] on button "Select" at bounding box center [388, 82] width 13 height 12
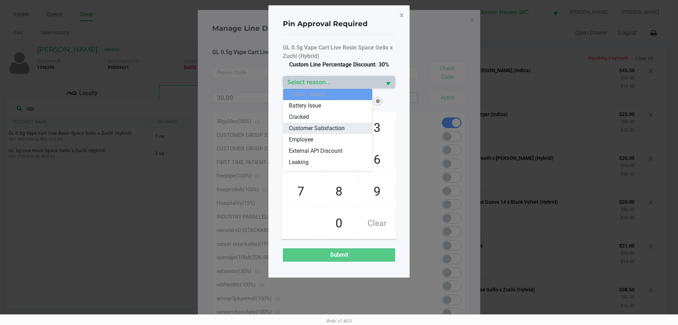
click at [334, 131] on span "Customer Satisfaction" at bounding box center [317, 128] width 56 height 8
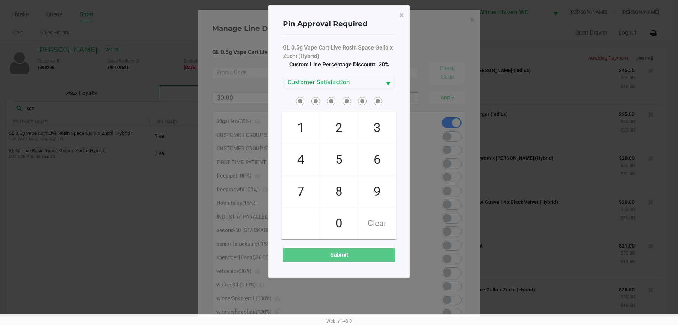
click at [386, 100] on span at bounding box center [339, 100] width 112 height 11
checkbox input "true"
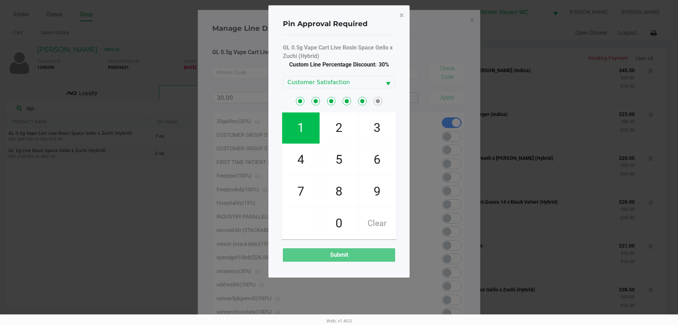
checkbox input "true"
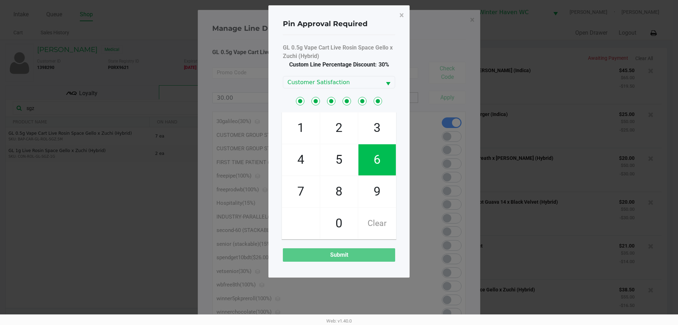
checkbox input "true"
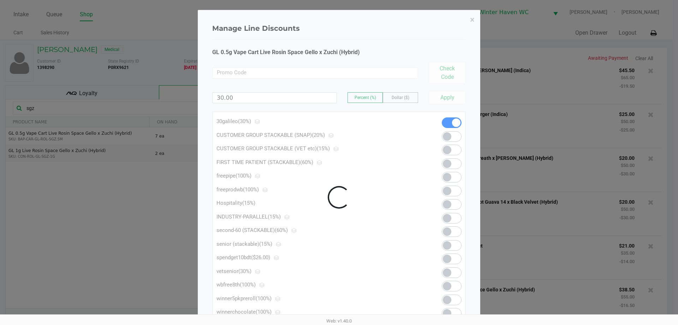
click at [436, 100] on div at bounding box center [339, 197] width 282 height 374
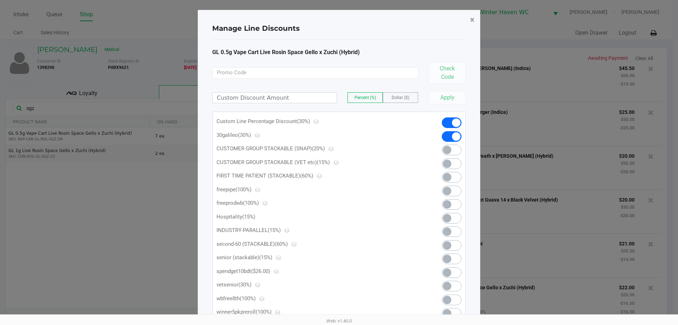
click at [471, 18] on span "×" at bounding box center [472, 20] width 5 height 10
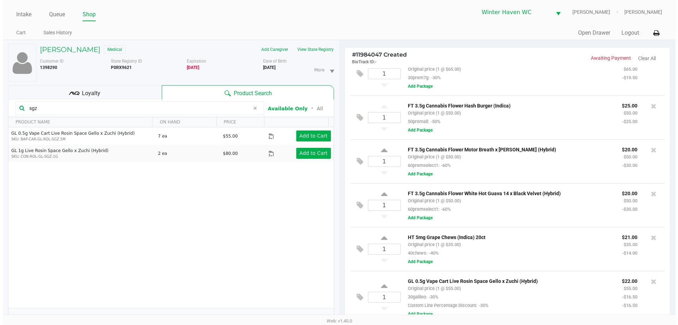
scroll to position [17, 0]
click at [359, 299] on icon at bounding box center [357, 297] width 7 height 8
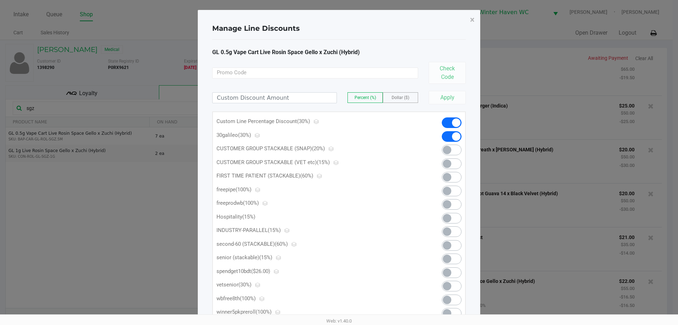
click at [450, 126] on span at bounding box center [452, 122] width 20 height 11
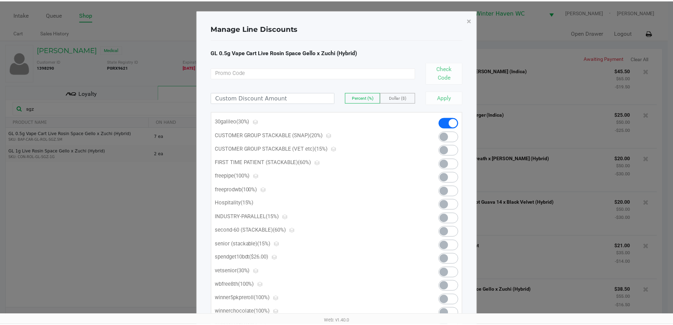
scroll to position [8, 0]
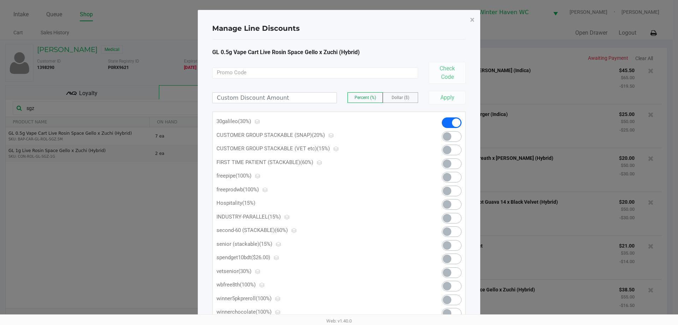
click at [447, 119] on span at bounding box center [452, 122] width 20 height 11
click at [473, 18] on span "×" at bounding box center [472, 20] width 5 height 10
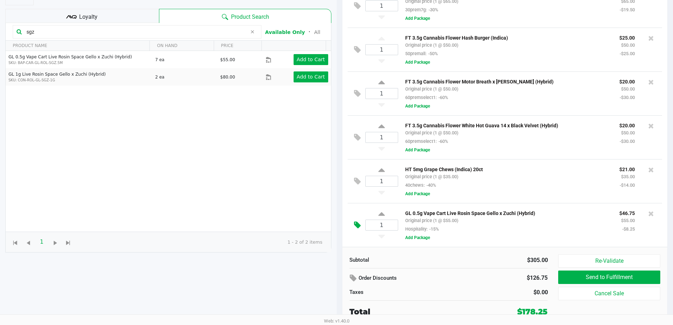
click at [358, 222] on icon at bounding box center [357, 225] width 7 height 8
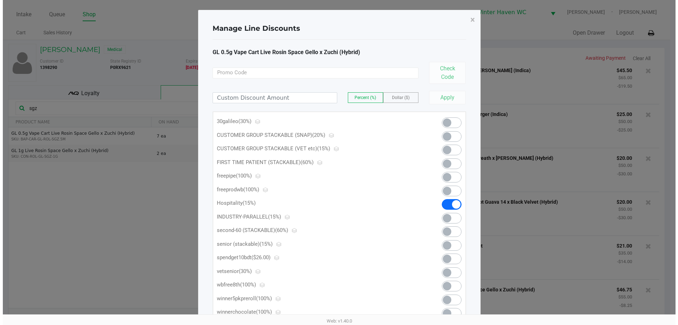
scroll to position [0, 0]
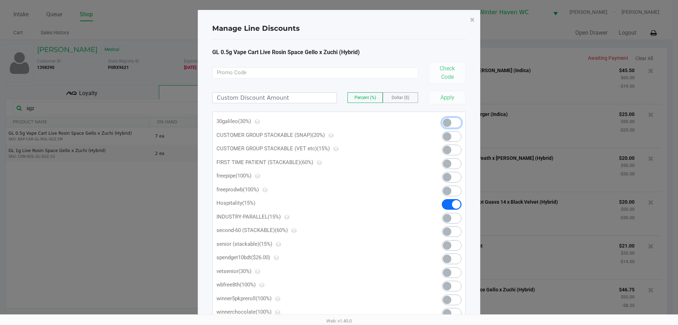
click at [450, 120] on span at bounding box center [447, 122] width 8 height 8
click at [255, 96] on input at bounding box center [275, 98] width 124 height 10
type input "18.50"
click at [416, 95] on label "Dollar ($)" at bounding box center [400, 98] width 35 height 10
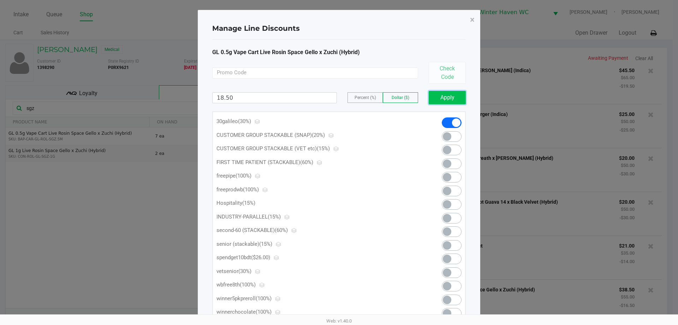
click at [435, 99] on button "Apply" at bounding box center [447, 97] width 37 height 13
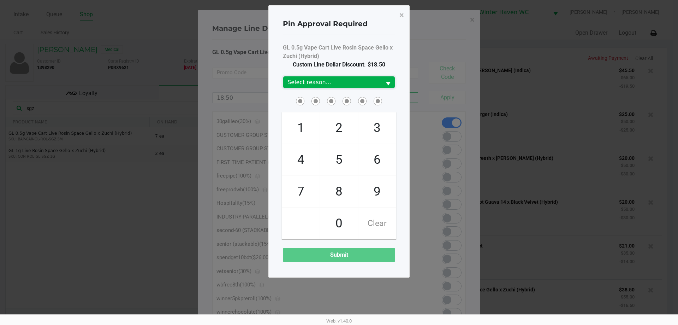
click at [371, 86] on span "Select reason..." at bounding box center [333, 82] width 90 height 8
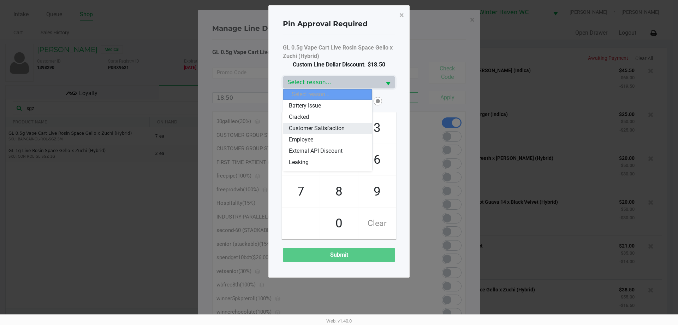
click at [328, 124] on span "Customer Satisfaction" at bounding box center [317, 128] width 56 height 8
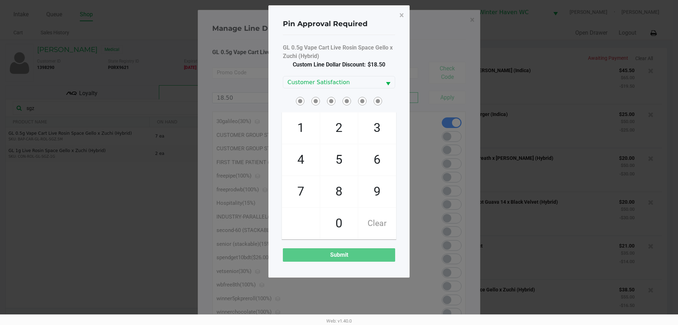
click at [374, 69] on div "GL 0.5g Vape Cart Live Rosin Space Gello x Zuchi (Hybrid) Custom Line Dollar Di…" at bounding box center [339, 152] width 112 height 218
checkbox input "true"
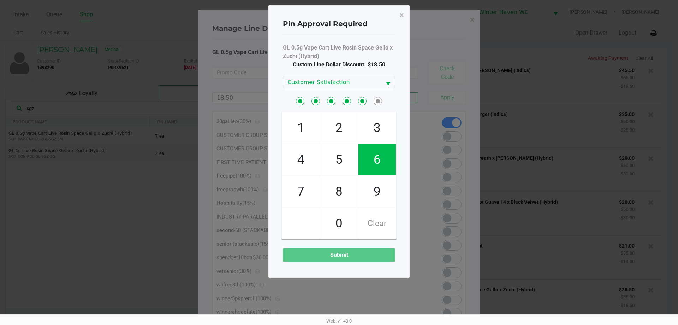
checkbox input "true"
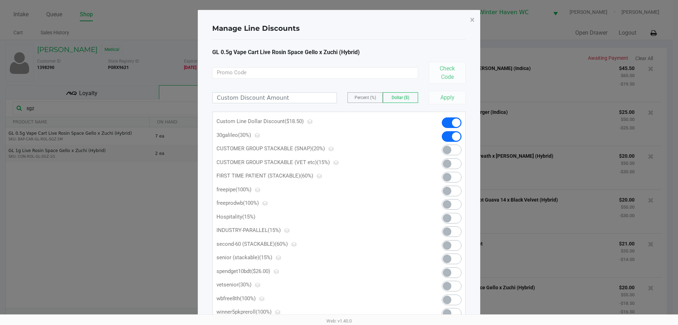
click at [447, 96] on div "Apply" at bounding box center [445, 97] width 42 height 13
click at [476, 23] on button "×" at bounding box center [473, 20] width 16 height 20
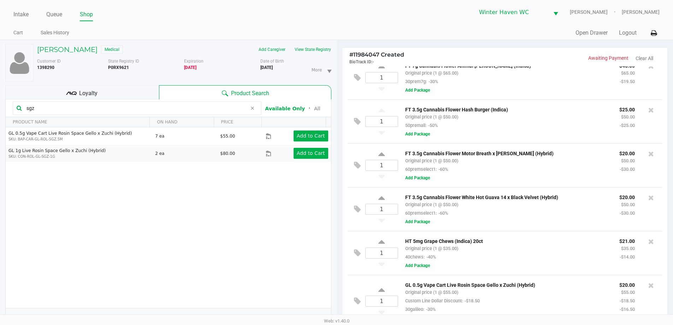
scroll to position [17, 0]
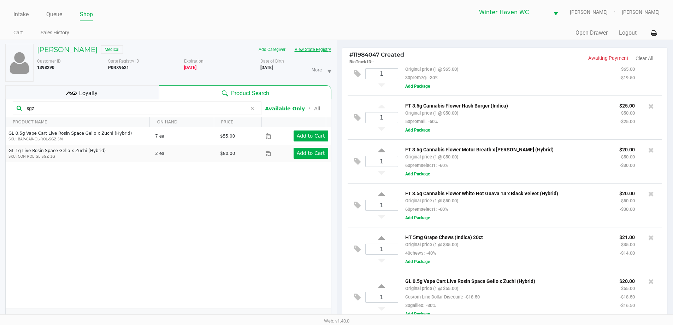
click at [318, 46] on button "View State Registry" at bounding box center [310, 49] width 41 height 11
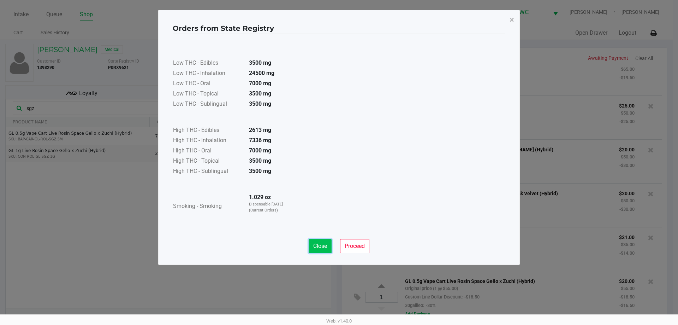
click at [325, 242] on span "Close" at bounding box center [320, 245] width 14 height 7
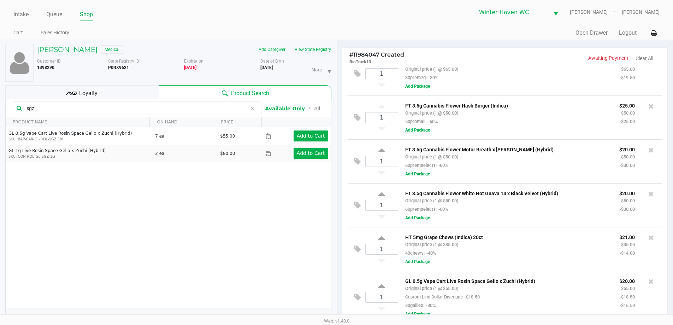
click at [122, 91] on div "Loyalty" at bounding box center [82, 92] width 154 height 14
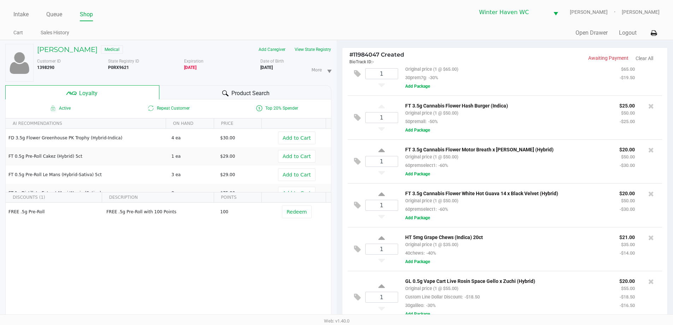
click at [173, 93] on div "Product Search" at bounding box center [245, 92] width 172 height 14
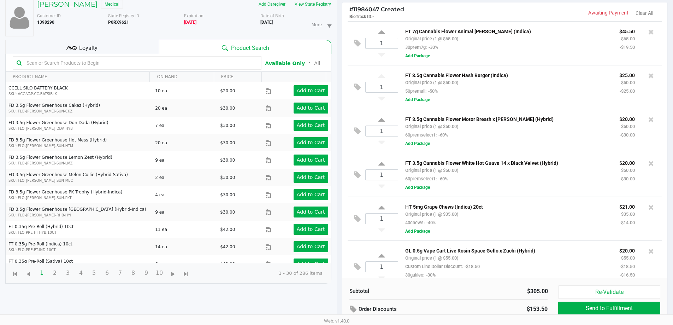
scroll to position [0, 0]
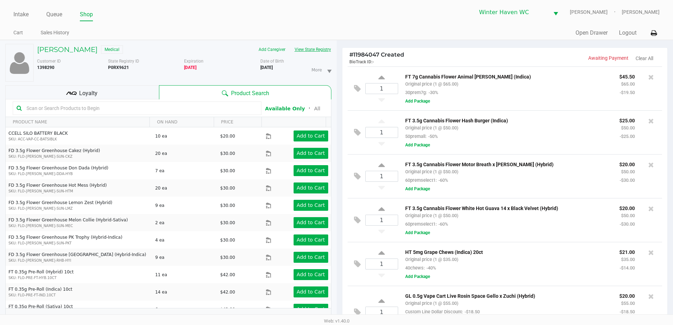
click at [321, 52] on button "View State Registry" at bounding box center [310, 49] width 41 height 11
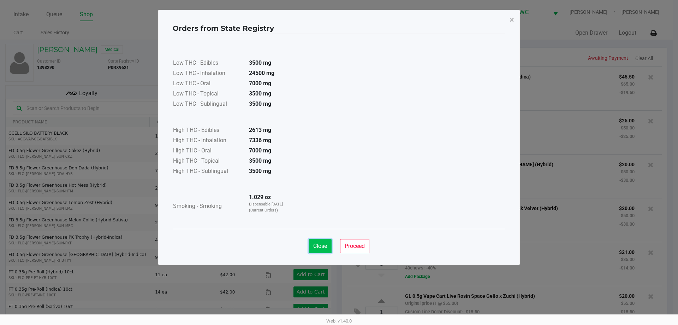
click at [321, 247] on span "Close" at bounding box center [320, 245] width 14 height 7
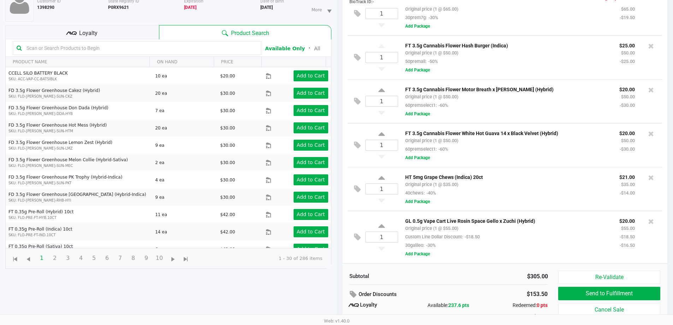
scroll to position [85, 0]
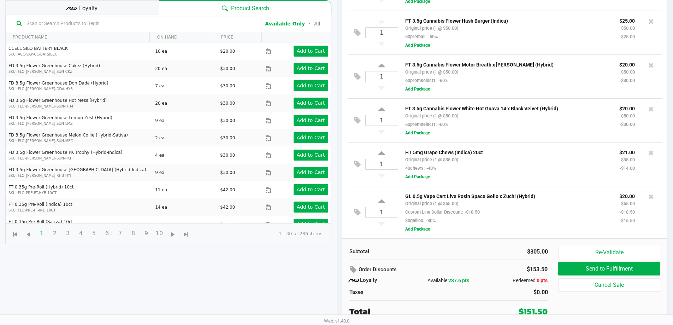
click at [481, 237] on div "1 GL 0.5g Vape Cart Live Rosin Space Gello x Zuchi (Hybrid) Original price (1 @…" at bounding box center [505, 212] width 315 height 52
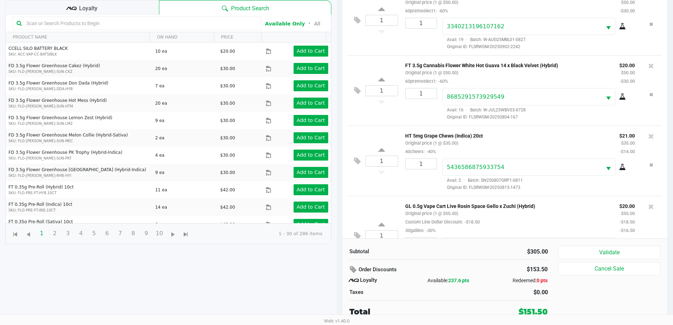
scroll to position [176, 0]
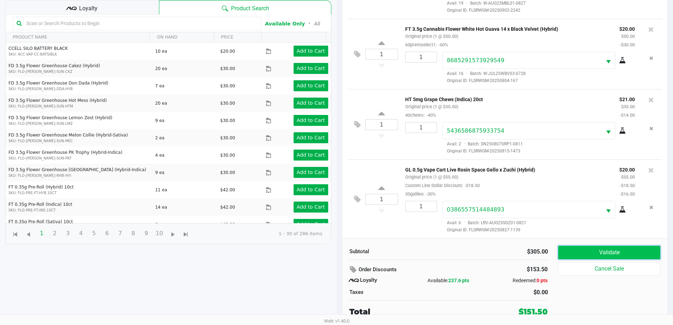
click at [606, 253] on button "Validate" at bounding box center [609, 252] width 102 height 13
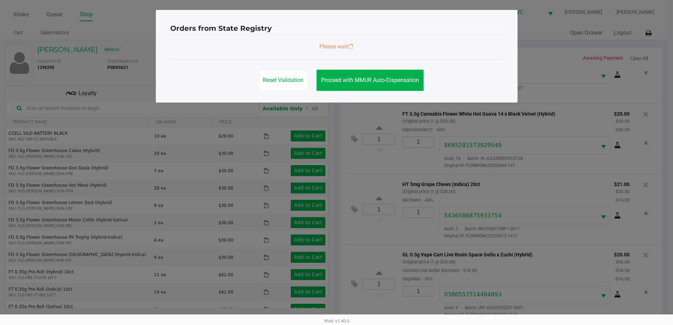
scroll to position [0, 0]
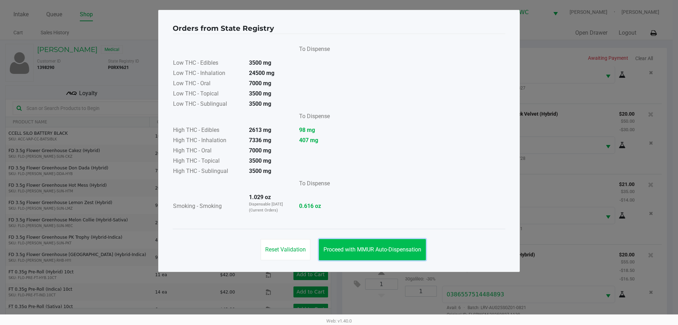
click at [369, 252] on span "Proceed with MMUR Auto-Dispensation" at bounding box center [373, 249] width 98 height 7
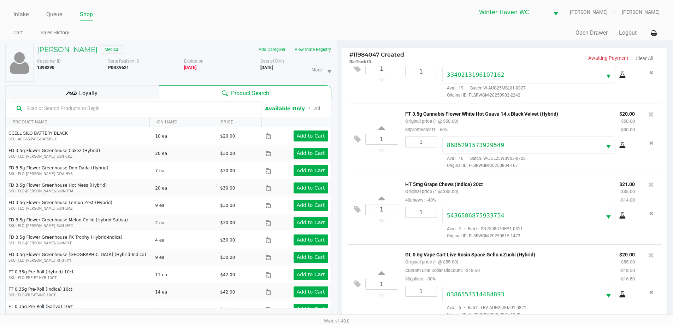
scroll to position [85, 0]
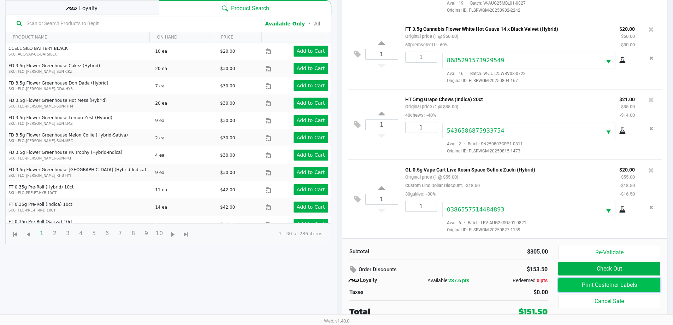
click at [618, 286] on button "Print Customer Labels" at bounding box center [609, 284] width 102 height 13
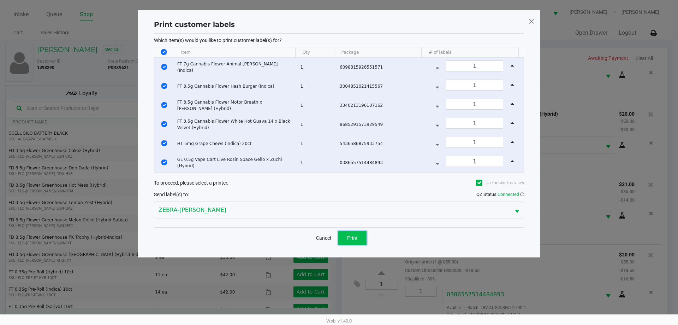
click at [354, 242] on button "Print" at bounding box center [353, 238] width 28 height 14
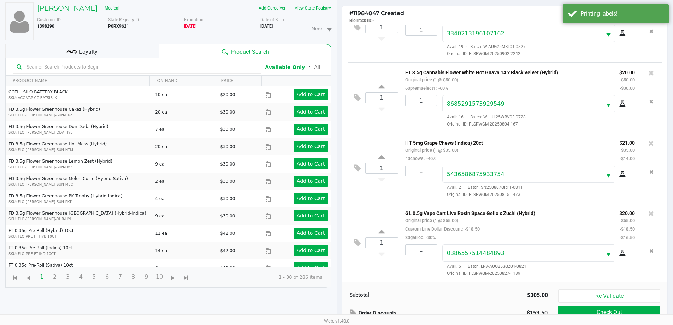
scroll to position [85, 0]
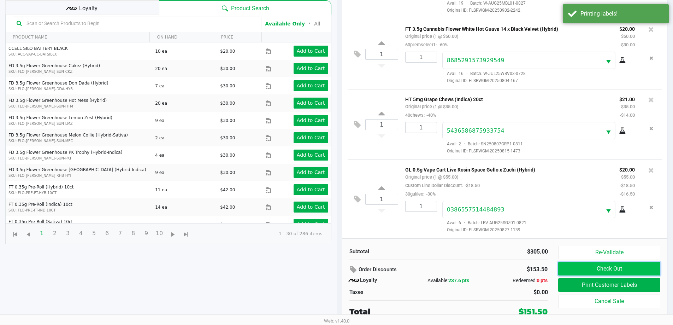
click at [564, 268] on button "Check Out" at bounding box center [609, 268] width 102 height 13
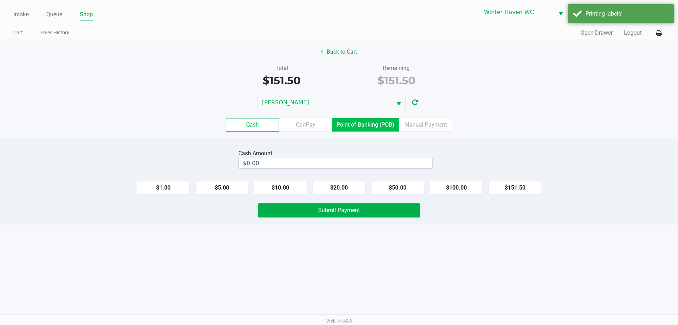
click at [363, 126] on label "Point of Banking (POB)" at bounding box center [365, 124] width 67 height 13
click at [0, 0] on 7 "Point of Banking (POB)" at bounding box center [0, 0] width 0 height 0
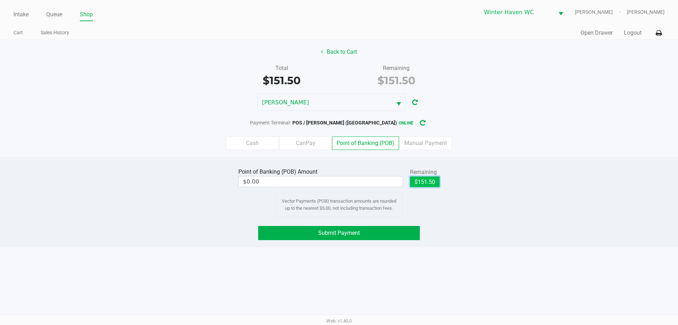
click at [427, 179] on button "$151.50" at bounding box center [425, 181] width 30 height 11
type input "$151.50"
drag, startPoint x: 541, startPoint y: 162, endPoint x: 463, endPoint y: 198, distance: 86.3
click at [541, 161] on div "Point of Banking (POB) Amount $151.50 Remaining $151.50 Clear Vector Payments (…" at bounding box center [339, 202] width 678 height 90
click at [416, 224] on div "Point of Banking (POB) Amount $151.50 Remaining $151.50 Clear Vector Payments (…" at bounding box center [339, 202] width 678 height 90
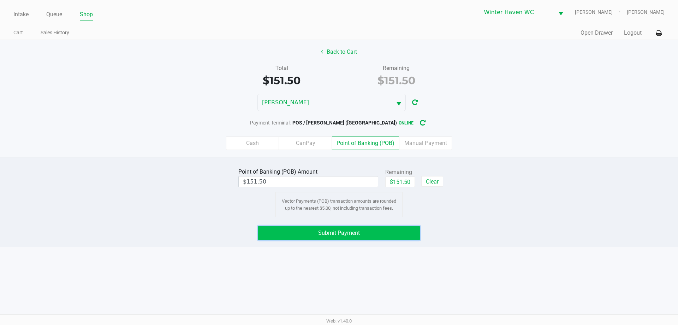
click at [417, 230] on button "Submit Payment" at bounding box center [339, 233] width 162 height 14
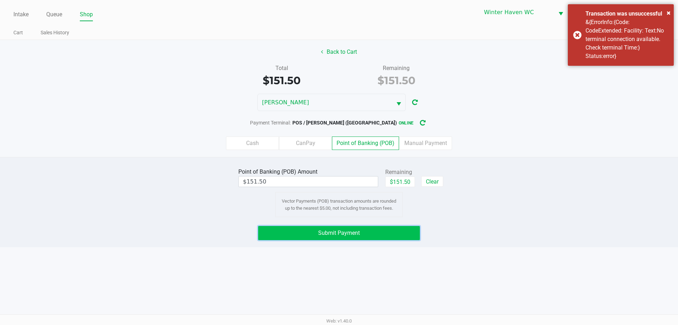
click at [365, 237] on button "Submit Payment" at bounding box center [339, 233] width 162 height 14
click at [589, 76] on div "Total $151.50 Remaining $151.50" at bounding box center [339, 76] width 689 height 24
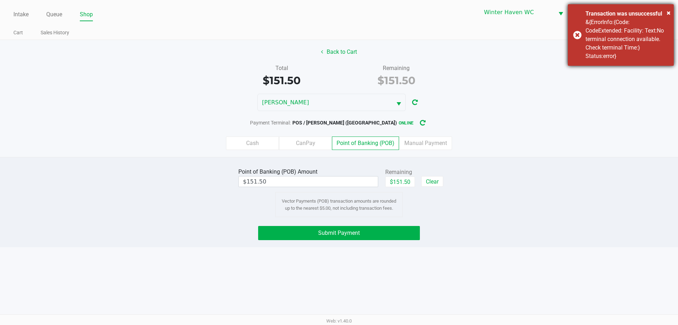
click at [583, 58] on div "× Transaction was unsuccessful &{ErrorInfo:{Code: CodeExtended: Facility: Text:…" at bounding box center [621, 34] width 106 height 61
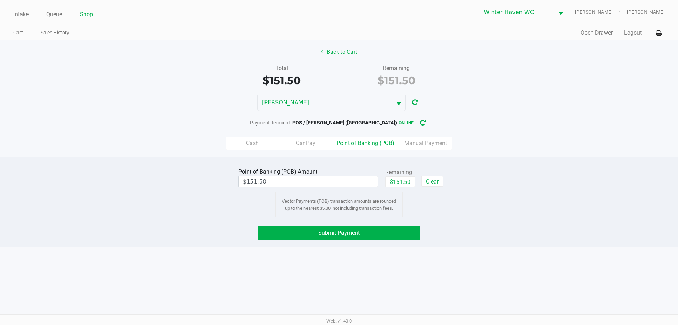
click at [541, 123] on div "Payment Terminal: POS / JAMES OTTO (Winter Haven) online" at bounding box center [339, 122] width 678 height 13
drag, startPoint x: 418, startPoint y: 127, endPoint x: 414, endPoint y: 125, distance: 5.1
click at [416, 126] on div "Payment Terminal: POS / JAMES OTTO (Winter Haven) online" at bounding box center [339, 122] width 678 height 13
click at [420, 125] on icon "button" at bounding box center [423, 123] width 6 height 5
click at [526, 199] on div "Point of Banking (POB) Amount $151.50 Remaining $151.50 Clear Vector Payments (…" at bounding box center [339, 191] width 689 height 51
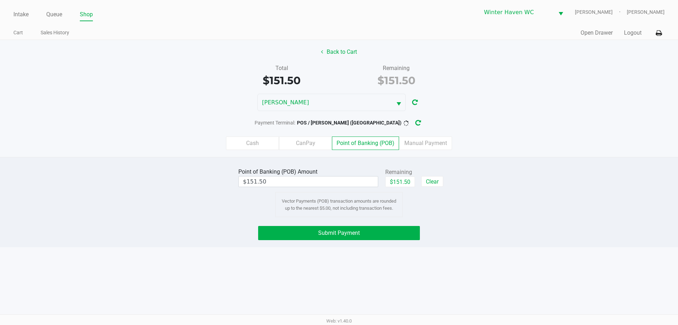
click at [531, 177] on div "Point of Banking (POB) Amount $151.50 Remaining $151.50 Clear Vector Payments (…" at bounding box center [339, 191] width 689 height 51
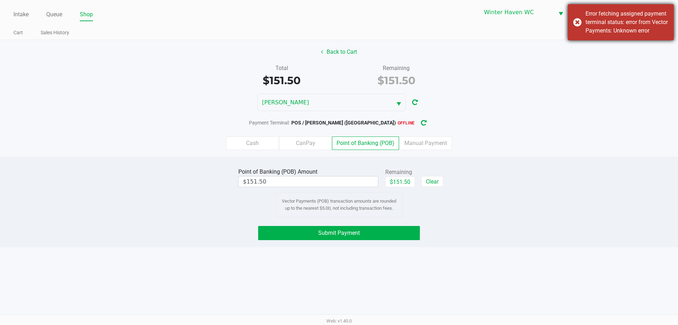
click at [573, 30] on div "Error fetching assigned payment terminal status: error from Vector Payments: Un…" at bounding box center [621, 22] width 106 height 36
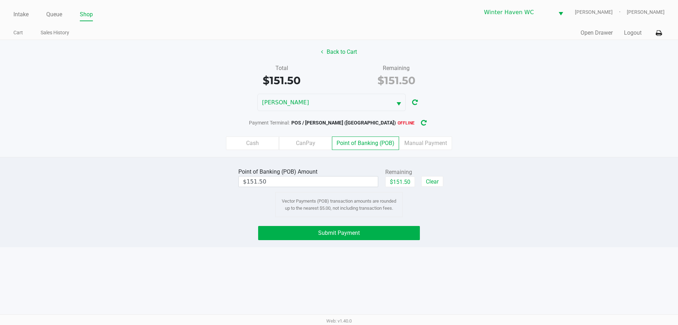
click at [551, 187] on div "Point of Banking (POB) Amount $151.50 Remaining $151.50 Clear Vector Payments (…" at bounding box center [339, 191] width 689 height 51
click at [558, 235] on div "Submit Payment" at bounding box center [339, 233] width 689 height 14
click at [420, 122] on icon "button" at bounding box center [423, 122] width 7 height 7
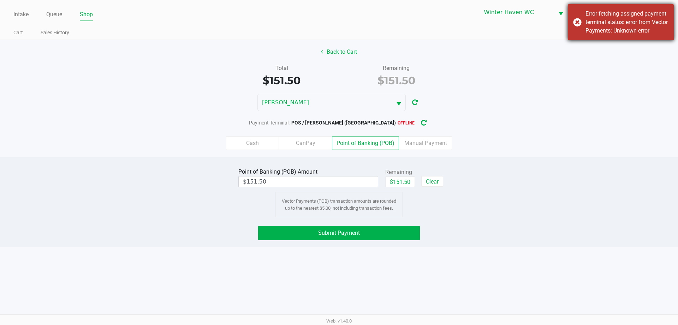
click at [582, 28] on div "Error fetching assigned payment terminal status: error from Vector Payments: Un…" at bounding box center [621, 22] width 106 height 36
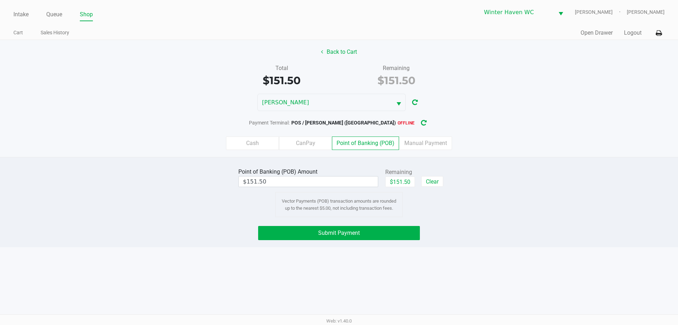
click at [593, 98] on div "JAMES-OTTO" at bounding box center [339, 102] width 678 height 17
click at [492, 258] on div "Intake Queue Shop Winter Haven WC JAMES-OTTO Brian Beaudin Cart Sales History Q…" at bounding box center [339, 162] width 678 height 325
click at [331, 50] on button "Back to Cart" at bounding box center [339, 51] width 45 height 13
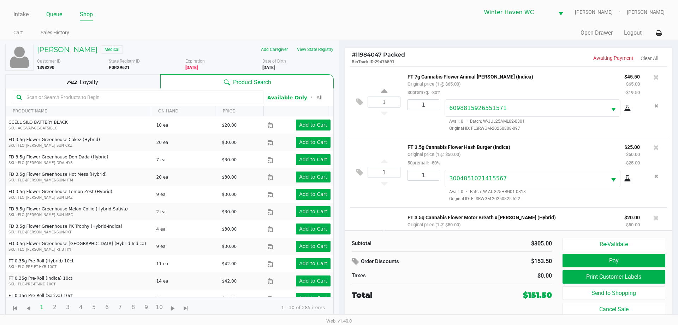
click at [49, 18] on link "Queue" at bounding box center [54, 15] width 16 height 10
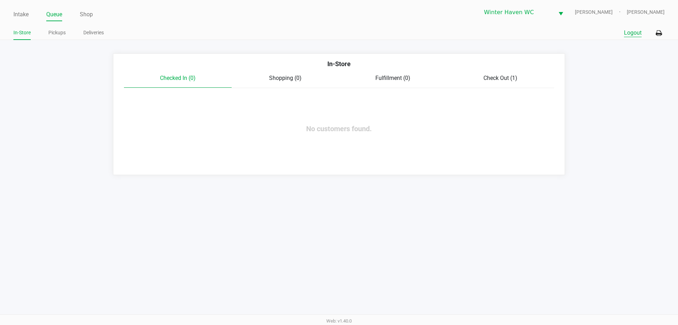
click at [627, 32] on button "Logout" at bounding box center [633, 33] width 18 height 8
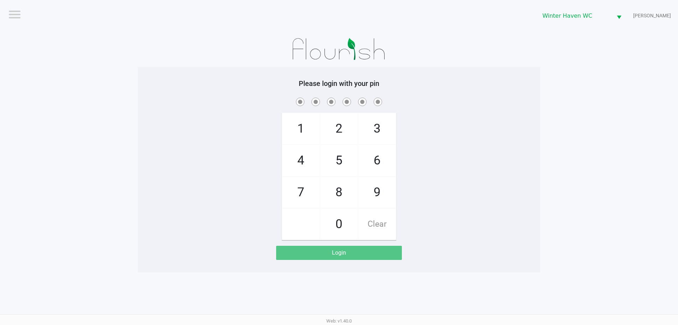
click at [9, 11] on input "checkbox" at bounding box center [14, 13] width 14 height 11
checkbox input "true"
click at [30, 25] on li "Logout" at bounding box center [30, 31] width 42 height 23
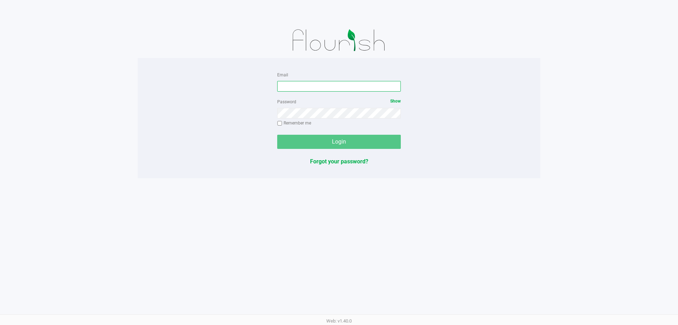
click at [386, 88] on input "Email" at bounding box center [339, 86] width 124 height 11
type input "[EMAIL_ADDRESS][DOMAIN_NAME]"
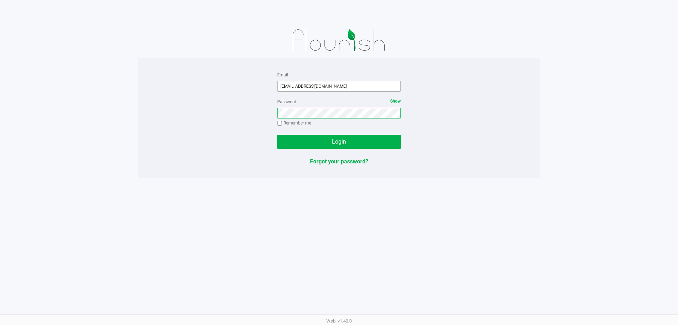
click at [277, 135] on button "Login" at bounding box center [339, 142] width 124 height 14
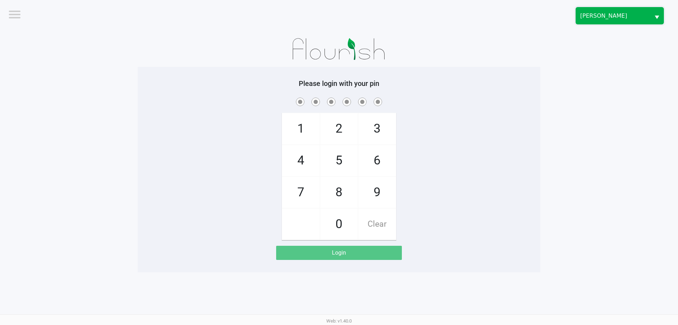
click at [587, 14] on span "Sebring WC" at bounding box center [614, 16] width 66 height 8
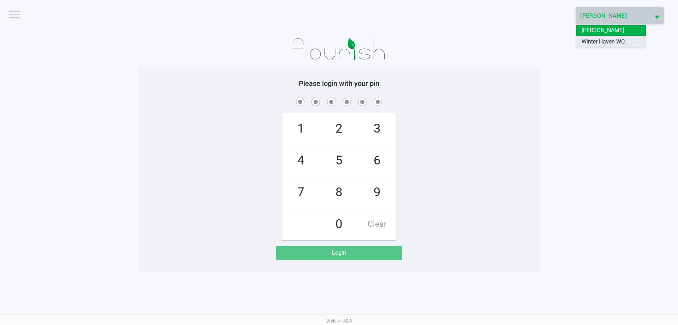
click at [589, 39] on span "Winter Haven WC" at bounding box center [603, 41] width 43 height 8
click at [569, 53] on app-pos-login-wrapper "Logout Winter Haven WC Please login with your pin 1 4 7 2 5 8 0 3 6 9 Clear Log…" at bounding box center [339, 136] width 678 height 272
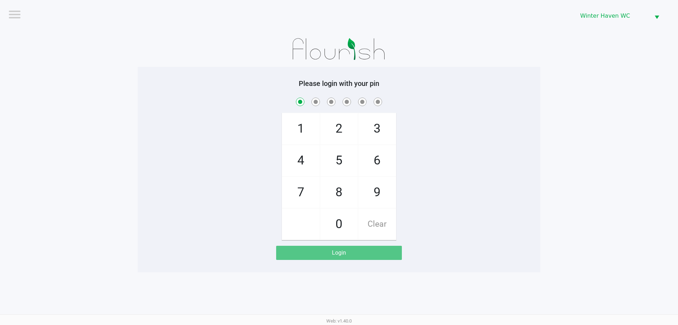
checkbox input "true"
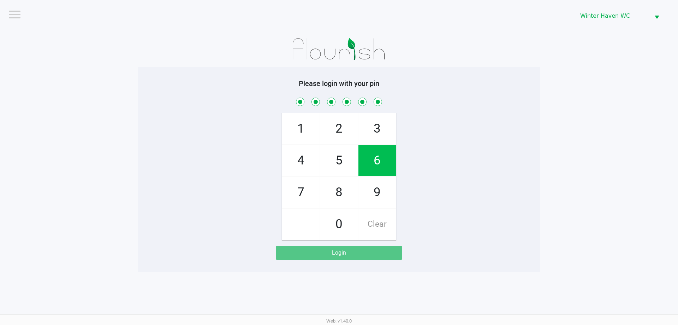
checkbox input "true"
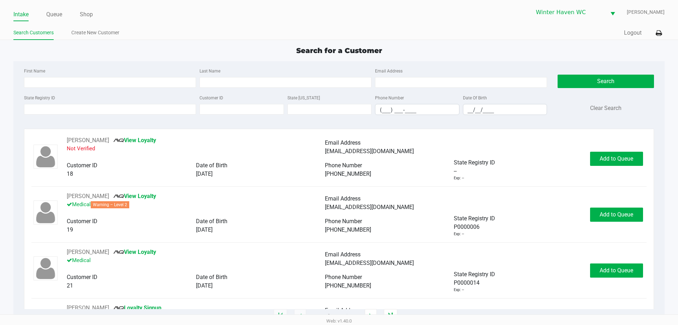
click at [341, 118] on div "State Registry ID Customer ID State ID Phone Number (___) ___-____ Date Of Birt…" at bounding box center [285, 106] width 527 height 27
click at [60, 14] on link "Queue" at bounding box center [54, 15] width 16 height 10
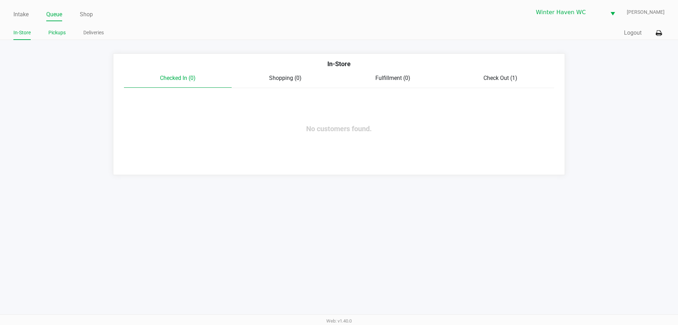
click at [61, 32] on link "Pickups" at bounding box center [56, 32] width 17 height 9
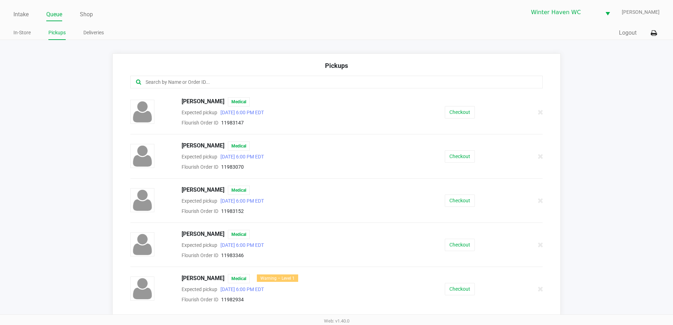
click at [55, 13] on link "Queue" at bounding box center [54, 15] width 16 height 10
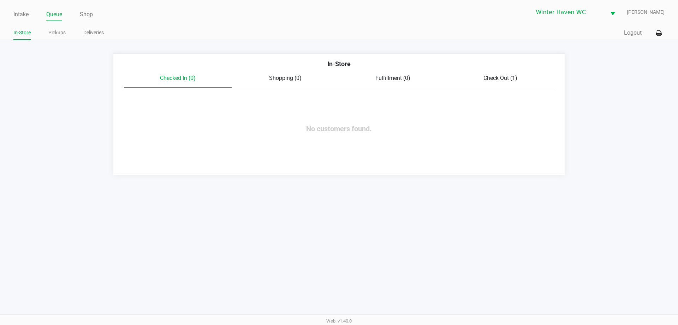
click at [503, 74] on div "Check Out (1)" at bounding box center [501, 78] width 108 height 8
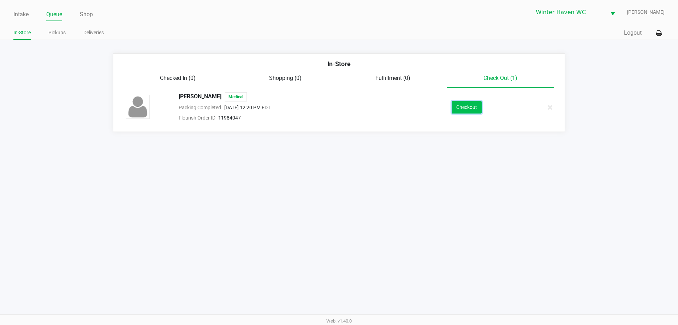
click at [466, 111] on button "Checkout" at bounding box center [467, 107] width 30 height 12
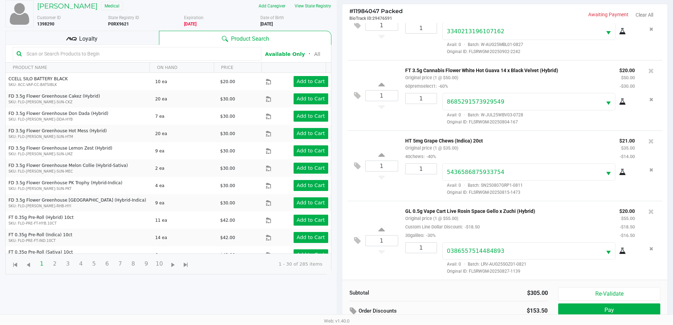
scroll to position [92, 0]
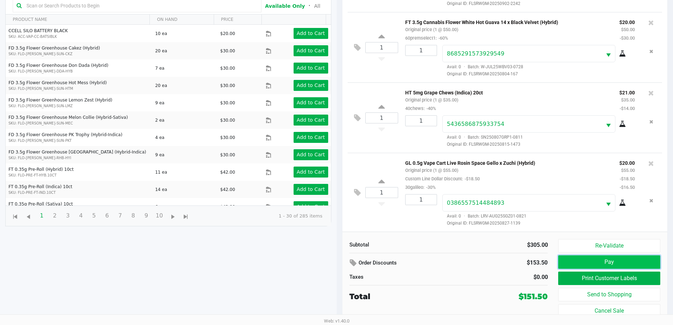
click at [571, 257] on button "Pay" at bounding box center [609, 261] width 102 height 13
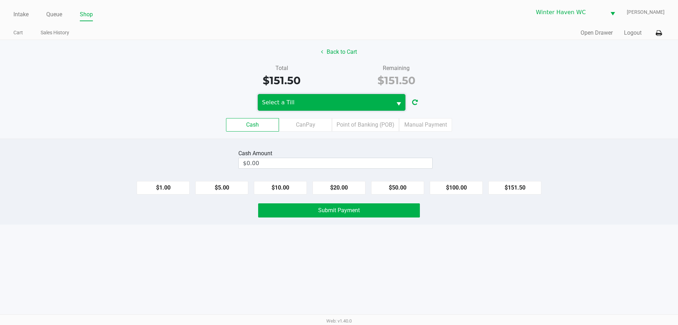
click at [383, 110] on span "Select a Till" at bounding box center [325, 102] width 134 height 17
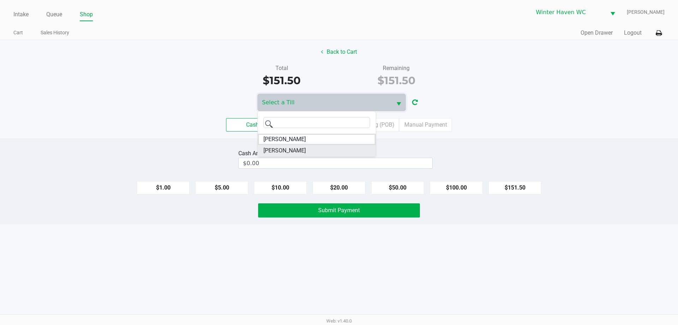
click at [317, 152] on li "JAMES-OTTO" at bounding box center [317, 150] width 118 height 11
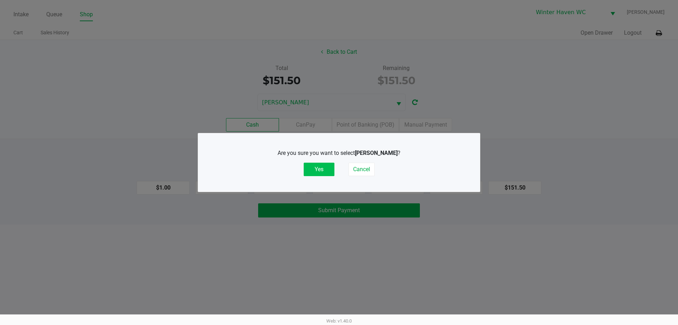
click at [327, 167] on button "Yes" at bounding box center [319, 169] width 31 height 13
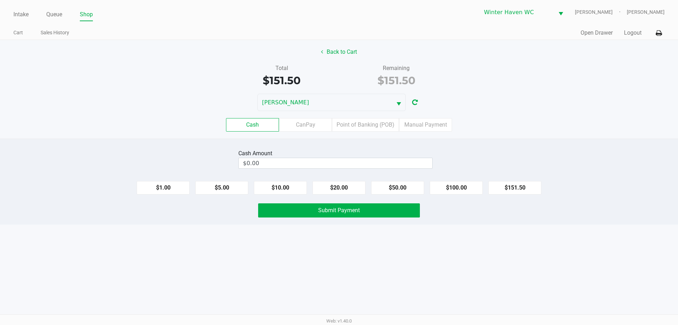
click at [535, 98] on div "JAMES-OTTO" at bounding box center [339, 102] width 678 height 17
click at [416, 106] on button "button" at bounding box center [415, 102] width 11 height 13
click at [519, 103] on div "JAMES-OTTO" at bounding box center [339, 102] width 678 height 17
click at [425, 159] on input "0" at bounding box center [336, 163] width 194 height 10
type input "$160.00"
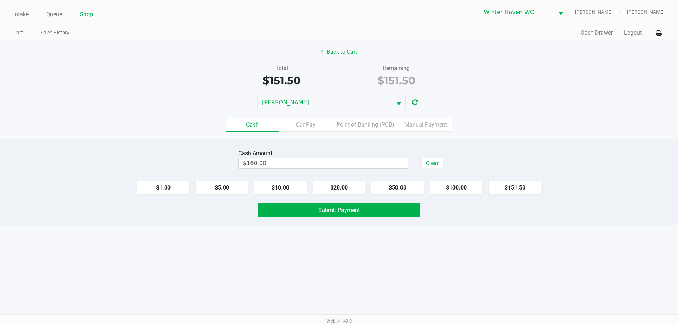
click at [490, 123] on div "Cash CanPay Point of Banking (POB) Manual Payment" at bounding box center [339, 124] width 678 height 13
click at [402, 207] on button "Submit Payment" at bounding box center [339, 210] width 162 height 14
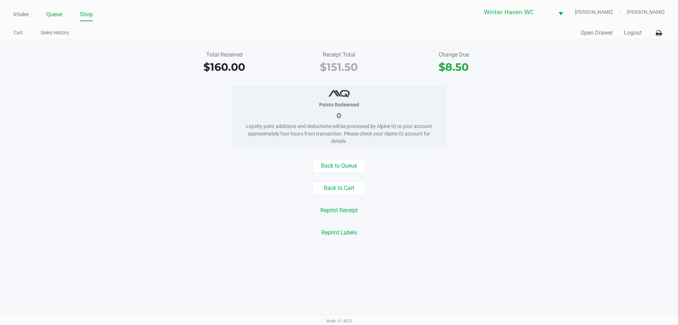
click at [52, 18] on link "Queue" at bounding box center [54, 15] width 16 height 10
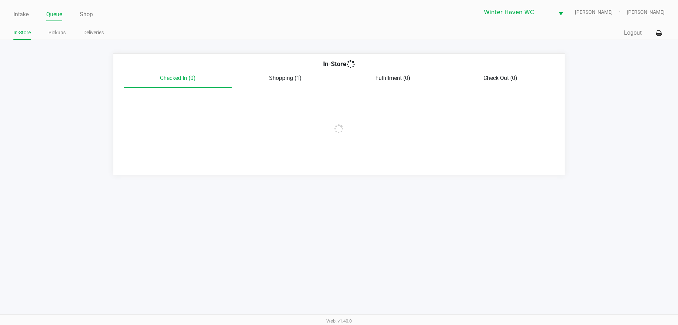
click at [53, 30] on link "Pickups" at bounding box center [56, 32] width 17 height 9
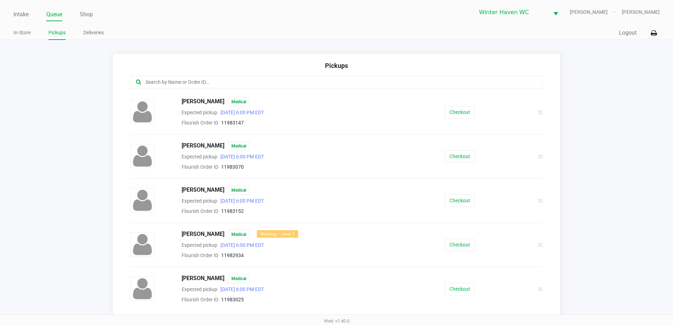
click at [79, 93] on app-pickups "Pickups ALICIA ZAHNISER Medical Expected pickup Sep 21, 2025 6:00 PM EDT Flouri…" at bounding box center [336, 184] width 673 height 262
click at [18, 13] on link "Intake" at bounding box center [20, 15] width 15 height 10
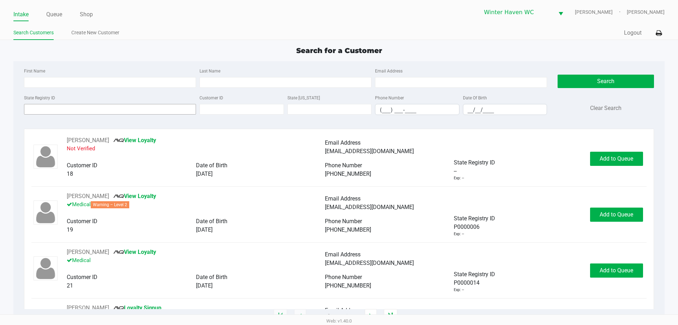
drag, startPoint x: 65, startPoint y: 119, endPoint x: 65, endPoint y: 104, distance: 15.2
click at [64, 116] on div "State Registry ID Customer ID State ID Phone Number (___) ___-____ Date Of Birt…" at bounding box center [285, 106] width 527 height 27
click at [65, 104] on input "State Registry ID" at bounding box center [110, 109] width 172 height 11
click at [162, 111] on input "State Registry ID" at bounding box center [110, 109] width 172 height 11
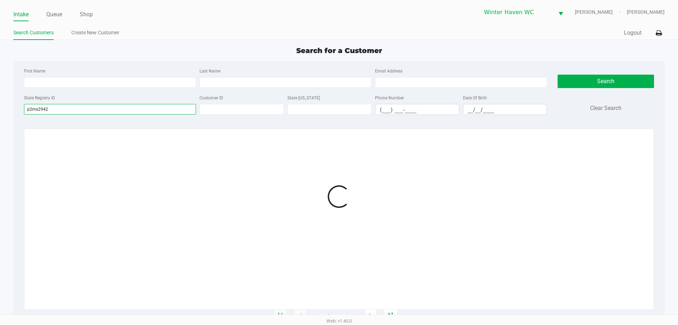
type input "p2mx2942"
click at [155, 92] on div "First Name Last Name Email Address" at bounding box center [285, 79] width 527 height 27
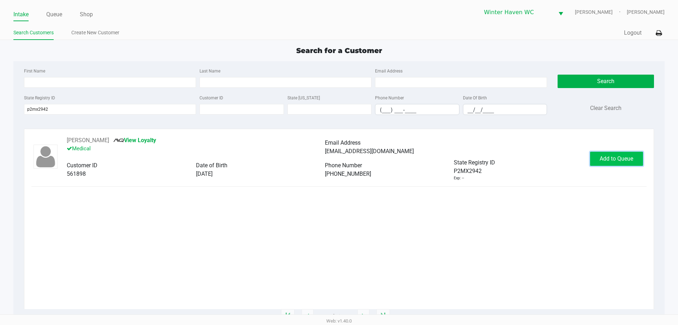
click at [612, 162] on button "Add to Queue" at bounding box center [616, 159] width 53 height 14
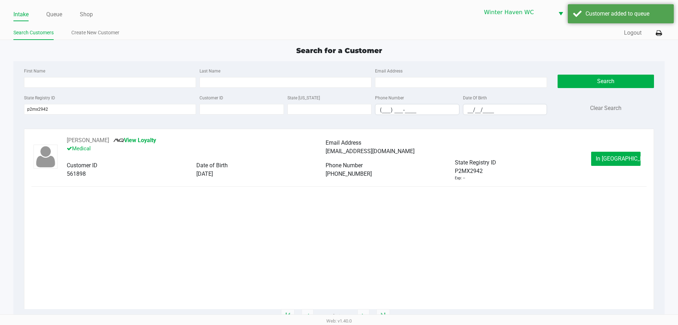
click at [611, 159] on span "In Queue" at bounding box center [625, 158] width 59 height 7
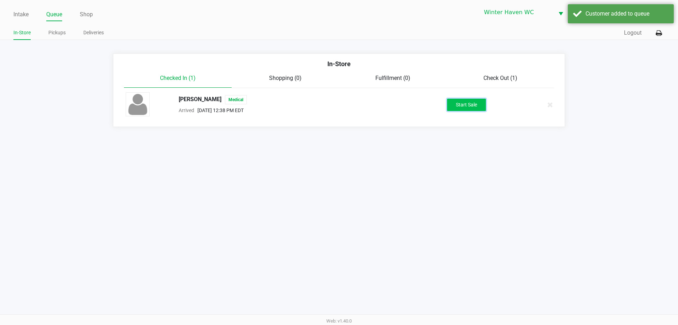
click at [485, 104] on button "Start Sale" at bounding box center [466, 105] width 39 height 12
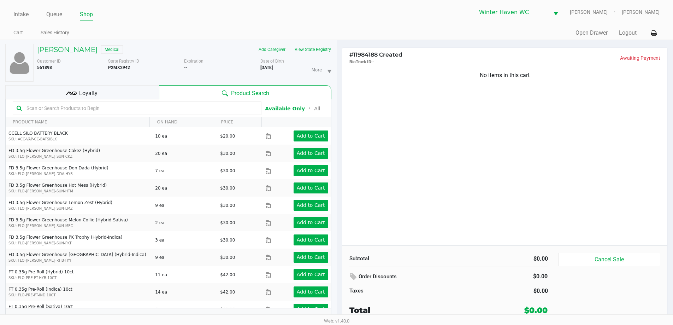
click at [484, 104] on div "No items in this cart" at bounding box center [504, 155] width 325 height 179
click at [114, 95] on div "Loyalty" at bounding box center [82, 92] width 154 height 14
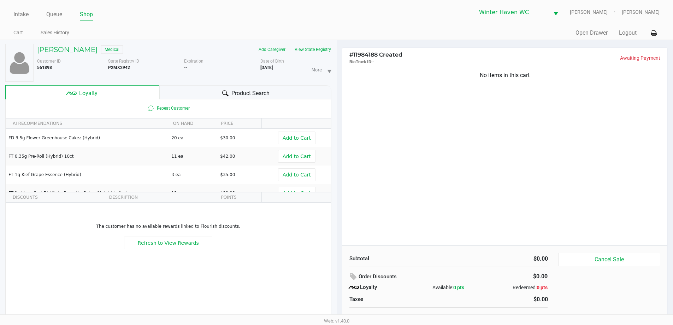
click at [165, 92] on div "Product Search" at bounding box center [245, 92] width 172 height 14
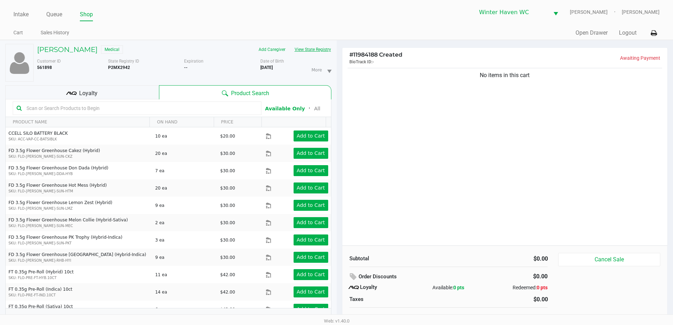
click at [303, 52] on button "View State Registry" at bounding box center [310, 49] width 41 height 11
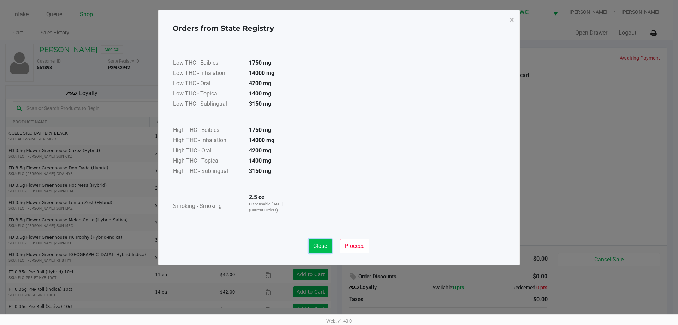
click at [317, 246] on span "Close" at bounding box center [320, 245] width 14 height 7
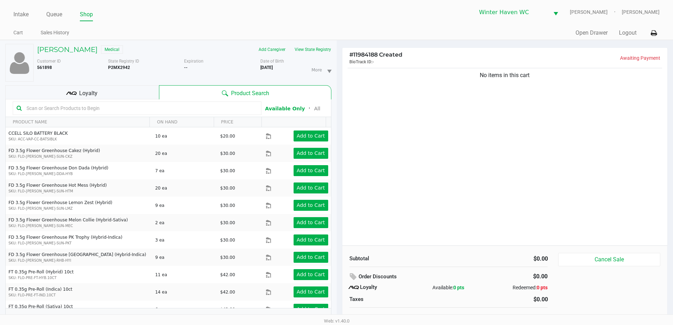
click at [124, 110] on input "text" at bounding box center [141, 108] width 234 height 11
type input "jcw"
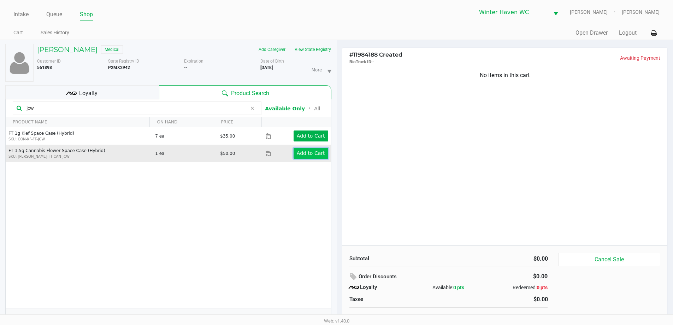
click at [297, 155] on app-button-loader "Add to Cart" at bounding box center [311, 153] width 28 height 6
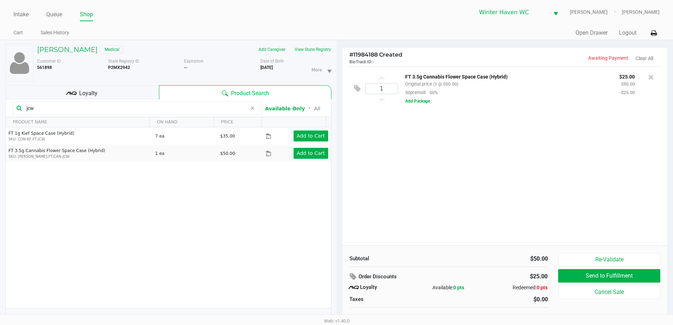
drag, startPoint x: 51, startPoint y: 109, endPoint x: 2, endPoint y: 104, distance: 49.1
click at [4, 105] on div "GEORGE LAMBERT Medical Add Caregiver View State Registry Customer ID 561898 Sta…" at bounding box center [168, 186] width 337 height 292
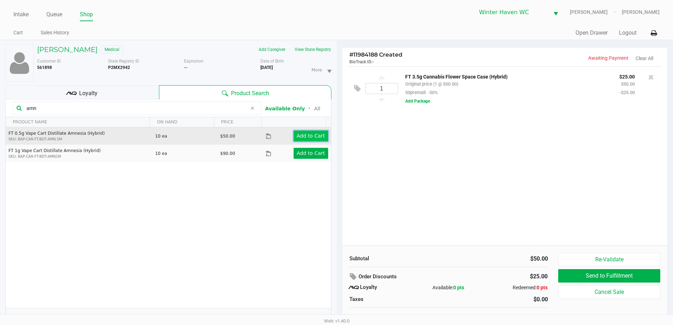
click at [297, 133] on app-button-loader "Add to Cart" at bounding box center [311, 136] width 28 height 6
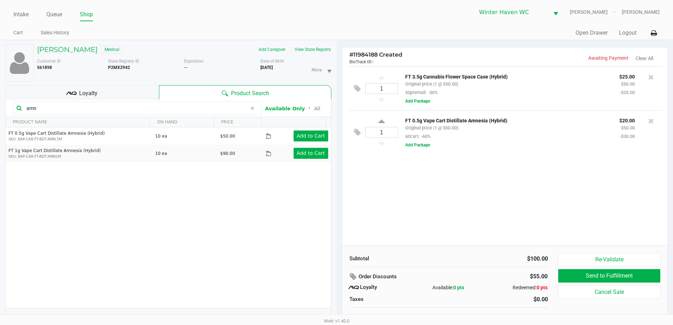
drag, startPoint x: 43, startPoint y: 107, endPoint x: 21, endPoint y: 106, distance: 22.3
click at [21, 106] on div "amn" at bounding box center [137, 107] width 249 height 13
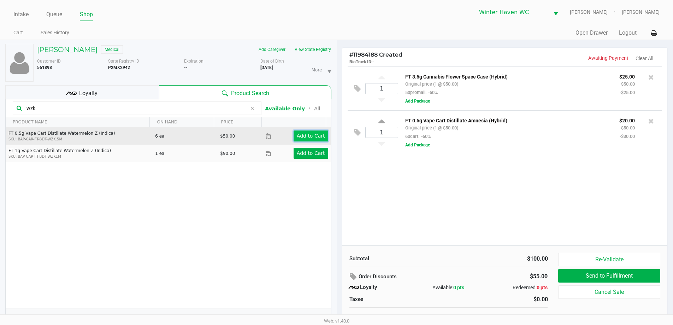
click at [299, 137] on app-button-loader "Add to Cart" at bounding box center [311, 136] width 28 height 6
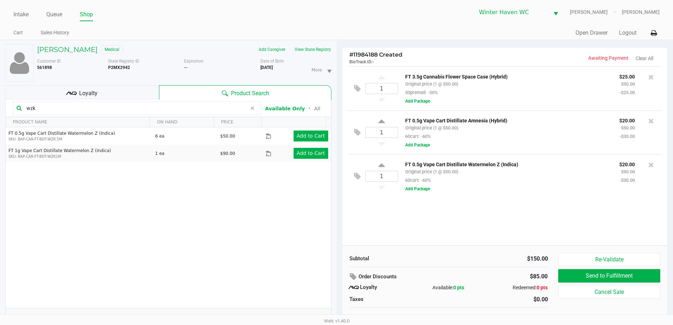
drag, startPoint x: 65, startPoint y: 111, endPoint x: 37, endPoint y: 110, distance: 28.6
click at [37, 110] on input "wzk" at bounding box center [135, 108] width 223 height 11
type input "w"
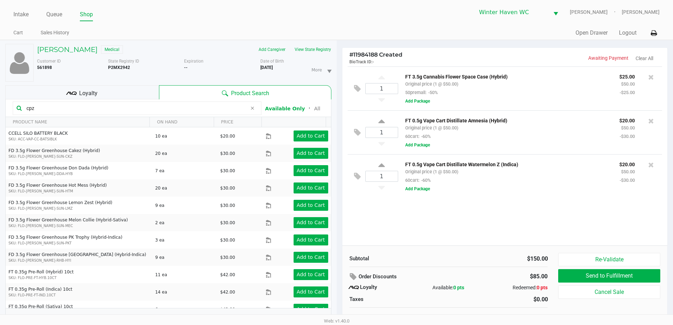
type input "cpz"
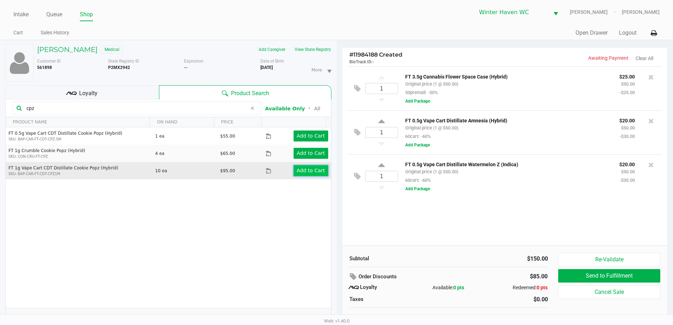
click at [302, 170] on app-button-loader "Add to Cart" at bounding box center [311, 171] width 28 height 6
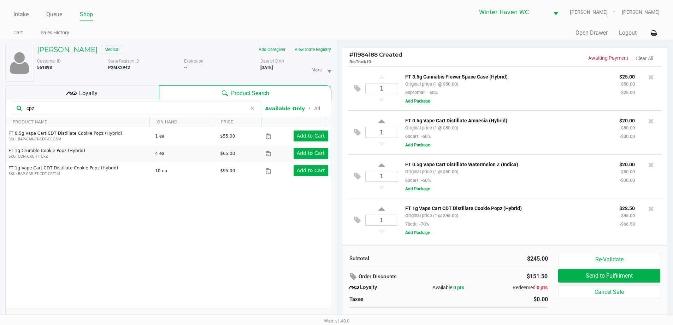
drag, startPoint x: 39, startPoint y: 110, endPoint x: 25, endPoint y: 109, distance: 13.8
click at [25, 109] on input "cpz" at bounding box center [135, 108] width 223 height 11
type input "balm"
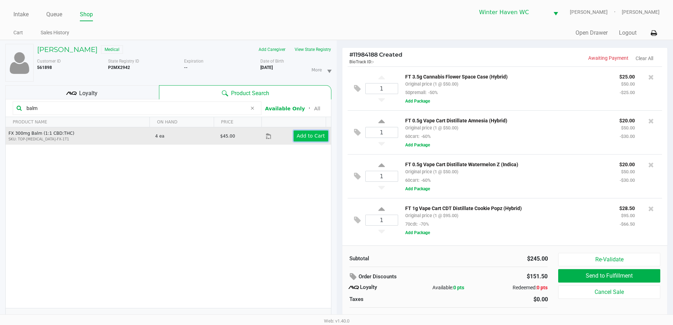
click at [300, 137] on app-button-loader "Add to Cart" at bounding box center [311, 136] width 28 height 6
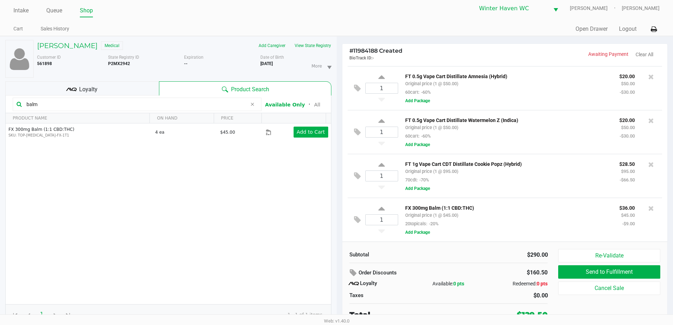
scroll to position [7, 0]
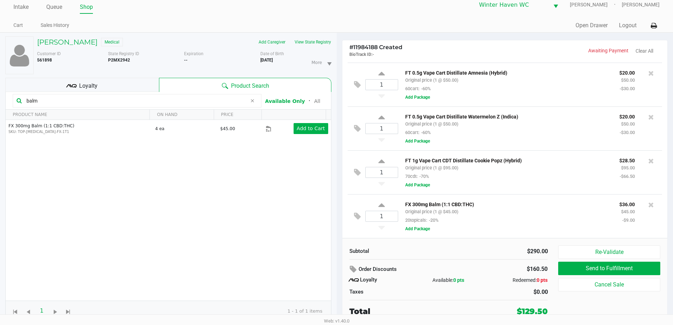
click at [67, 98] on input "balm" at bounding box center [135, 100] width 223 height 11
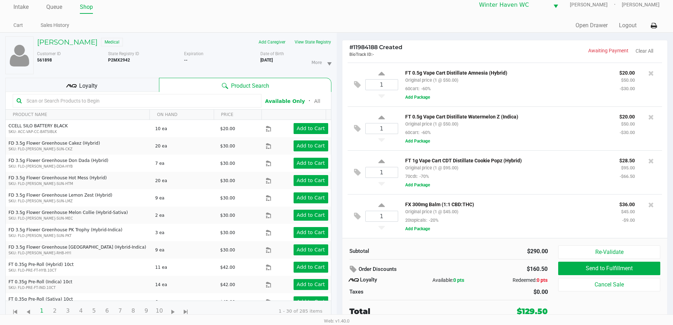
click at [498, 240] on div "Subtotal $290.00 Order Discounts $160.50 Loyalty Available: 0 pts Redeemed: 0 p…" at bounding box center [504, 281] width 325 height 86
click at [498, 228] on div "FX 300mg Balm (1:1 CBD:THC) Original price (1 @ $45.00) 20topicals: -20% $36.00…" at bounding box center [527, 216] width 259 height 33
click at [495, 235] on div "1 FX 300mg Balm (1:1 CBD:THC) Original price (1 @ $45.00) 20topicals: -20% $36.…" at bounding box center [505, 216] width 315 height 44
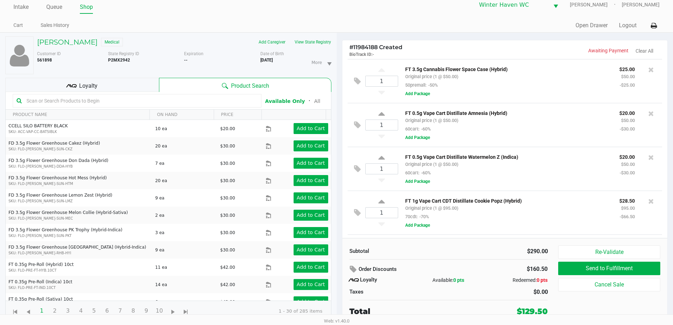
scroll to position [42, 0]
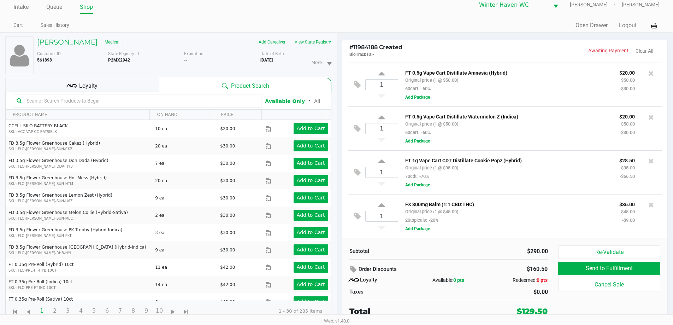
click at [221, 99] on input "text" at bounding box center [141, 100] width 234 height 11
click at [214, 99] on input "text" at bounding box center [141, 100] width 234 height 11
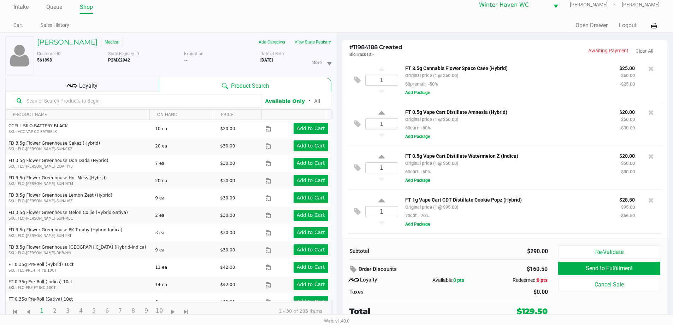
scroll to position [0, 0]
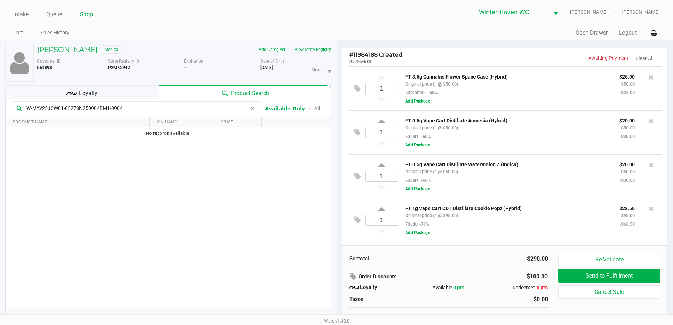
type input "W-MAY25JCW01-0527SN250904BM1-0904"
click at [487, 240] on div "1 FT 1g Vape Cart CDT Distillate Cookie Popz (Hybrid) Original price (1 @ $95.0…" at bounding box center [505, 220] width 315 height 44
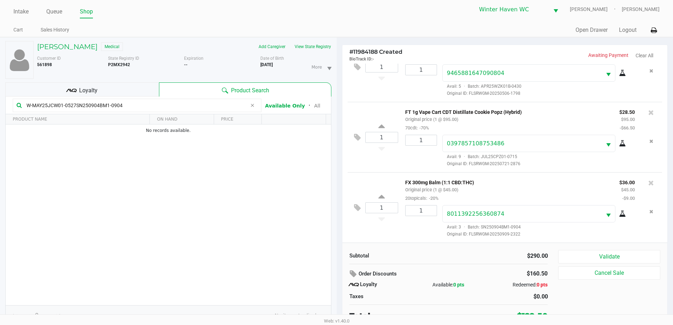
scroll to position [7, 0]
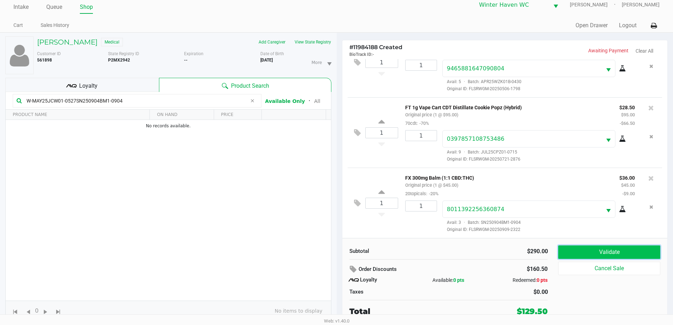
click at [577, 249] on button "Validate" at bounding box center [609, 251] width 102 height 13
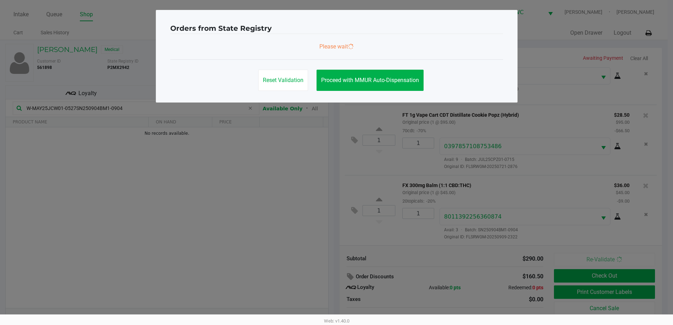
scroll to position [0, 0]
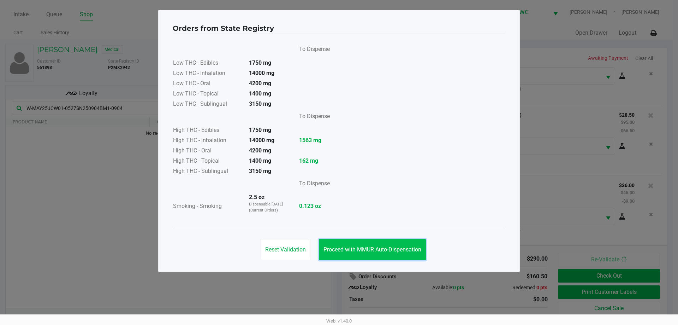
click at [417, 245] on button "Proceed with MMUR Auto-Dispensation" at bounding box center [372, 249] width 107 height 21
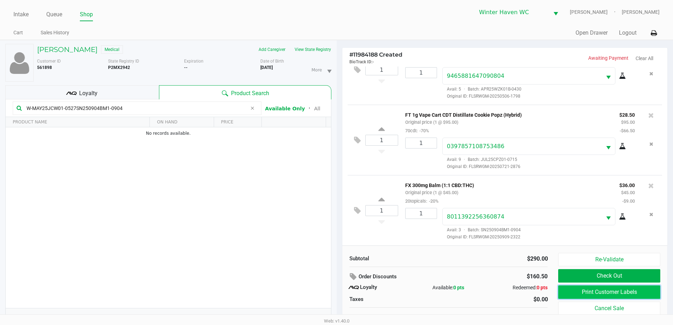
click at [576, 292] on button "Print Customer Labels" at bounding box center [609, 291] width 102 height 13
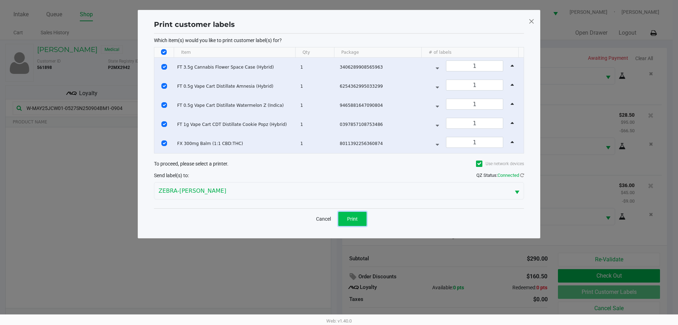
click at [357, 219] on span "Print" at bounding box center [352, 219] width 11 height 6
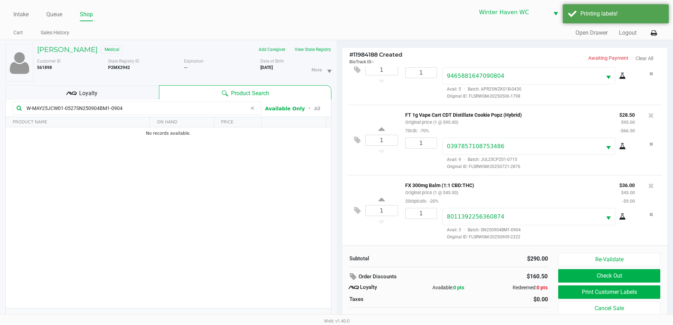
scroll to position [7, 0]
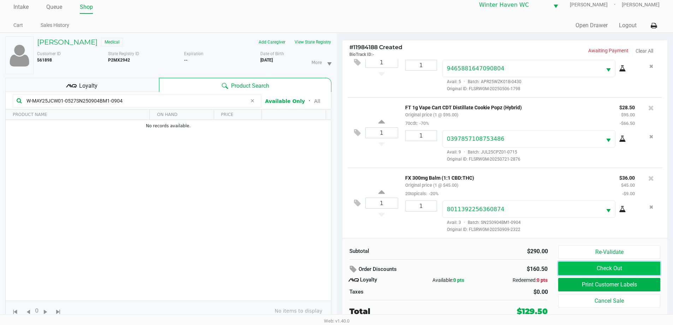
click at [561, 263] on button "Check Out" at bounding box center [609, 267] width 102 height 13
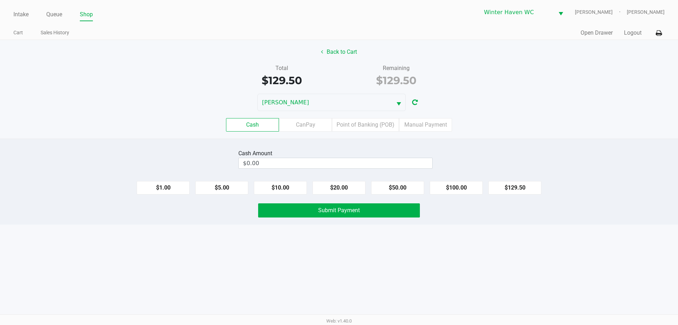
click at [379, 169] on div "Cash Amount $0.00" at bounding box center [336, 159] width 194 height 22
click at [376, 163] on input "0" at bounding box center [336, 163] width 194 height 10
type input "$150.00"
click at [570, 110] on div "JAMES-OTTO" at bounding box center [339, 102] width 678 height 17
click at [414, 214] on button "Submit Payment" at bounding box center [339, 210] width 162 height 14
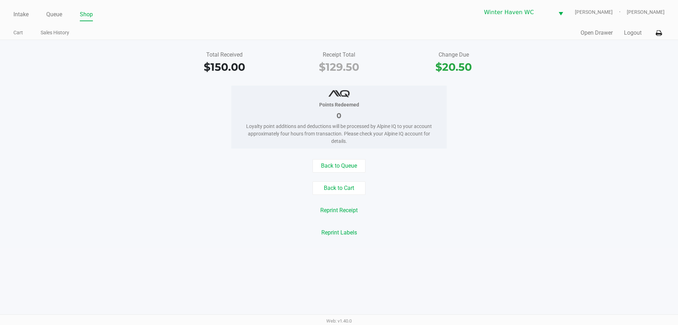
click at [452, 225] on div "Back to Queue Back to Cart Reprint Receipt Reprint Labels" at bounding box center [339, 199] width 689 height 80
click at [57, 19] on link "Queue" at bounding box center [54, 15] width 16 height 10
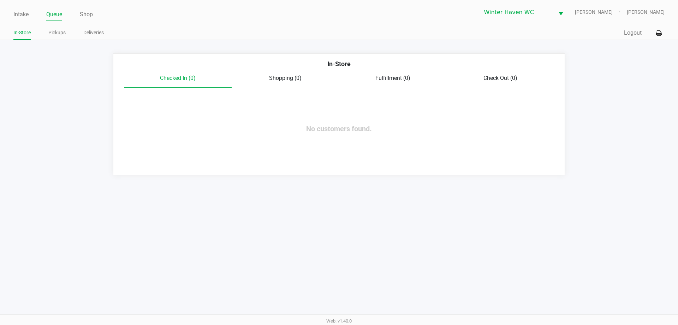
click at [58, 40] on app-point-of-sale "Intake Queue Shop Winter Haven WC JAMES-OTTO Brian Beaudin In-Store Pickups Del…" at bounding box center [339, 87] width 678 height 175
click at [54, 33] on link "Pickups" at bounding box center [56, 32] width 17 height 9
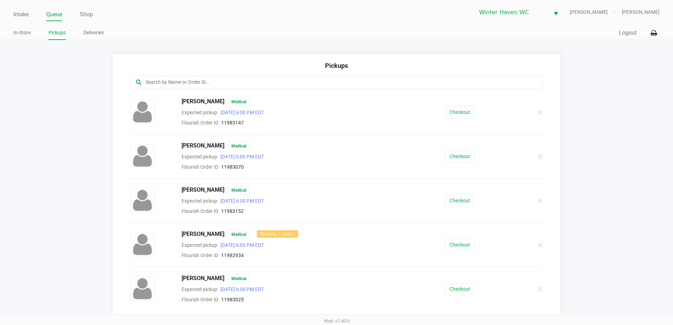
click at [200, 85] on input "text" at bounding box center [325, 82] width 361 height 8
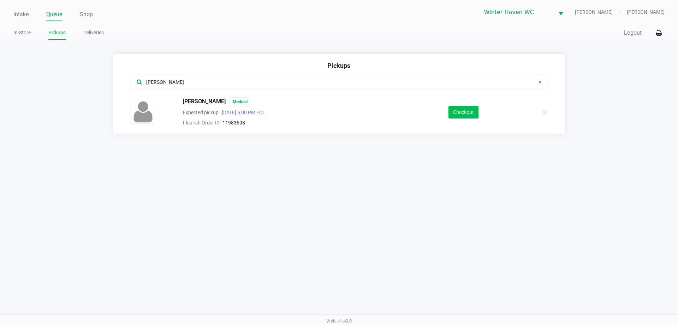
type input "wendy"
click at [471, 116] on button "Checkout" at bounding box center [464, 112] width 30 height 12
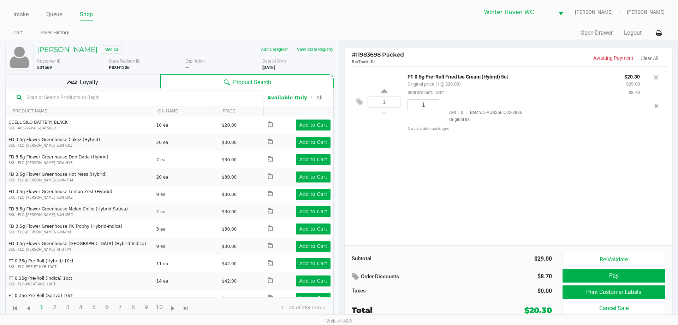
click at [463, 171] on div "1 FT 0.5g Pre-Roll Fried Ice Cream (Hybrid) 5ct Original price (1 @ $29.00) 30p…" at bounding box center [509, 155] width 328 height 179
click at [633, 293] on button "Print Customer Labels" at bounding box center [614, 291] width 103 height 13
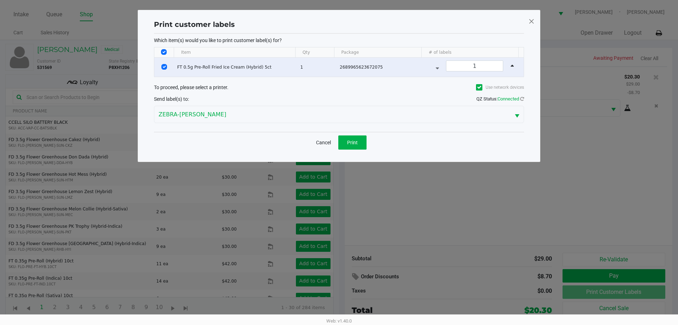
click at [360, 134] on div "Cancel Print" at bounding box center [339, 142] width 370 height 21
click at [359, 143] on button "Print" at bounding box center [353, 142] width 28 height 14
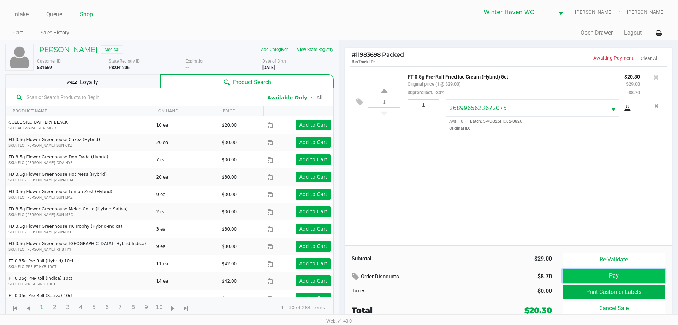
click at [588, 275] on button "Pay" at bounding box center [614, 275] width 103 height 13
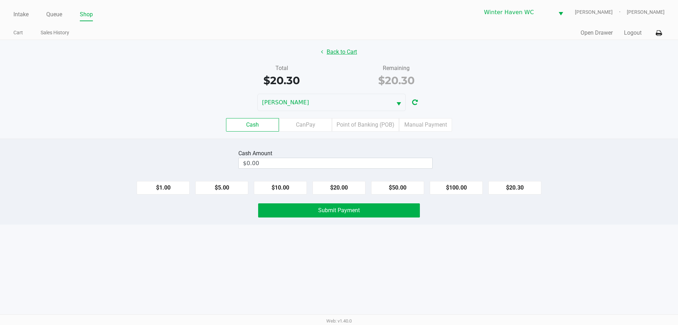
click at [329, 51] on button "Back to Cart" at bounding box center [339, 51] width 45 height 13
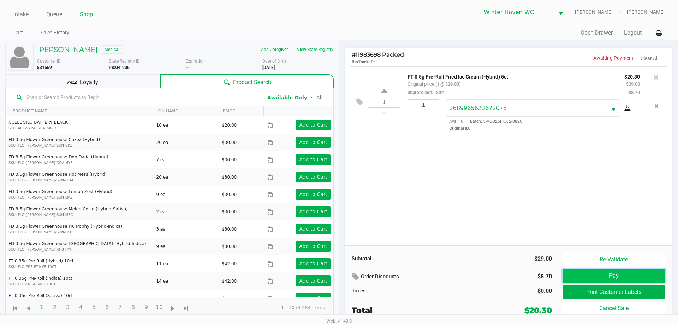
click at [576, 276] on button "Pay" at bounding box center [614, 275] width 103 height 13
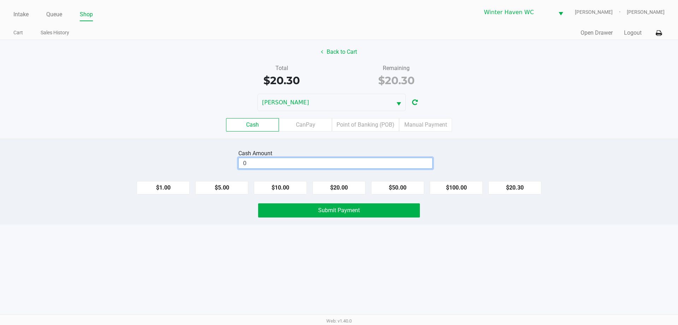
click at [419, 166] on input "0" at bounding box center [336, 163] width 194 height 10
type input "$100.30"
drag, startPoint x: 480, startPoint y: 139, endPoint x: 459, endPoint y: 158, distance: 28.3
click at [480, 139] on div "Cash Amount $100.30 Clear $1.00 $5.00 $10.00 $20.00 $50.00 $100.00 $20.30 Submi…" at bounding box center [339, 182] width 678 height 86
click at [401, 218] on div "Cash Amount $100.30 Clear $1.00 $5.00 $10.00 $20.00 $50.00 $100.00 $20.30 Submi…" at bounding box center [339, 182] width 678 height 86
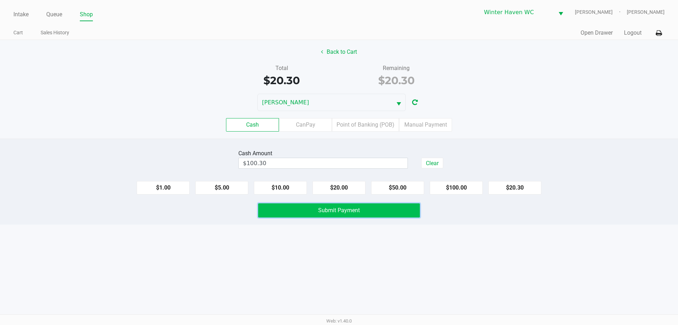
click at [399, 211] on button "Submit Payment" at bounding box center [339, 210] width 162 height 14
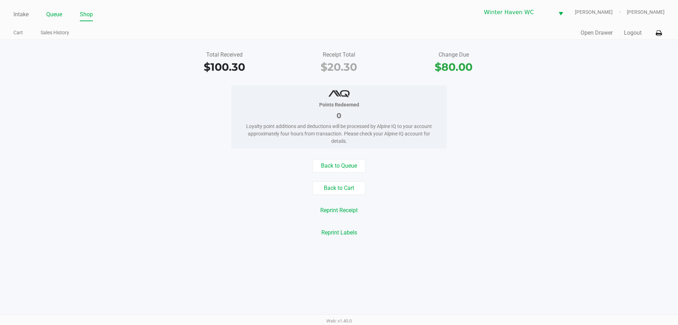
click at [47, 18] on link "Queue" at bounding box center [54, 15] width 16 height 10
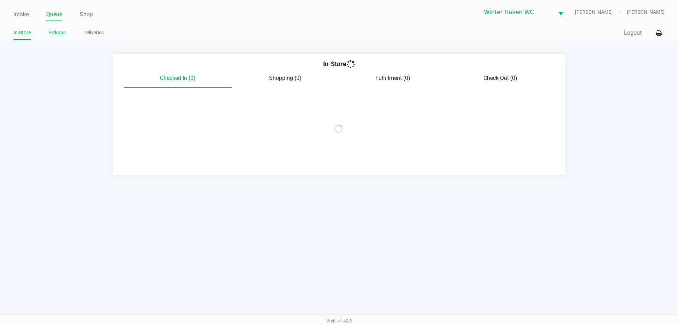
click at [59, 33] on link "Pickups" at bounding box center [56, 32] width 17 height 9
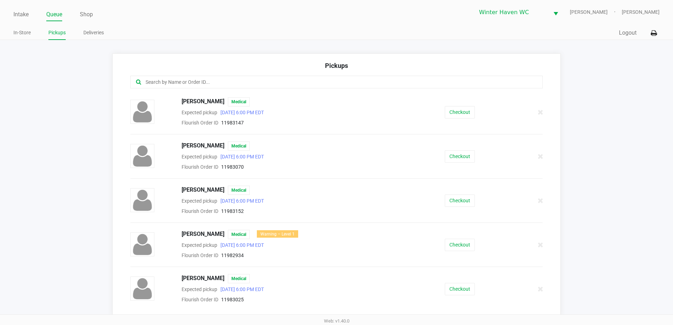
click at [199, 78] on input "text" at bounding box center [325, 82] width 361 height 8
click at [466, 247] on button "Checkout" at bounding box center [460, 245] width 30 height 12
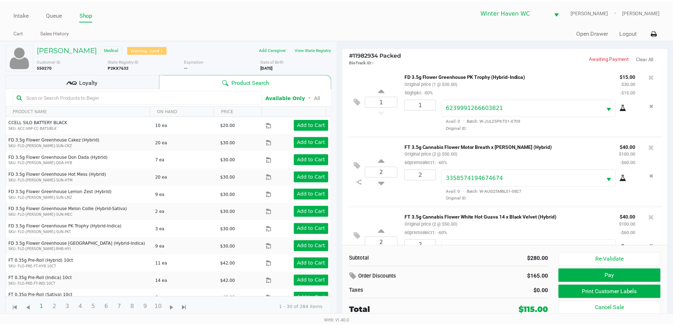
scroll to position [104, 0]
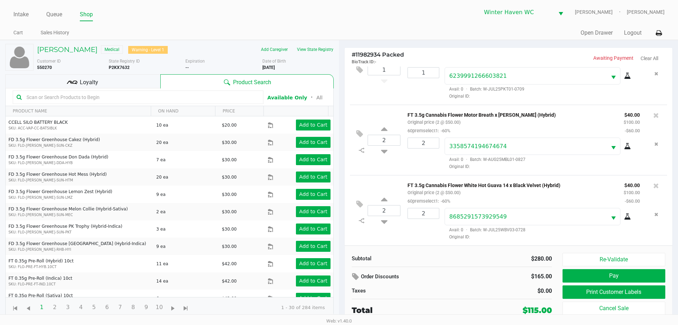
click at [99, 78] on div "Loyalty" at bounding box center [82, 81] width 155 height 14
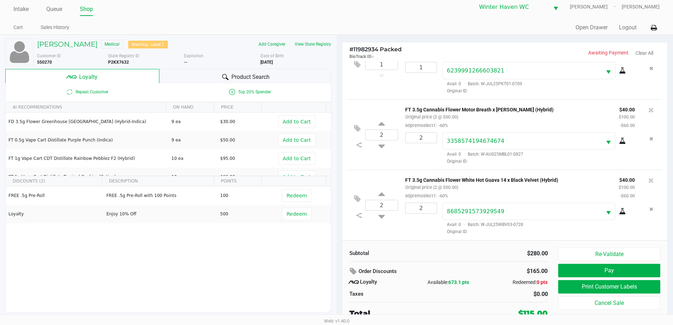
scroll to position [7, 0]
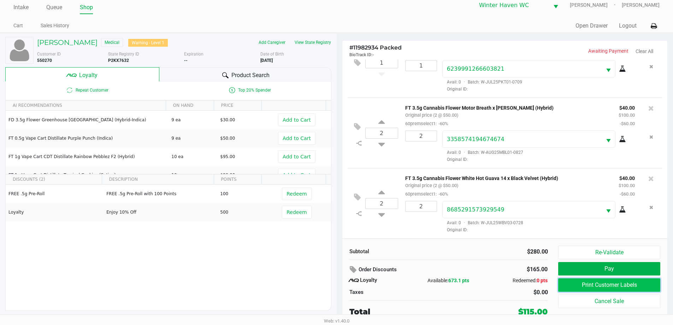
click at [601, 282] on button "Print Customer Labels" at bounding box center [609, 284] width 102 height 13
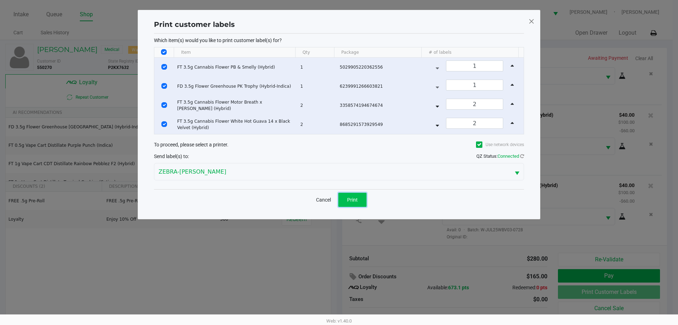
click at [363, 197] on button "Print" at bounding box center [353, 200] width 28 height 14
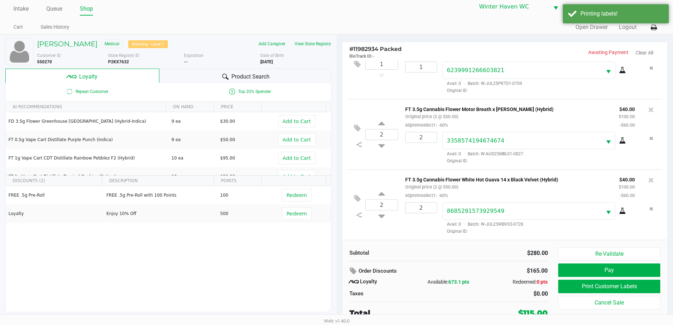
scroll to position [7, 0]
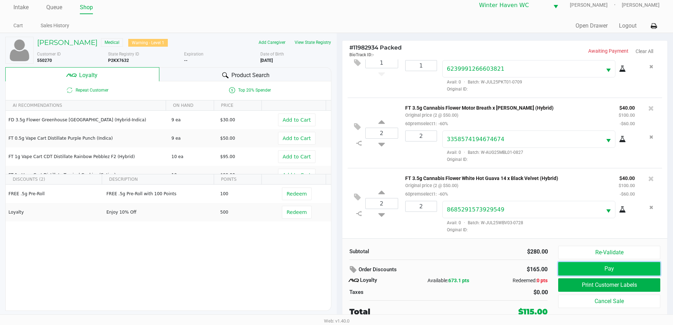
click at [567, 266] on button "Pay" at bounding box center [609, 268] width 102 height 13
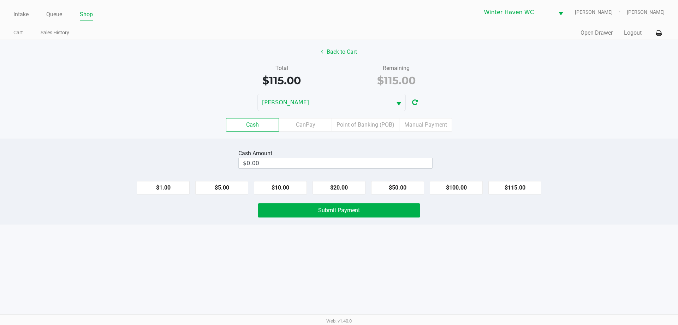
click at [465, 265] on div "Intake Queue Shop Winter Haven WC JAMES-OTTO Brian Beaudin Cart Sales History Q…" at bounding box center [339, 162] width 678 height 325
click at [531, 184] on button "$115.00" at bounding box center [515, 187] width 53 height 13
type input "$115.00"
click at [524, 221] on div "Cash Amount $115.00 Clear $1.00 $5.00 $10.00 $20.00 $50.00 $100.00 $115.00 Subm…" at bounding box center [339, 182] width 678 height 86
click at [400, 212] on button "Submit Payment" at bounding box center [339, 210] width 162 height 14
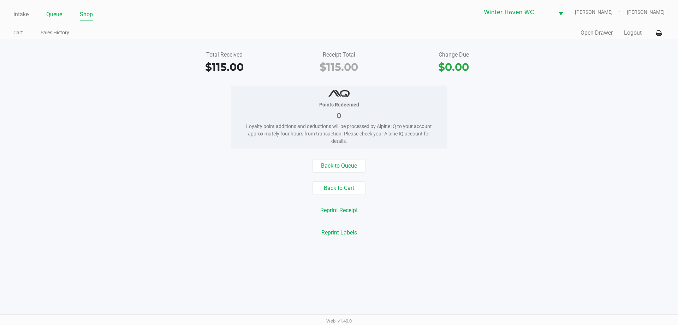
drag, startPoint x: 47, startPoint y: 12, endPoint x: 53, endPoint y: 16, distance: 7.2
click at [50, 14] on link "Queue" at bounding box center [54, 15] width 16 height 10
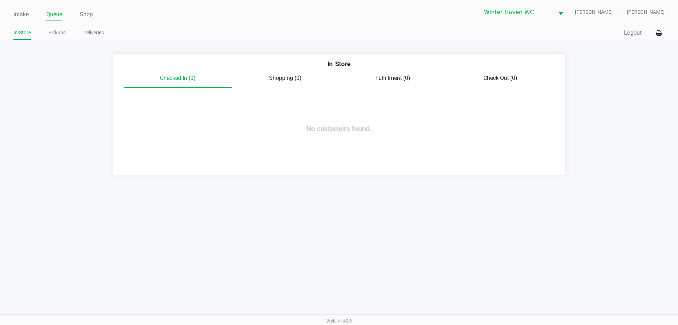
click at [55, 27] on div "In-Store Pickups Deliveries" at bounding box center [176, 33] width 326 height 13
click at [51, 34] on link "Pickups" at bounding box center [56, 32] width 17 height 9
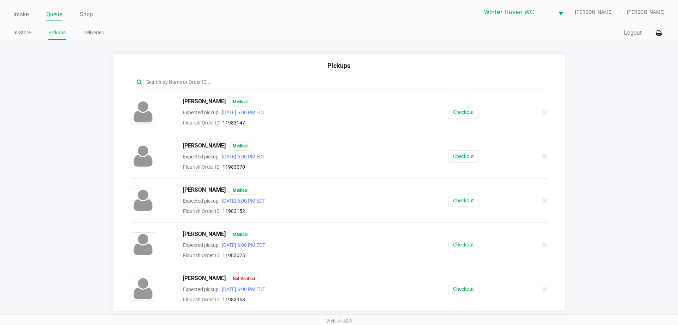
click at [170, 80] on input "text" at bounding box center [328, 82] width 364 height 8
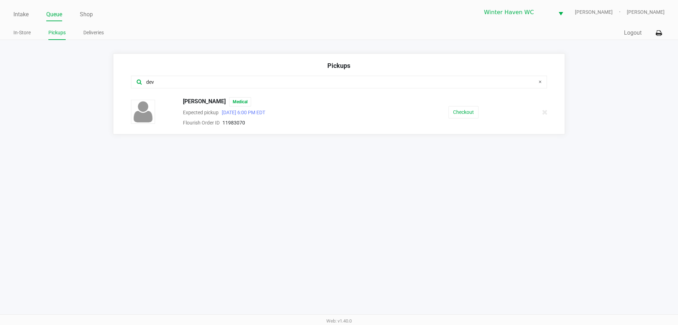
type input "dev"
click at [462, 119] on div "Devin Jones Medical Expected pickup Sep 21, 2025 6:00 PM EDT Flourish Order ID …" at bounding box center [339, 112] width 427 height 30
click at [464, 112] on button "Checkout" at bounding box center [464, 112] width 30 height 12
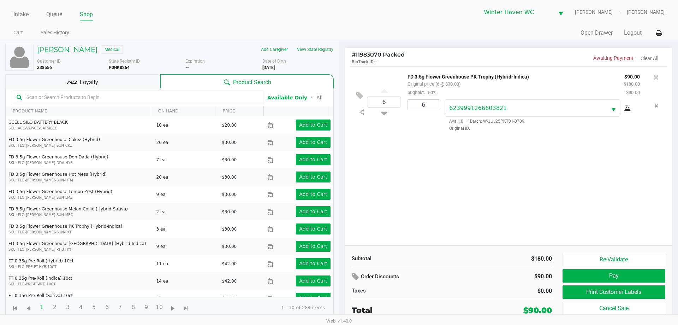
click at [100, 79] on div "Loyalty" at bounding box center [82, 81] width 155 height 14
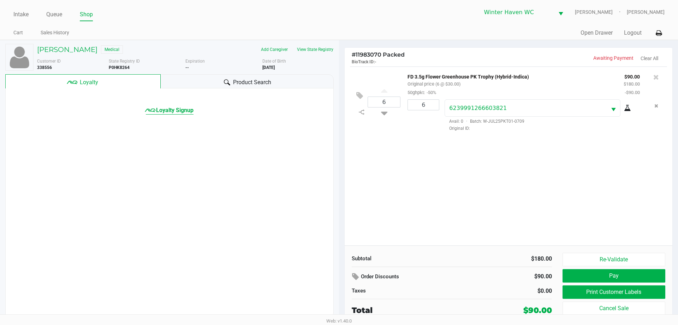
click at [178, 109] on span "Loyalty Signup" at bounding box center [174, 110] width 37 height 8
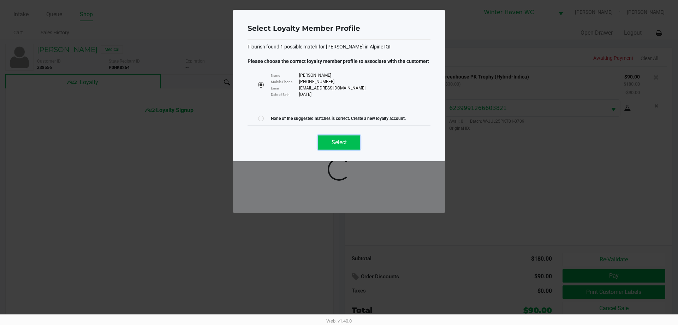
click at [325, 141] on button "Select" at bounding box center [339, 142] width 42 height 14
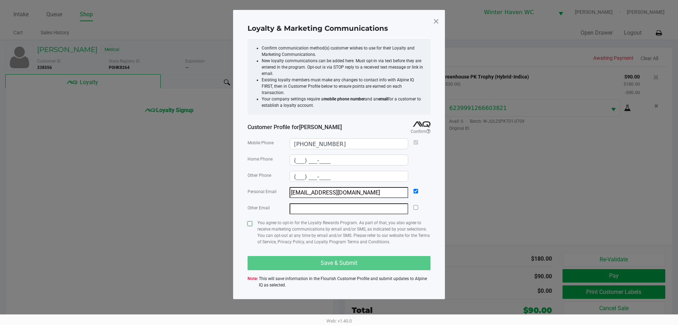
click at [250, 221] on input "checkbox" at bounding box center [250, 223] width 5 height 5
checkbox input "true"
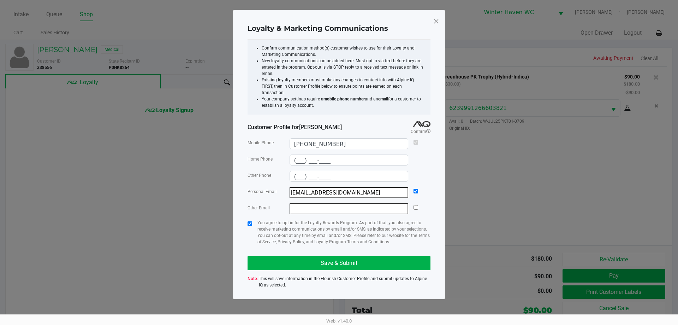
click at [279, 269] on div "Mobile Phone (863) 585-6716 Home Phone (___) ___-____ Other Phone (___) ___-___…" at bounding box center [339, 213] width 183 height 157
click at [283, 256] on button "Save & Submit" at bounding box center [339, 263] width 183 height 14
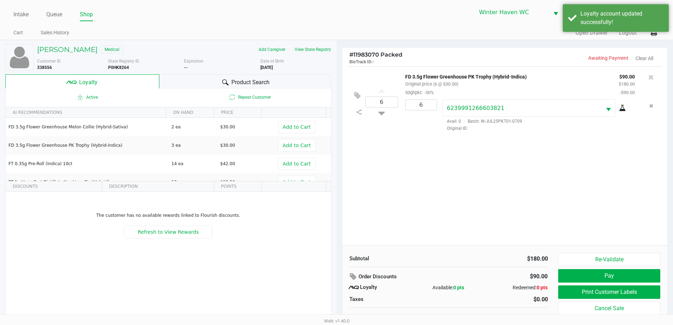
drag, startPoint x: 486, startPoint y: 196, endPoint x: 434, endPoint y: 193, distance: 52.0
click at [483, 195] on div "6 FD 3.5g Flower Greenhouse PK Trophy (Hybrid-Indica) Original price (6 @ $30.0…" at bounding box center [504, 155] width 325 height 179
click at [243, 78] on span "Product Search" at bounding box center [250, 82] width 38 height 8
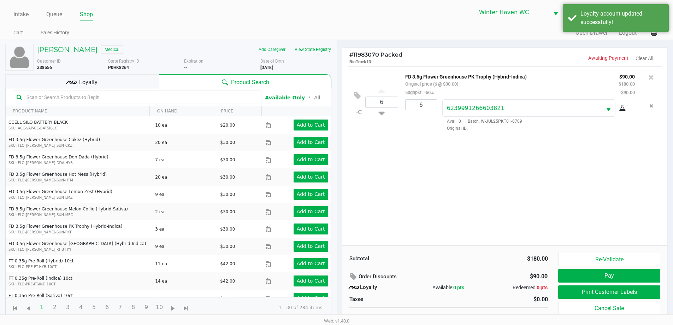
click at [143, 77] on div "Loyalty" at bounding box center [82, 81] width 154 height 14
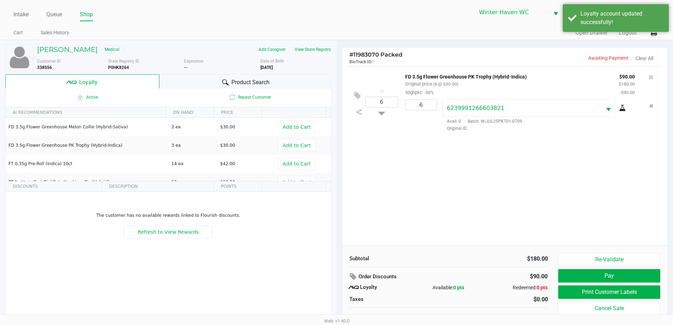
click at [210, 82] on div "Product Search" at bounding box center [245, 81] width 172 height 14
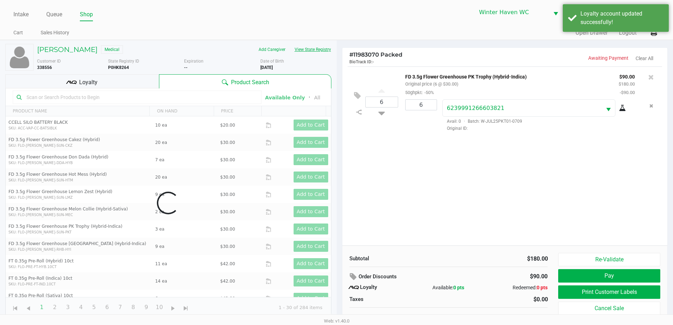
click at [307, 50] on button "View State Registry" at bounding box center [310, 49] width 41 height 11
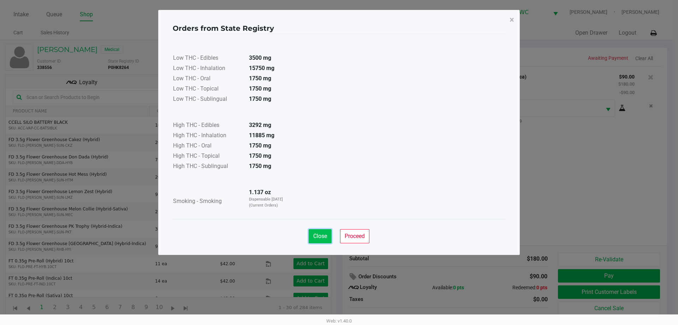
click at [324, 236] on span "Close" at bounding box center [320, 236] width 14 height 7
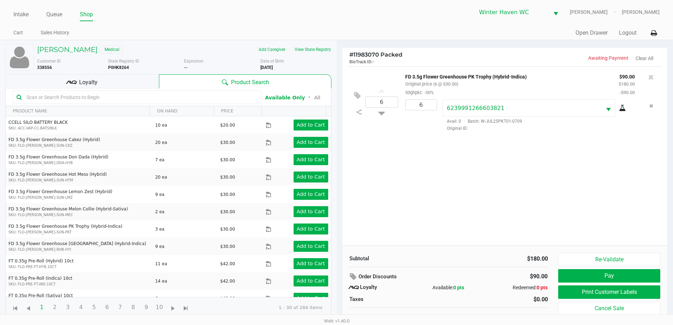
click at [398, 199] on div "6 FD 3.5g Flower Greenhouse PK Trophy (Hybrid-Indica) Original price (6 @ $30.0…" at bounding box center [504, 155] width 325 height 179
click at [202, 100] on input "text" at bounding box center [141, 97] width 234 height 11
click at [517, 236] on div "6 FD 3.5g Flower Greenhouse PK Trophy (Hybrid-Indica) Original price (6 @ $30.0…" at bounding box center [504, 155] width 325 height 179
click at [592, 288] on button "Print Customer Labels" at bounding box center [609, 291] width 102 height 13
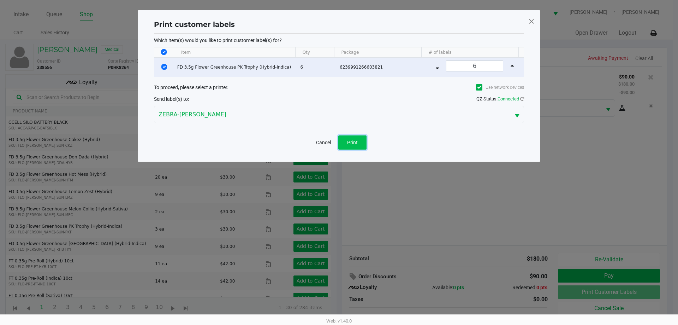
click at [354, 147] on button "Print" at bounding box center [353, 142] width 28 height 14
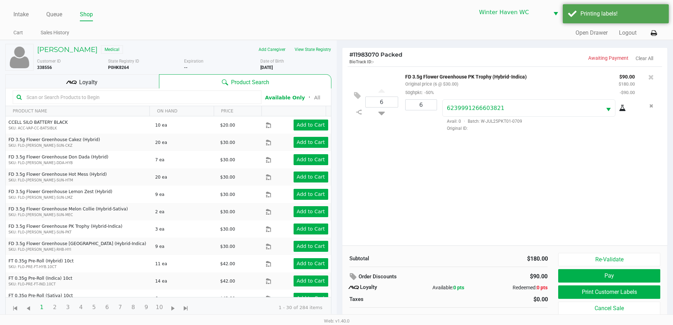
click at [435, 212] on div "6 FD 3.5g Flower Greenhouse PK Trophy (Hybrid-Indica) Original price (6 @ $30.0…" at bounding box center [504, 155] width 325 height 179
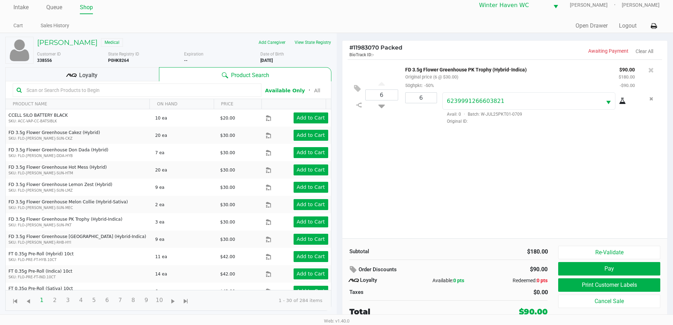
click at [450, 216] on div "6 FD 3.5g Flower Greenhouse PK Trophy (Hybrid-Indica) Original price (6 @ $30.0…" at bounding box center [504, 148] width 325 height 179
click at [571, 264] on button "Pay" at bounding box center [609, 268] width 102 height 13
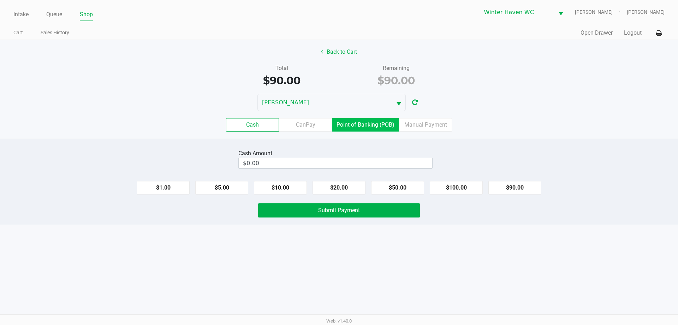
click at [375, 123] on label "Point of Banking (POB)" at bounding box center [365, 124] width 67 height 13
click at [0, 0] on 7 "Point of Banking (POB)" at bounding box center [0, 0] width 0 height 0
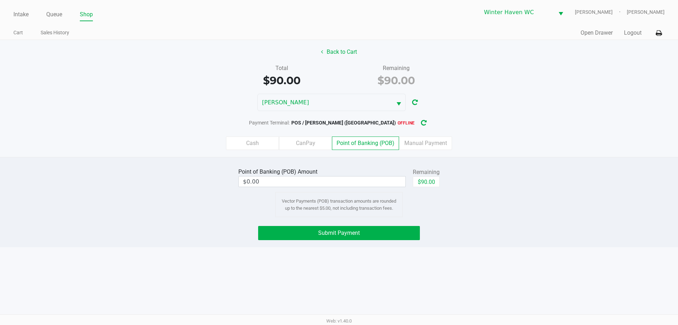
click at [525, 154] on div "Cash CanPay Point of Banking (POB) Manual Payment" at bounding box center [339, 143] width 689 height 28
click at [418, 124] on div "Payment Terminal: POS / JAMES OTTO (Winter Haven) offline" at bounding box center [339, 122] width 678 height 13
click at [421, 121] on icon "button" at bounding box center [424, 123] width 6 height 5
click at [435, 179] on button "$90.00" at bounding box center [426, 181] width 27 height 11
type input "$90.00"
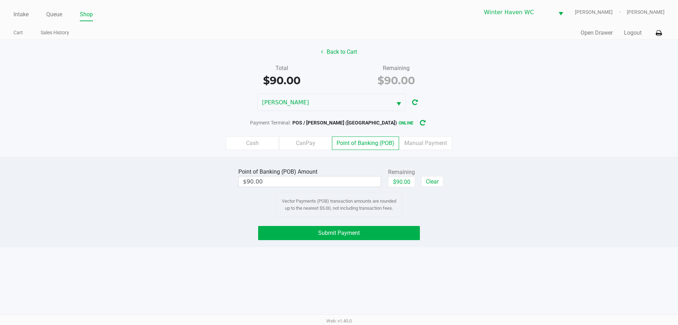
click at [519, 169] on div "Point of Banking (POB) Amount $90.00 Remaining $90.00 Clear Vector Payments (PO…" at bounding box center [339, 191] width 689 height 51
click at [415, 230] on button "Submit Payment" at bounding box center [339, 233] width 162 height 14
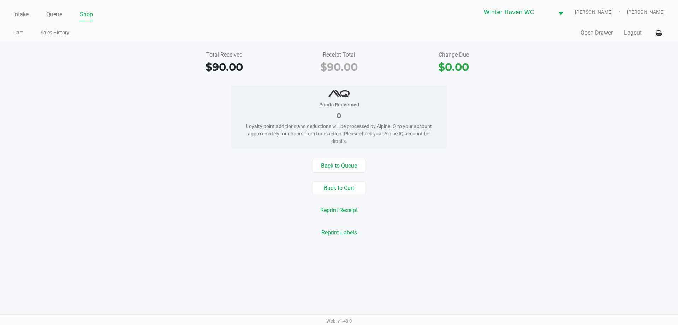
click at [159, 164] on div "Back to Queue" at bounding box center [339, 165] width 689 height 13
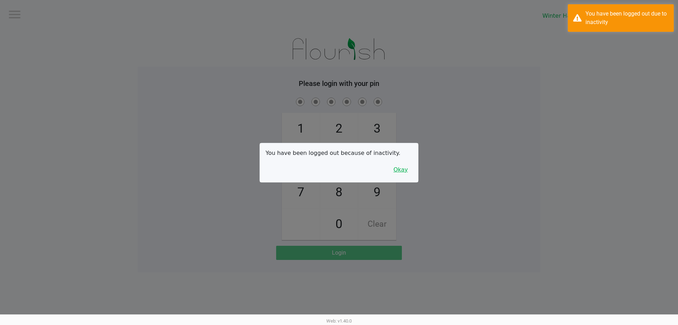
click at [409, 175] on button "Okay" at bounding box center [401, 169] width 24 height 13
click at [409, 174] on div "1 4 7 2 5 8 0 3 6 9 Clear" at bounding box center [339, 168] width 403 height 144
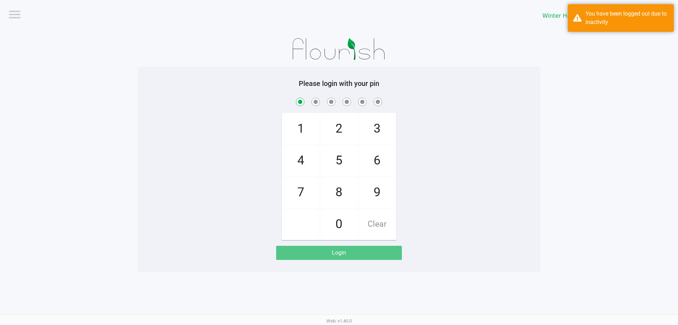
checkbox input "true"
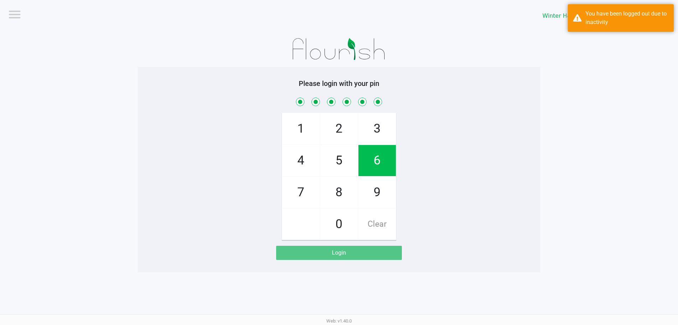
checkbox input "true"
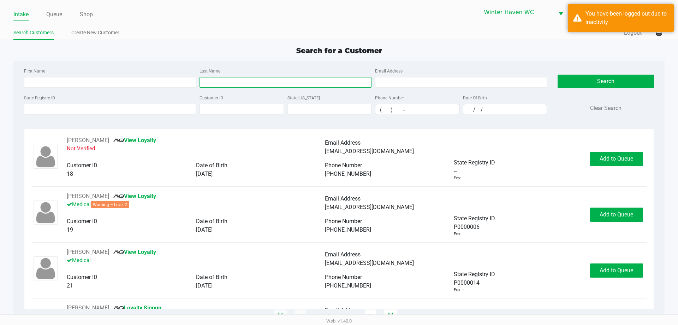
click at [229, 82] on input "Last Name" at bounding box center [286, 82] width 172 height 11
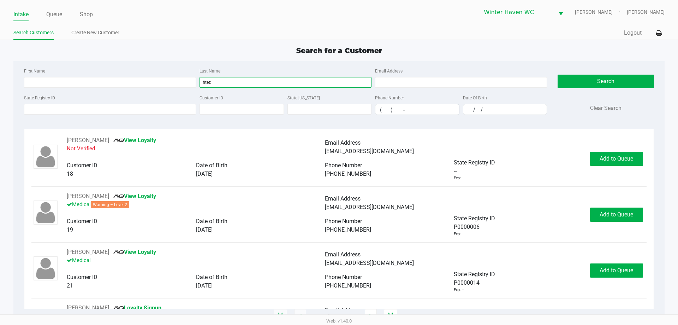
type input "fitez"
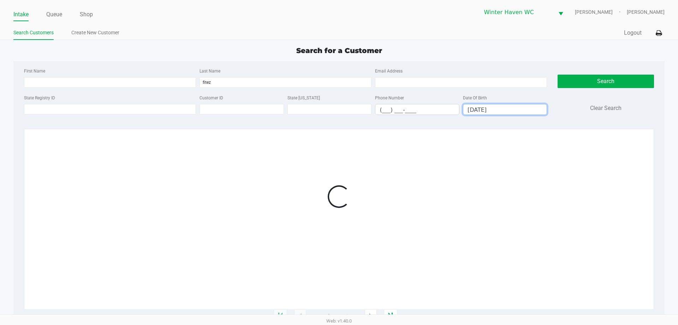
type input "09/08/1991"
click at [227, 55] on div "Search for a Customer" at bounding box center [339, 50] width 662 height 11
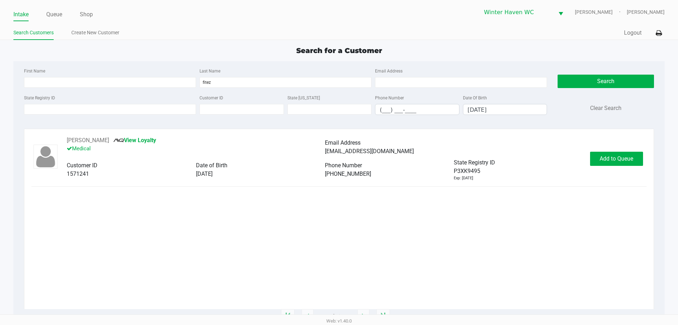
click at [608, 168] on div "SCOTT FITEZ View Loyalty Medical Email Address joaniepooh1987@gmail.com Custome…" at bounding box center [338, 158] width 615 height 45
click at [607, 166] on div "SCOTT FITEZ View Loyalty Medical Email Address joaniepooh1987@gmail.com Custome…" at bounding box center [338, 158] width 615 height 45
click at [603, 162] on button "Add to Queue" at bounding box center [616, 159] width 53 height 14
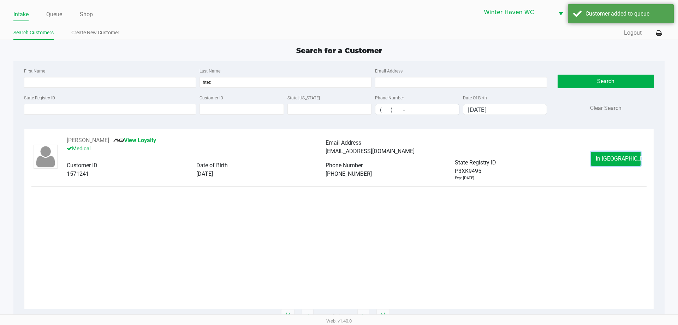
click at [603, 162] on button "In Queue" at bounding box center [616, 159] width 49 height 14
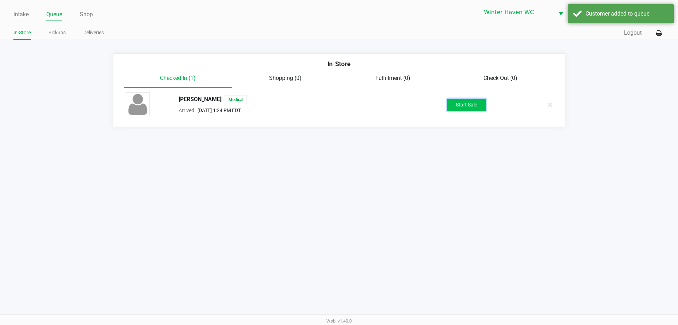
click at [476, 106] on button "Start Sale" at bounding box center [466, 105] width 39 height 12
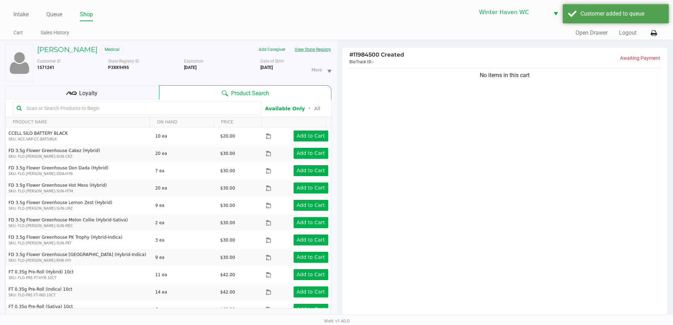
click at [296, 49] on button "View State Registry" at bounding box center [310, 49] width 41 height 11
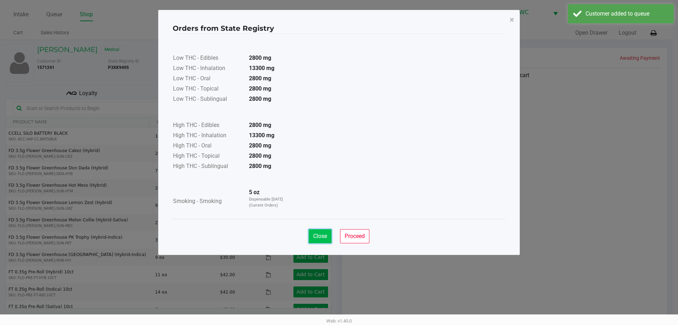
click at [325, 235] on span "Close" at bounding box center [320, 236] width 14 height 7
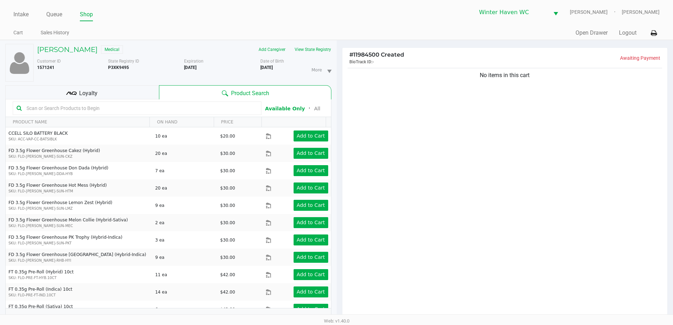
drag, startPoint x: 421, startPoint y: 163, endPoint x: 95, endPoint y: 108, distance: 331.0
click at [421, 163] on div "No items in this cart" at bounding box center [504, 194] width 325 height 257
click at [79, 95] on div "Loyalty" at bounding box center [82, 92] width 154 height 14
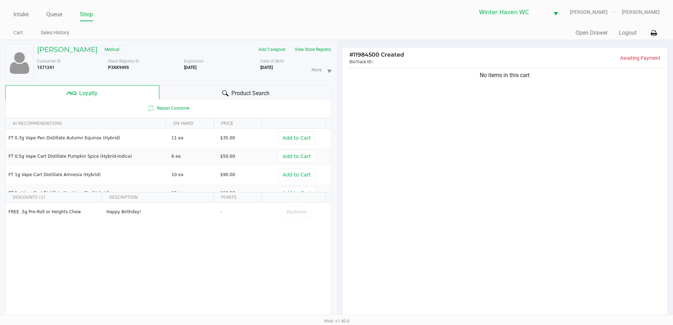
click at [188, 92] on div "Product Search" at bounding box center [245, 92] width 172 height 14
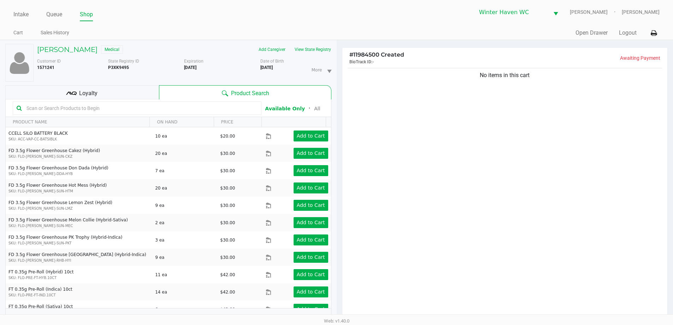
click at [151, 106] on input "text" at bounding box center [141, 108] width 234 height 11
click at [376, 122] on div "No items in this cart" at bounding box center [504, 194] width 325 height 257
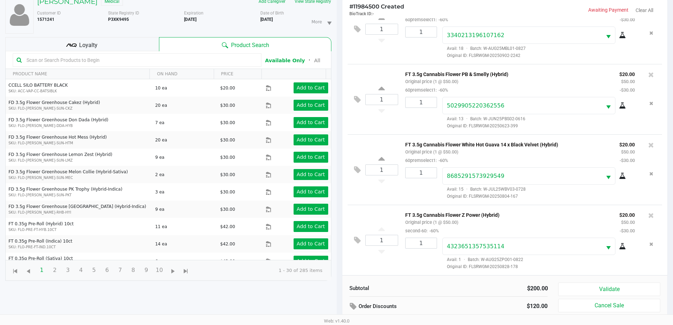
scroll to position [85, 0]
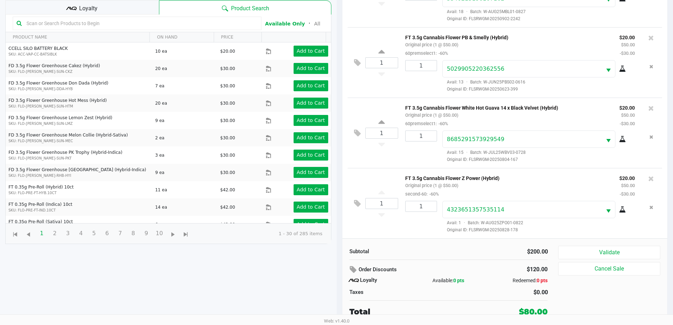
click at [415, 230] on div "1" at bounding box center [418, 217] width 37 height 32
click at [70, 13] on icon at bounding box center [71, 8] width 11 height 11
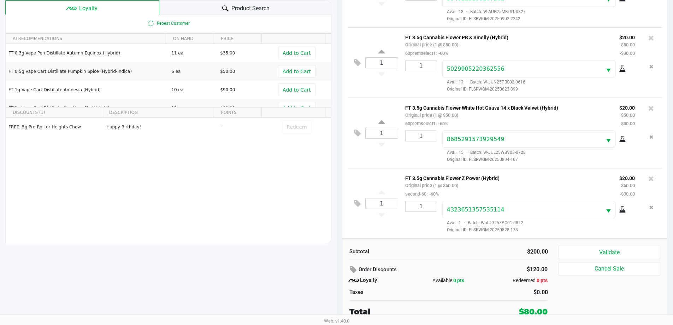
click at [178, 8] on div "Product Search" at bounding box center [245, 7] width 172 height 14
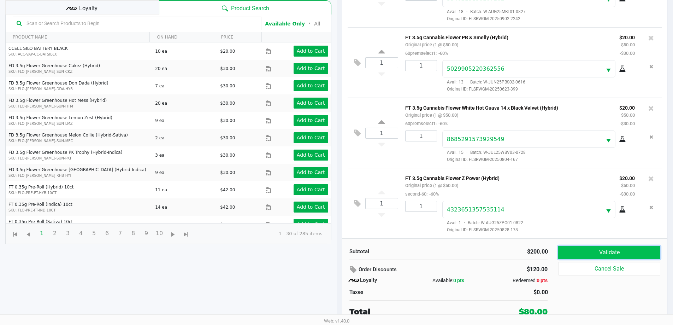
click at [559, 252] on button "Validate" at bounding box center [609, 252] width 102 height 13
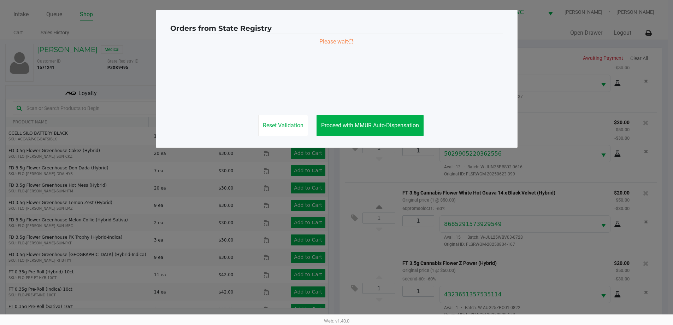
scroll to position [0, 0]
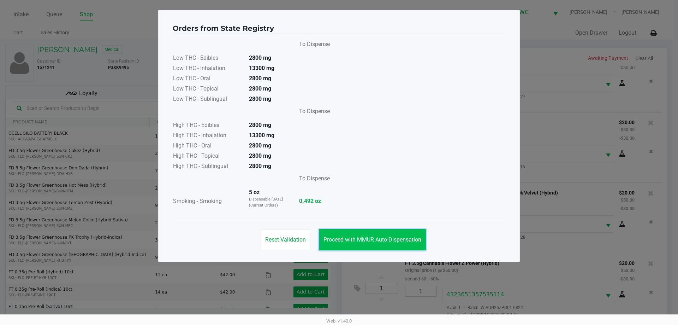
click at [394, 235] on button "Proceed with MMUR Auto-Dispensation" at bounding box center [372, 239] width 107 height 21
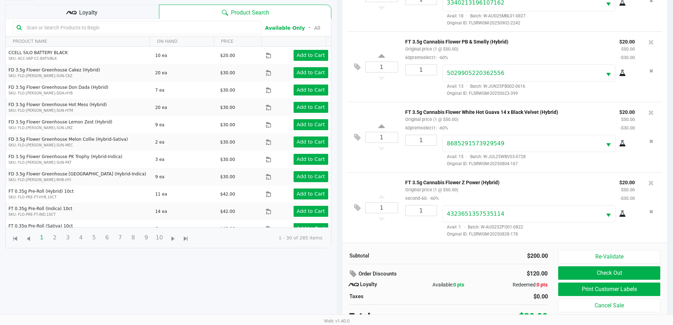
scroll to position [85, 0]
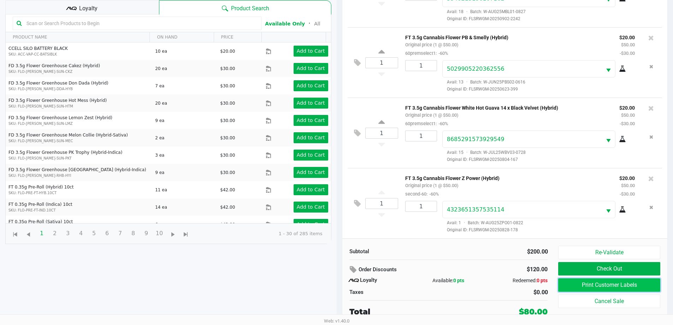
click at [587, 281] on button "Print Customer Labels" at bounding box center [609, 284] width 102 height 13
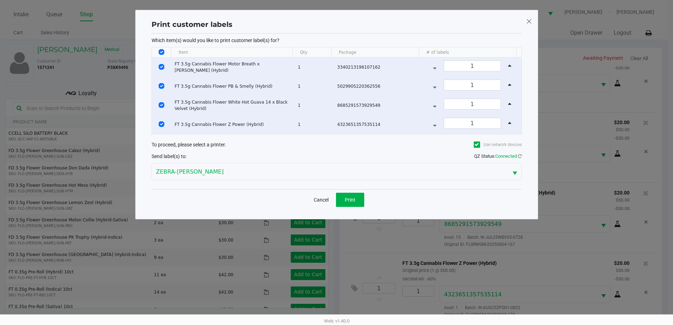
scroll to position [0, 0]
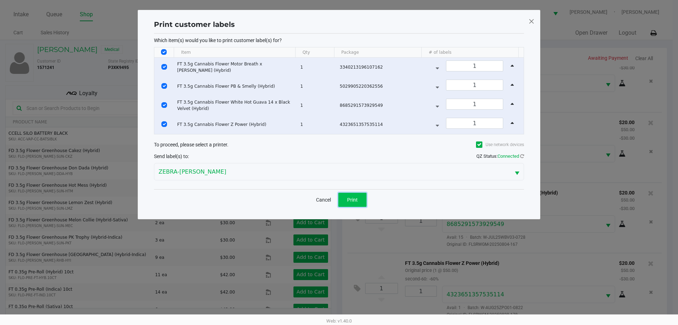
click at [351, 194] on button "Print" at bounding box center [353, 200] width 28 height 14
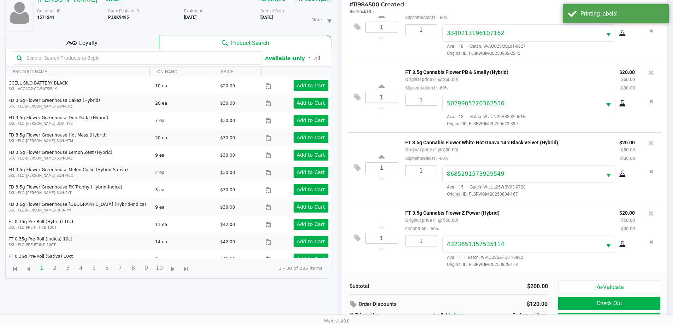
scroll to position [85, 0]
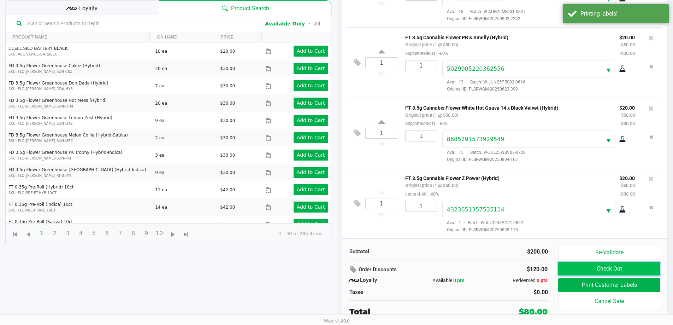
click at [577, 267] on button "Check Out" at bounding box center [609, 268] width 102 height 13
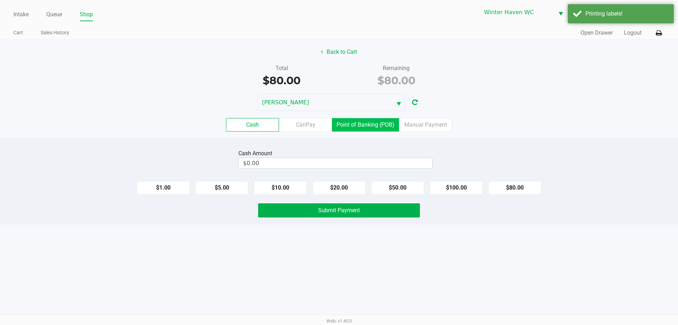
click at [374, 128] on label "Point of Banking (POB)" at bounding box center [365, 124] width 67 height 13
click at [0, 0] on 7 "Point of Banking (POB)" at bounding box center [0, 0] width 0 height 0
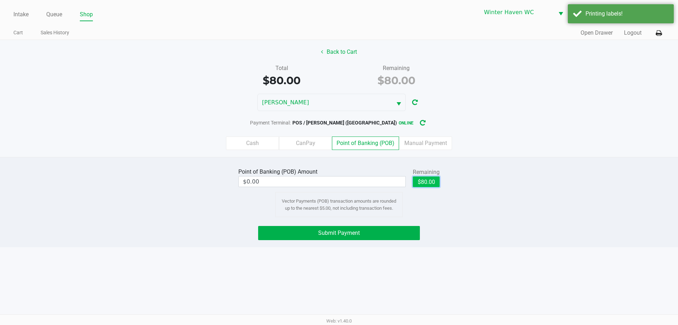
click at [432, 176] on button "$80.00" at bounding box center [426, 181] width 27 height 11
type input "$80.00"
drag, startPoint x: 472, startPoint y: 165, endPoint x: 366, endPoint y: 216, distance: 117.4
click at [464, 165] on div "Point of Banking (POB) Amount $80.00 Remaining $80.00 Clear Vector Payments (PO…" at bounding box center [339, 202] width 678 height 90
click at [362, 239] on button "Submit Payment" at bounding box center [339, 233] width 162 height 14
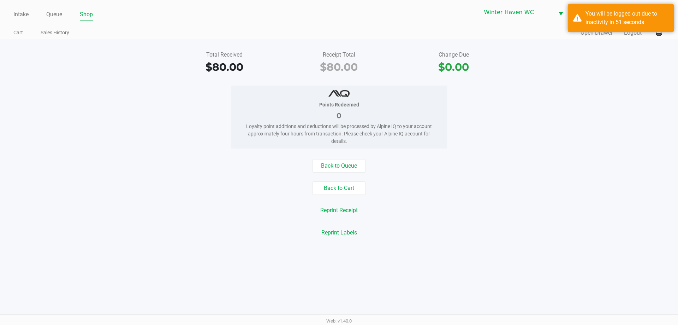
click at [407, 231] on div "Reprint Labels" at bounding box center [339, 232] width 689 height 13
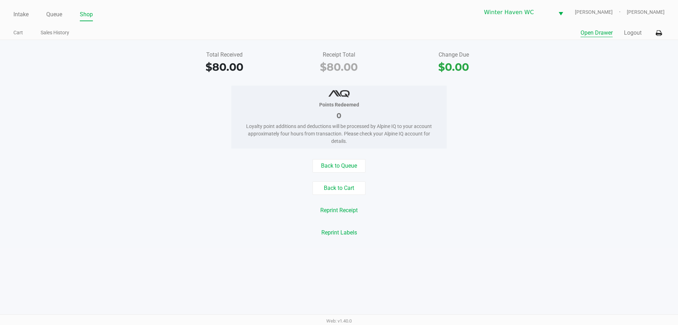
click at [612, 36] on button "Open Drawer" at bounding box center [597, 33] width 32 height 8
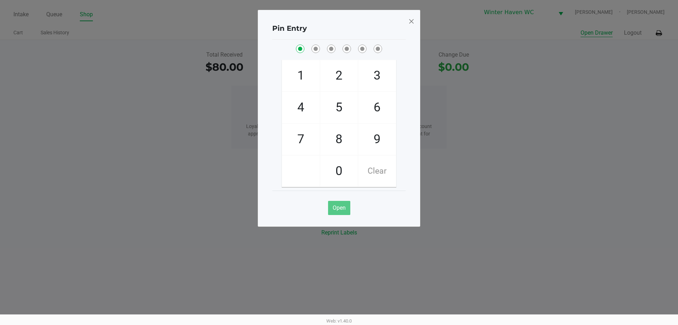
checkbox input "true"
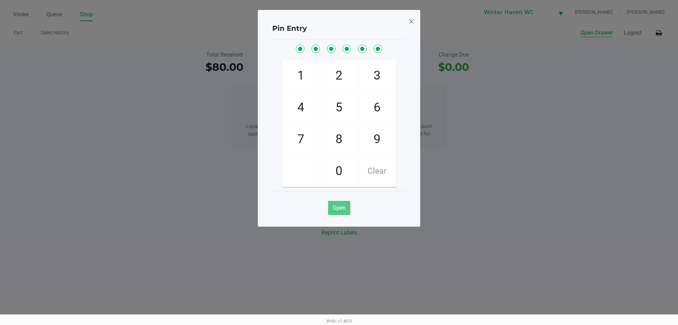
checkbox input "true"
click at [581, 29] on button "Open Drawer" at bounding box center [597, 33] width 32 height 8
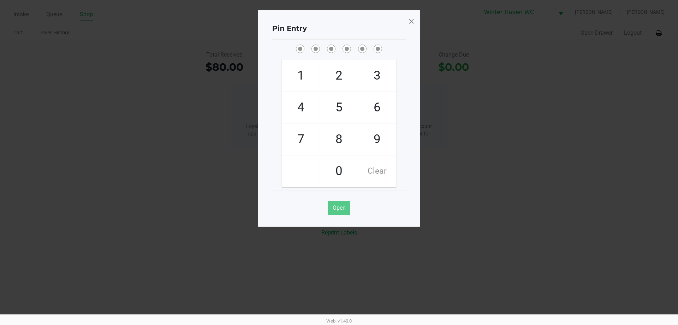
click at [406, 24] on div "Pin Entry 1 4 7 2 5 8 0 3 6 9 Clear Open" at bounding box center [339, 118] width 163 height 217
click at [413, 22] on span at bounding box center [412, 21] width 6 height 11
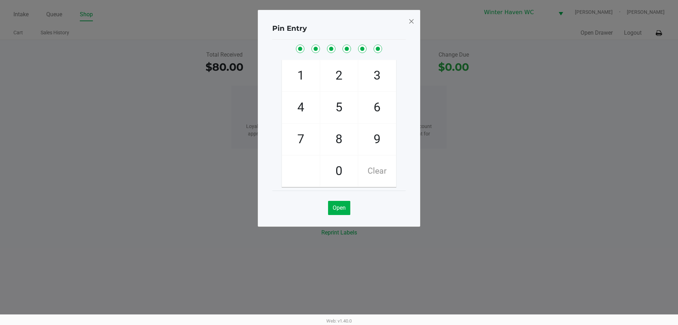
click at [413, 22] on span at bounding box center [412, 21] width 6 height 11
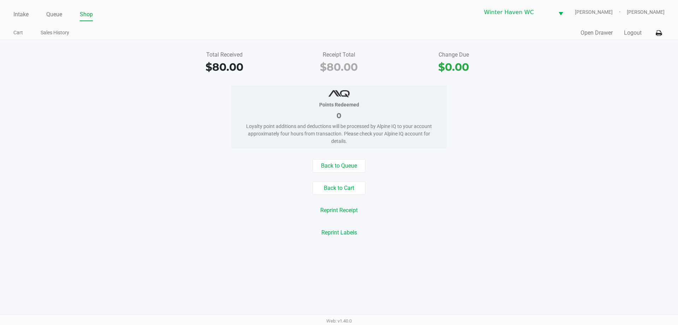
drag, startPoint x: 547, startPoint y: 72, endPoint x: 205, endPoint y: 52, distance: 343.1
click at [546, 73] on div "Total Received $80.00 Receipt Total $80.00 Change Due $0.00" at bounding box center [339, 63] width 689 height 24
click at [61, 12] on link "Queue" at bounding box center [54, 15] width 16 height 10
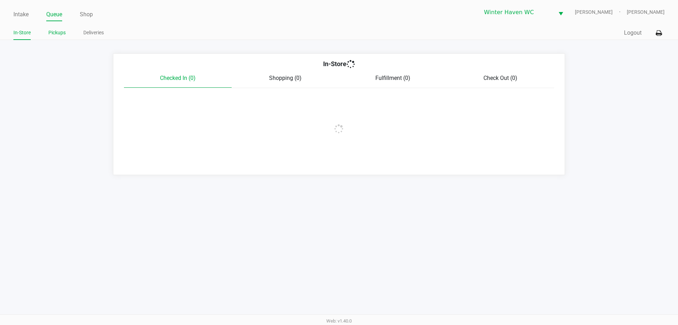
click at [63, 34] on link "Pickups" at bounding box center [56, 32] width 17 height 9
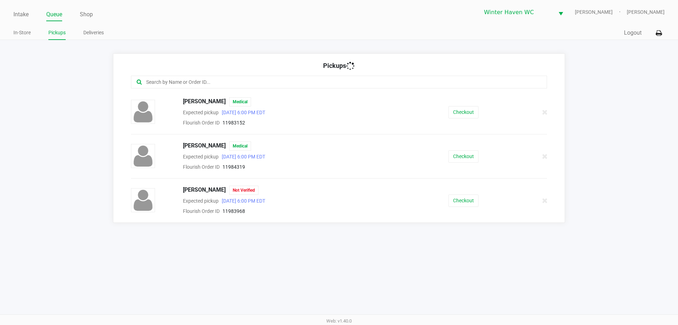
click at [65, 96] on app-pickups "Pickups Douglas Sheffield Medical Expected pickup Sep 21, 2025 6:00 PM EDT Flou…" at bounding box center [339, 137] width 678 height 169
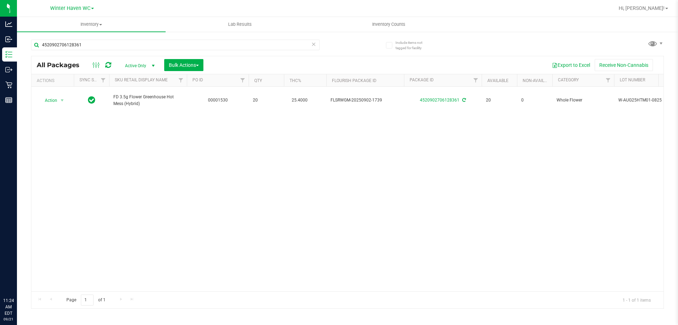
click at [155, 208] on div "Action Action Adjust qty Create package Edit attributes Global inventory Locate…" at bounding box center [347, 189] width 633 height 205
click at [82, 43] on input "4520902706128361" at bounding box center [175, 45] width 289 height 11
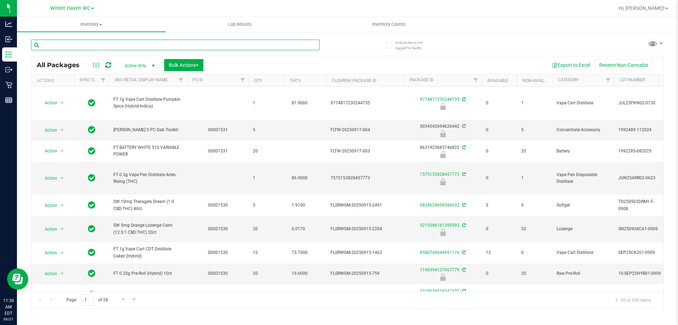
click at [89, 50] on input "text" at bounding box center [175, 45] width 289 height 11
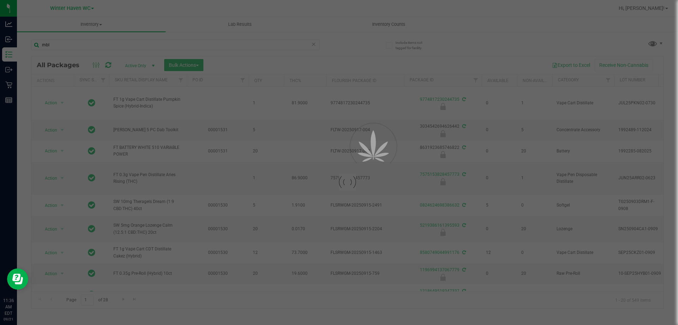
click at [341, 45] on div at bounding box center [339, 162] width 678 height 325
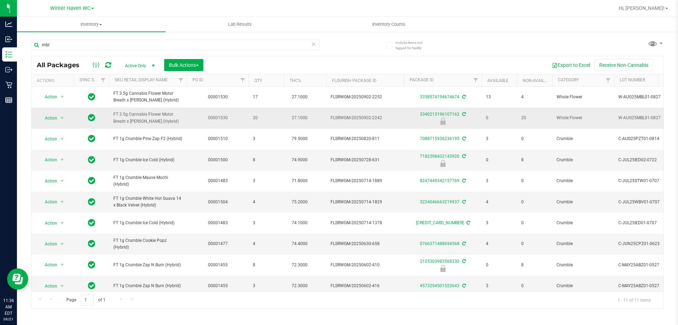
drag, startPoint x: 180, startPoint y: 119, endPoint x: 108, endPoint y: 111, distance: 72.2
copy tr "FT 3.5g Cannabis Flower Motor Breath x [PERSON_NAME] (Hybrid)"
click at [88, 46] on input "mbl" at bounding box center [175, 45] width 289 height 11
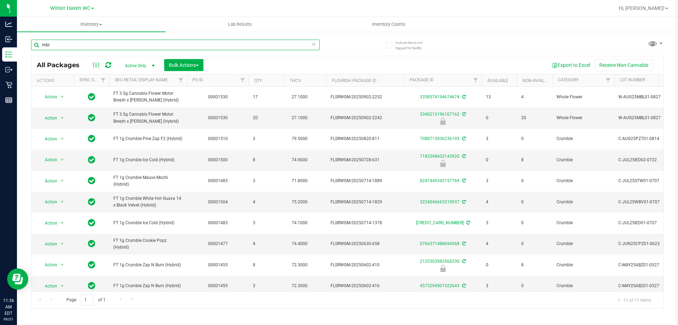
click at [88, 46] on input "mbl" at bounding box center [175, 45] width 289 height 11
paste input "FT 3.5g Cannabis Flower Motor Breath x [PERSON_NAME] (Hybrid)"
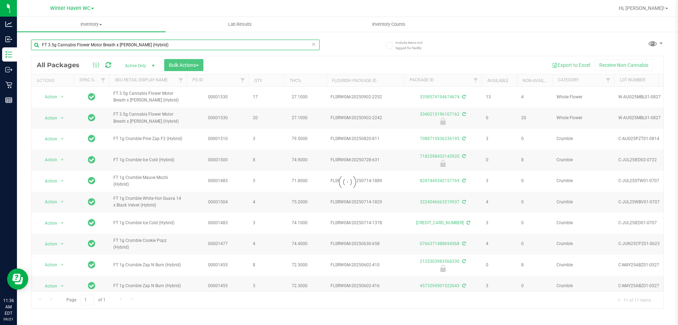
type input "FT 3.5g Cannabis Flower Motor Breath x [PERSON_NAME] (Hybrid)"
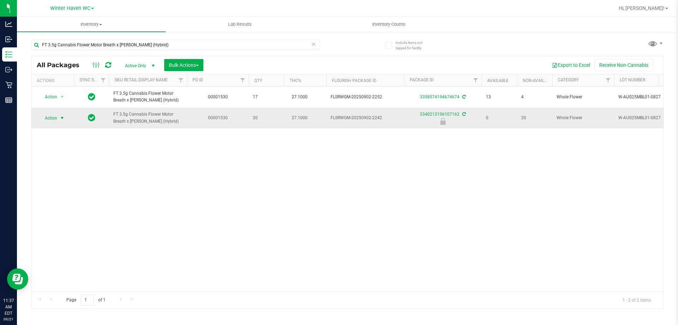
click at [57, 118] on span "Action" at bounding box center [48, 118] width 19 height 10
click at [74, 196] on li "Unlock package" at bounding box center [61, 201] width 45 height 11
drag, startPoint x: 126, startPoint y: 41, endPoint x: 26, endPoint y: 46, distance: 100.2
click at [26, 46] on div "Include items not tagged for facility FT 3.5g Cannabis Flower Motor Breath x Mi…" at bounding box center [348, 139] width 662 height 216
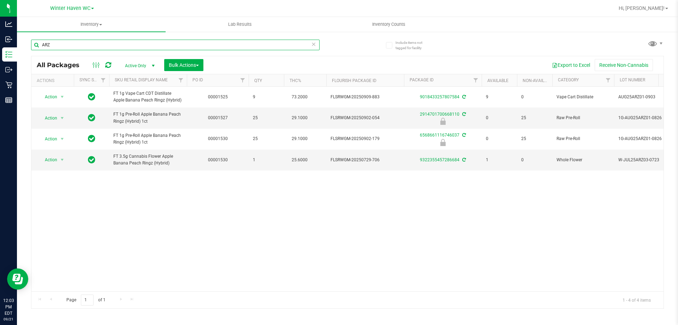
click at [87, 43] on input "ARZ" at bounding box center [175, 45] width 289 height 11
type input "6568661116746037"
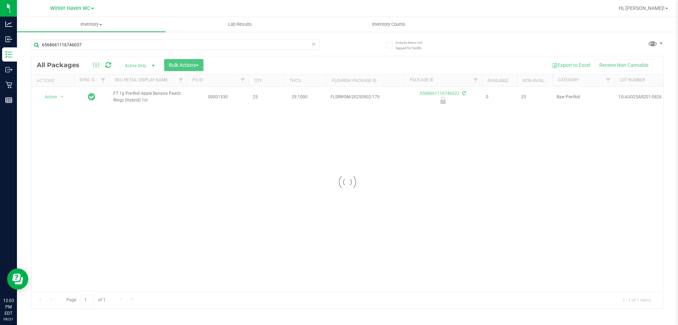
click at [318, 129] on div at bounding box center [347, 182] width 633 height 252
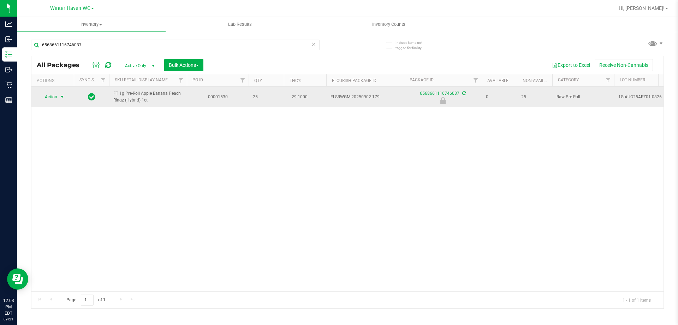
click at [64, 95] on span "select" at bounding box center [62, 97] width 6 height 6
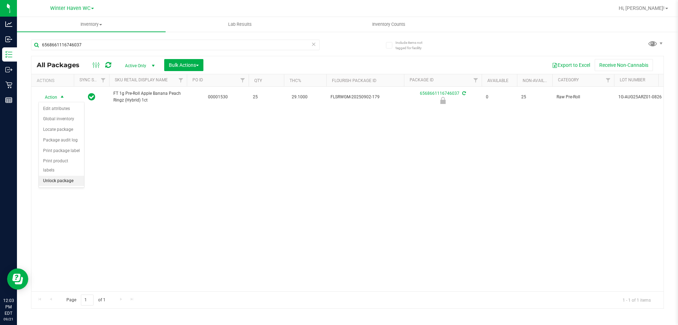
click at [78, 176] on li "Unlock package" at bounding box center [61, 181] width 45 height 11
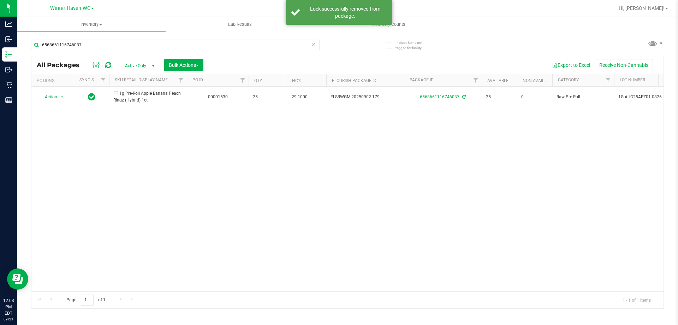
click at [222, 53] on div "6568661116746037" at bounding box center [175, 48] width 289 height 16
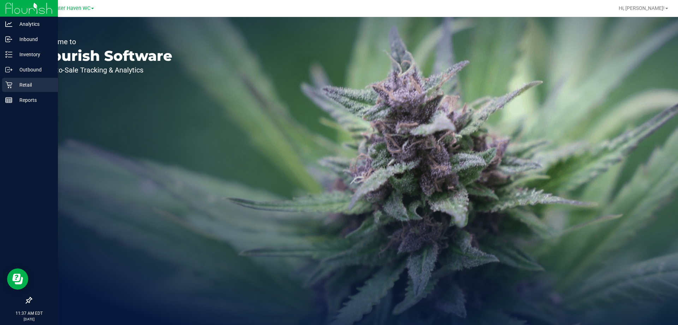
click at [7, 80] on div "Retail" at bounding box center [30, 85] width 56 height 14
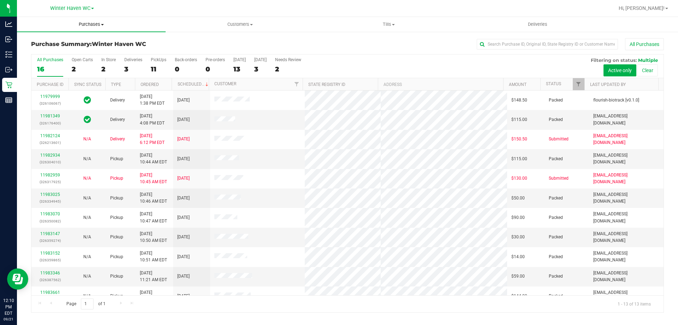
click at [93, 28] on uib-tab-heading "Purchases Summary of purchases Fulfillment All purchases" at bounding box center [91, 24] width 149 height 15
click at [59, 55] on li "All purchases" at bounding box center [91, 59] width 149 height 8
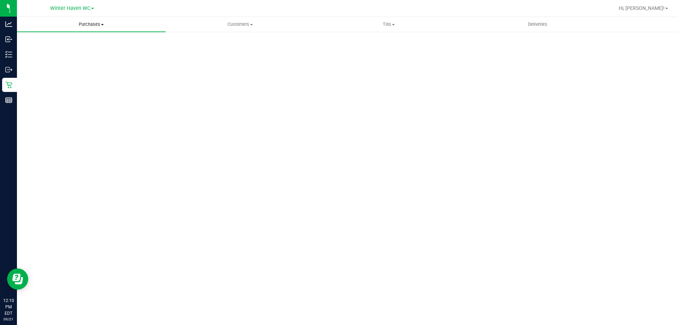
click at [80, 29] on uib-tab-heading "Purchases Summary of purchases Fulfillment All purchases" at bounding box center [91, 24] width 149 height 15
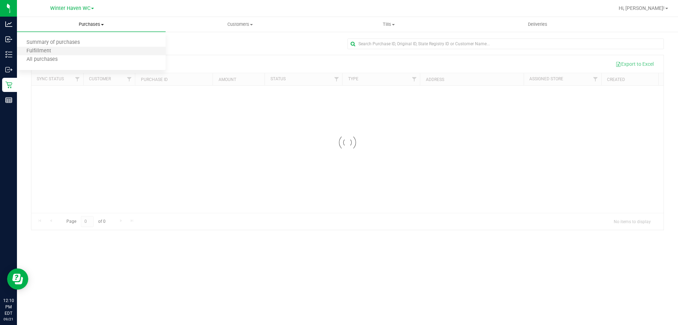
click at [74, 48] on li "Fulfillment" at bounding box center [91, 51] width 149 height 8
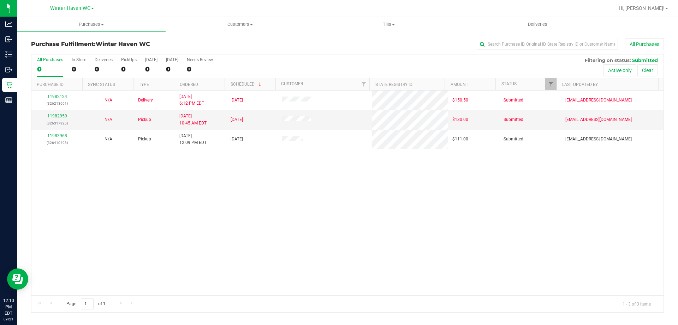
click at [228, 45] on h3 "Purchase Fulfillment: [GEOGRAPHIC_DATA]" at bounding box center [136, 44] width 211 height 6
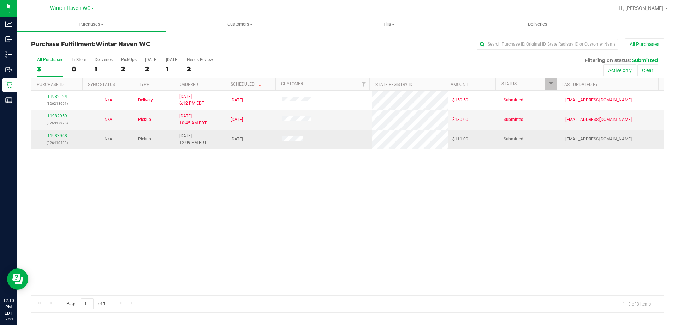
click at [59, 139] on p "(326410498)" at bounding box center [57, 142] width 43 height 7
click at [58, 136] on link "11983968" at bounding box center [57, 135] width 20 height 5
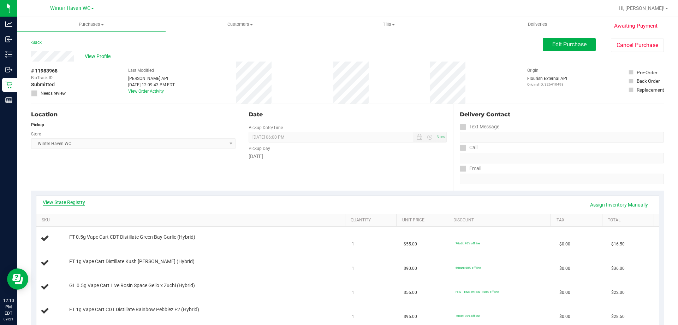
click at [75, 204] on link "View State Registry" at bounding box center [64, 202] width 42 height 7
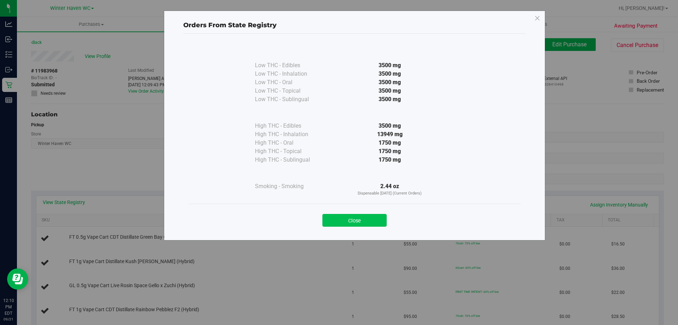
click at [345, 221] on button "Close" at bounding box center [355, 220] width 64 height 13
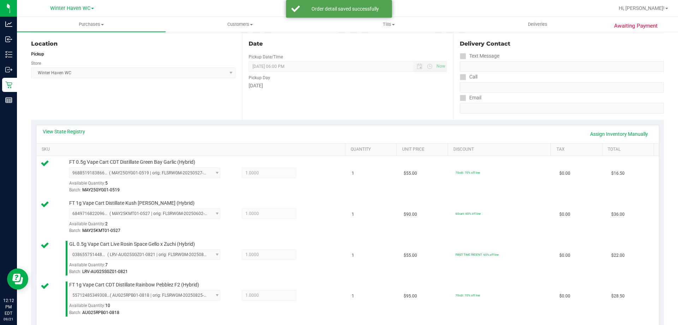
scroll to position [212, 0]
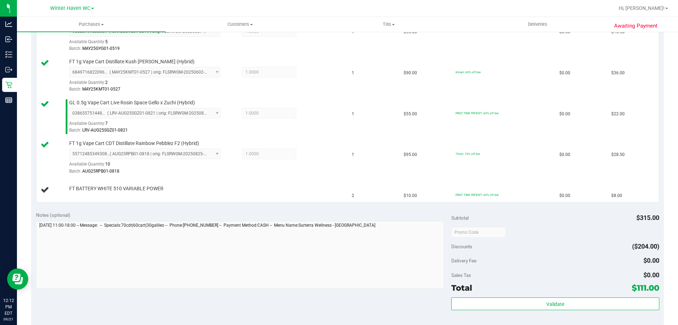
click at [319, 211] on div "Notes (optional) Subtotal $315.00 Discounts ($204.00) Delivery Fee $0.00 Sales …" at bounding box center [347, 269] width 633 height 127
click at [296, 199] on td "FT BATTERY WHITE 510 VARIABLE POWER" at bounding box center [192, 190] width 312 height 24
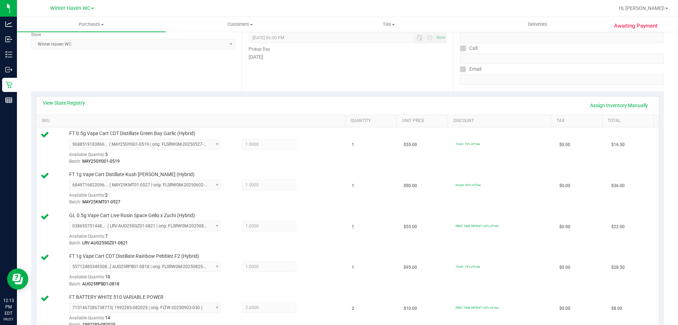
scroll to position [283, 0]
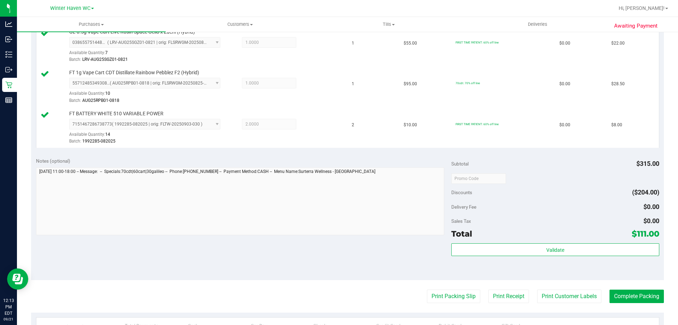
click at [496, 260] on div "Validate" at bounding box center [556, 259] width 208 height 32
click at [495, 259] on div "Validate" at bounding box center [556, 259] width 208 height 32
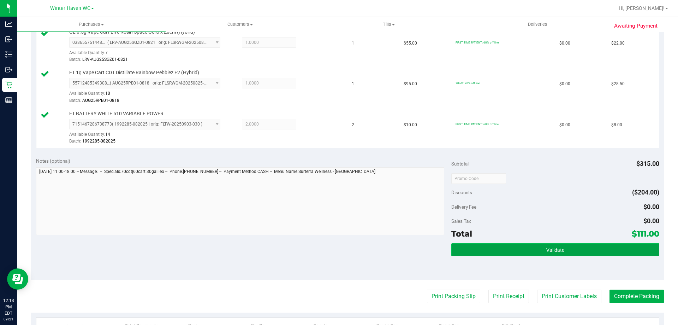
click at [494, 248] on button "Validate" at bounding box center [556, 249] width 208 height 13
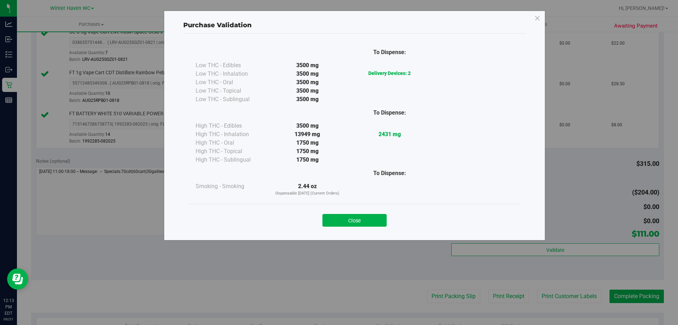
click at [478, 266] on div "Purchase Validation To Dispense: Low THC - Edibles 3500 mg" at bounding box center [342, 162] width 684 height 325
click at [382, 223] on button "Close" at bounding box center [355, 220] width 64 height 13
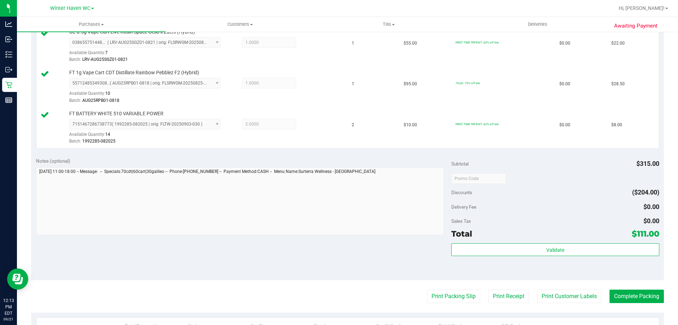
drag, startPoint x: 411, startPoint y: 264, endPoint x: 425, endPoint y: 289, distance: 28.8
click at [411, 265] on div "Notes (optional) Subtotal $315.00 Discounts ($204.00) Delivery Fee $0.00 Sales …" at bounding box center [347, 216] width 633 height 127
click at [432, 299] on button "Print Packing Slip" at bounding box center [453, 295] width 53 height 13
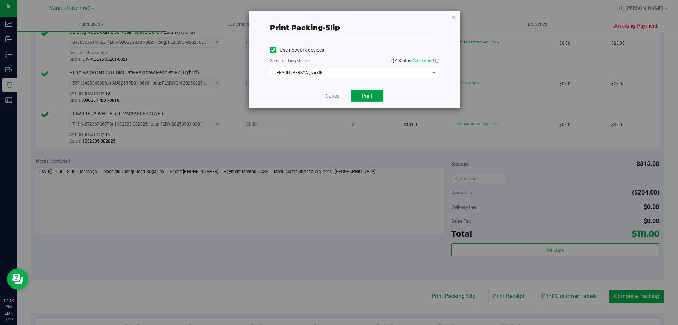
click at [376, 98] on button "Print" at bounding box center [367, 96] width 33 height 12
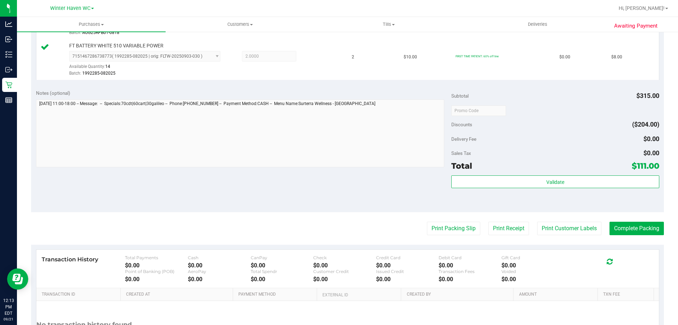
scroll to position [389, 0]
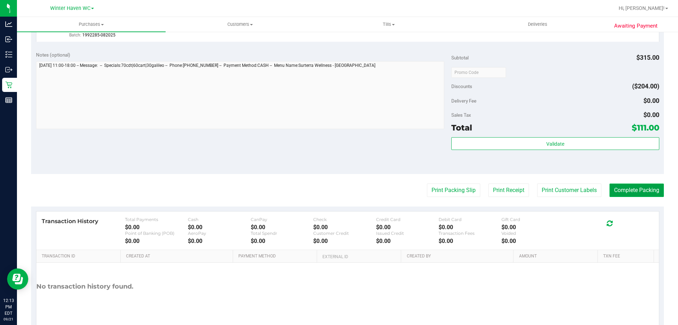
click at [620, 191] on button "Complete Packing" at bounding box center [637, 189] width 54 height 13
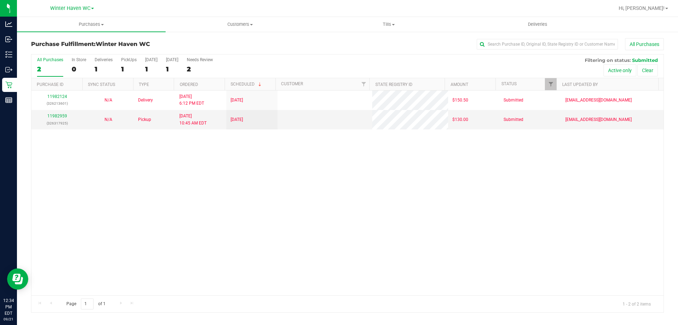
click at [133, 245] on div "11982124 (326213601) N/A Delivery 9/20/2025 6:12 PM EDT 9/22/2025 $150.50 Submi…" at bounding box center [347, 192] width 633 height 205
click at [53, 116] on link "11982959" at bounding box center [57, 115] width 20 height 5
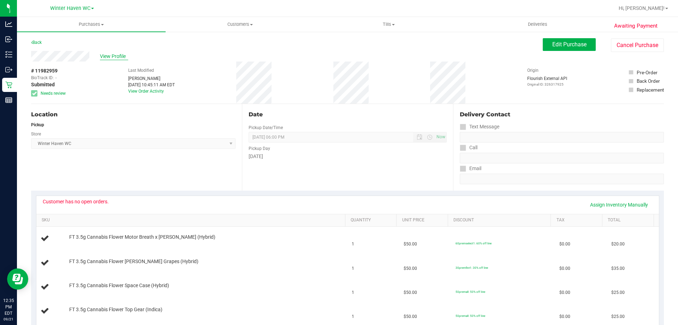
click at [122, 53] on span "View Profile" at bounding box center [114, 56] width 28 height 7
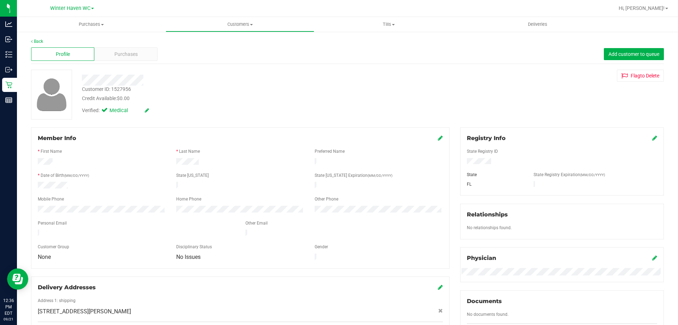
click at [250, 78] on div at bounding box center [238, 80] width 322 height 11
click at [97, 23] on span "Purchases" at bounding box center [91, 24] width 149 height 6
click at [48, 49] on span "Fulfillment" at bounding box center [39, 51] width 44 height 6
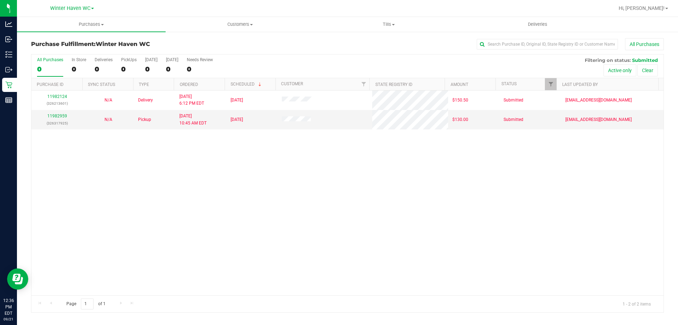
click at [174, 217] on div "11982124 (326213601) N/A Delivery 9/20/2025 6:12 PM EDT 9/22/2025 $150.50 Submi…" at bounding box center [347, 192] width 633 height 205
click at [180, 234] on div "11982124 (326213601) N/A Delivery 9/20/2025 6:12 PM EDT 9/22/2025 $150.50 Submi…" at bounding box center [347, 192] width 633 height 205
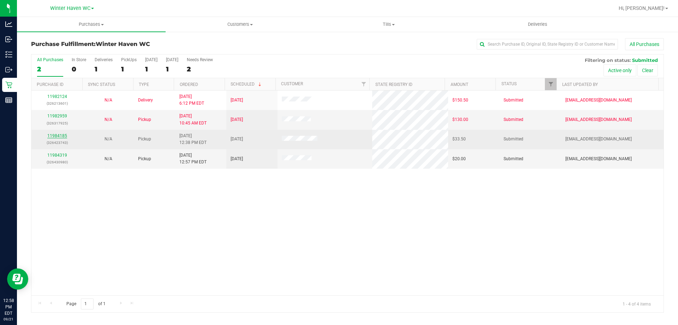
click at [61, 136] on link "11984185" at bounding box center [57, 135] width 20 height 5
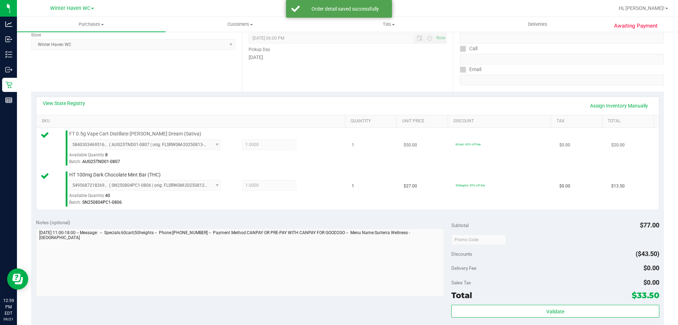
scroll to position [177, 0]
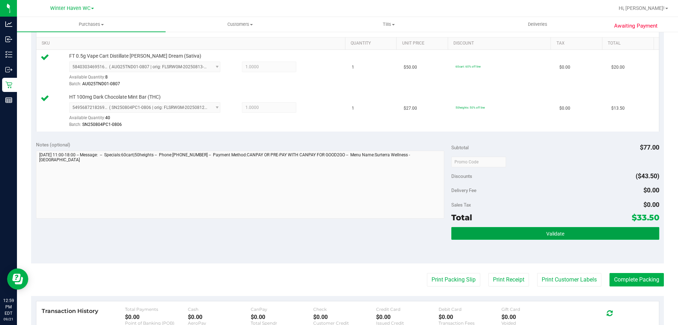
click at [523, 230] on button "Validate" at bounding box center [556, 233] width 208 height 13
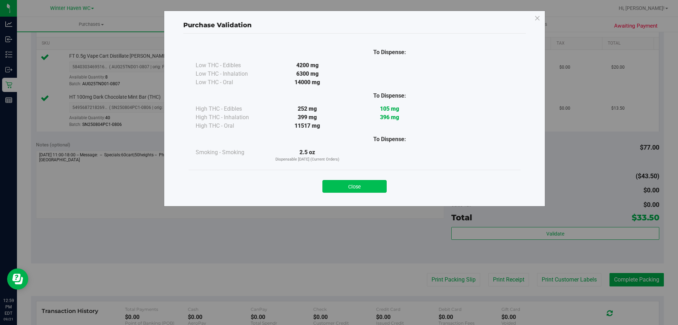
click at [351, 187] on button "Close" at bounding box center [355, 186] width 64 height 13
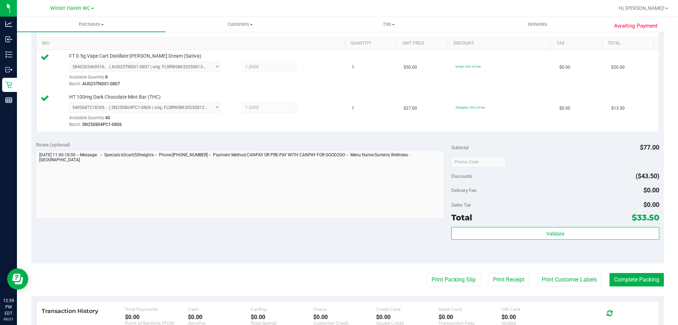
click at [402, 227] on div "Notes (optional) Subtotal $77.00 Discounts ($43.50) Delivery Fee $0.00 Sales Ta…" at bounding box center [347, 199] width 633 height 127
click at [440, 274] on button "Print Packing Slip" at bounding box center [453, 279] width 53 height 13
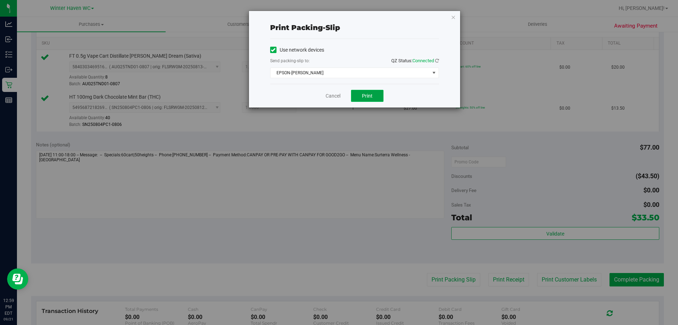
click at [366, 100] on button "Print" at bounding box center [367, 96] width 33 height 12
click at [328, 93] on link "Cancel" at bounding box center [333, 95] width 15 height 7
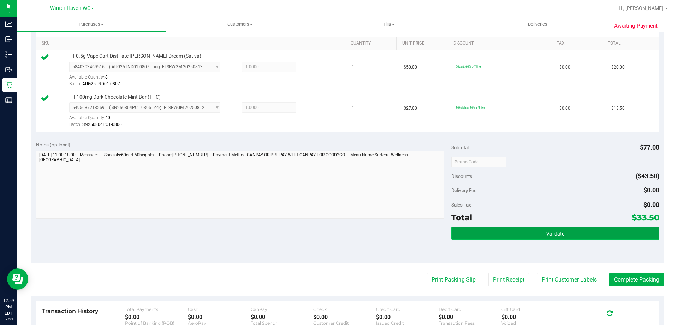
click at [572, 227] on button "Validate" at bounding box center [556, 233] width 208 height 13
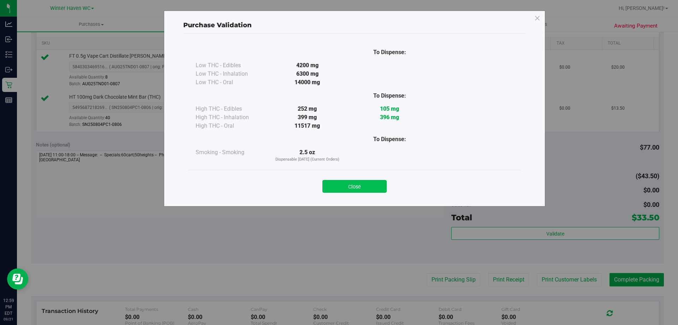
click at [376, 187] on button "Close" at bounding box center [355, 186] width 64 height 13
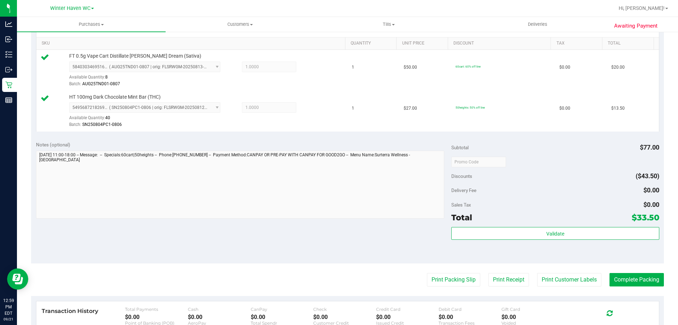
click at [401, 252] on div "Notes (optional) Subtotal $77.00 Discounts ($43.50) Delivery Fee $0.00 Sales Ta…" at bounding box center [347, 199] width 633 height 127
click at [619, 276] on button "Complete Packing" at bounding box center [637, 279] width 54 height 13
click at [614, 261] on div "Notes (optional) Subtotal $77.00 Discounts ($43.50) Delivery Fee $0.00 Sales Ta…" at bounding box center [347, 199] width 633 height 127
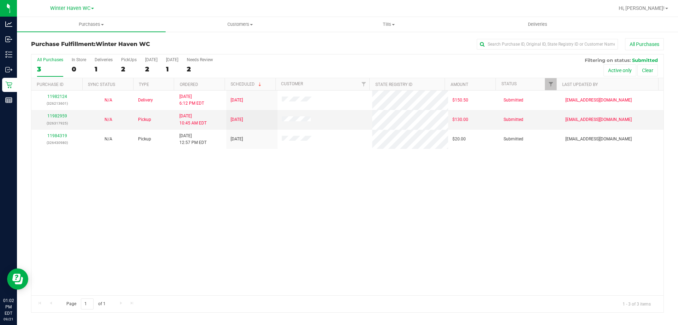
click at [311, 59] on div "All Purchases 3 In Store 0 Deliveries 1 PickUps 2 Today 2 Tomorrow 1 Needs Revi…" at bounding box center [347, 57] width 633 height 6
click at [304, 50] on div "All Purchases" at bounding box center [453, 44] width 422 height 12
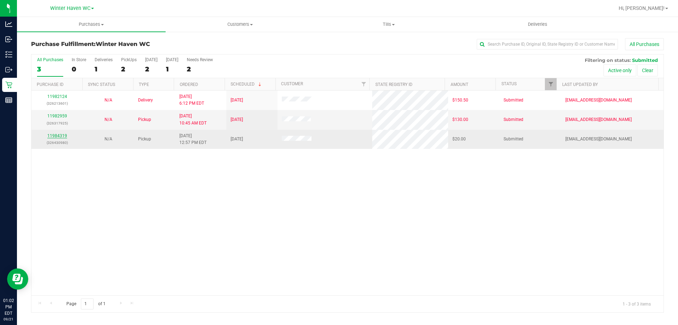
click at [55, 138] on link "11984319" at bounding box center [57, 135] width 20 height 5
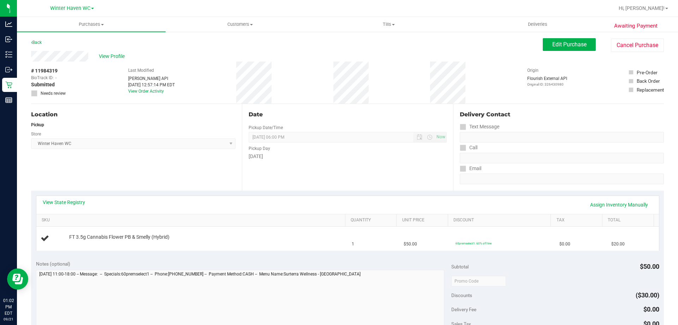
click at [182, 188] on div "Location Pickup Store Winter Haven WC Select Store Bonita Springs WC Boynton Be…" at bounding box center [136, 147] width 211 height 87
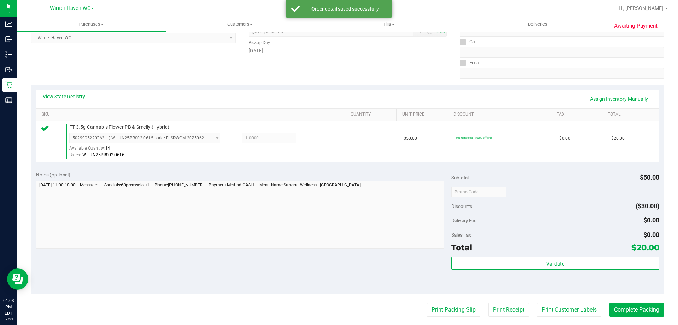
scroll to position [106, 0]
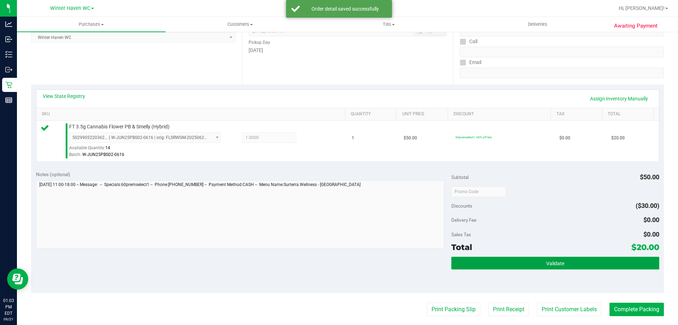
click at [479, 259] on button "Validate" at bounding box center [556, 263] width 208 height 13
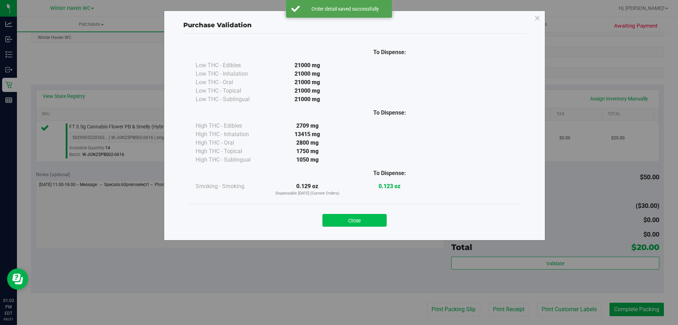
click at [327, 223] on button "Close" at bounding box center [355, 220] width 64 height 13
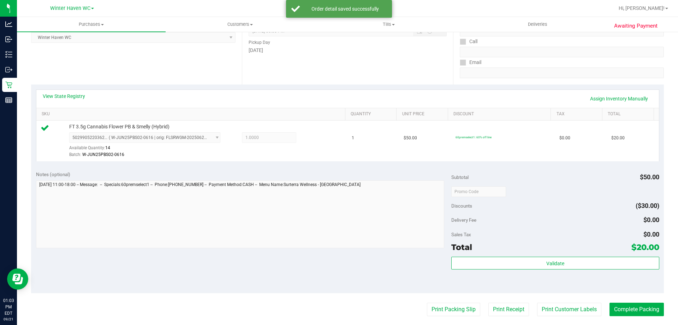
click at [340, 269] on div "Notes (optional) Subtotal $50.00 Discounts ($30.00) Delivery Fee $0.00 Sales Ta…" at bounding box center [347, 229] width 633 height 127
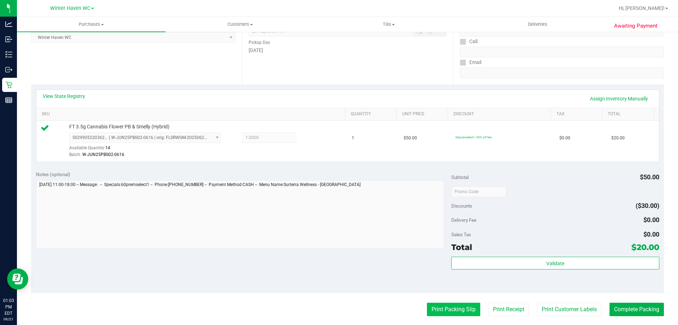
click at [438, 302] on button "Print Packing Slip" at bounding box center [453, 308] width 53 height 13
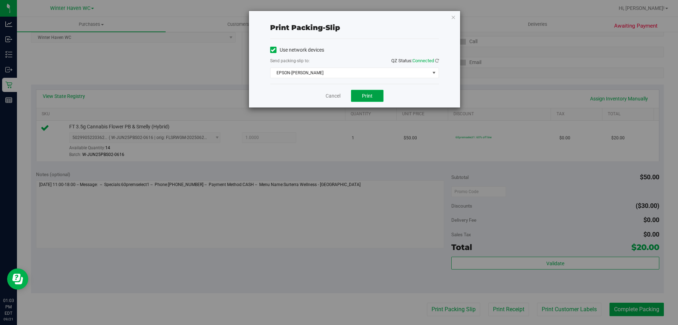
click at [368, 98] on span "Print" at bounding box center [367, 96] width 11 height 6
click at [338, 98] on link "Cancel" at bounding box center [333, 95] width 15 height 7
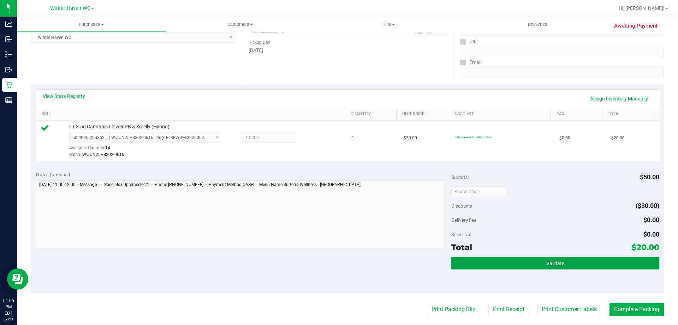
click at [476, 259] on button "Validate" at bounding box center [556, 263] width 208 height 13
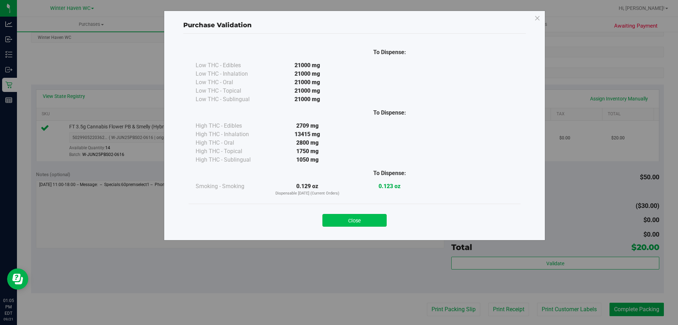
click at [385, 217] on button "Close" at bounding box center [355, 220] width 64 height 13
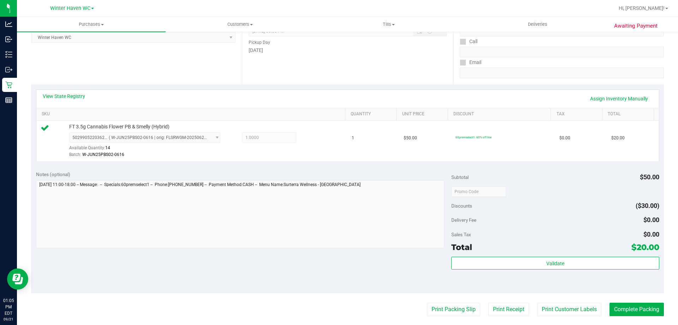
click at [546, 180] on div "Subtotal $50.00" at bounding box center [556, 177] width 208 height 13
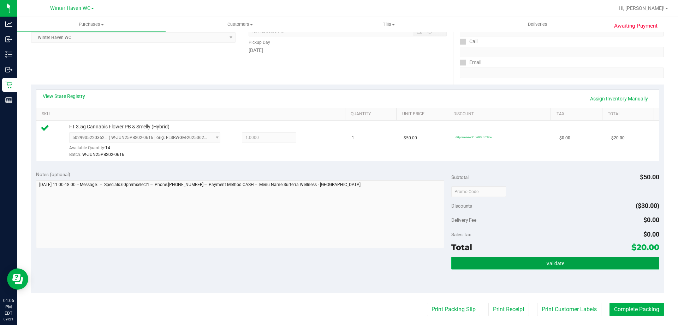
click at [569, 259] on button "Validate" at bounding box center [556, 263] width 208 height 13
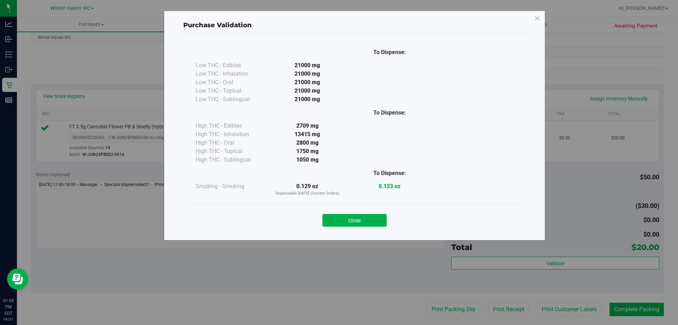
drag, startPoint x: 335, startPoint y: 218, endPoint x: 360, endPoint y: 252, distance: 42.7
click at [335, 218] on button "Close" at bounding box center [355, 220] width 64 height 13
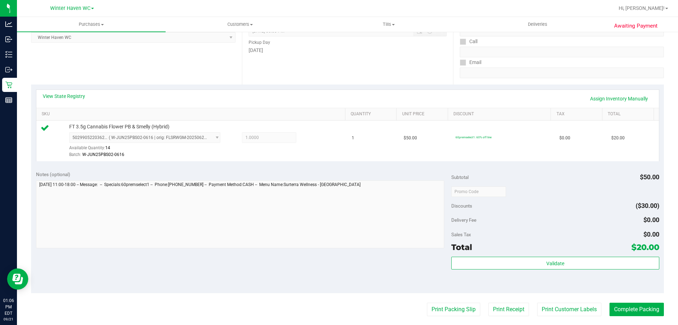
click at [373, 270] on div "Notes (optional) Subtotal $50.00 Discounts ($30.00) Delivery Fee $0.00 Sales Ta…" at bounding box center [347, 229] width 633 height 127
click at [651, 313] on button "Complete Packing" at bounding box center [637, 308] width 54 height 13
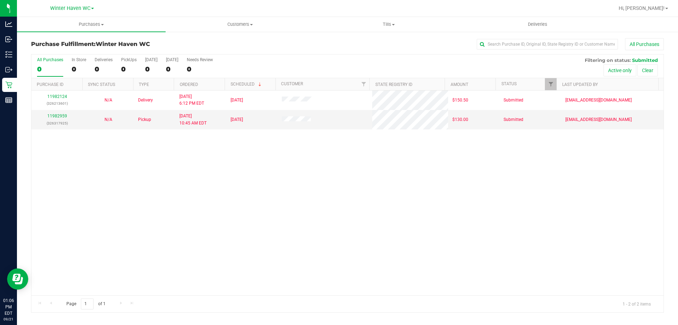
click at [510, 163] on div "11982124 (326213601) N/A Delivery 9/20/2025 6:12 PM EDT 9/22/2025 $150.50 Submi…" at bounding box center [347, 192] width 633 height 205
click at [409, 68] on div "All Purchases 2 In Store 0 Deliveries 1 PickUps 1 Today 1 Tomorrow 1 Needs Revi…" at bounding box center [347, 66] width 633 height 24
click at [391, 175] on div "11982124 (326213601) N/A Delivery 9/20/2025 6:12 PM EDT 9/22/2025 $150.50 Submi…" at bounding box center [347, 192] width 633 height 205
click at [86, 25] on span "Purchases" at bounding box center [91, 24] width 149 height 6
click at [58, 48] on span "Fulfillment" at bounding box center [39, 51] width 44 height 6
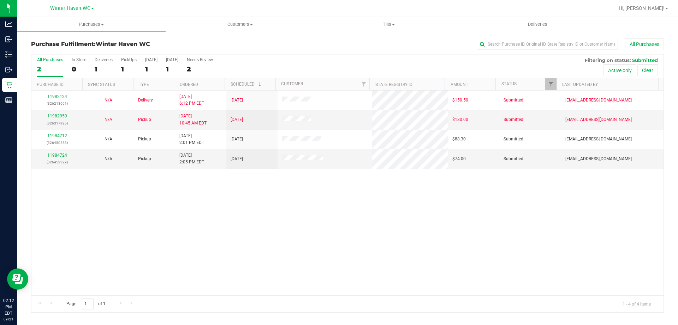
click at [184, 208] on div "11982124 (326213601) N/A Delivery 9/20/2025 6:12 PM EDT 9/22/2025 $150.50 Submi…" at bounding box center [347, 192] width 633 height 205
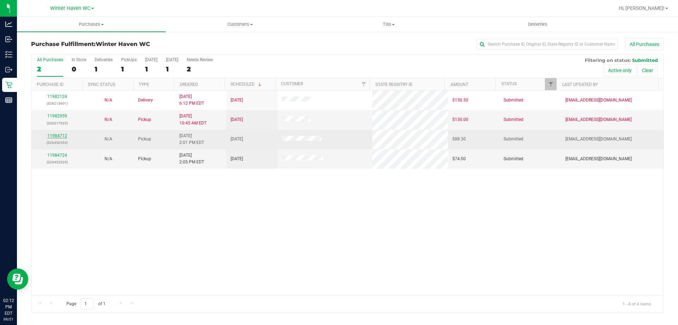
click at [65, 135] on link "11984712" at bounding box center [57, 135] width 20 height 5
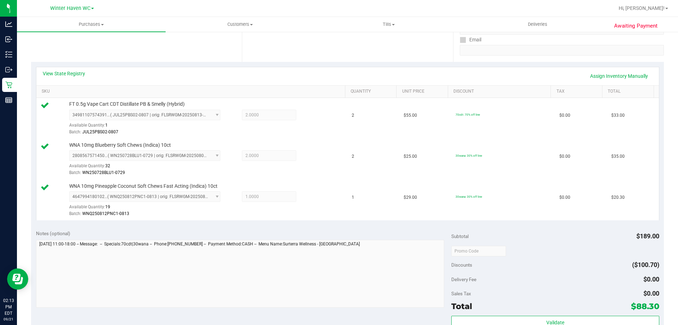
scroll to position [141, 0]
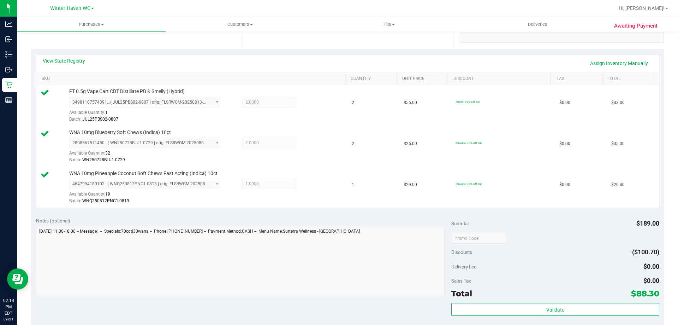
click at [515, 301] on div "Subtotal $189.00 Discounts ($100.70) Delivery Fee $0.00 Sales Tax $0.00 Total $…" at bounding box center [556, 276] width 208 height 118
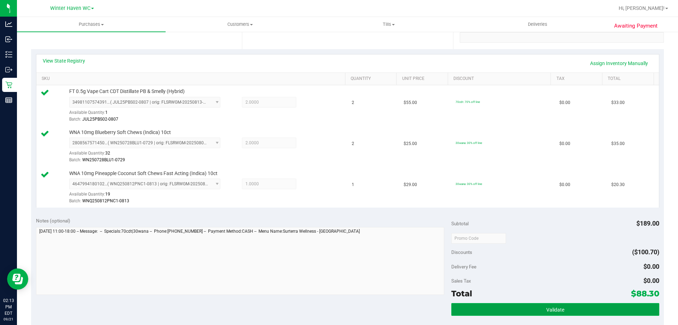
click at [515, 306] on button "Validate" at bounding box center [556, 309] width 208 height 13
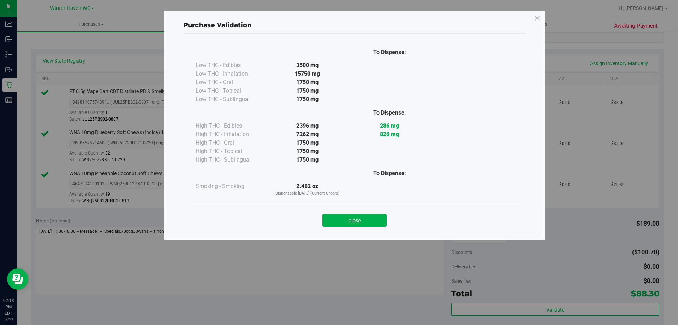
click at [366, 213] on div "Close" at bounding box center [355, 218] width 322 height 18
click at [370, 216] on button "Close" at bounding box center [355, 220] width 64 height 13
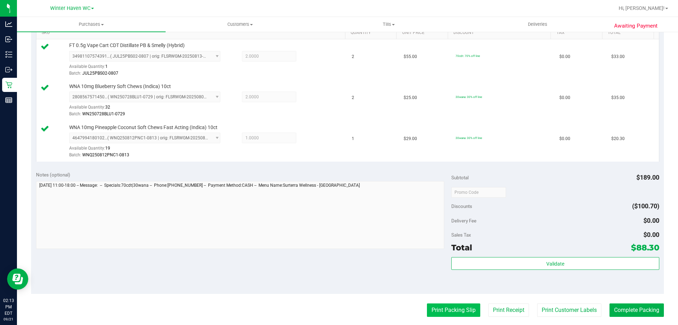
scroll to position [247, 0]
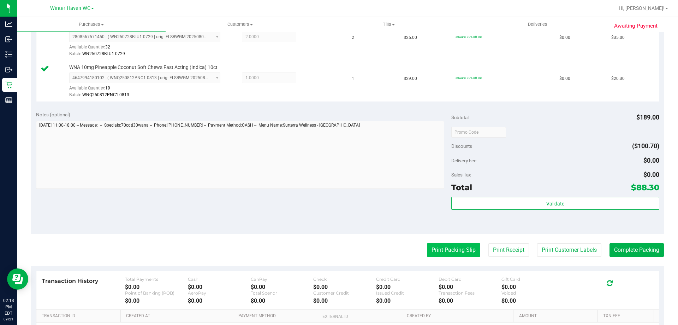
click at [466, 247] on button "Print Packing Slip" at bounding box center [453, 249] width 53 height 13
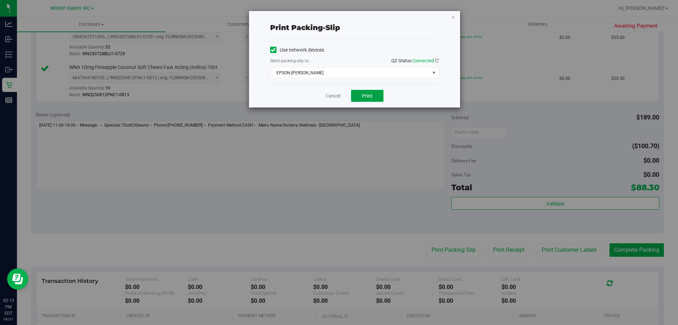
click at [372, 97] on span "Print" at bounding box center [367, 96] width 11 height 6
click at [332, 95] on link "Cancel" at bounding box center [333, 95] width 15 height 7
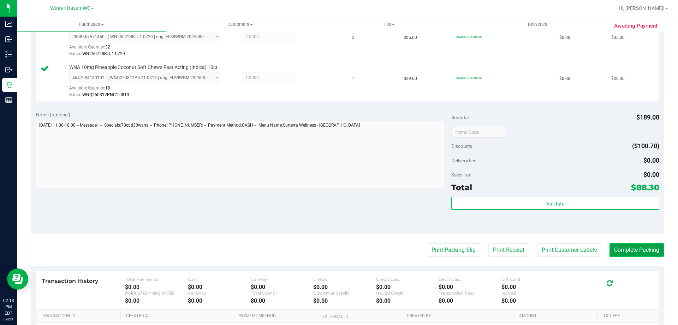
click at [624, 245] on button "Complete Packing" at bounding box center [637, 249] width 54 height 13
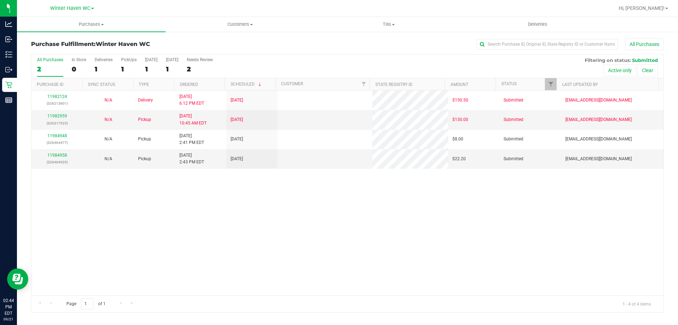
click at [174, 193] on div "11982124 (326213601) N/A Delivery 9/20/2025 6:12 PM EDT 9/22/2025 $150.50 Submi…" at bounding box center [347, 192] width 633 height 205
click at [180, 246] on div "11982124 (326213601) N/A Delivery 9/20/2025 6:12 PM EDT 9/22/2025 $150.50 Submi…" at bounding box center [347, 192] width 633 height 205
click at [490, 47] on input "text" at bounding box center [547, 44] width 141 height 11
type input "arian"
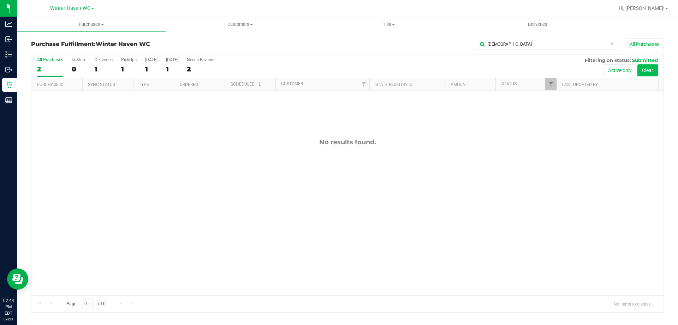
click at [653, 67] on button "Clear" at bounding box center [648, 70] width 20 height 12
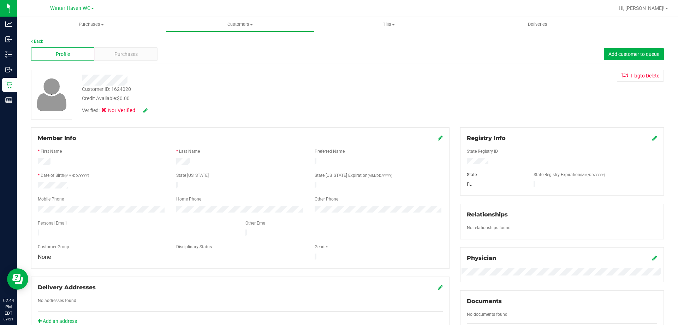
click at [146, 112] on icon at bounding box center [145, 110] width 4 height 5
click at [107, 111] on icon at bounding box center [106, 111] width 5 height 0
click at [0, 0] on input "Medical" at bounding box center [0, 0] width 0 height 0
click at [153, 110] on icon at bounding box center [155, 110] width 6 height 5
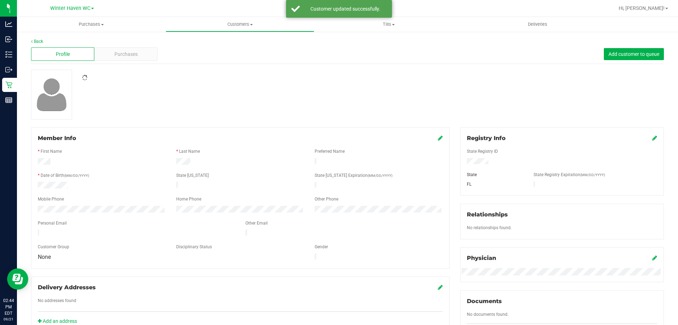
click at [182, 118] on div at bounding box center [348, 95] width 644 height 50
click at [172, 118] on div "Customer ID: 1624020 Credit Available: $0.00 Verified: Medical Flag to Delete" at bounding box center [348, 95] width 644 height 50
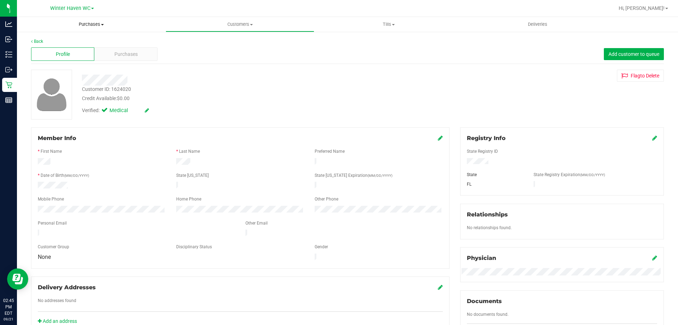
click at [79, 28] on uib-tab-heading "Purchases Summary of purchases Fulfillment All purchases" at bounding box center [91, 24] width 149 height 15
click at [75, 53] on li "Fulfillment" at bounding box center [91, 51] width 149 height 8
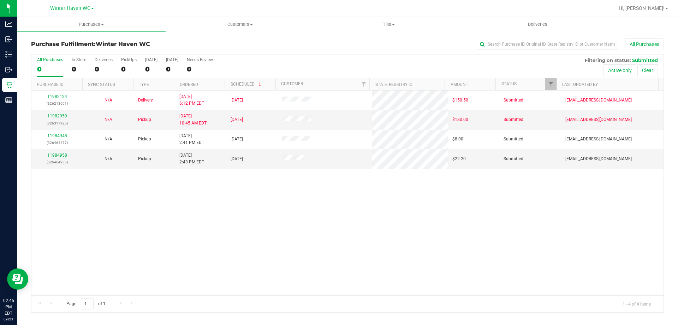
click at [363, 213] on div "11982124 (326213601) N/A Delivery 9/20/2025 6:12 PM EDT 9/22/2025 $150.50 Submi…" at bounding box center [347, 192] width 633 height 205
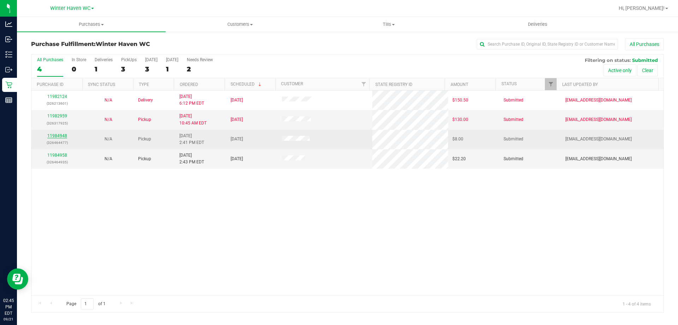
click at [54, 137] on link "11984948" at bounding box center [57, 135] width 20 height 5
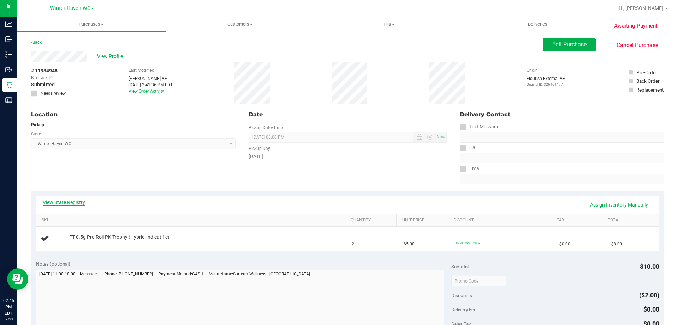
click at [76, 200] on link "View State Registry" at bounding box center [64, 202] width 42 height 7
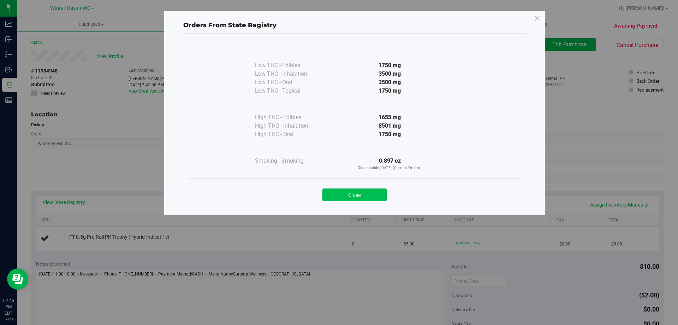
click at [353, 191] on button "Close" at bounding box center [355, 194] width 64 height 13
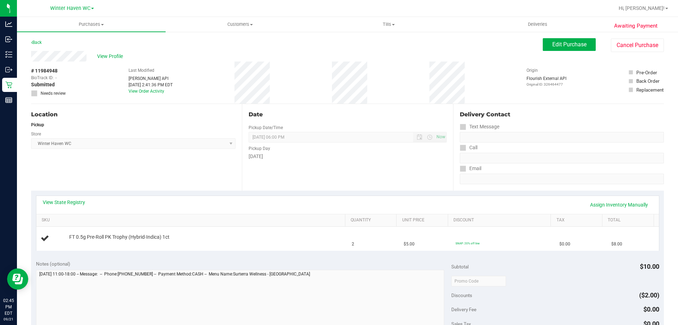
drag, startPoint x: 606, startPoint y: 198, endPoint x: 606, endPoint y: 202, distance: 3.9
click at [606, 201] on div "View State Registry Assign Inventory Manually" at bounding box center [347, 205] width 623 height 18
click at [605, 206] on link "Assign Inventory Manually" at bounding box center [619, 205] width 67 height 12
click at [90, 240] on link "Add Package" at bounding box center [81, 241] width 25 height 5
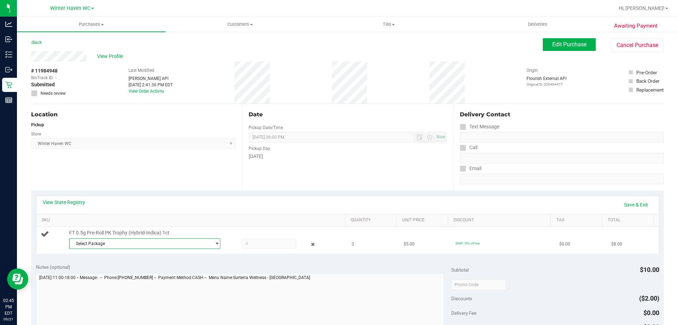
click at [95, 244] on span "Select Package" at bounding box center [141, 244] width 142 height 10
click at [125, 249] on div "Select Package 4900762424097004" at bounding box center [205, 244] width 273 height 13
click at [129, 242] on span "Select Package" at bounding box center [141, 244] width 142 height 10
click at [132, 276] on li "4900762424097004 ( 1-AUG25PKT02-0822 | orig: FLSRWGM-20250828-531 )" at bounding box center [143, 273] width 148 height 10
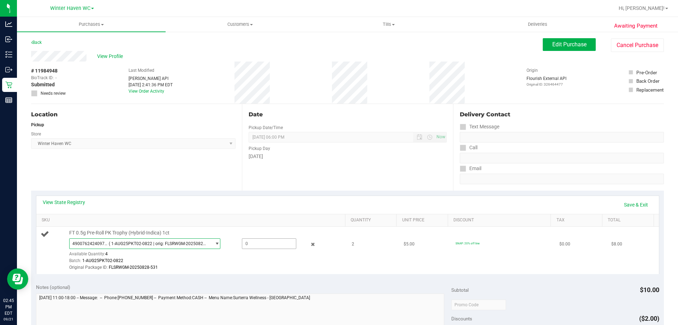
click at [254, 241] on span at bounding box center [269, 243] width 54 height 11
type input "2"
type input "2.0000"
click at [262, 258] on div "Batch: 1-AUG25PKT02-0822" at bounding box center [205, 260] width 273 height 7
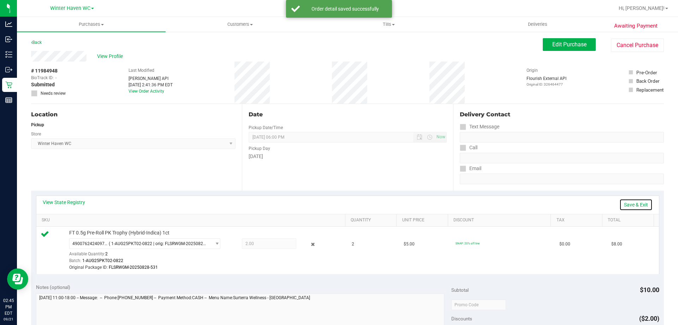
click at [624, 201] on link "Save & Exit" at bounding box center [636, 205] width 33 height 12
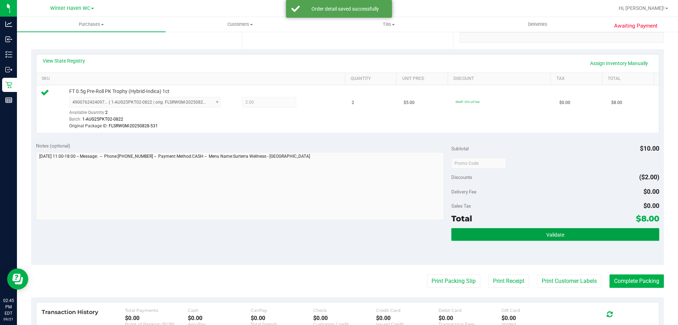
click at [586, 235] on button "Validate" at bounding box center [556, 234] width 208 height 13
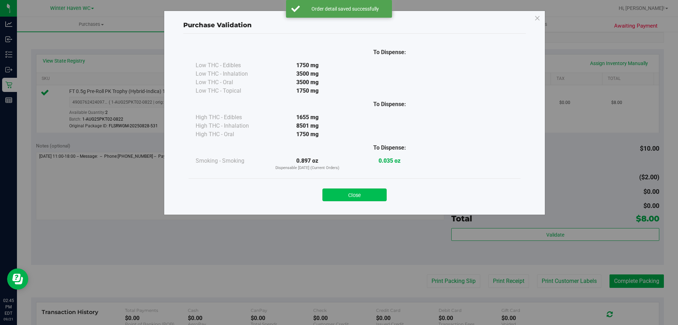
click at [352, 198] on button "Close" at bounding box center [355, 194] width 64 height 13
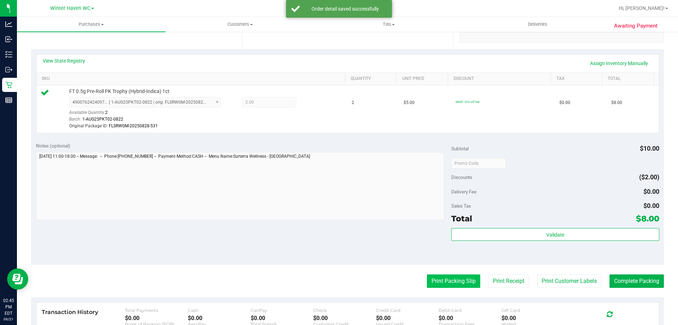
click at [435, 279] on button "Print Packing Slip" at bounding box center [453, 280] width 53 height 13
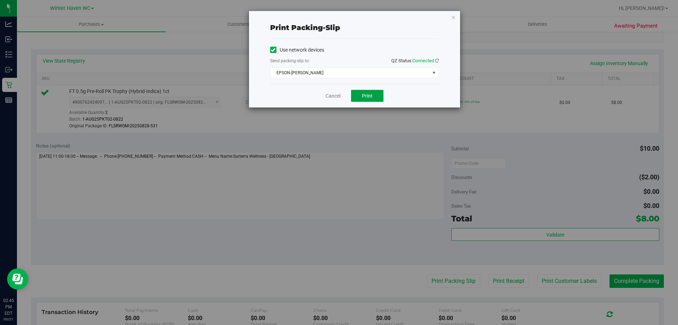
click at [379, 90] on button "Print" at bounding box center [367, 96] width 33 height 12
click at [337, 94] on link "Cancel" at bounding box center [333, 95] width 15 height 7
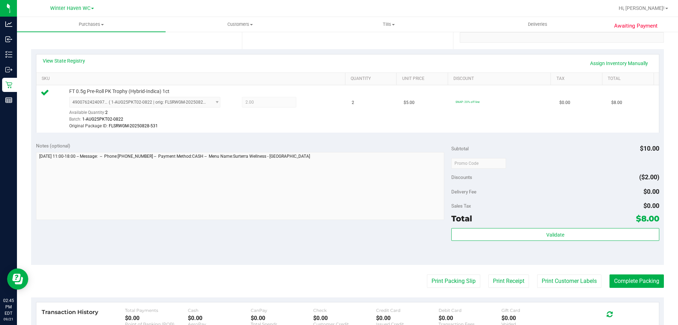
click at [360, 145] on div "Notes (optional)" at bounding box center [244, 145] width 416 height 7
click at [622, 278] on button "Complete Packing" at bounding box center [637, 280] width 54 height 13
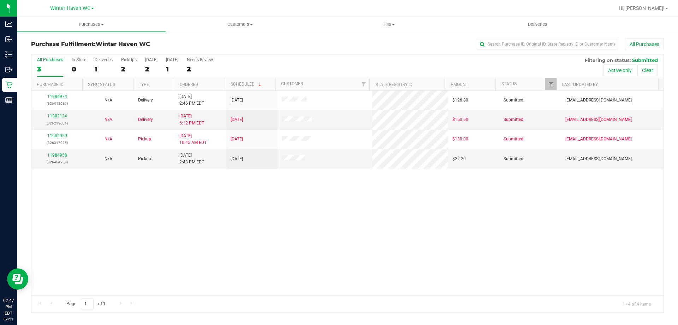
click at [466, 244] on div "11984974 (326412630) N/A Delivery 9/21/2025 2:46 PM EDT 9/22/2025 $126.80 Submi…" at bounding box center [347, 192] width 633 height 205
click at [55, 155] on link "11984958" at bounding box center [57, 155] width 20 height 5
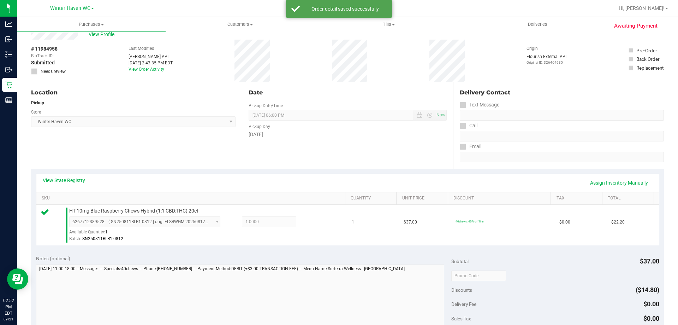
scroll to position [71, 0]
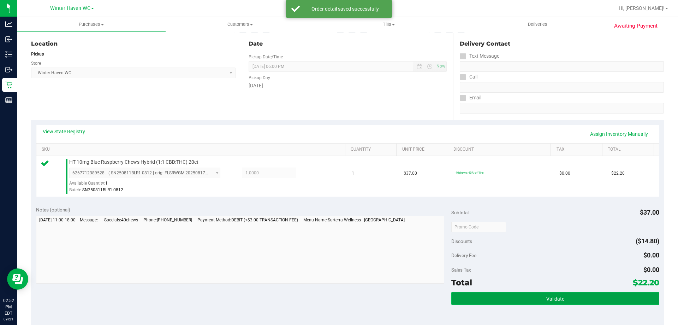
click at [494, 300] on button "Validate" at bounding box center [556, 298] width 208 height 13
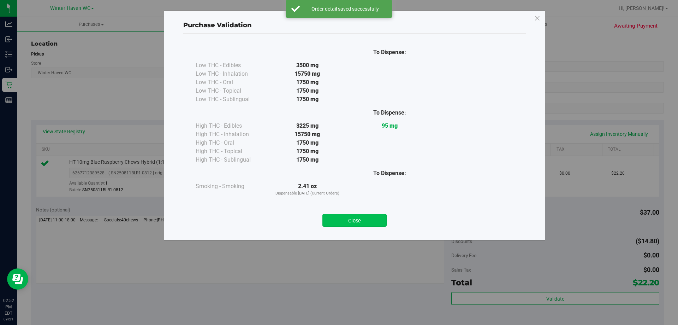
click at [383, 223] on button "Close" at bounding box center [355, 220] width 64 height 13
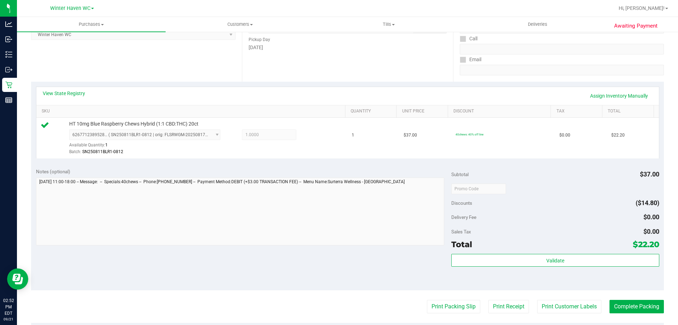
scroll to position [212, 0]
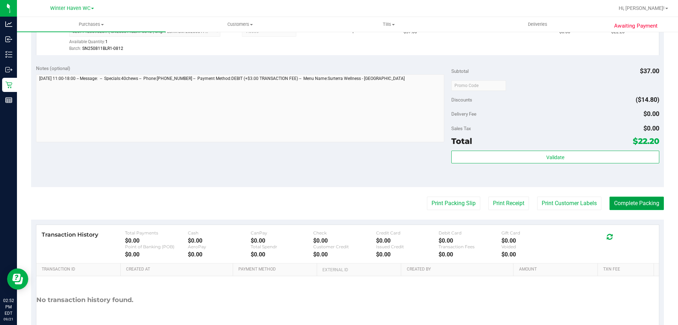
click at [610, 201] on button "Complete Packing" at bounding box center [637, 202] width 54 height 13
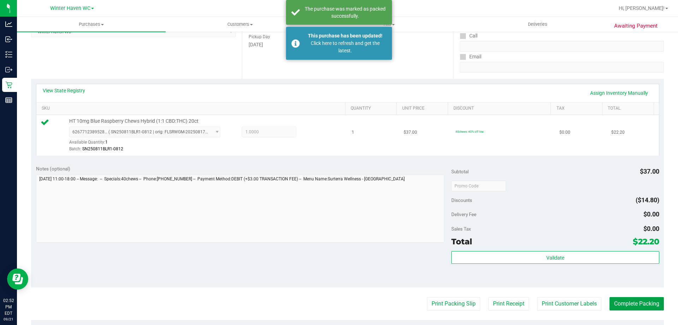
scroll to position [0, 0]
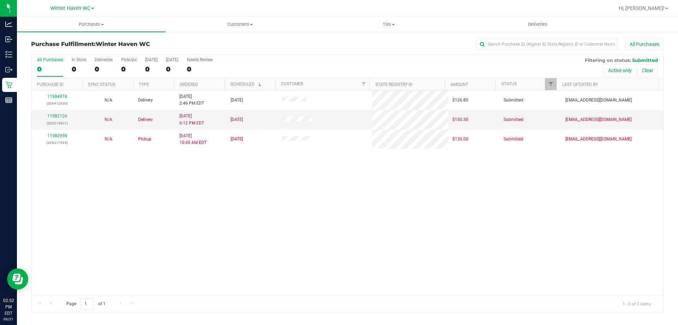
click at [217, 205] on div "11984974 (326412630) N/A Delivery 9/21/2025 2:46 PM EDT 9/22/2025 $126.80 Submi…" at bounding box center [347, 192] width 633 height 205
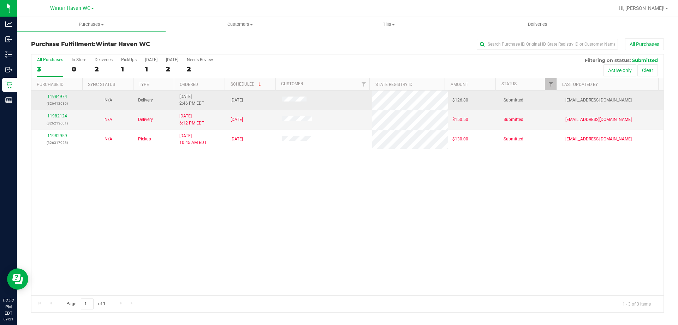
click at [63, 94] on link "11984974" at bounding box center [57, 96] width 20 height 5
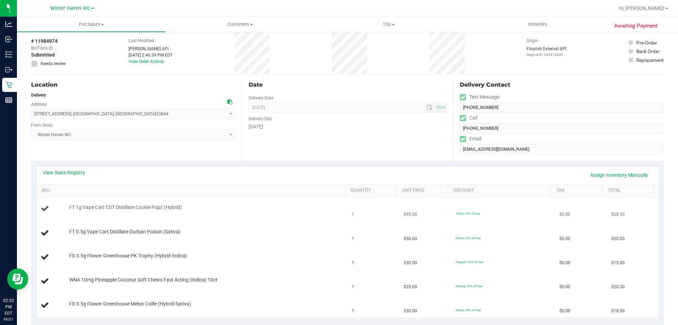
scroll to position [71, 0]
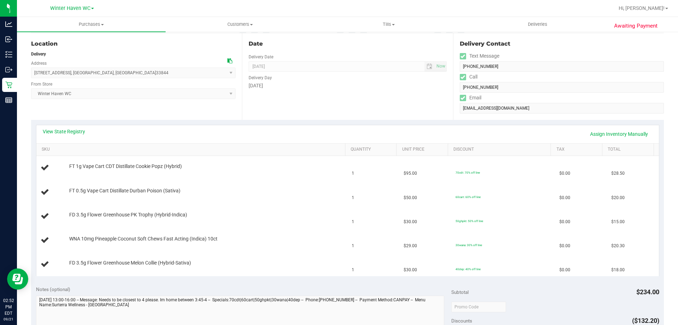
click at [67, 125] on div "View State Registry Assign Inventory Manually" at bounding box center [347, 134] width 623 height 18
click at [71, 129] on link "View State Registry" at bounding box center [64, 131] width 42 height 7
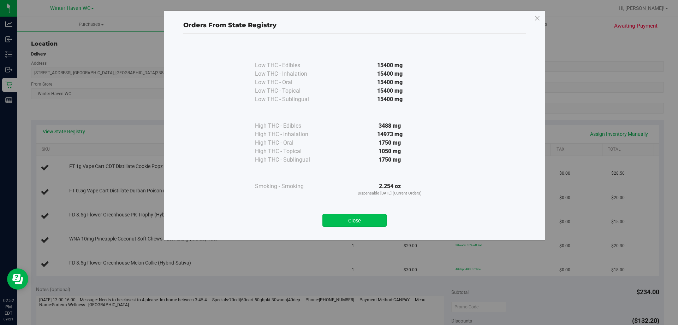
click at [373, 217] on button "Close" at bounding box center [355, 220] width 64 height 13
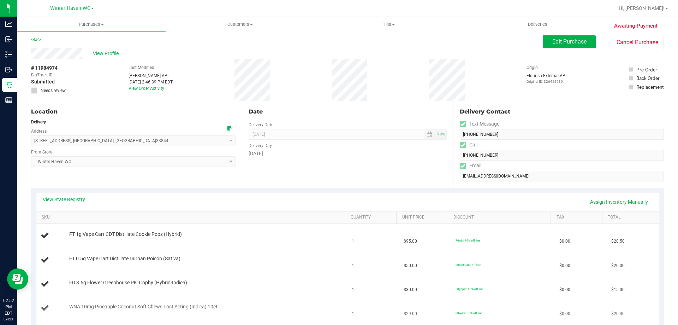
scroll to position [0, 0]
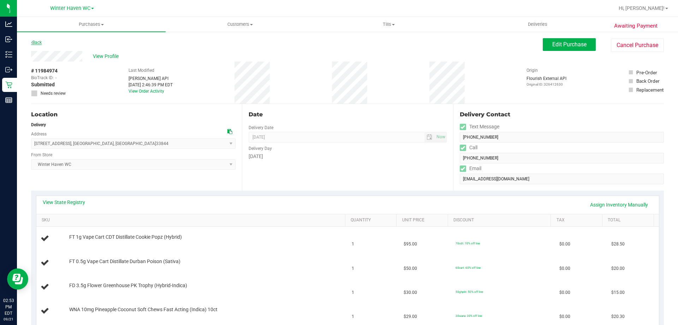
click at [40, 40] on link "Back" at bounding box center [36, 42] width 11 height 5
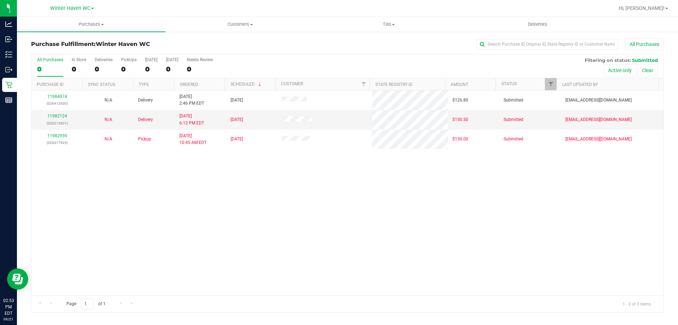
click at [170, 211] on div "11984974 (326412630) N/A Delivery 9/21/2025 2:46 PM EDT 9/22/2025 $126.80 Submi…" at bounding box center [347, 192] width 633 height 205
click at [89, 26] on span "Purchases" at bounding box center [91, 24] width 149 height 6
click at [81, 44] on span "Summary of purchases" at bounding box center [53, 43] width 72 height 6
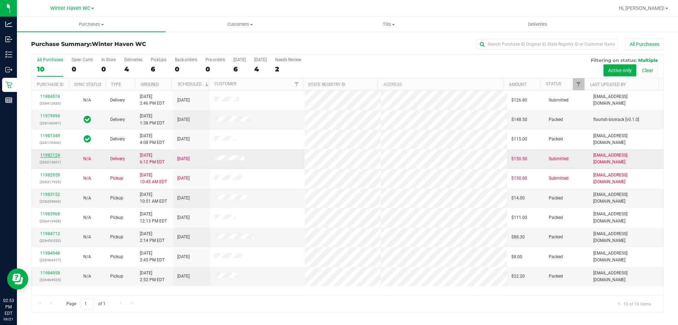
click at [58, 154] on link "11982124" at bounding box center [50, 155] width 20 height 5
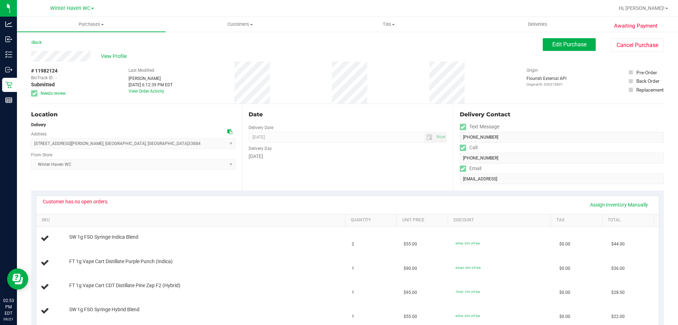
click at [106, 201] on div "Customer has no open orders." at bounding box center [76, 202] width 66 height 6
click at [112, 202] on div "Customer has no open orders. Assign Inventory Manually" at bounding box center [348, 205] width 610 height 12
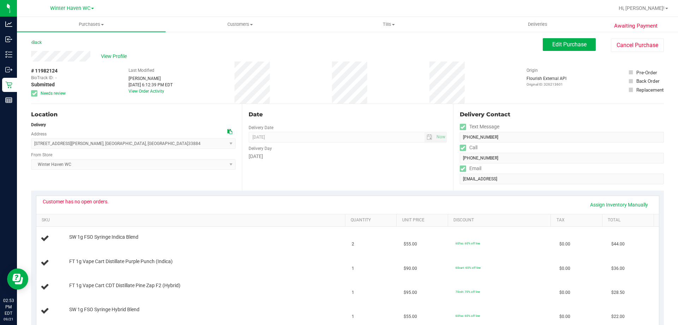
click at [123, 205] on div "Customer has no open orders. Assign Inventory Manually" at bounding box center [348, 205] width 610 height 12
click at [134, 190] on div "Location Delivery Address 7850 Thompson Nursery Rd , Winter Haven , FL 33884 Se…" at bounding box center [136, 147] width 211 height 87
click at [86, 27] on span "Purchases" at bounding box center [91, 24] width 149 height 6
click at [77, 52] on li "Fulfillment" at bounding box center [91, 51] width 149 height 8
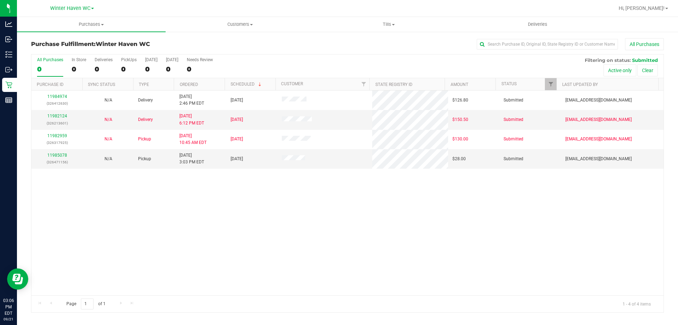
click at [144, 212] on div "11984974 (326412630) N/A Delivery 9/21/2025 2:46 PM EDT 9/22/2025 $126.80 Submi…" at bounding box center [347, 192] width 633 height 205
click at [57, 154] on link "11985078" at bounding box center [57, 155] width 20 height 5
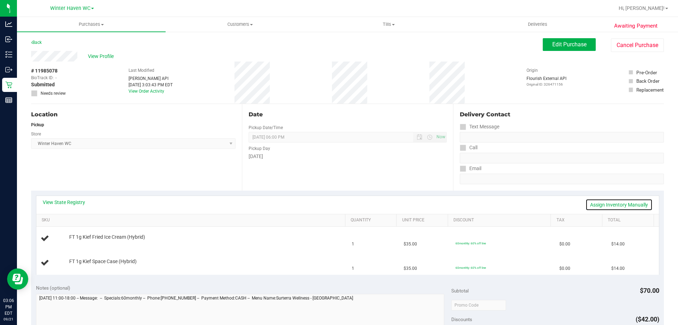
click at [602, 203] on link "Assign Inventory Manually" at bounding box center [619, 205] width 67 height 12
click at [632, 206] on link "Save & Exit" at bounding box center [636, 205] width 33 height 12
click at [665, 204] on div "Awaiting Payment Back Edit Purchase Cancel Purchase View Profile # 11985078 Bio…" at bounding box center [348, 308] width 662 height 554
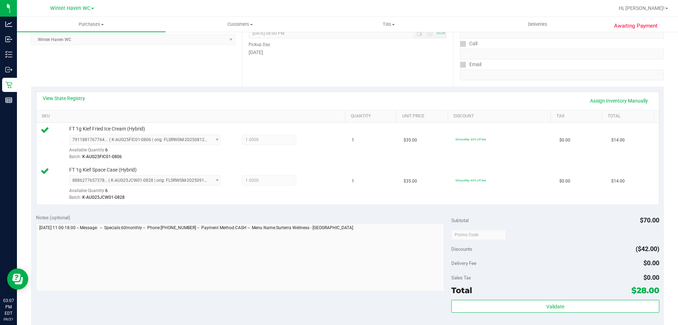
scroll to position [212, 0]
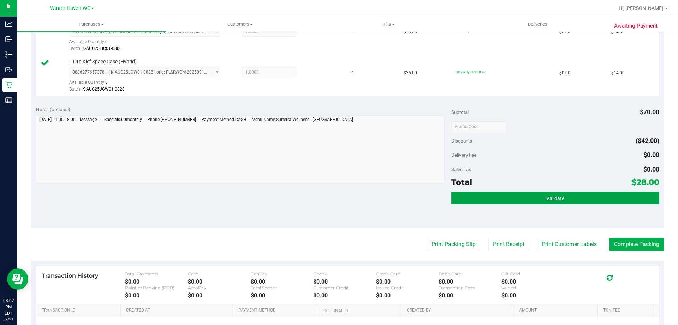
click at [498, 203] on button "Validate" at bounding box center [556, 198] width 208 height 13
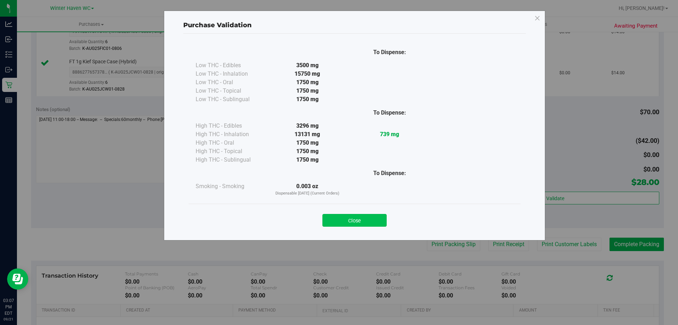
click at [378, 224] on button "Close" at bounding box center [355, 220] width 64 height 13
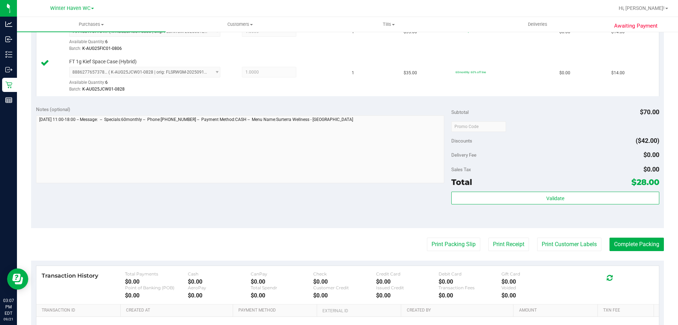
click at [380, 224] on div "Notes (optional) Subtotal $70.00 Discounts ($42.00) Delivery Fee $0.00 Sales Ta…" at bounding box center [347, 164] width 633 height 127
click at [424, 236] on purchase-details "Back Edit Purchase Cancel Purchase View Profile # 11985078 BioTrack ID: - Submi…" at bounding box center [347, 109] width 633 height 566
drag, startPoint x: 425, startPoint y: 238, endPoint x: 432, endPoint y: 244, distance: 9.0
click at [432, 244] on button "Print Packing Slip" at bounding box center [453, 243] width 53 height 13
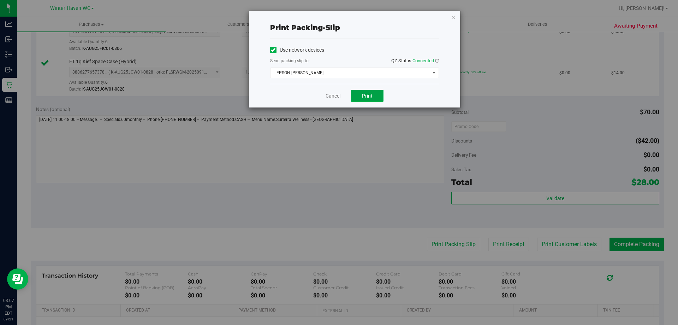
click at [377, 97] on button "Print" at bounding box center [367, 96] width 33 height 12
click at [332, 93] on link "Cancel" at bounding box center [333, 95] width 15 height 7
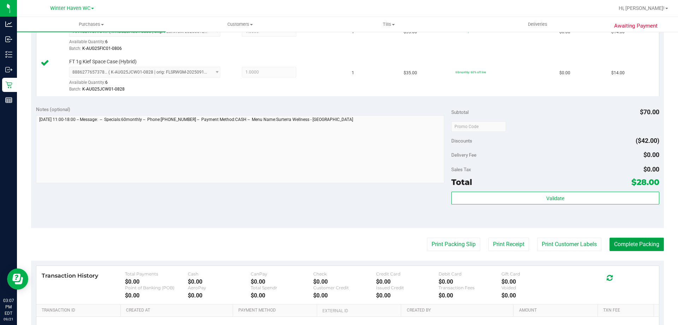
click at [620, 243] on button "Complete Packing" at bounding box center [637, 243] width 54 height 13
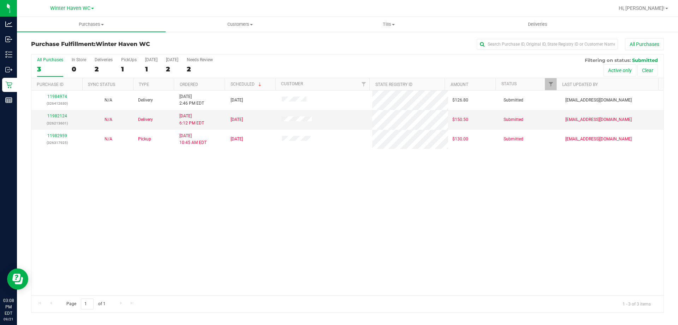
click at [374, 221] on div "11984974 (326412630) N/A Delivery 9/21/2025 2:46 PM EDT 9/22/2025 $126.80 Submi…" at bounding box center [347, 192] width 633 height 205
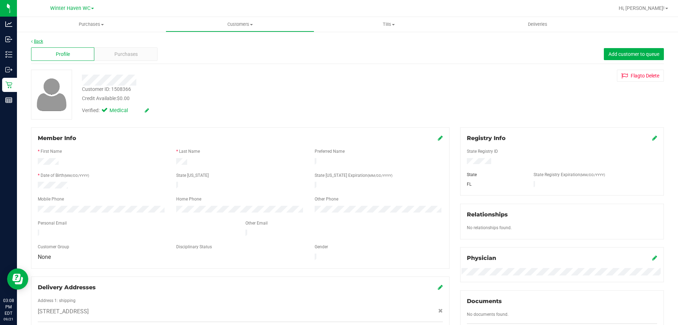
click at [39, 39] on link "Back" at bounding box center [37, 41] width 12 height 5
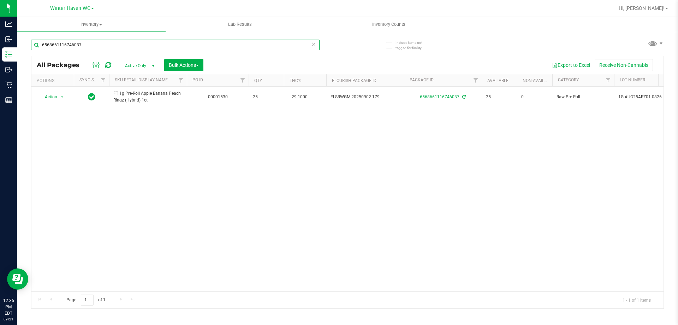
click at [107, 42] on input "6568661116746037" at bounding box center [175, 45] width 289 height 11
click at [105, 42] on input "6568661116746037" at bounding box center [175, 45] width 289 height 11
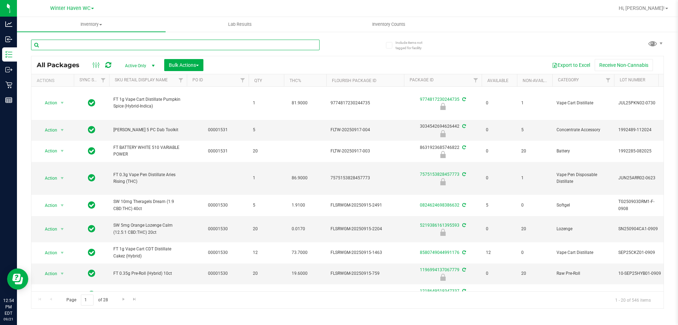
click at [63, 46] on input "text" at bounding box center [175, 45] width 289 height 11
type input "jcw"
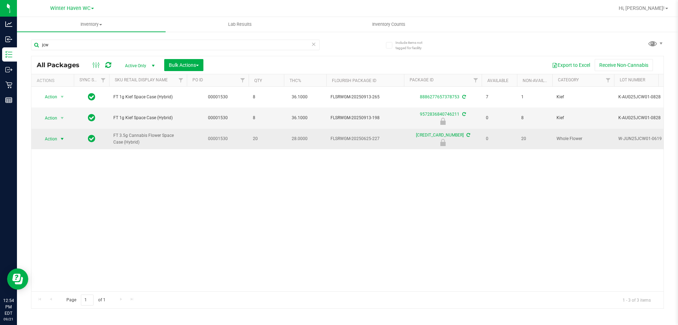
click at [57, 140] on span "Action" at bounding box center [48, 139] width 19 height 10
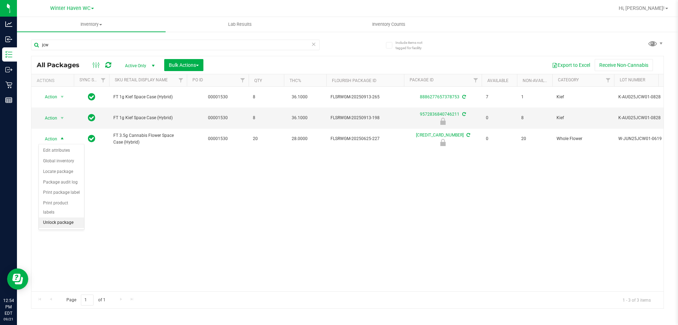
click at [80, 217] on li "Unlock package" at bounding box center [61, 222] width 45 height 11
click at [106, 219] on div "Action Action Adjust qty Create package Edit attributes Global inventory Locate…" at bounding box center [347, 189] width 633 height 205
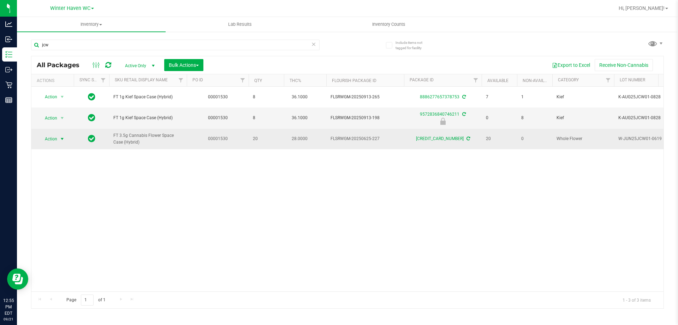
click at [49, 141] on span "Action" at bounding box center [48, 139] width 19 height 10
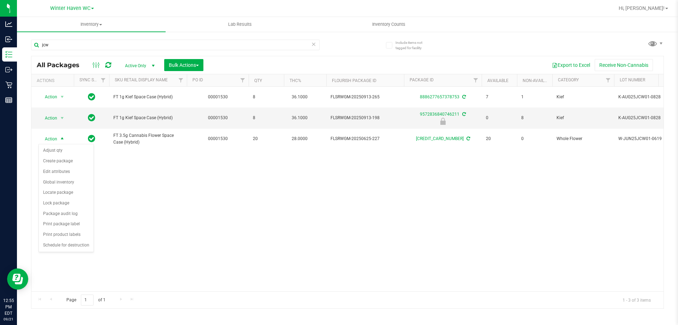
click at [116, 194] on div "Action Action Adjust qty Create package Edit attributes Global inventory Locate…" at bounding box center [347, 189] width 633 height 205
click at [114, 206] on div "Action Action Adjust qty Create package Edit attributes Global inventory Locate…" at bounding box center [347, 189] width 633 height 205
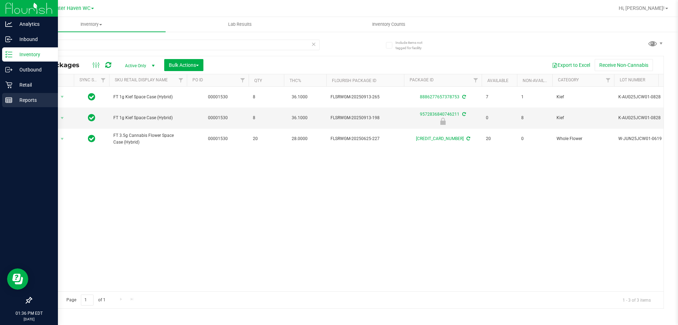
click at [11, 94] on div "Reports" at bounding box center [30, 100] width 56 height 14
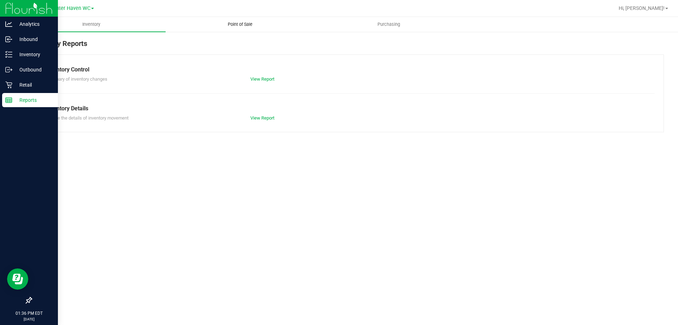
click at [231, 28] on uib-tab-heading "Point of Sale" at bounding box center [240, 24] width 148 height 14
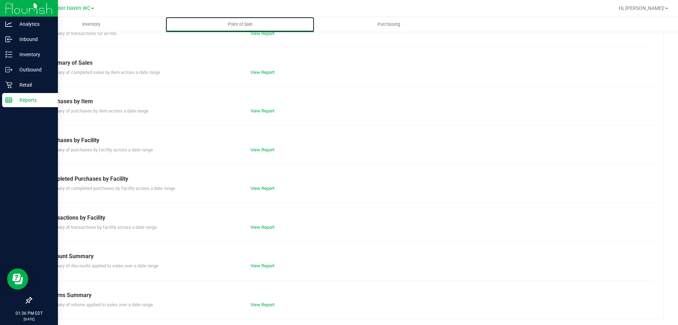
scroll to position [47, 0]
click at [254, 188] on link "View Report" at bounding box center [263, 186] width 24 height 5
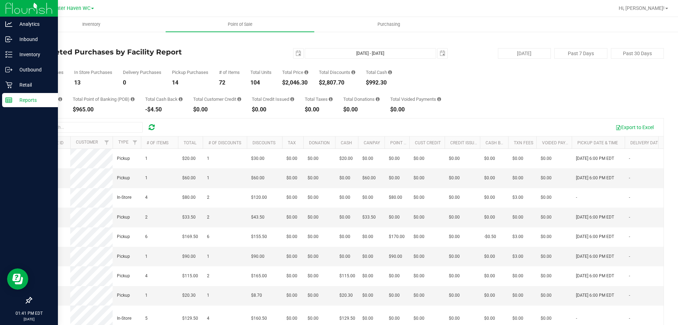
click at [658, 106] on div "Total CanPay $93.50 Total Point of Banking (POB) $965.00 Total Cash Back -$4.50…" at bounding box center [347, 99] width 633 height 27
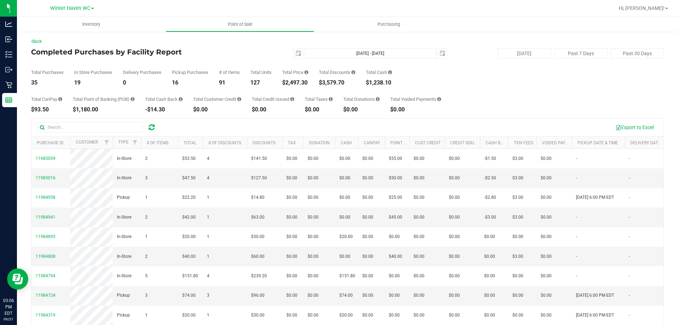
click at [562, 97] on div "Total CanPay $93.50 Total Point of Banking (POB) $1,180.00 Total Cash Back -$14…" at bounding box center [347, 99] width 633 height 27
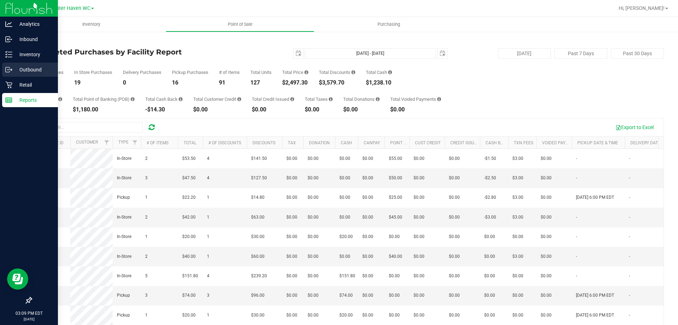
click at [22, 67] on p "Outbound" at bounding box center [33, 69] width 42 height 8
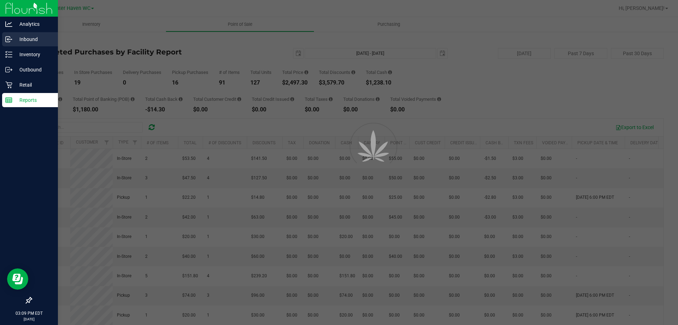
click at [29, 40] on p "Inbound" at bounding box center [33, 39] width 42 height 8
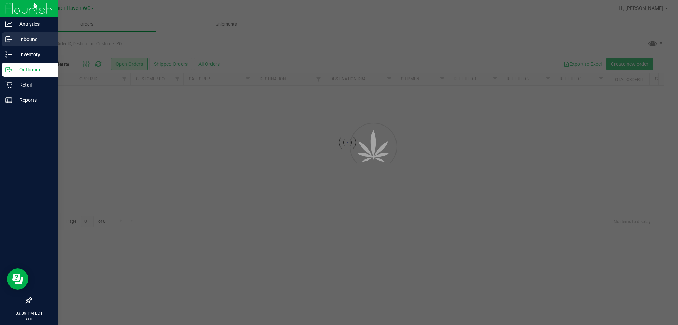
click at [29, 40] on p "Inbound" at bounding box center [33, 39] width 42 height 8
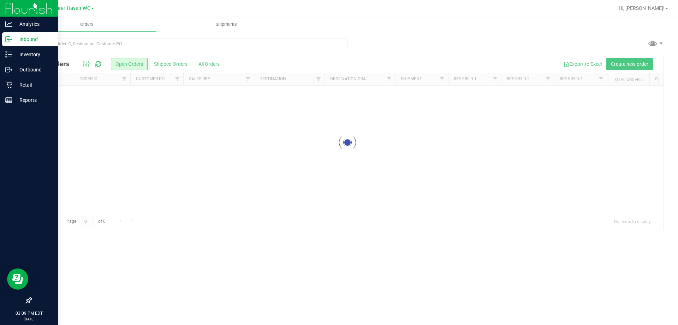
click at [31, 42] on p "Inbound" at bounding box center [33, 39] width 42 height 8
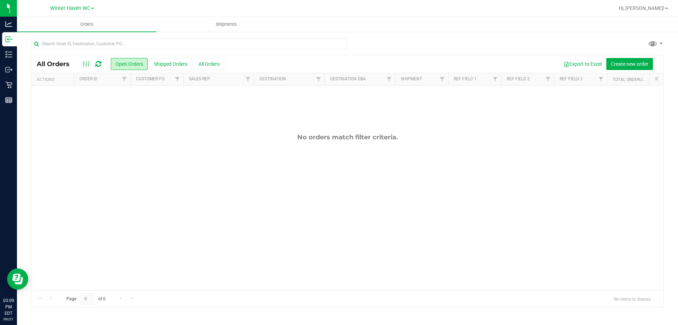
click at [367, 48] on div at bounding box center [347, 47] width 633 height 16
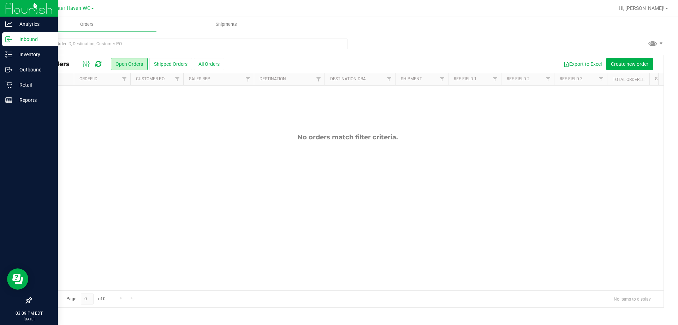
click at [9, 41] on icon at bounding box center [8, 39] width 7 height 7
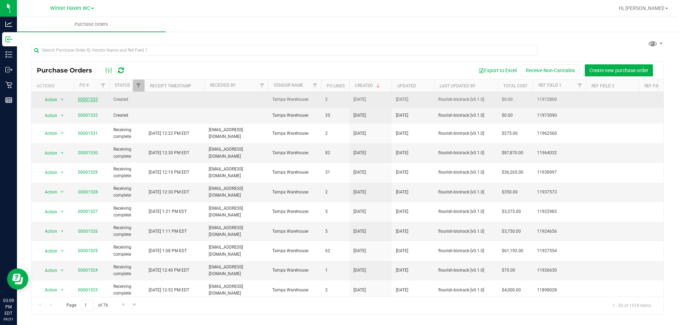
click at [90, 97] on link "00001533" at bounding box center [88, 99] width 20 height 5
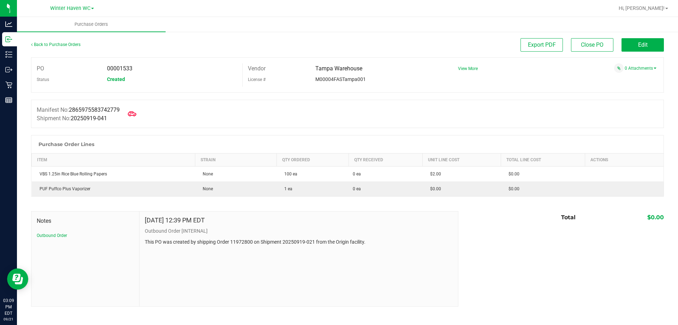
click at [49, 42] on div "Back to Purchase Orders" at bounding box center [110, 44] width 158 height 13
click at [53, 42] on link "Back to Purchase Orders" at bounding box center [55, 44] width 49 height 5
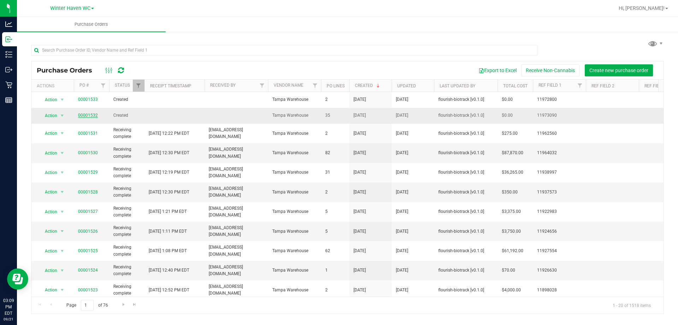
click at [81, 113] on link "00001532" at bounding box center [88, 115] width 20 height 5
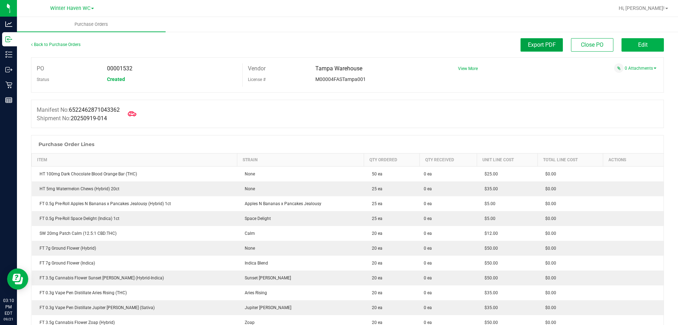
click at [532, 48] on span "Export PDF" at bounding box center [542, 44] width 28 height 7
